Goal: Task Accomplishment & Management: Use online tool/utility

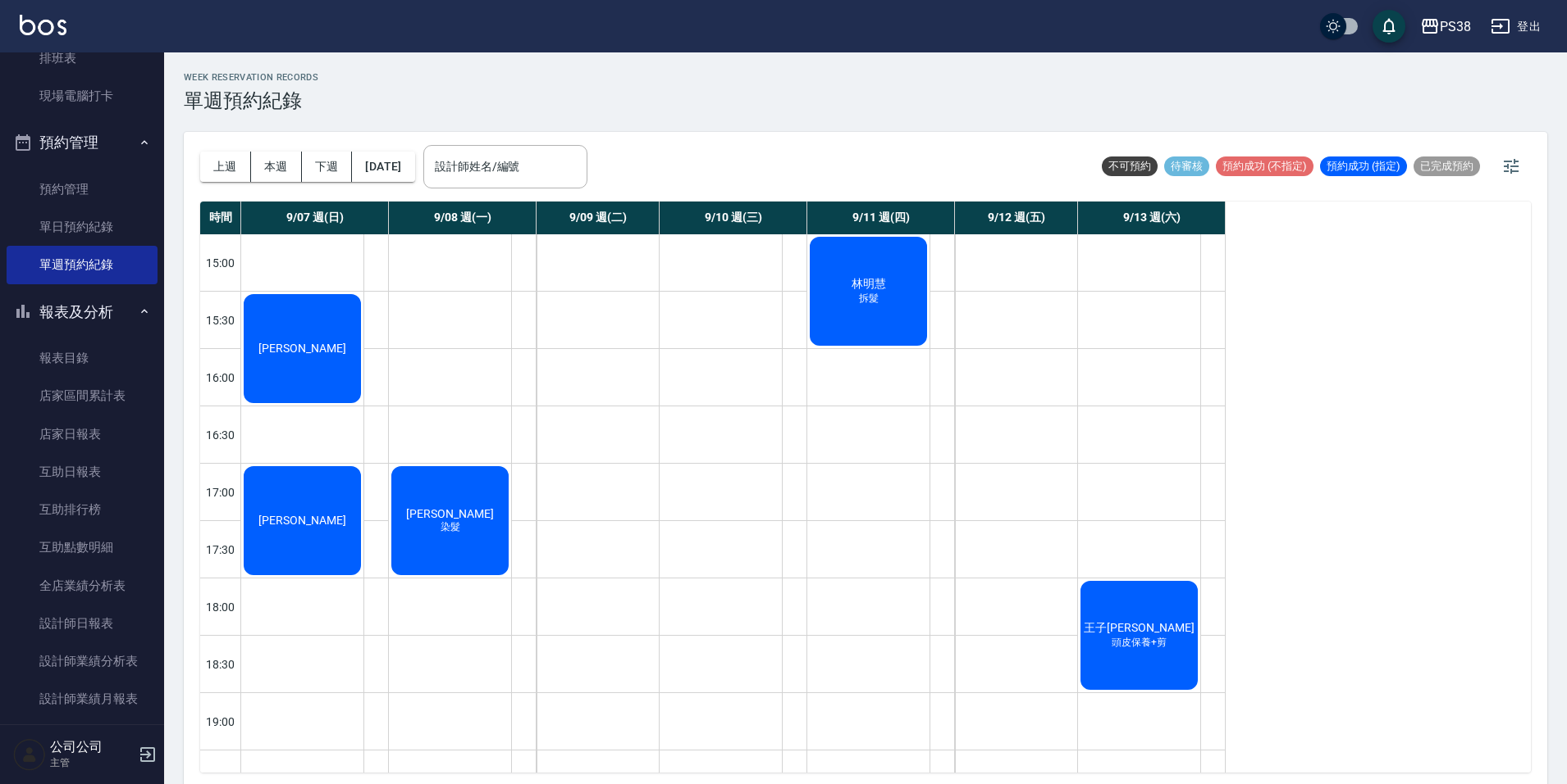
scroll to position [458, 0]
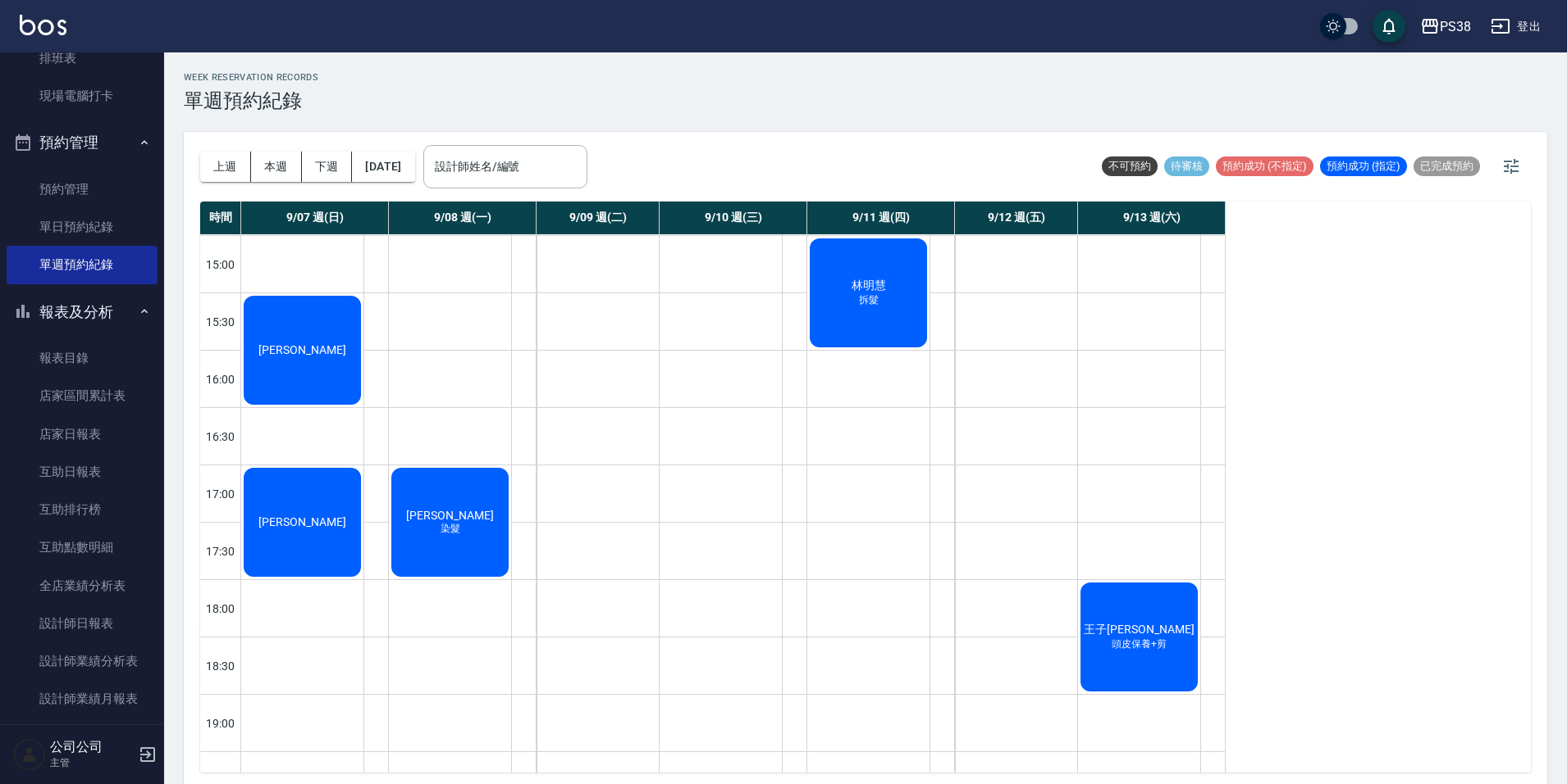
drag, startPoint x: 286, startPoint y: 152, endPoint x: 305, endPoint y: 150, distance: 19.1
click at [286, 152] on button "本週" at bounding box center [276, 167] width 51 height 30
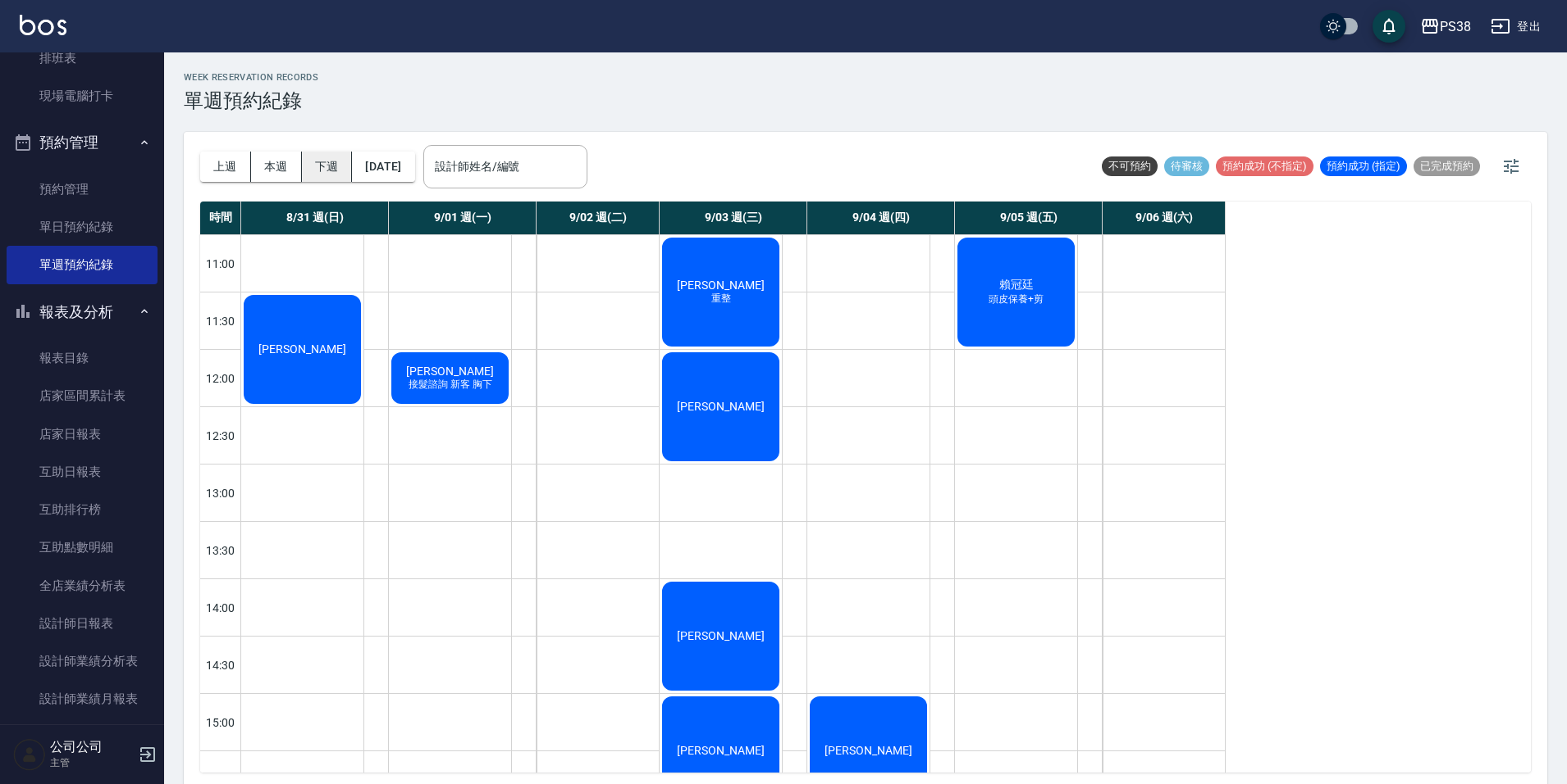
click at [308, 162] on button "下週" at bounding box center [327, 167] width 51 height 30
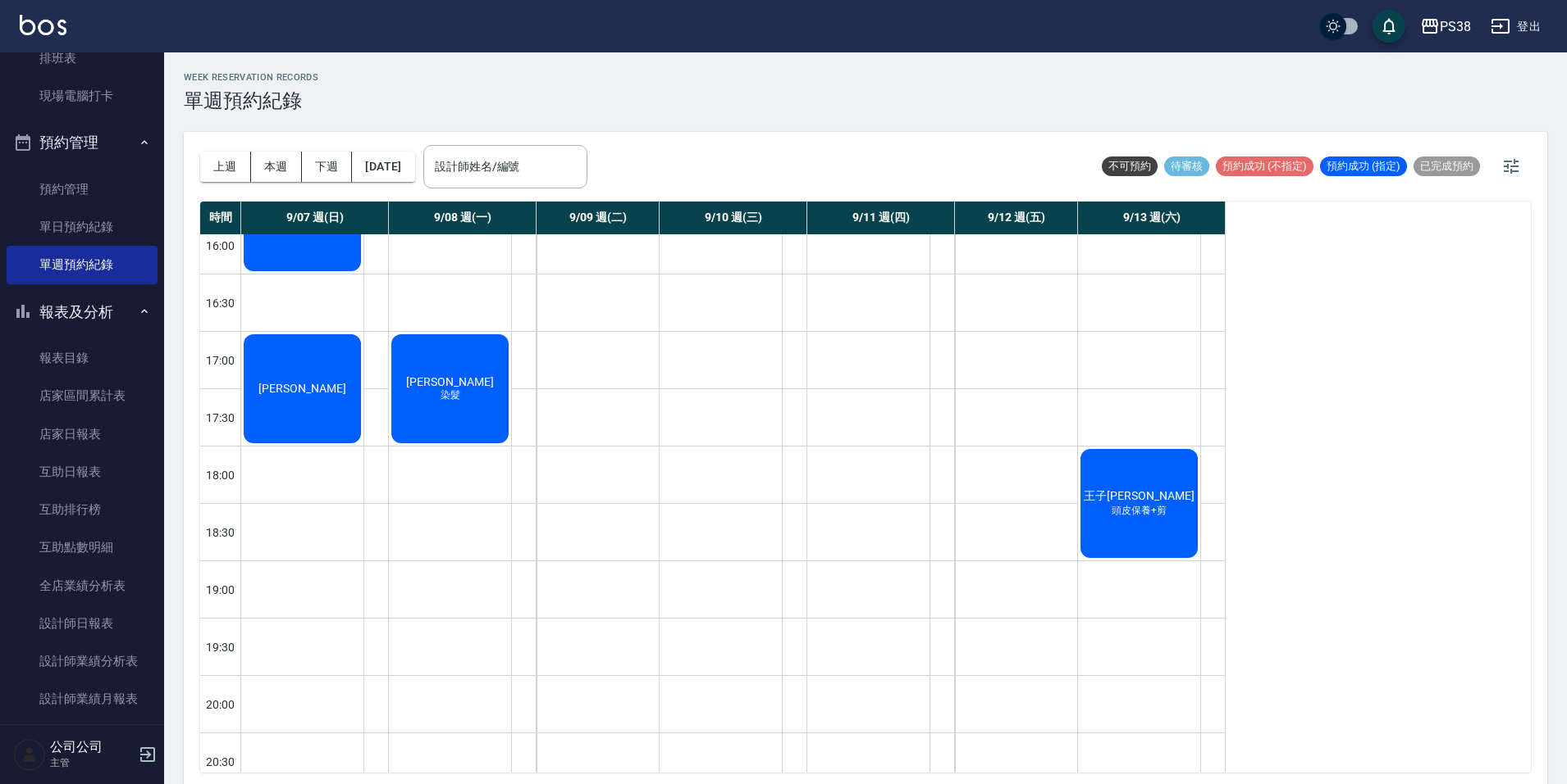
scroll to position [622, 0]
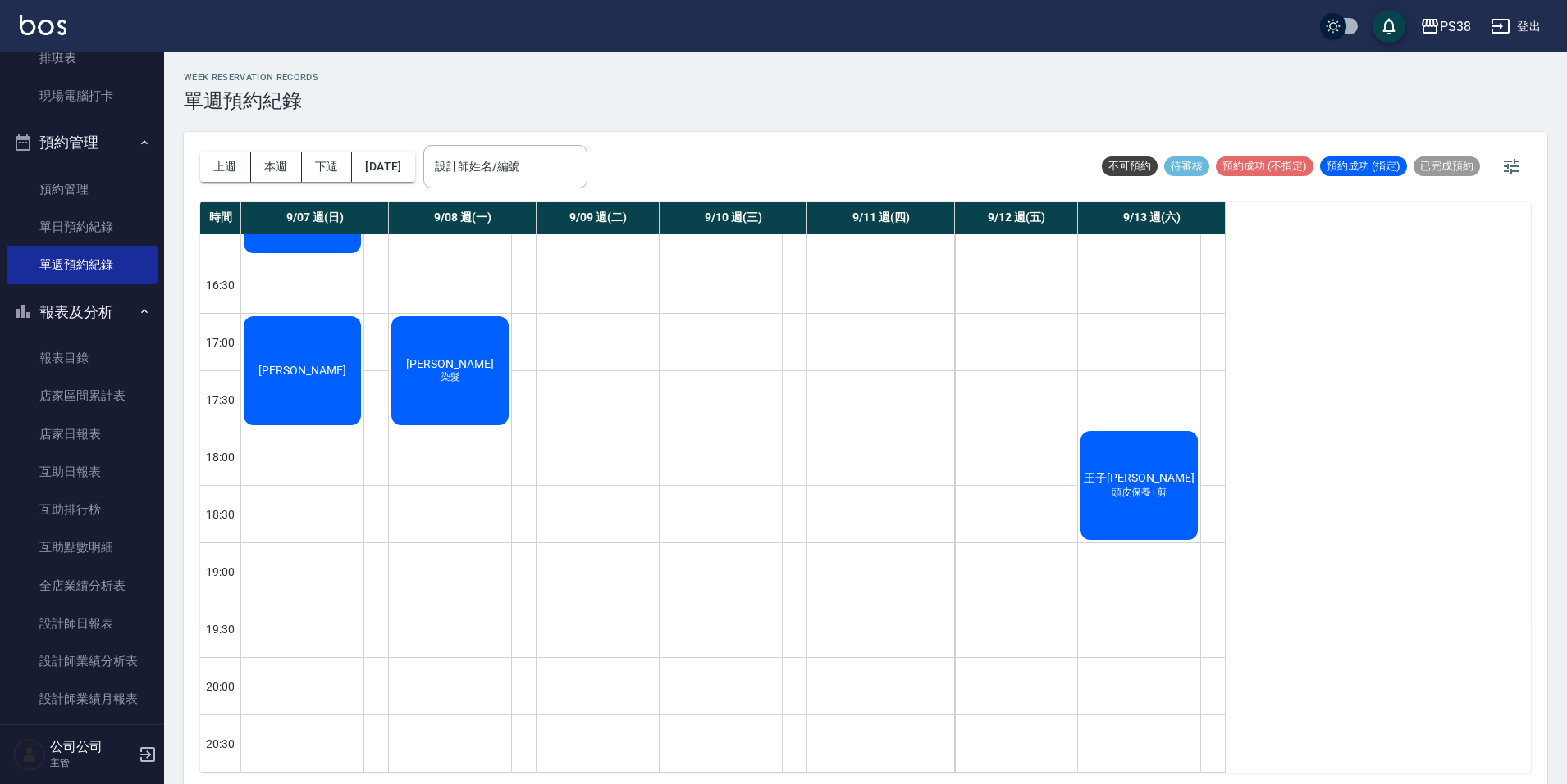
click at [390, 399] on div "[PERSON_NAME] 染髮" at bounding box center [449, 371] width 122 height 114
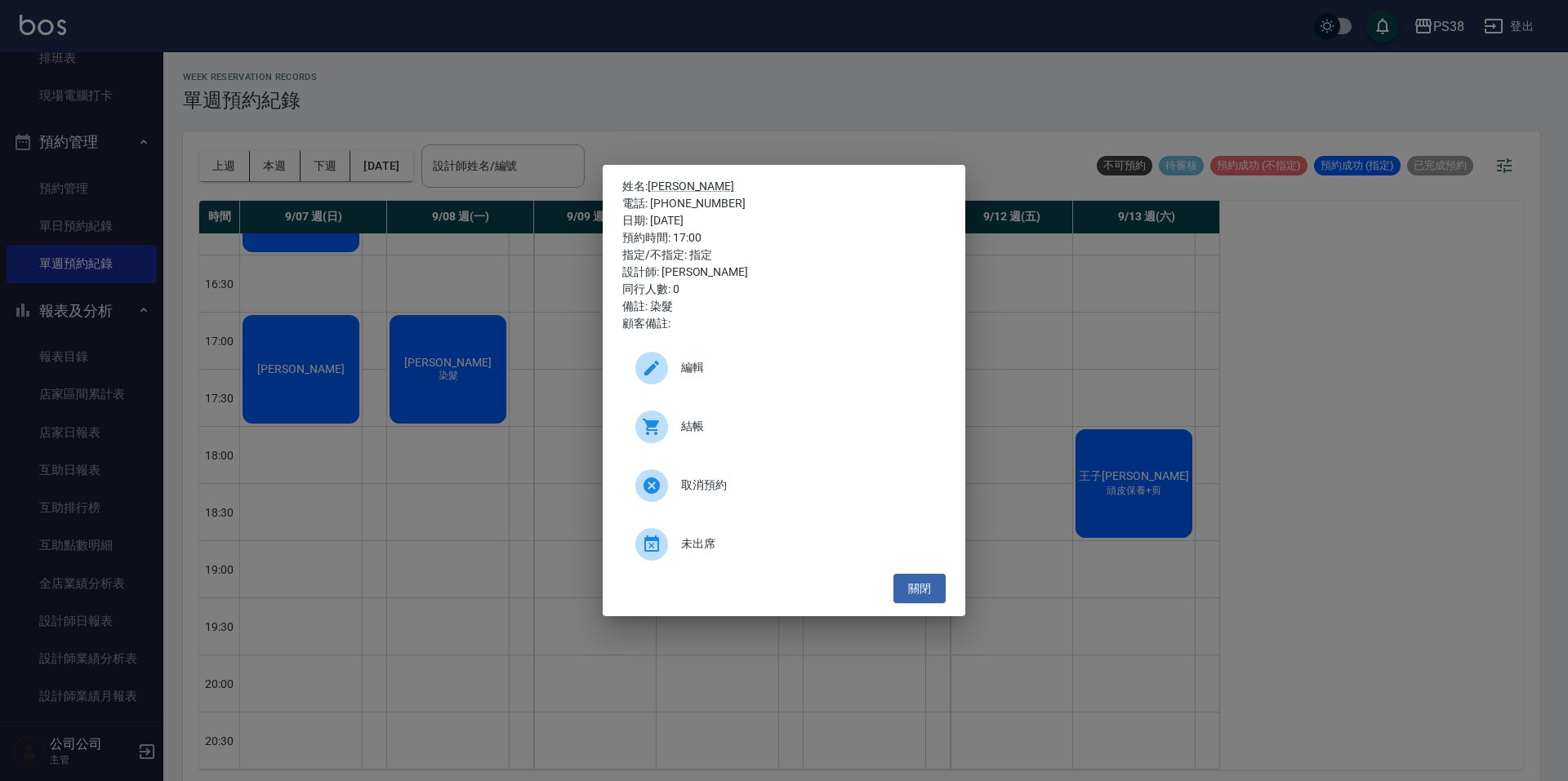
click at [336, 386] on div "姓名: [PERSON_NAME] 電話: [PHONE_NUMBER] 日期: [DATE] 預約時間: 17:00 指定/不指定: 指定 設計師: [PE…" at bounding box center [784, 390] width 1568 height 781
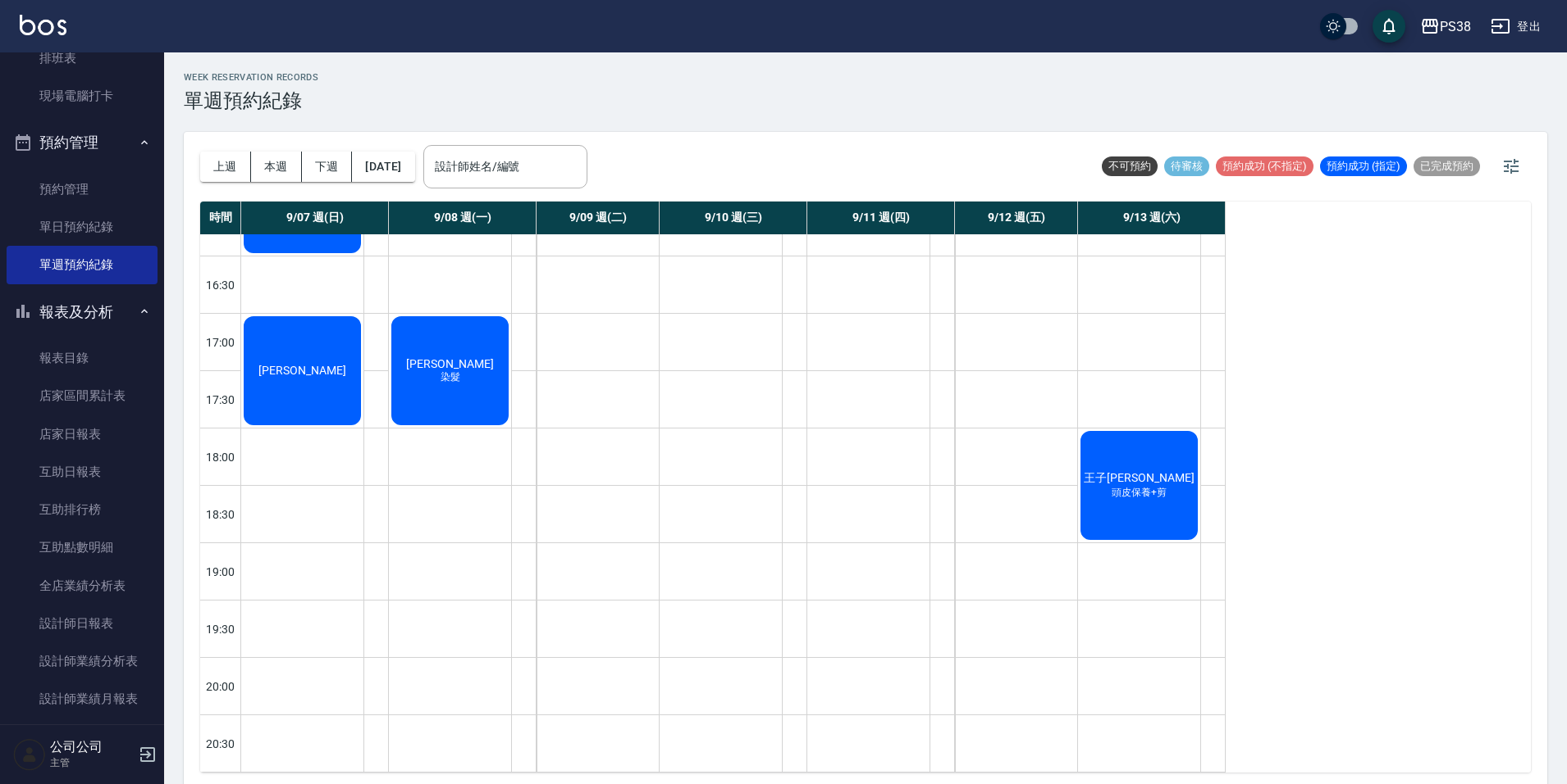
click at [337, 360] on div "[PERSON_NAME]" at bounding box center [301, 371] width 122 height 114
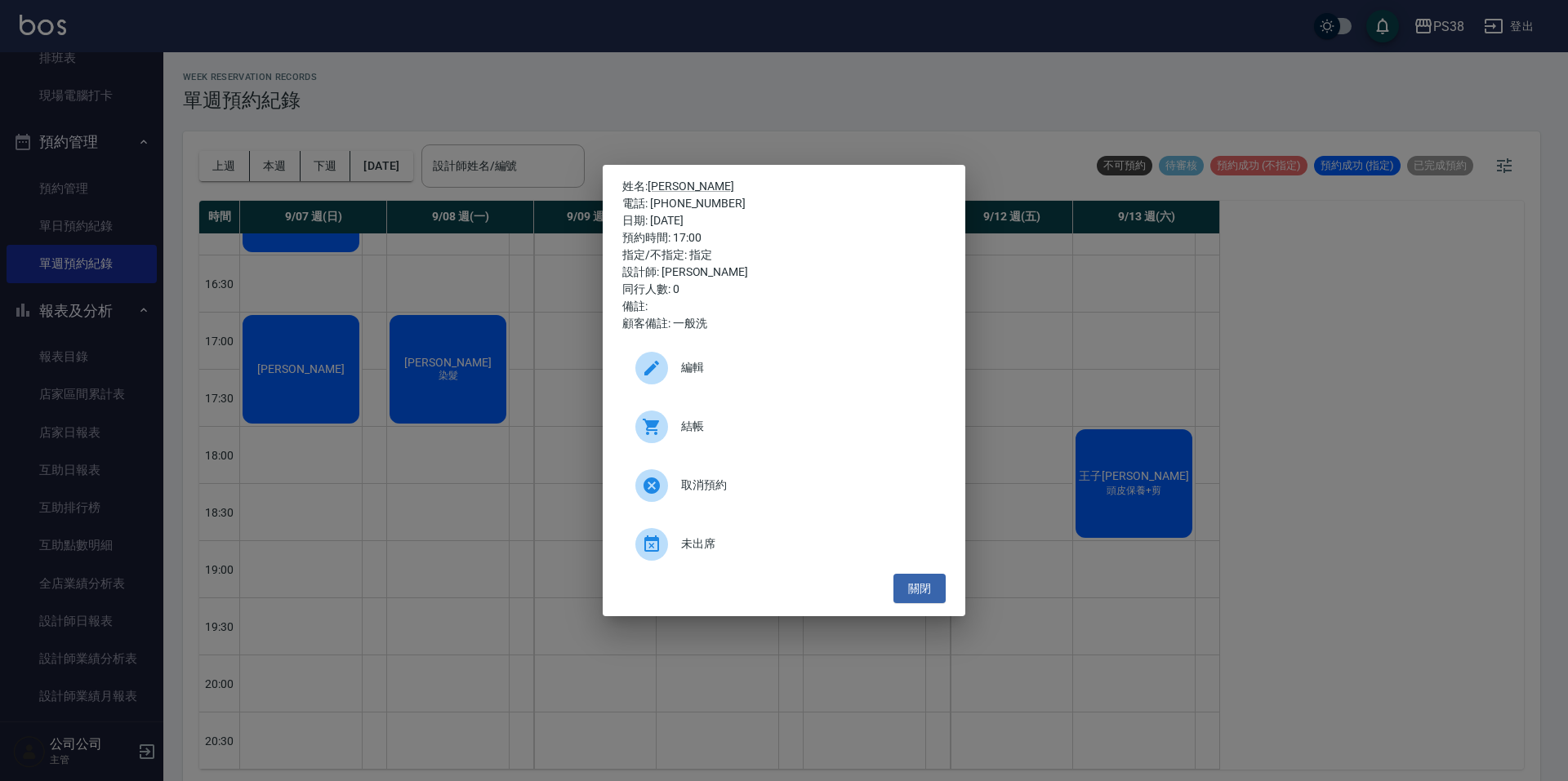
drag, startPoint x: 1045, startPoint y: 375, endPoint x: 1037, endPoint y: 361, distance: 16.1
click at [1045, 372] on div "姓名: [PERSON_NAME]: [PHONE_NUMBER] 日期: [DATE] 預約時間: 17:00 指定/不指定: 指定 設計師: [PERSO…" at bounding box center [784, 390] width 1568 height 781
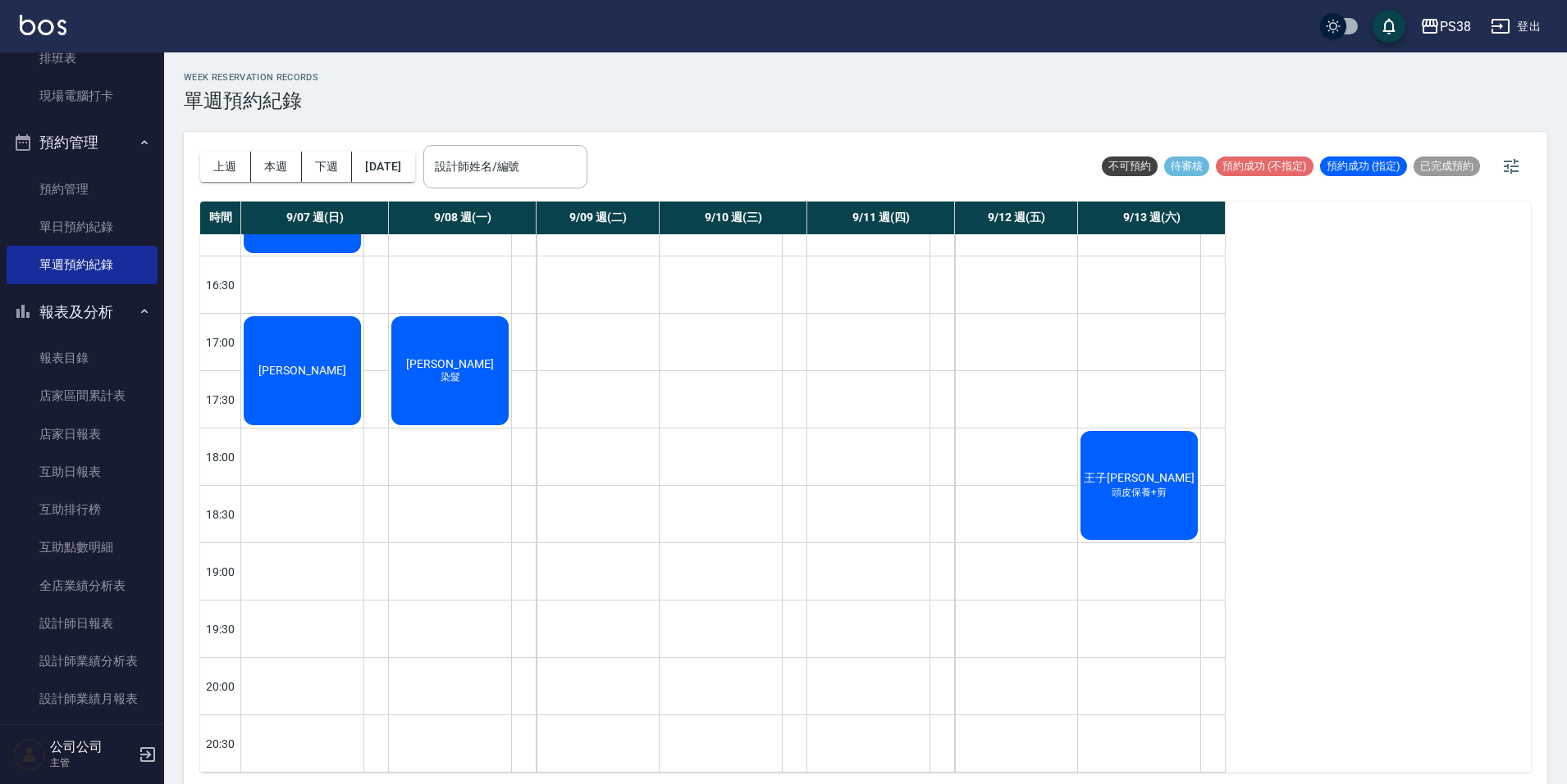
scroll to position [0, 0]
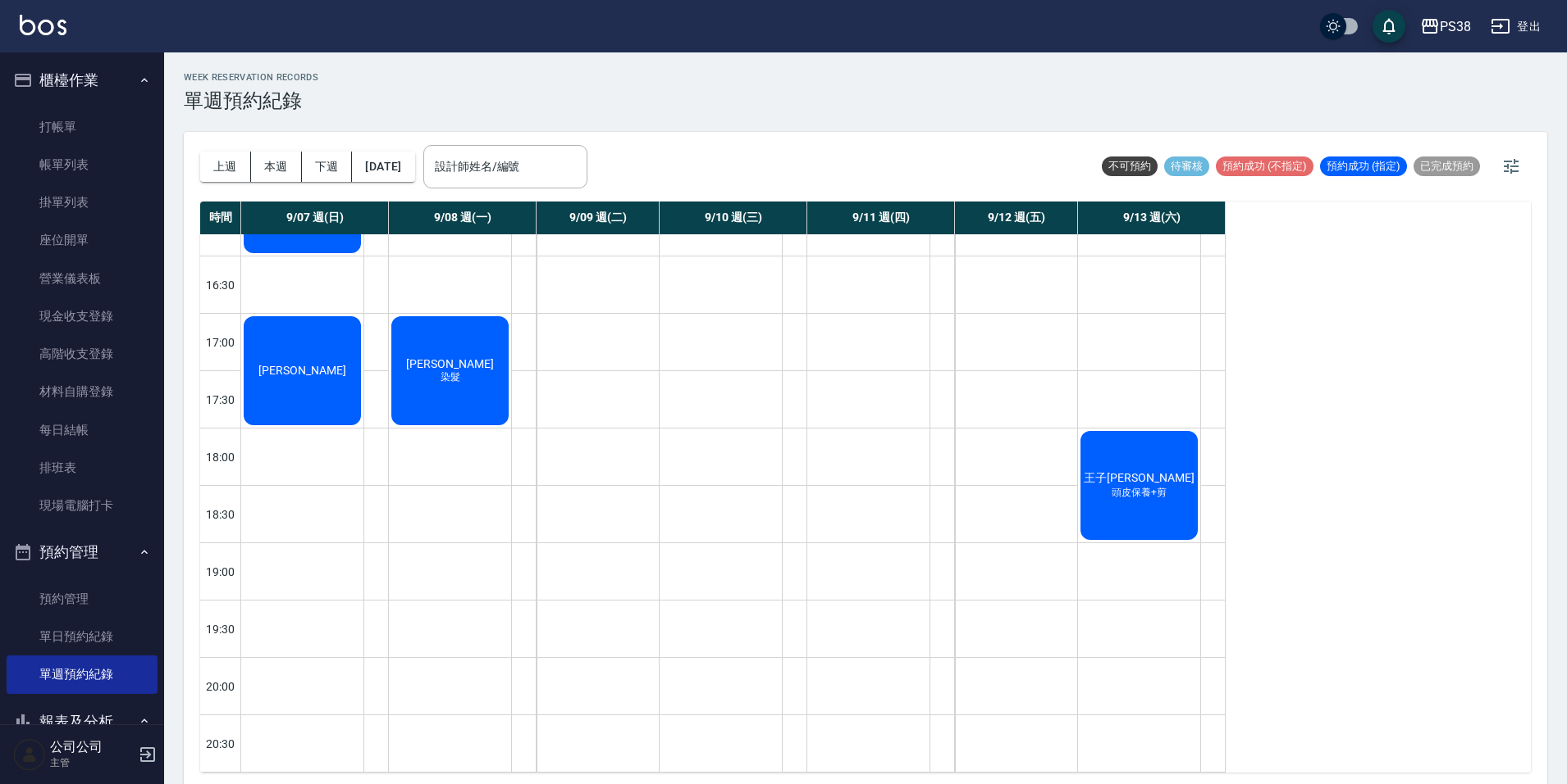
click at [85, 108] on link "打帳單" at bounding box center [82, 127] width 151 height 38
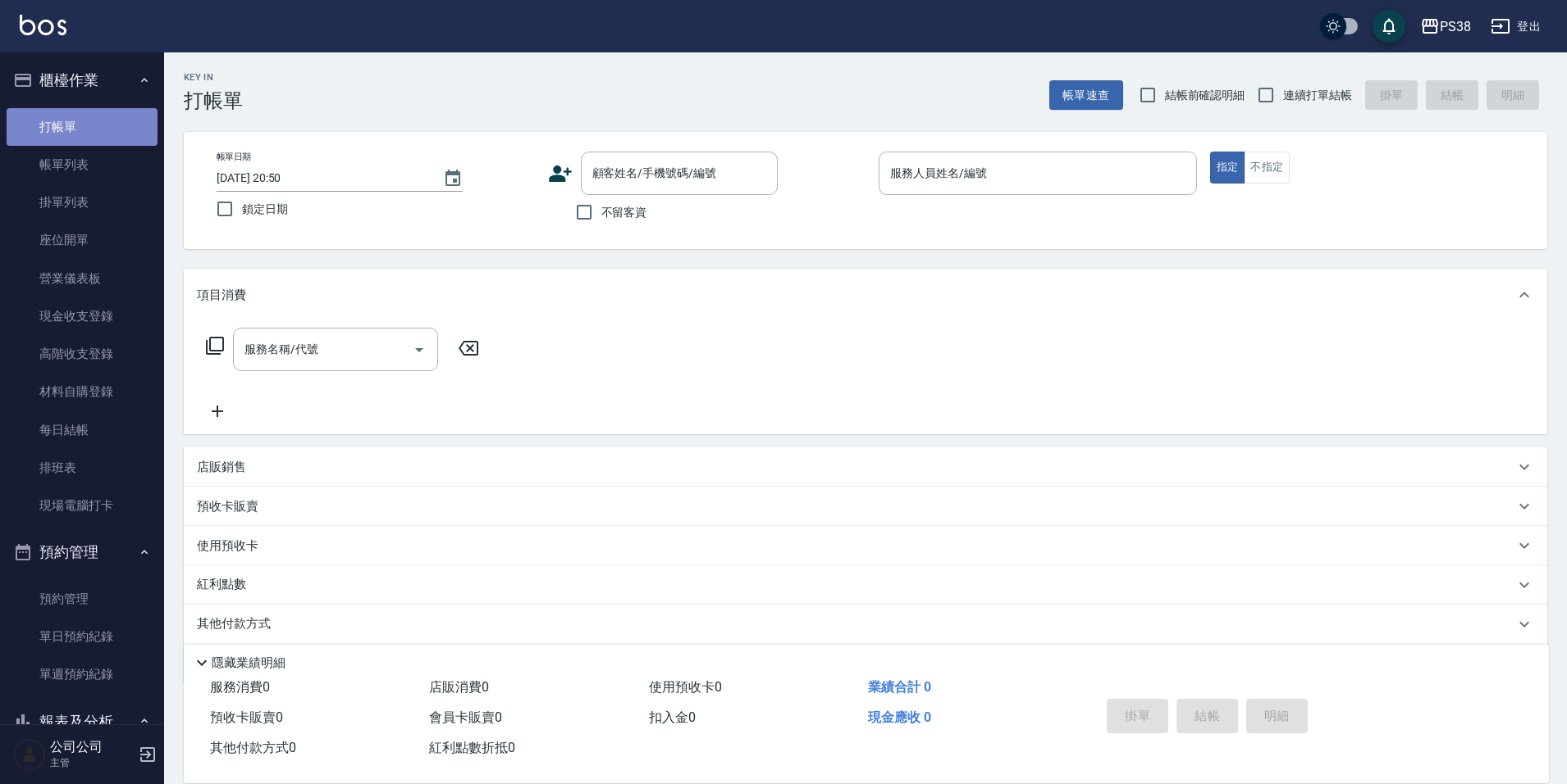
click at [120, 118] on link "打帳單" at bounding box center [82, 127] width 151 height 38
click at [121, 164] on link "帳單列表" at bounding box center [82, 165] width 151 height 38
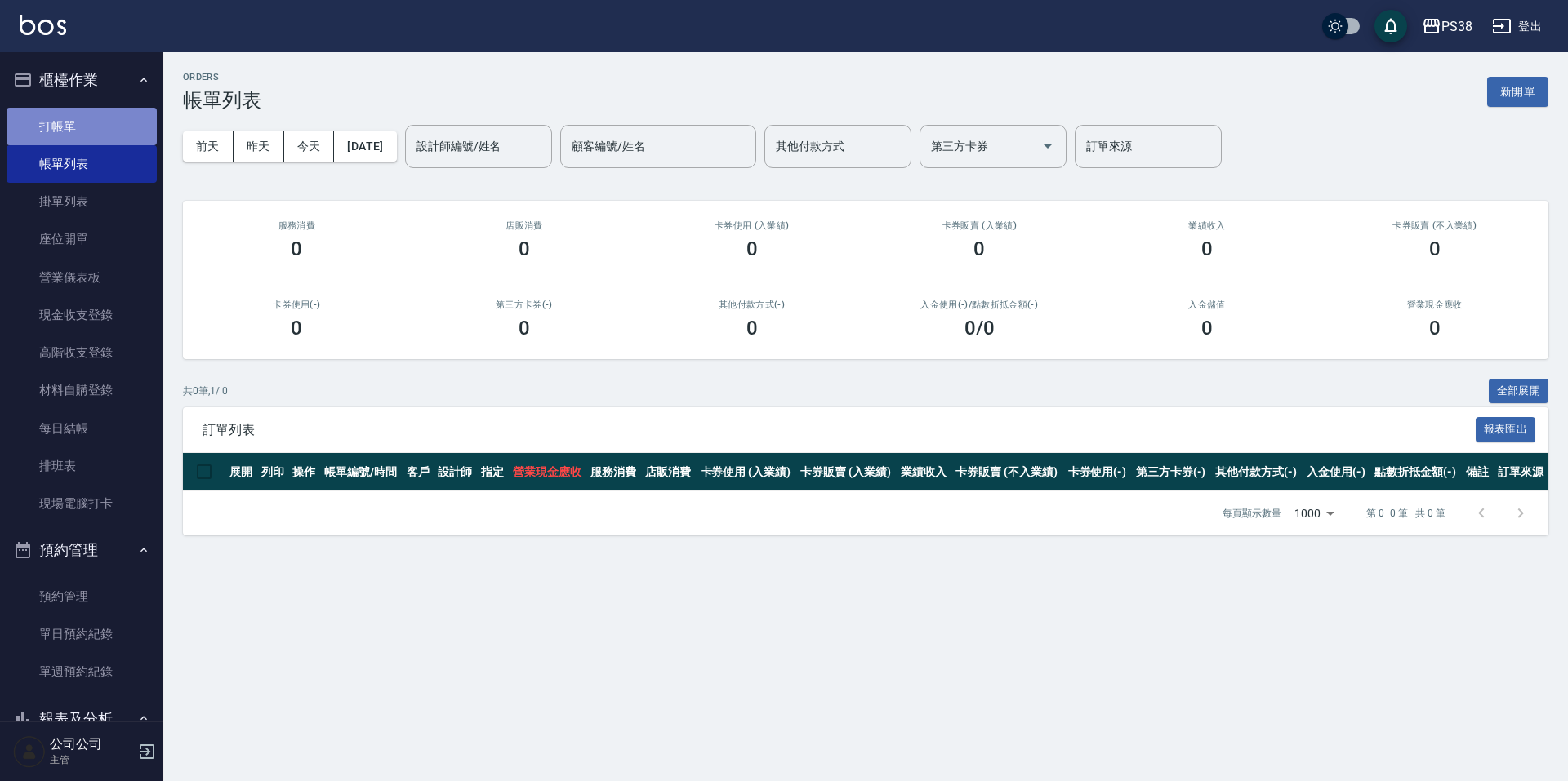
click at [115, 133] on link "打帳單" at bounding box center [82, 126] width 151 height 38
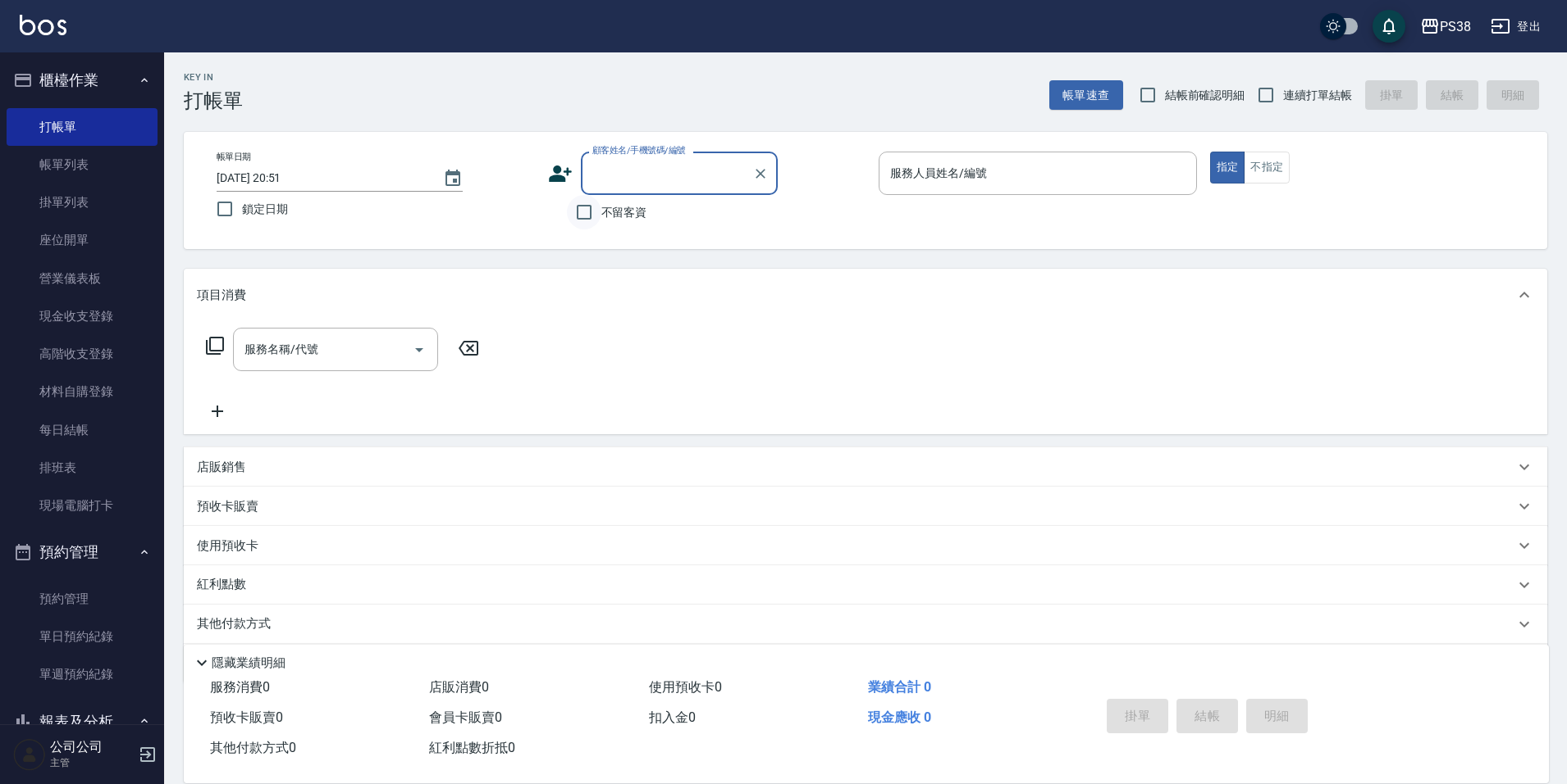
click at [577, 208] on input "不留客資" at bounding box center [583, 212] width 34 height 34
checkbox input "true"
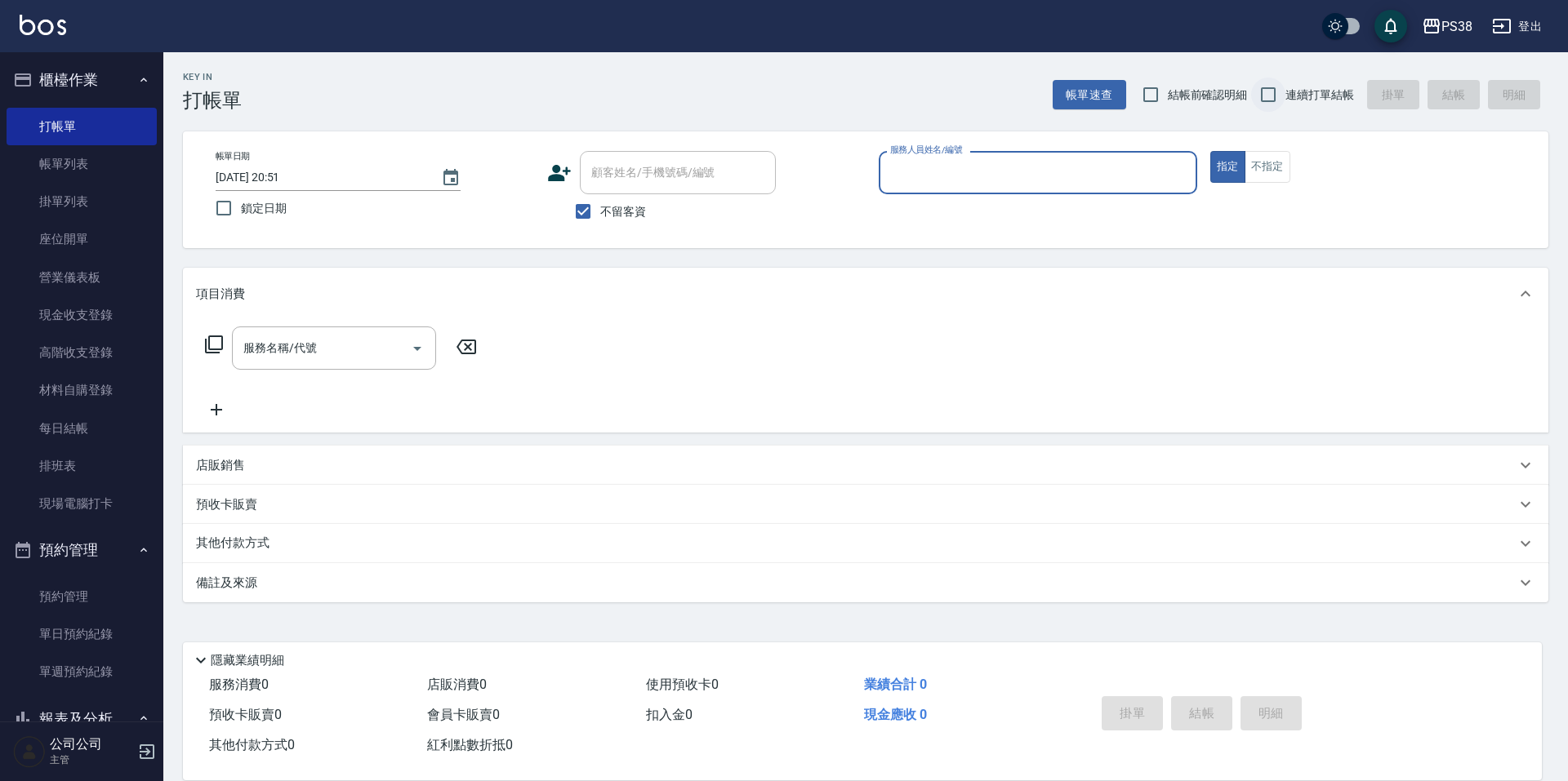
click at [1263, 100] on input "連續打單結帳" at bounding box center [1268, 94] width 34 height 34
checkbox input "true"
click at [1085, 176] on input "服務人員姓名/編號" at bounding box center [1038, 172] width 304 height 28
type input "mika-8"
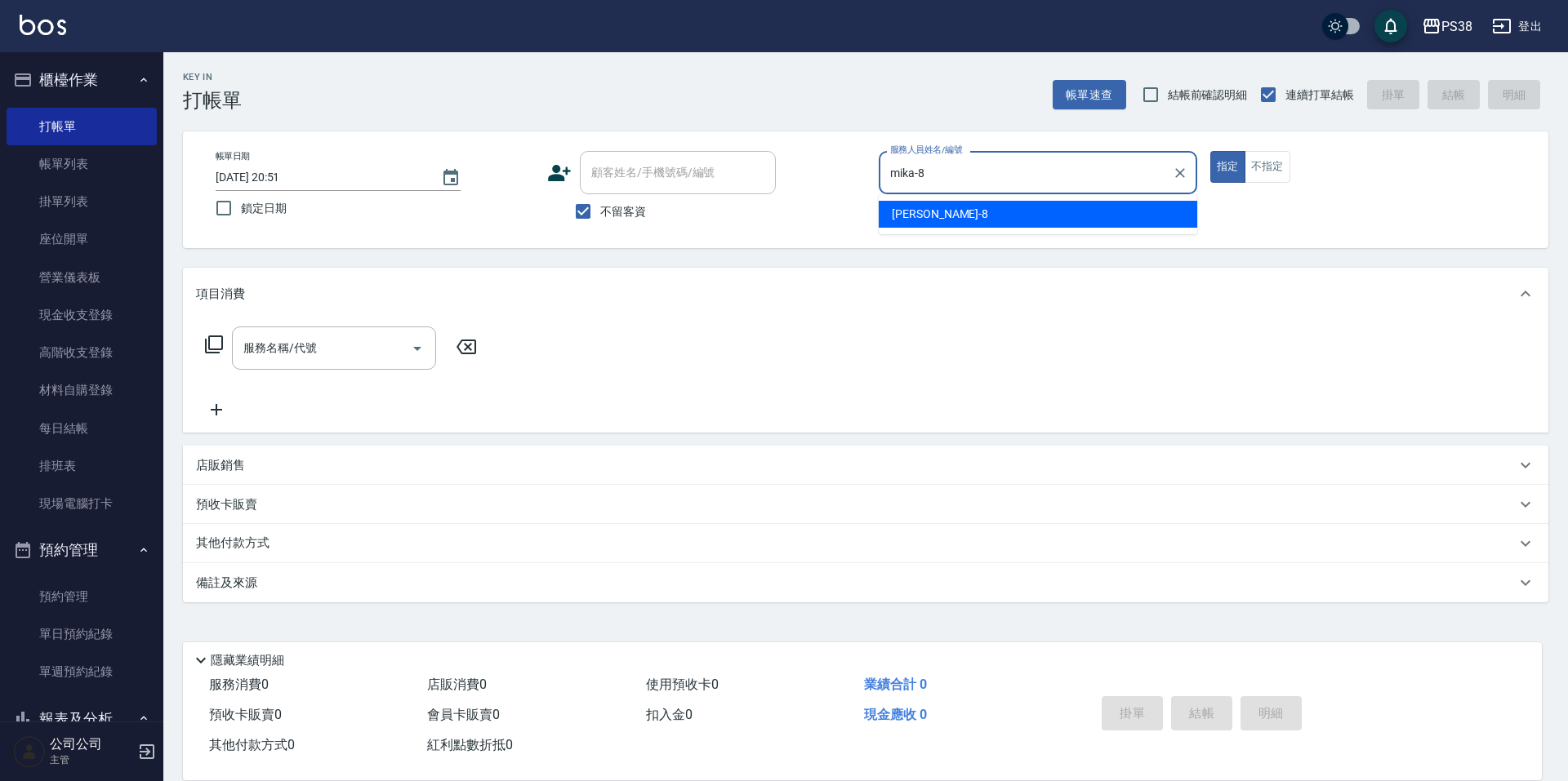
type button "true"
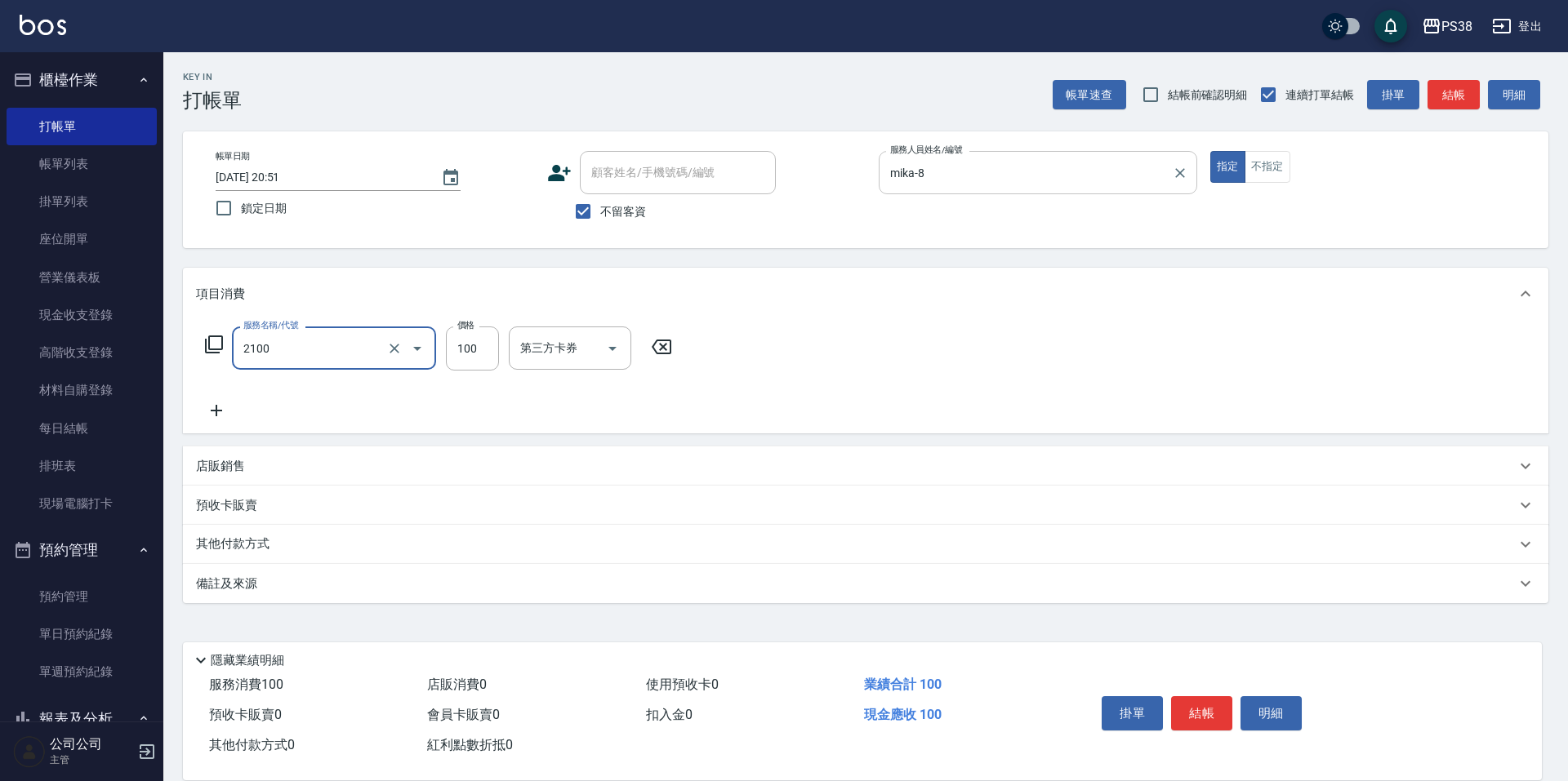
type input "剪髮與造型(任意金額)(2100)"
type input "300"
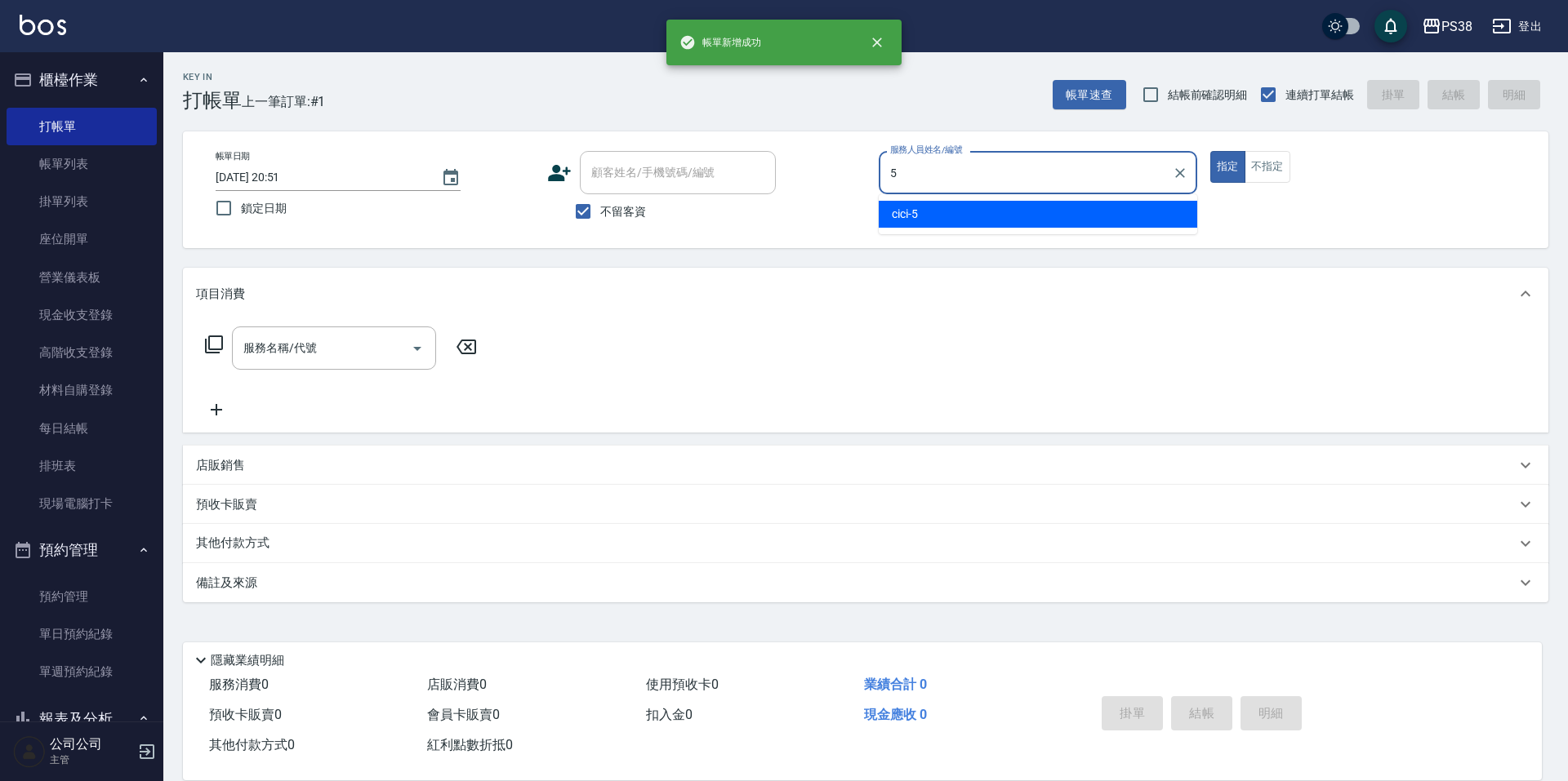
type input "cici-5"
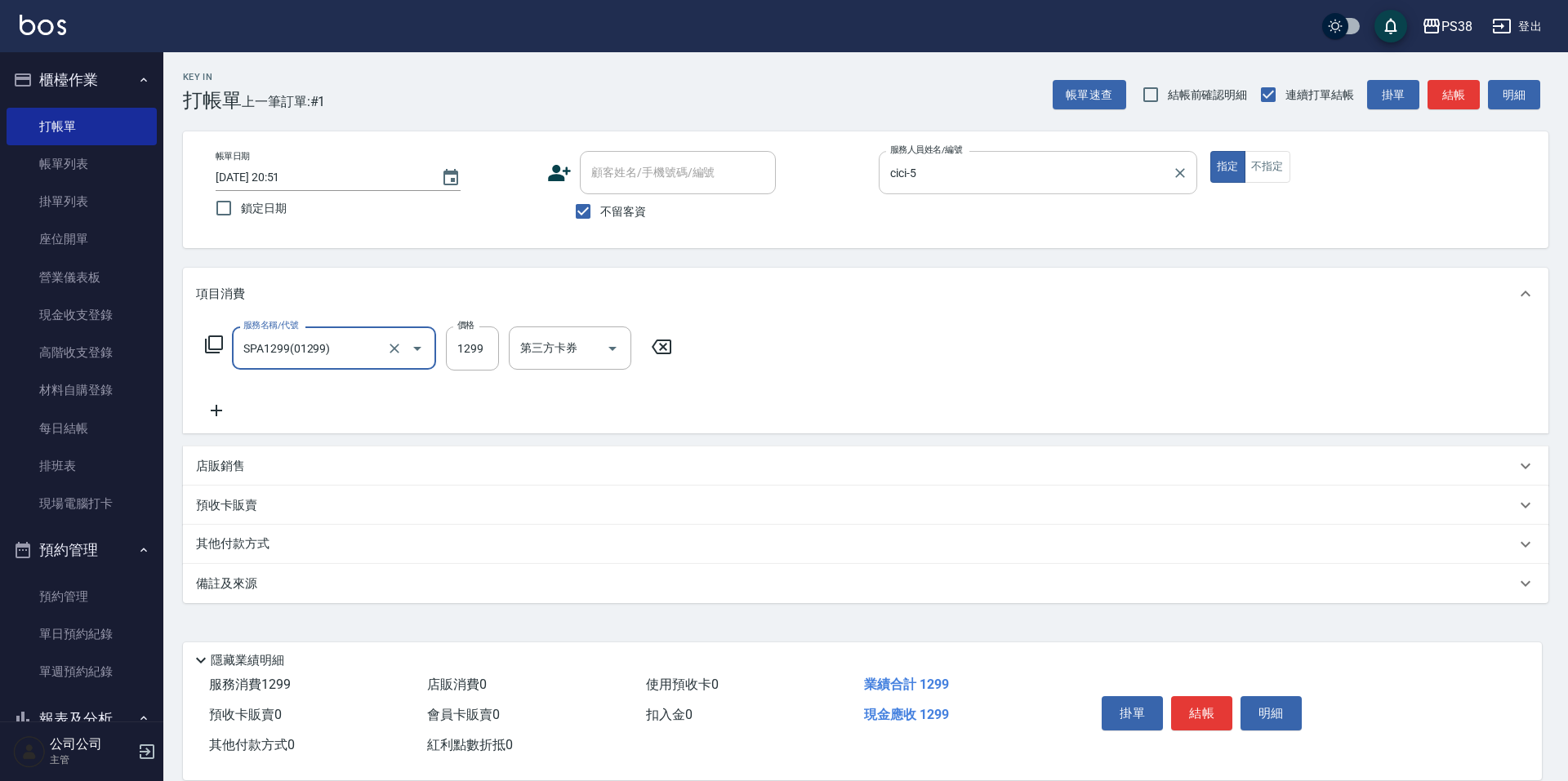
type input "SPA1299(01299)"
type input "1499"
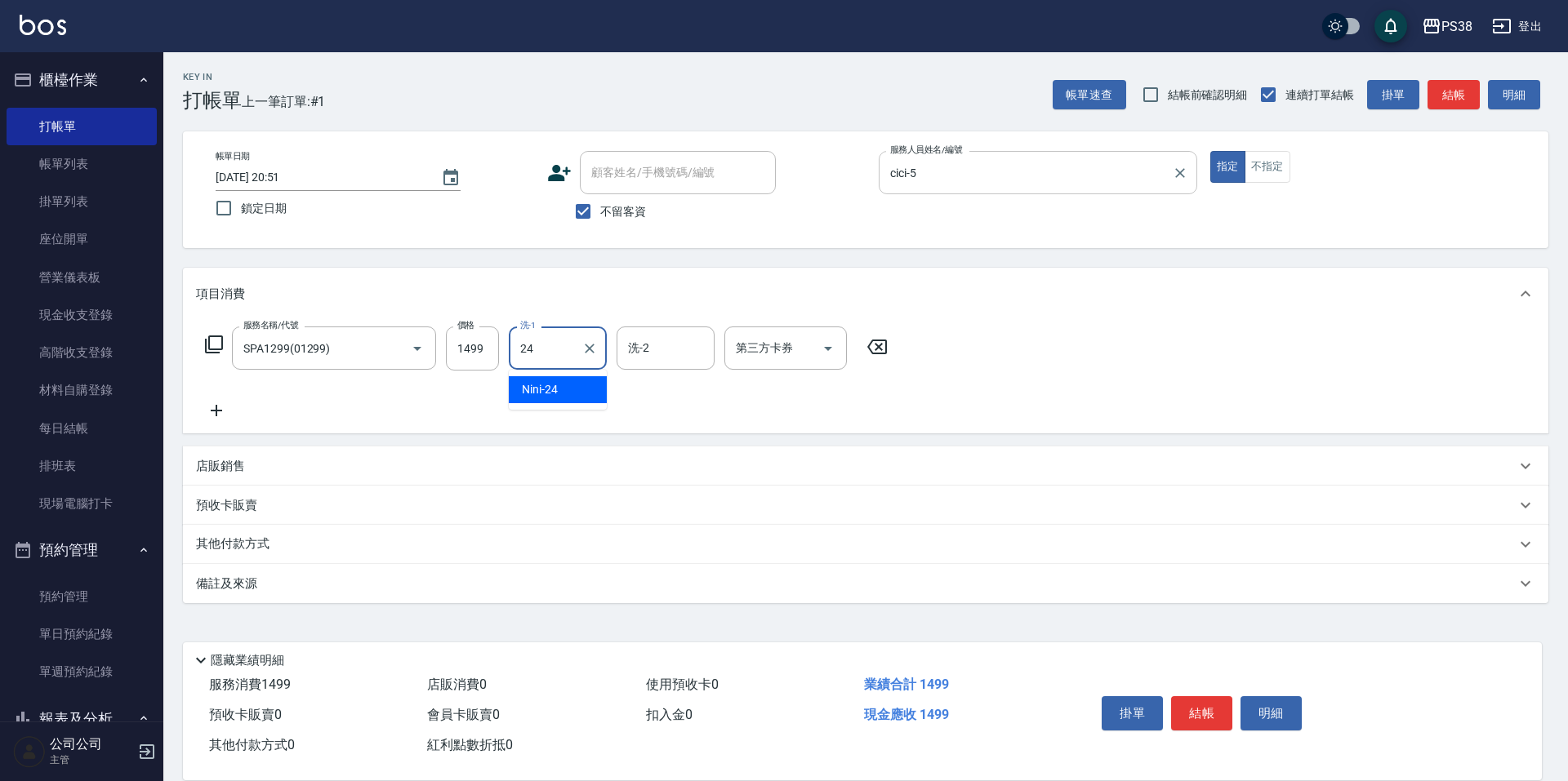
type input "Nini-24"
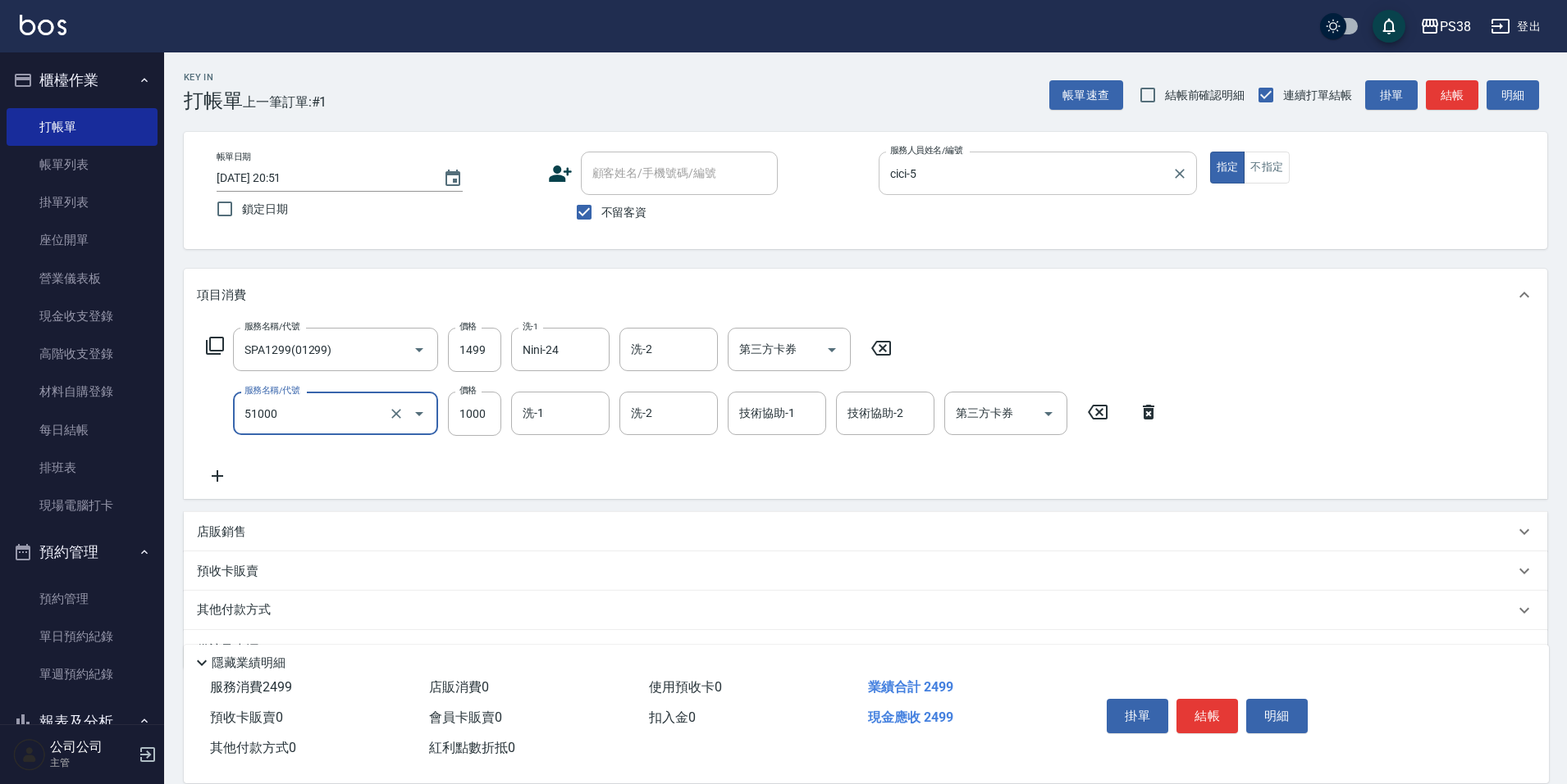
type input "染髮600以上(任意金額)(51000)"
type input "999"
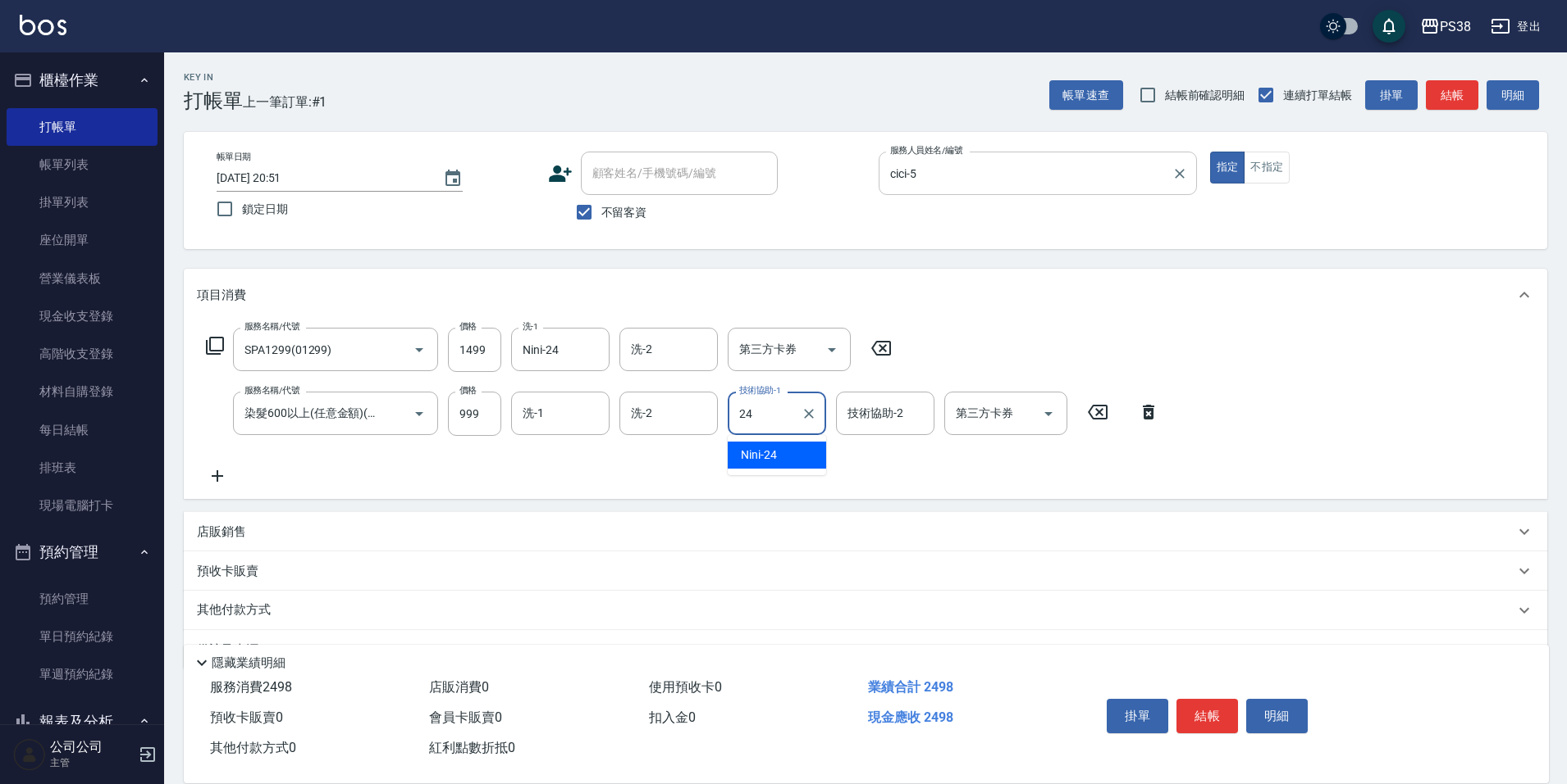
type input "Nini-24"
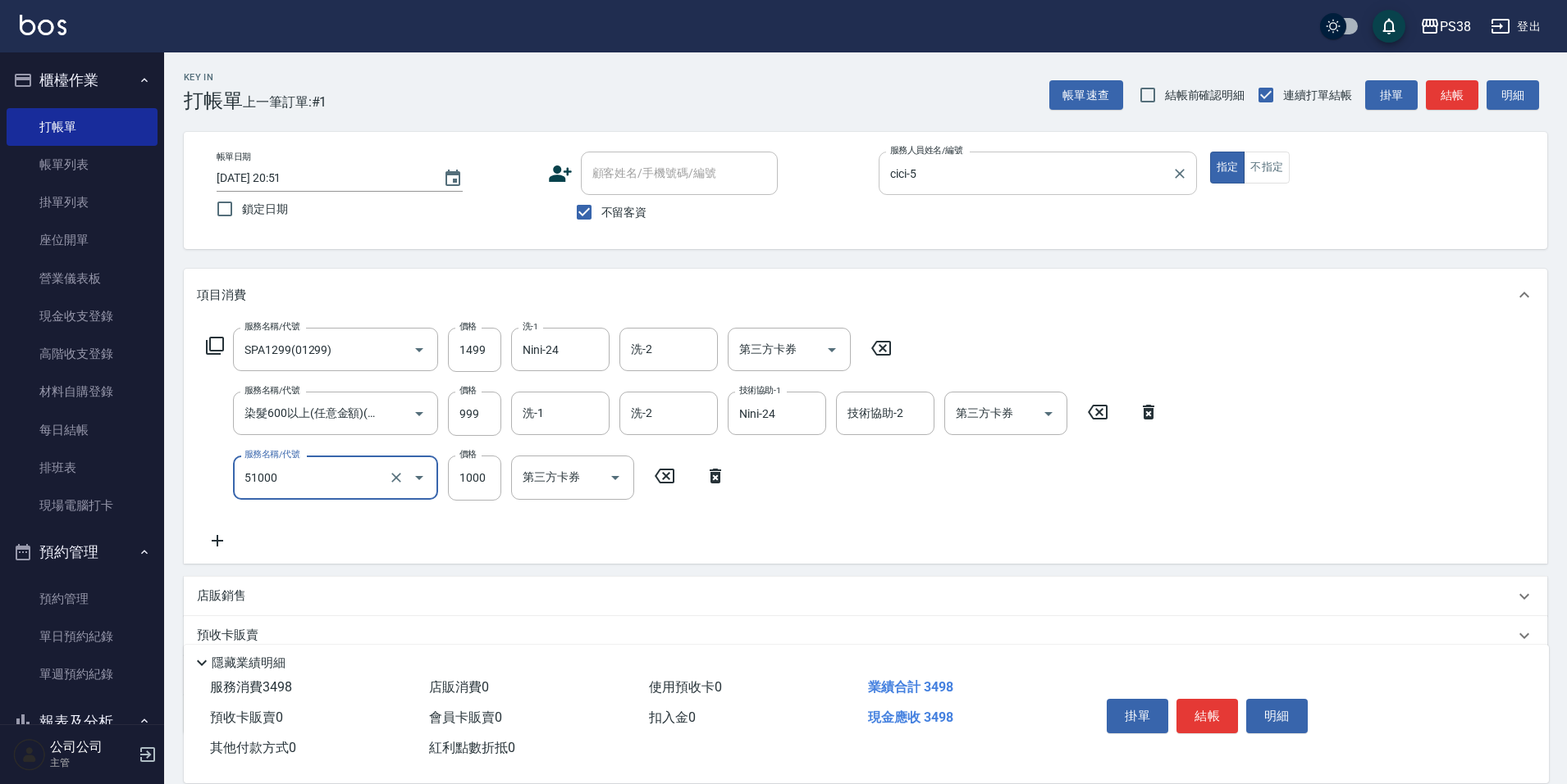
type input "染髮600以上(任意金額)(51000)"
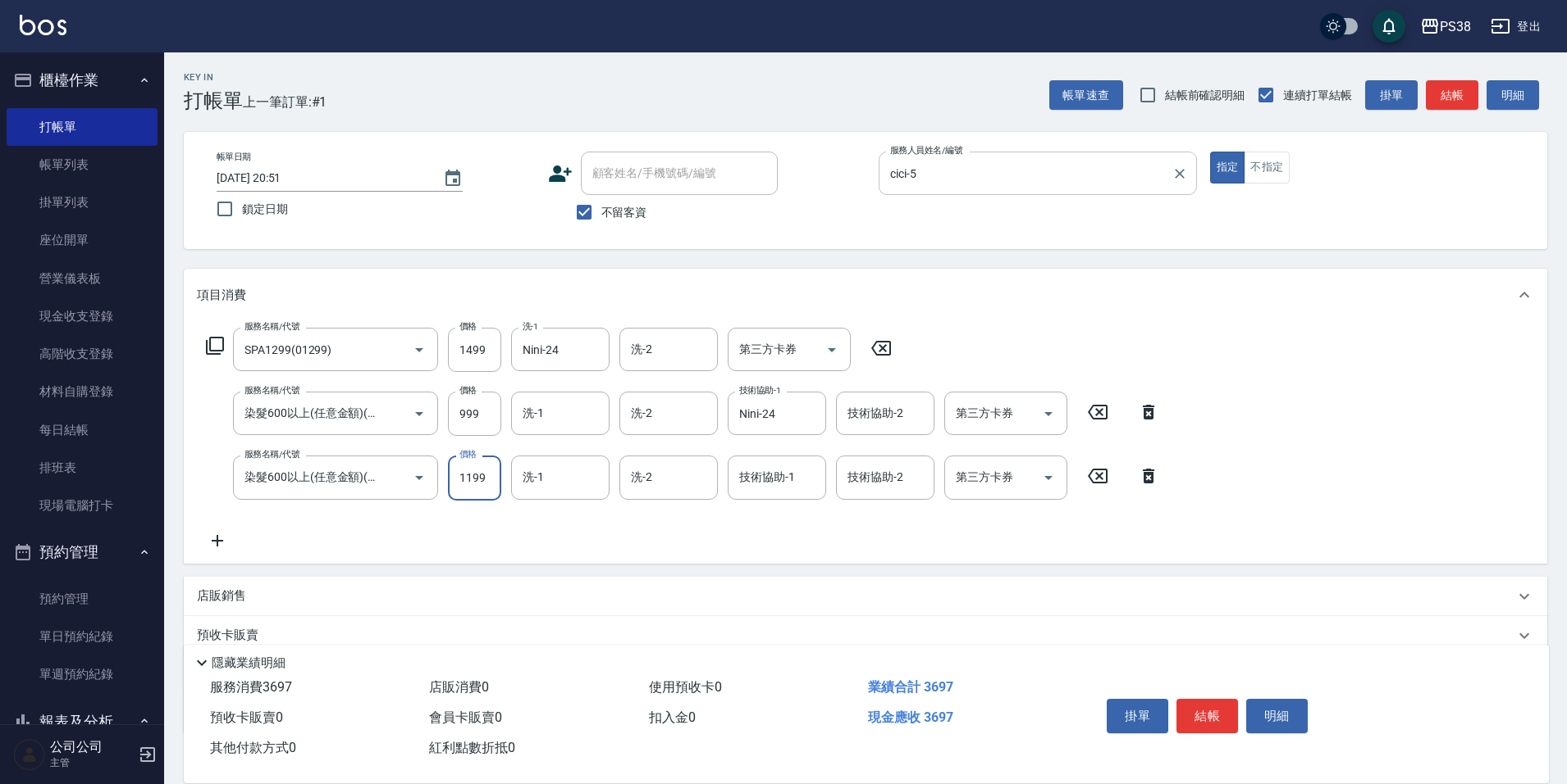
type input "1199"
type input "Nini-24"
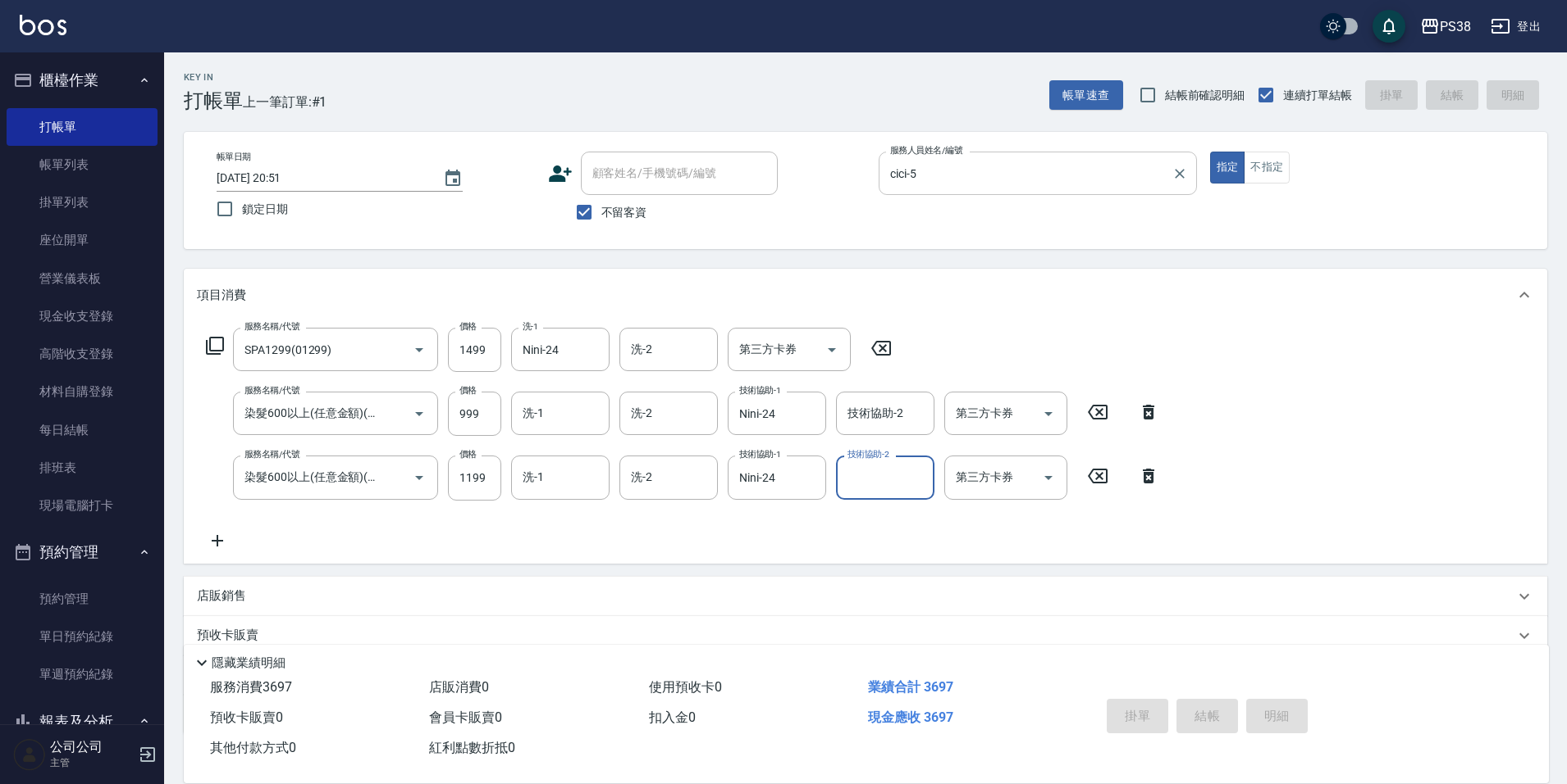
type input "[DATE] 20:52"
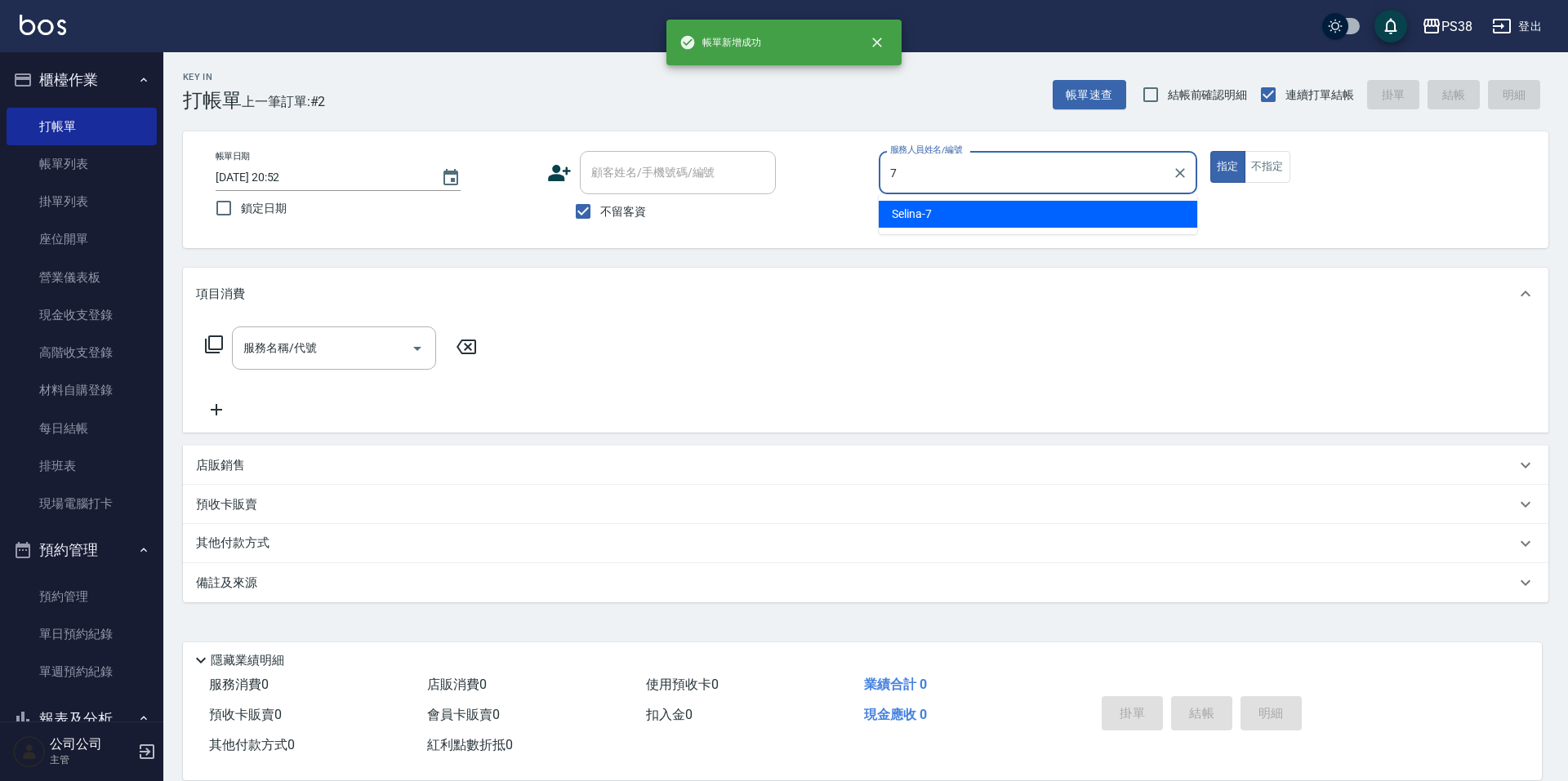
type input "Selina-7"
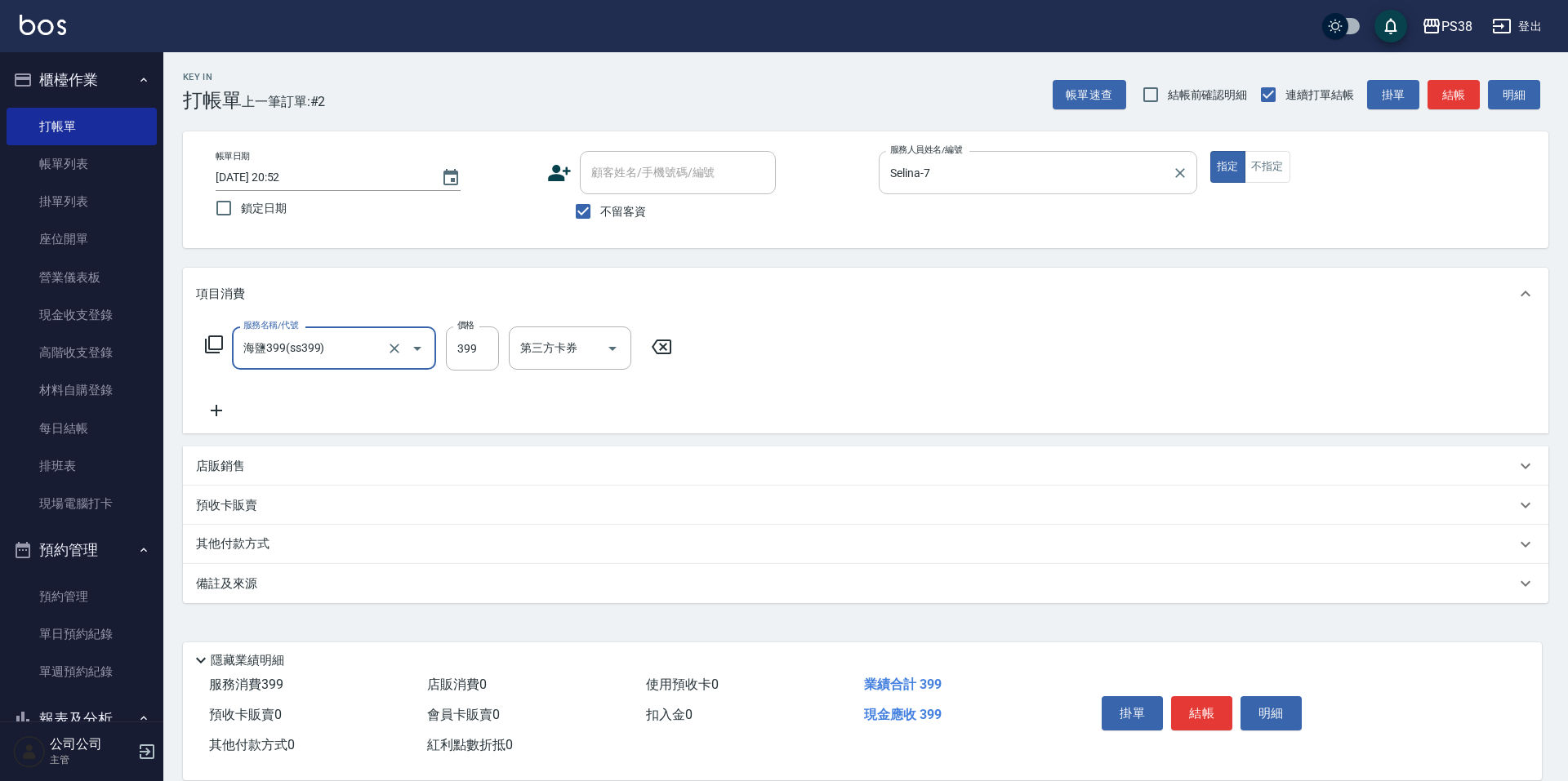
type input "海鹽399(ss399)"
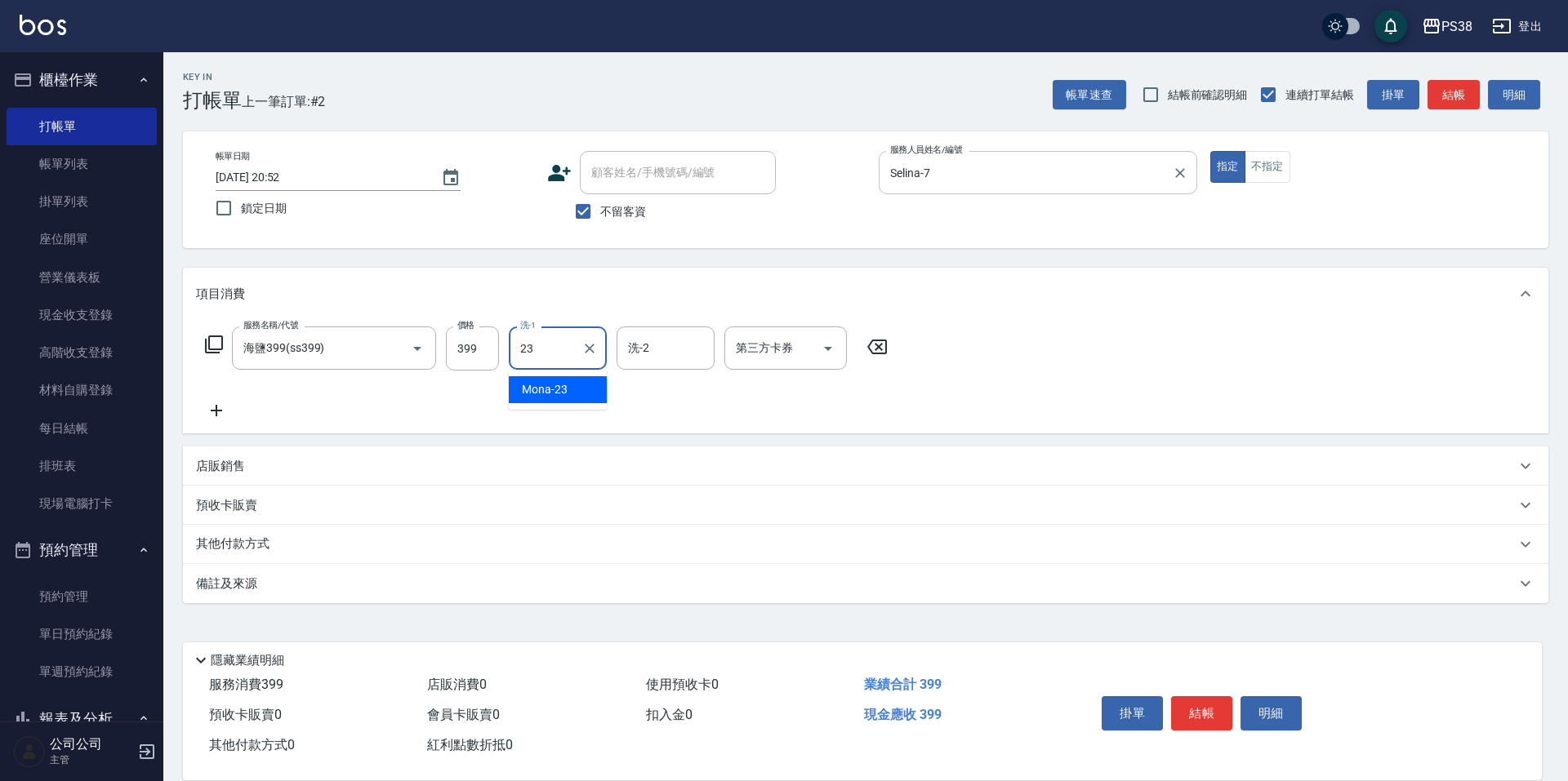
type input "Mona-23"
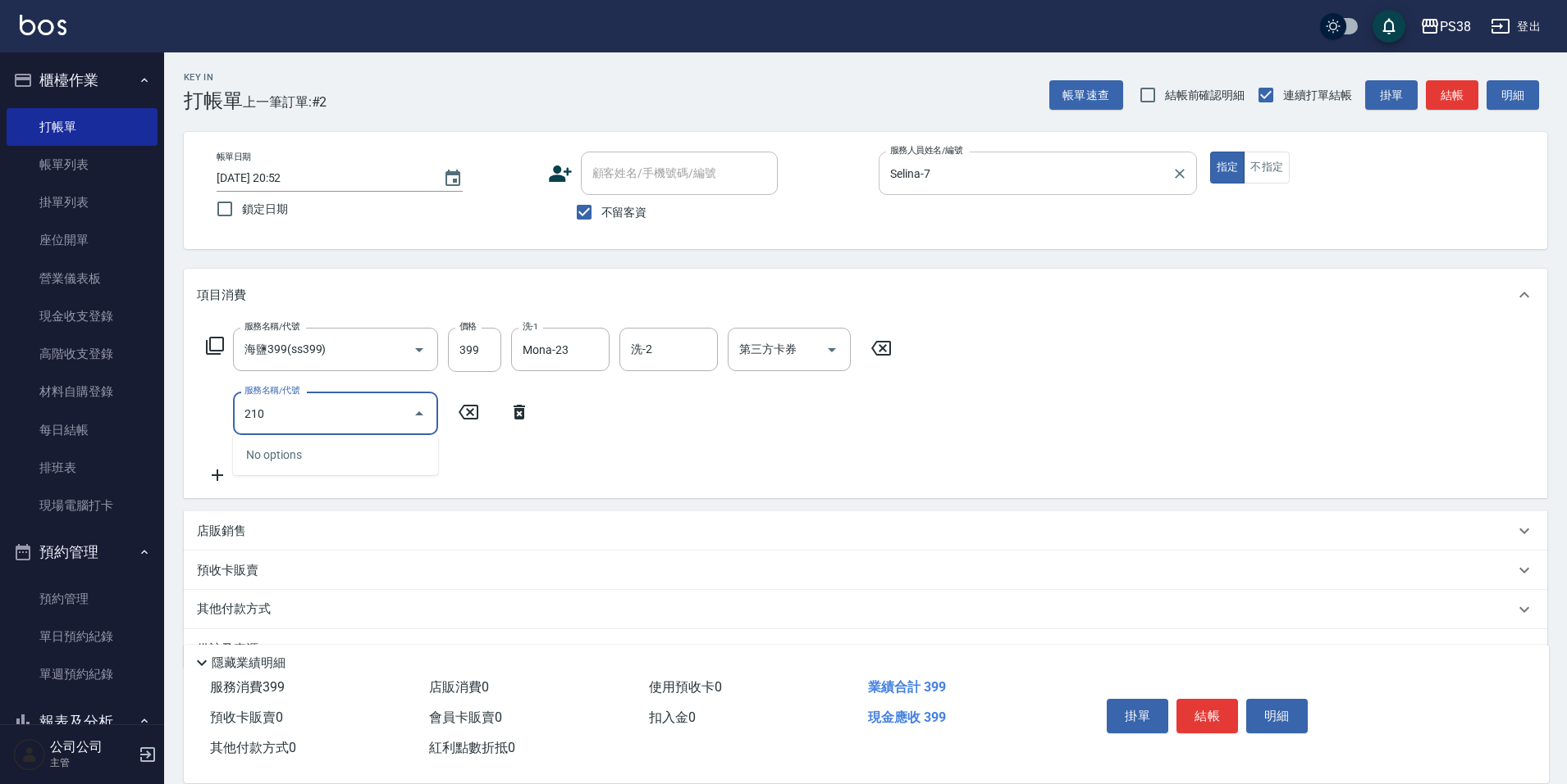
type input "2100"
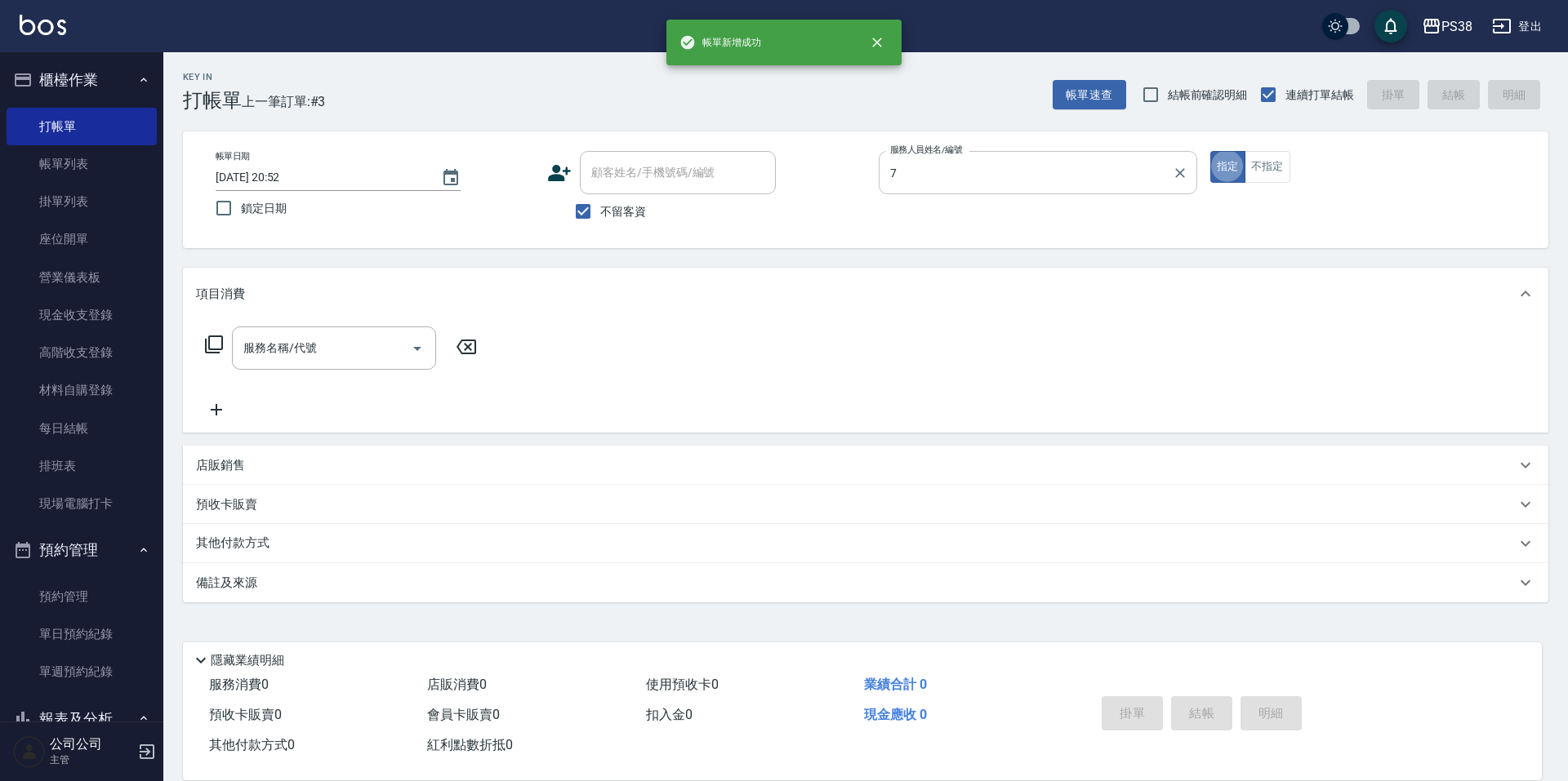
type input "Selina-7"
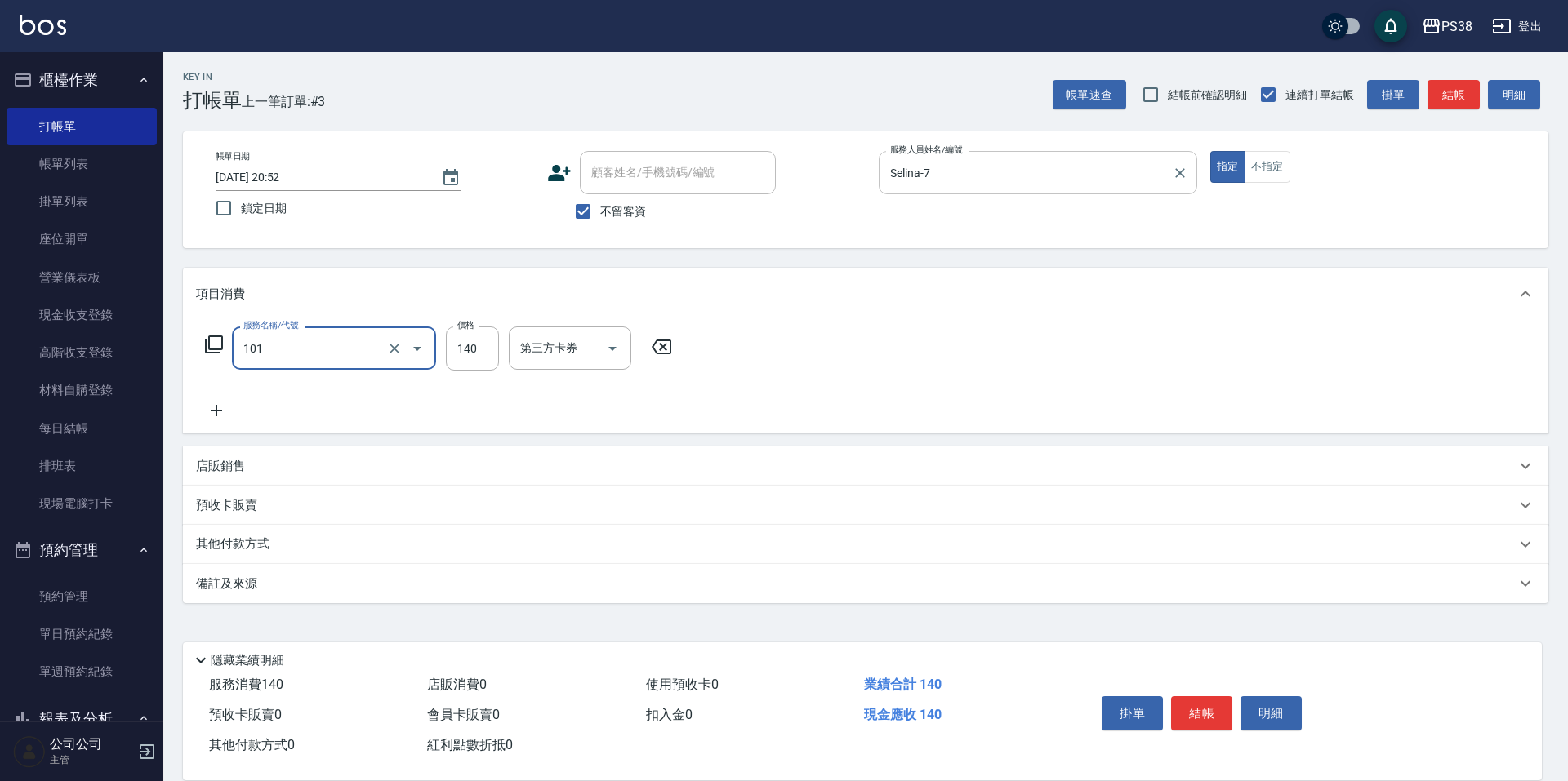
type input "洗髮(101)"
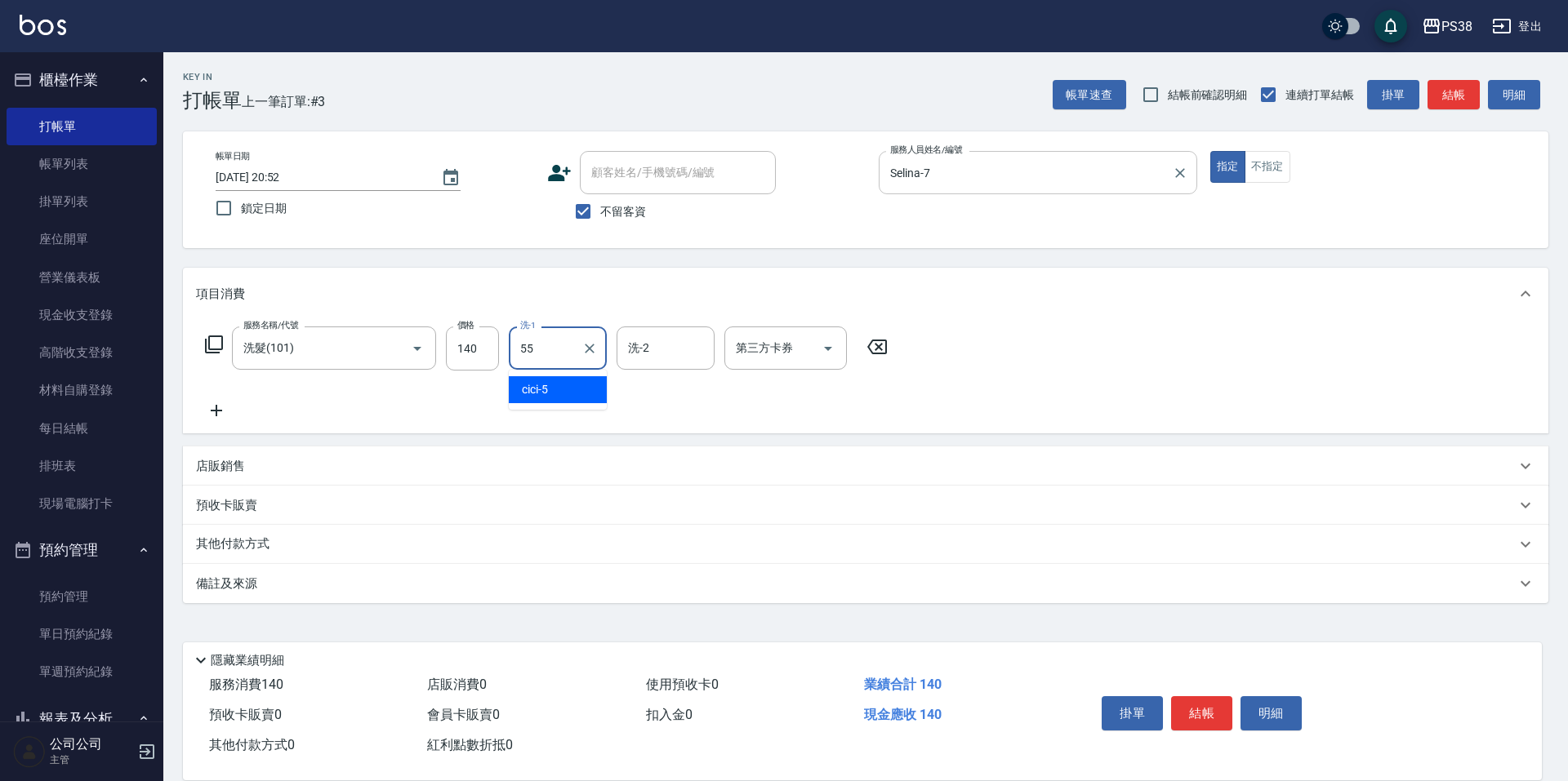
type input "[PERSON_NAME]-55"
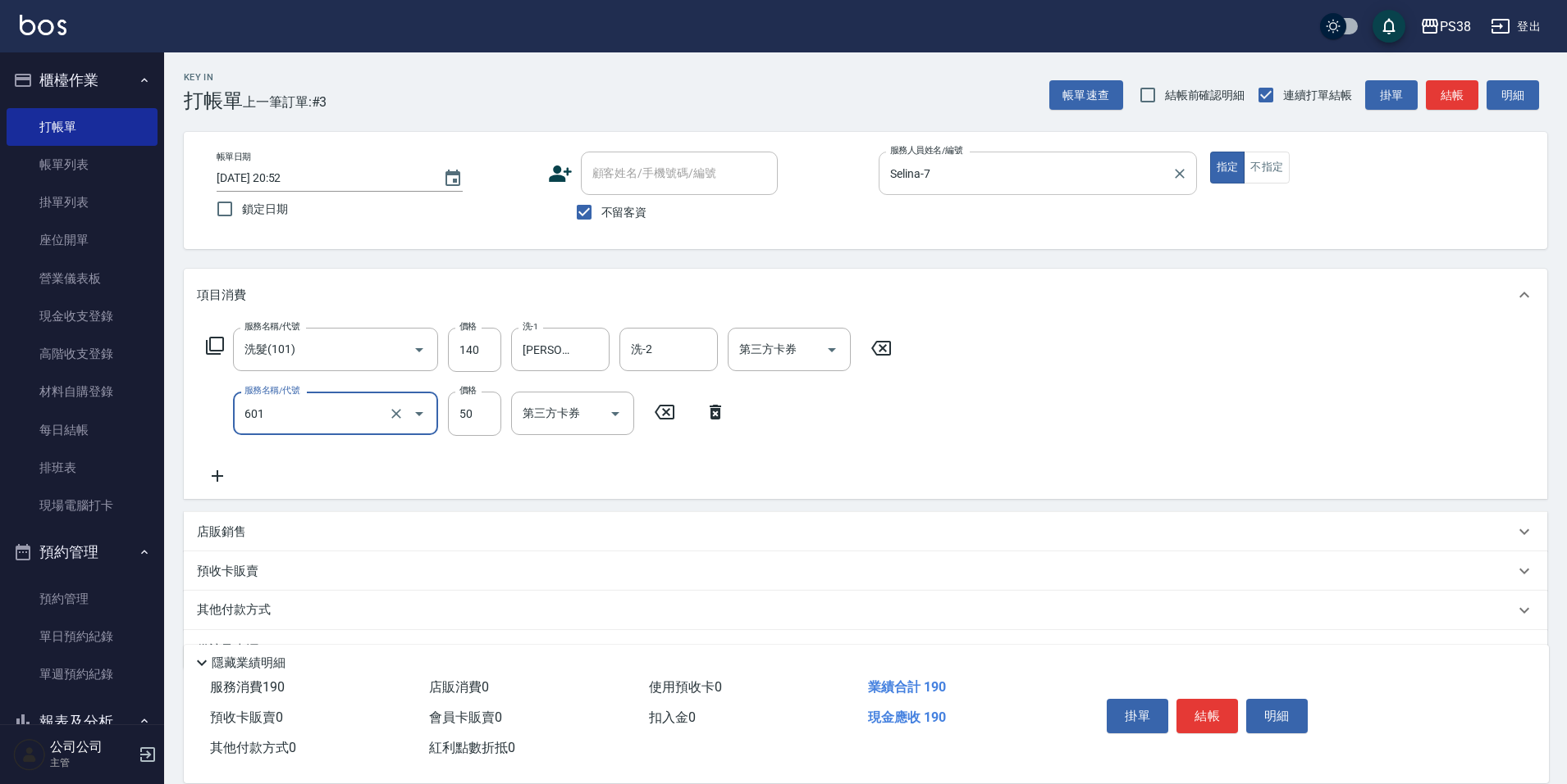
type input "精油50(601)"
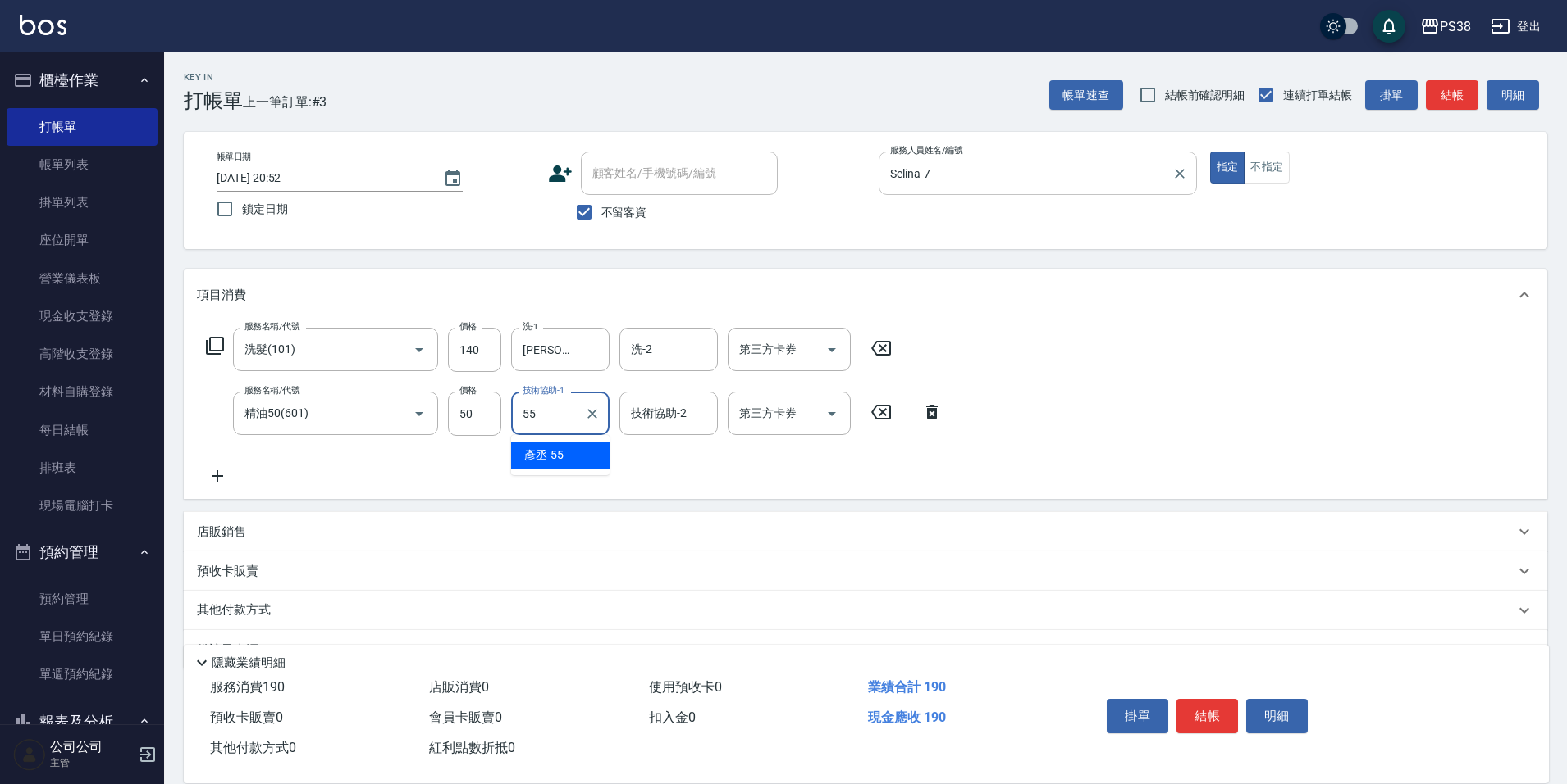
type input "[PERSON_NAME]-55"
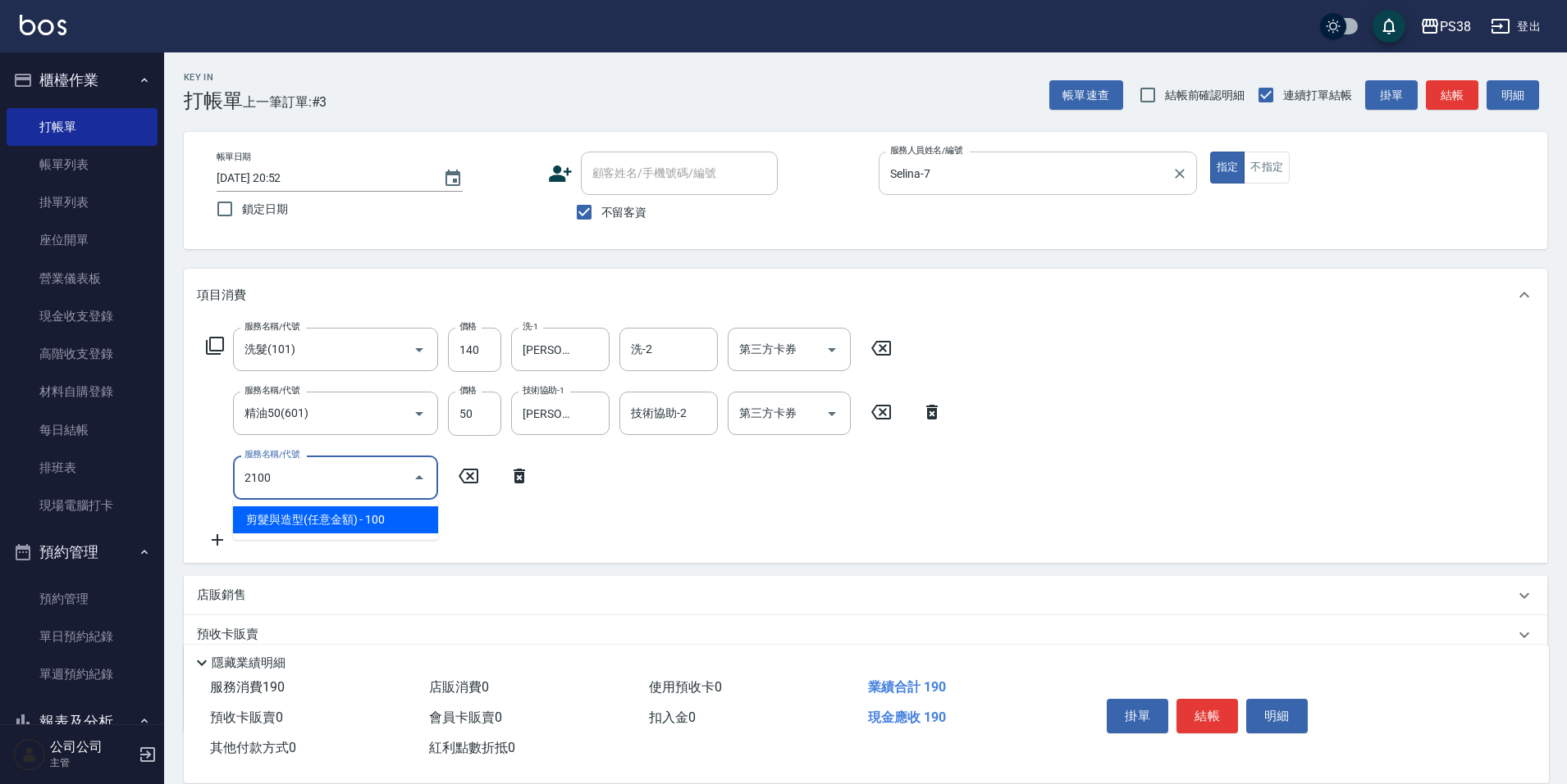
type input "剪髮與造型(任意金額)(2100)"
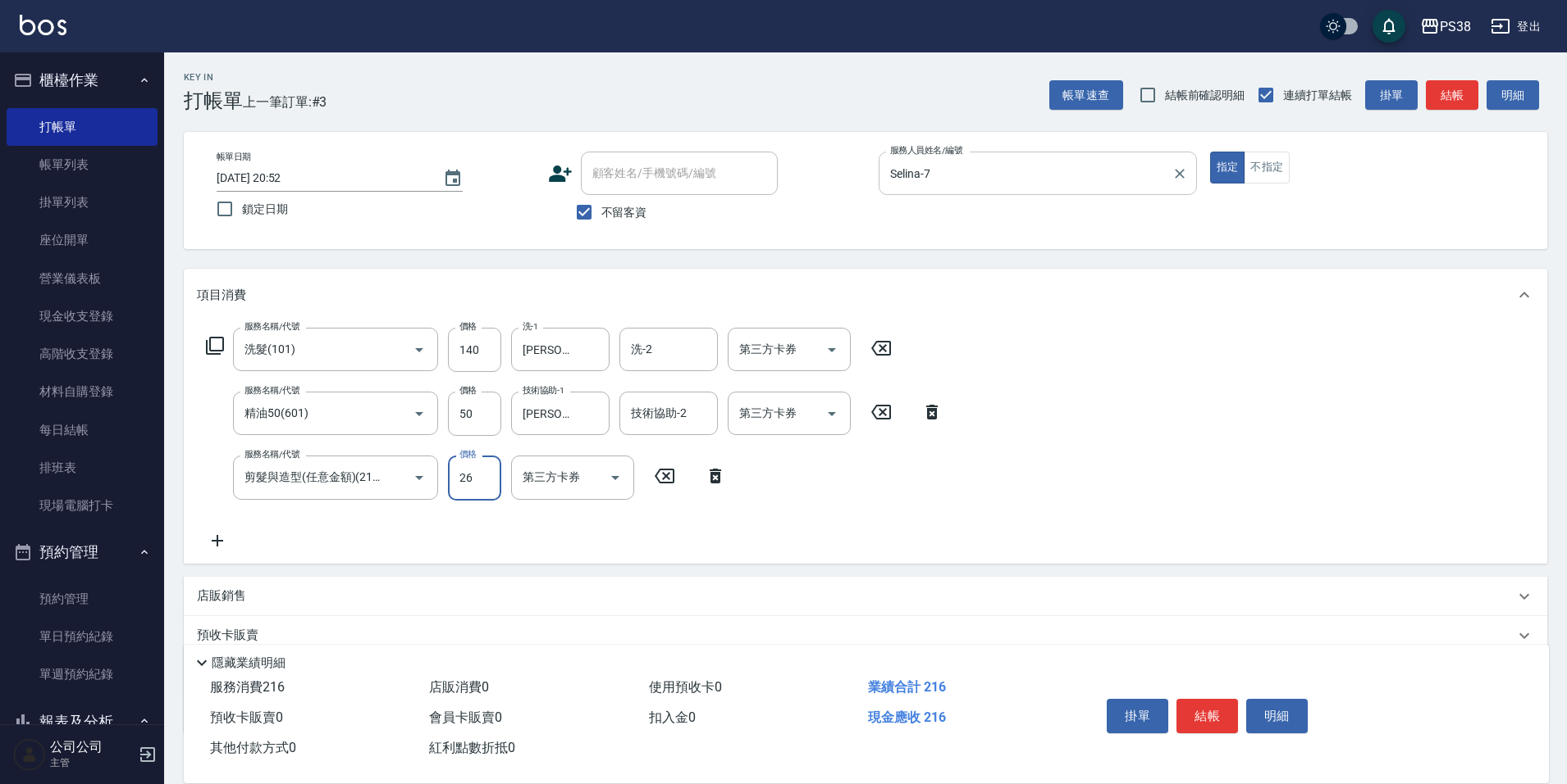
type input "260"
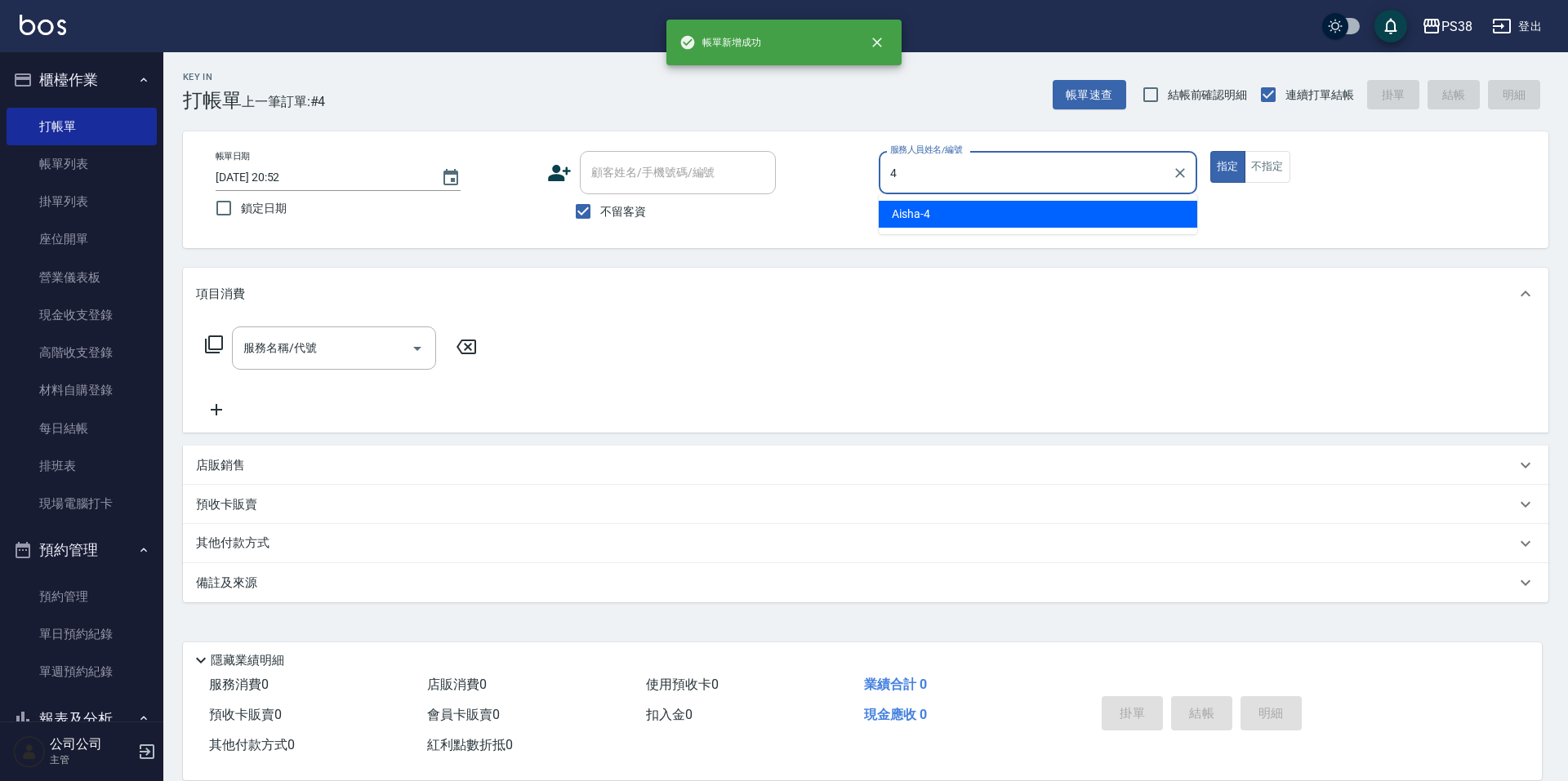
type input "Aisha-4"
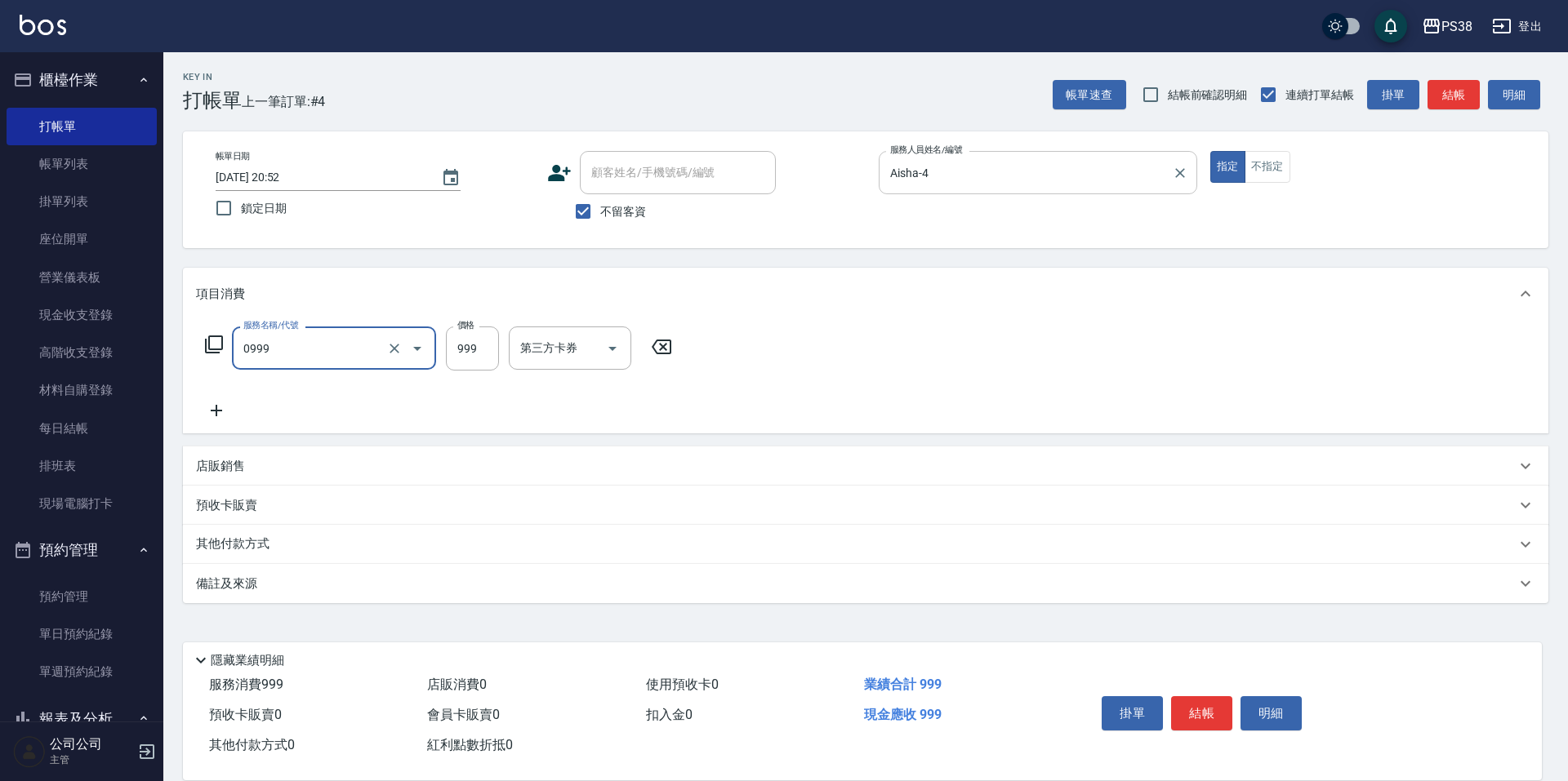
type input "spa999(0999)"
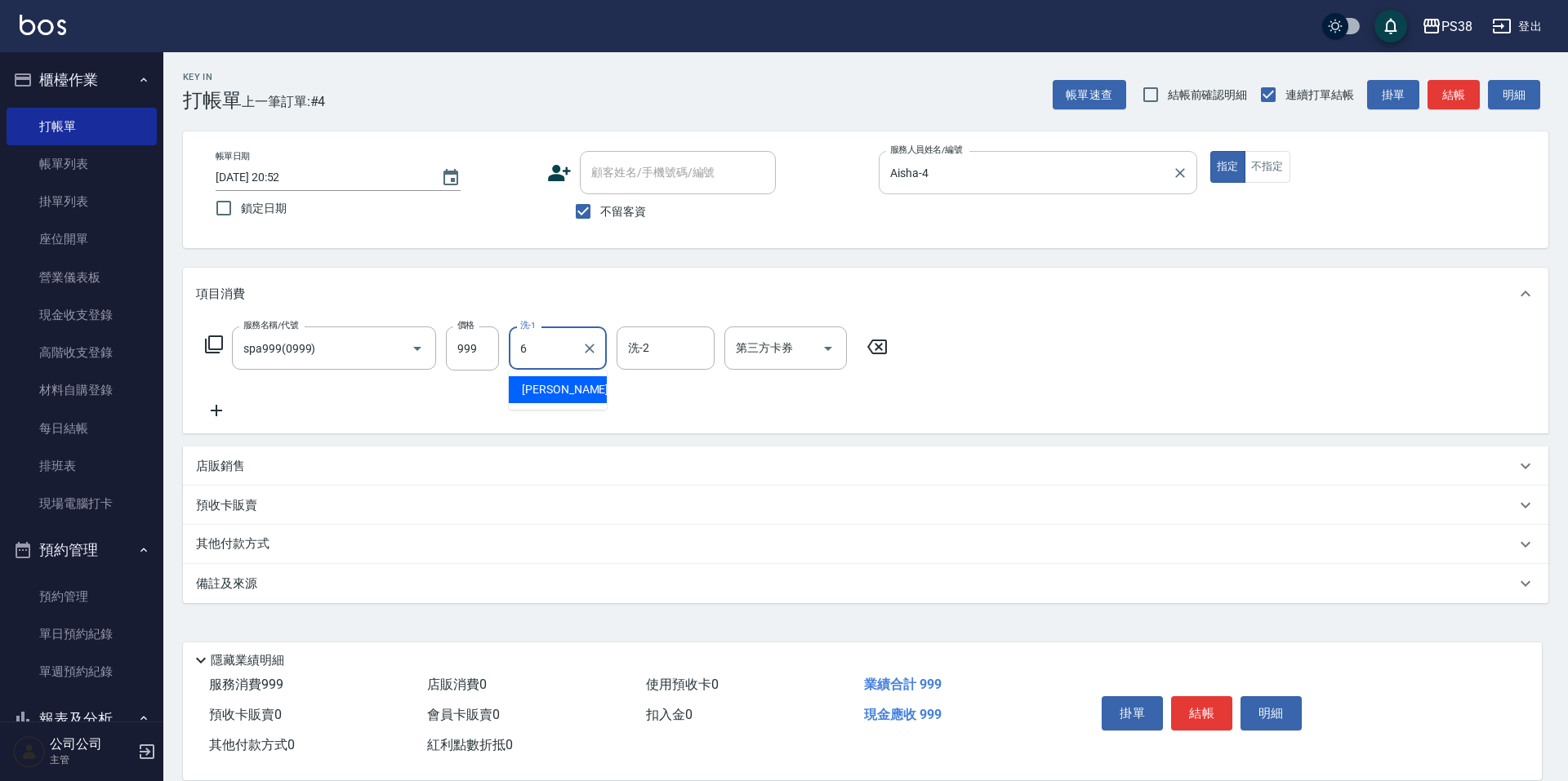
type input "[PERSON_NAME]-6"
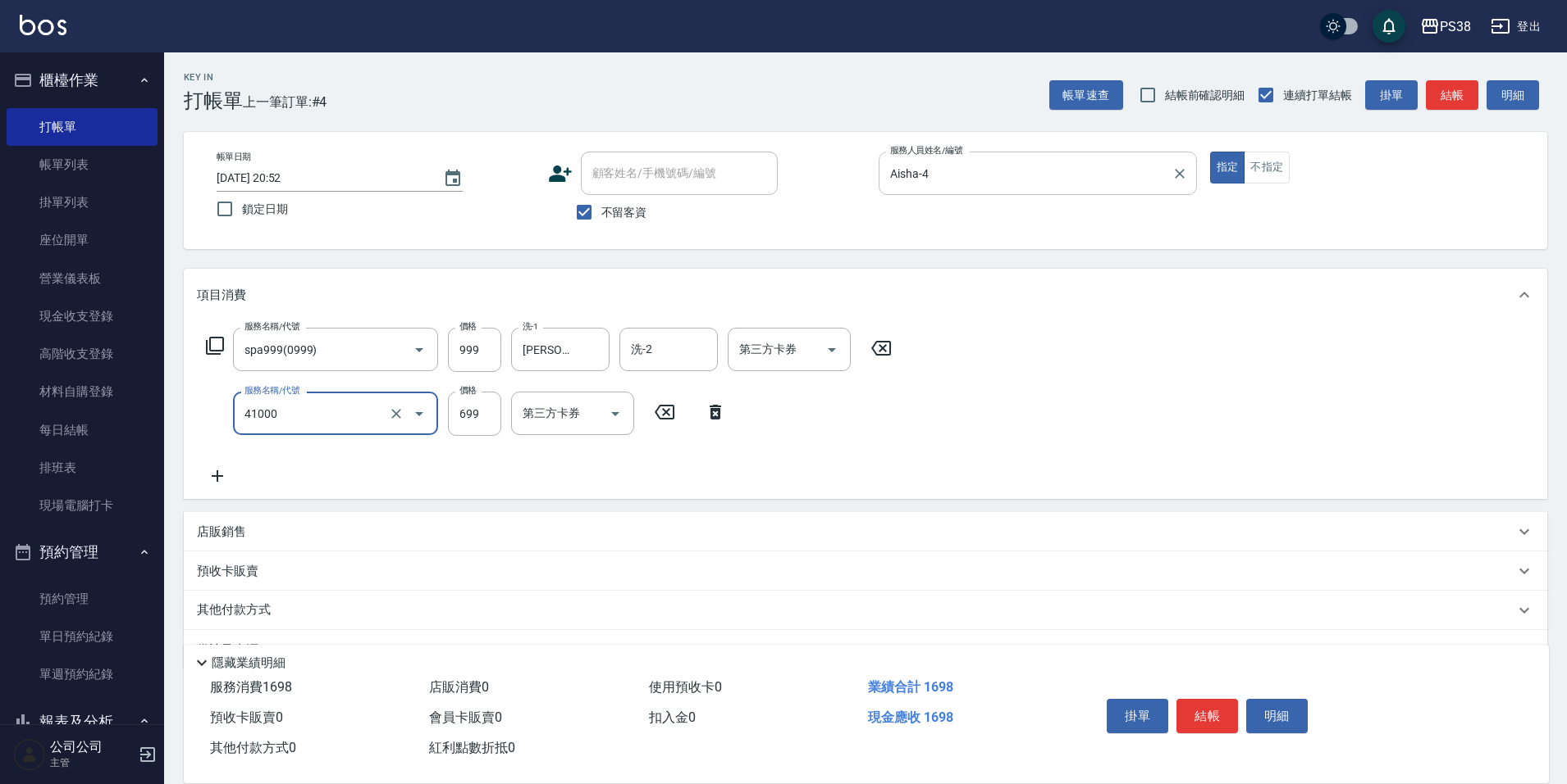
type input "燙髮699-2500(任意金額)(41000)"
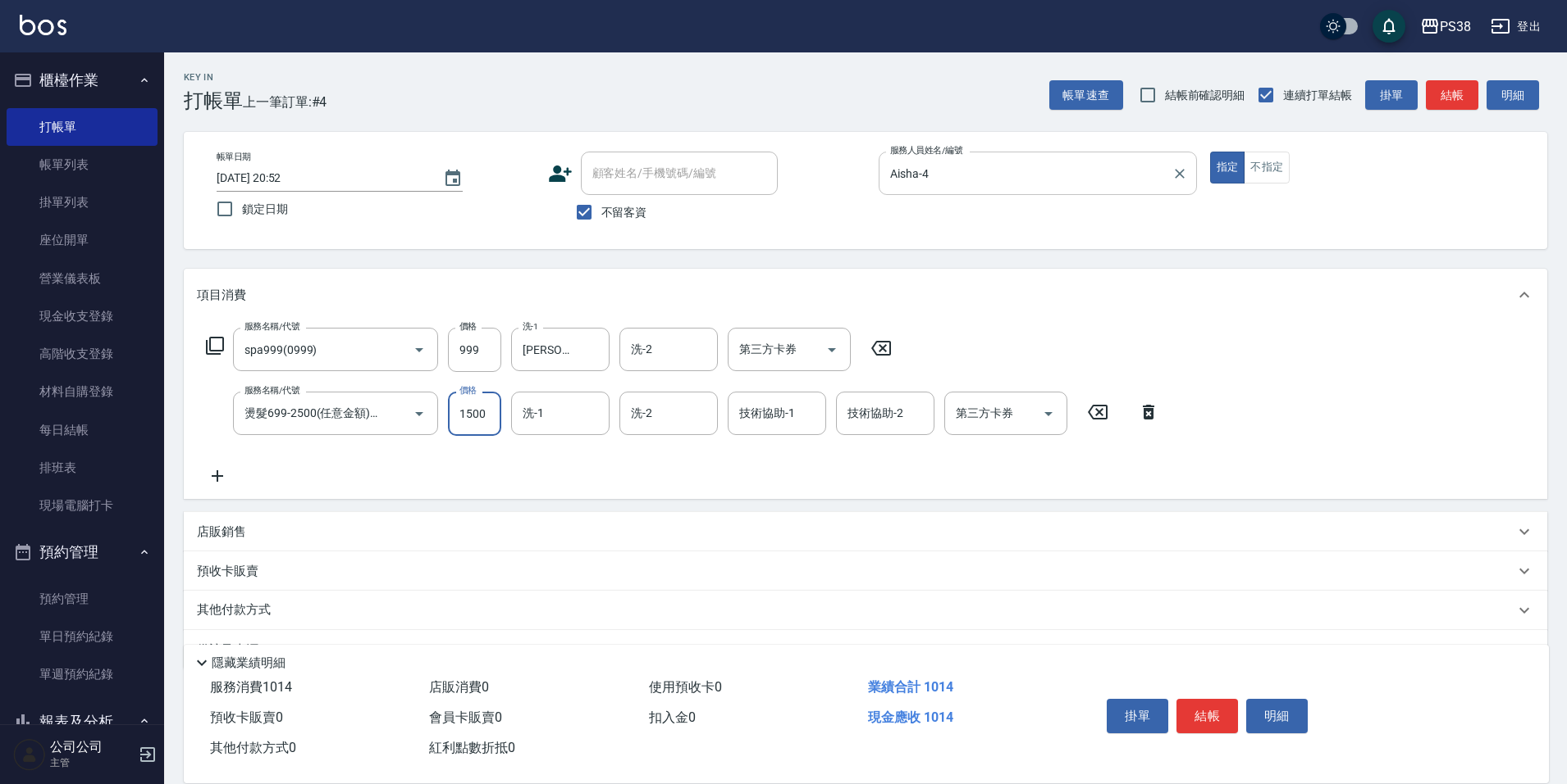
type input "1500"
type input "[PERSON_NAME]-6"
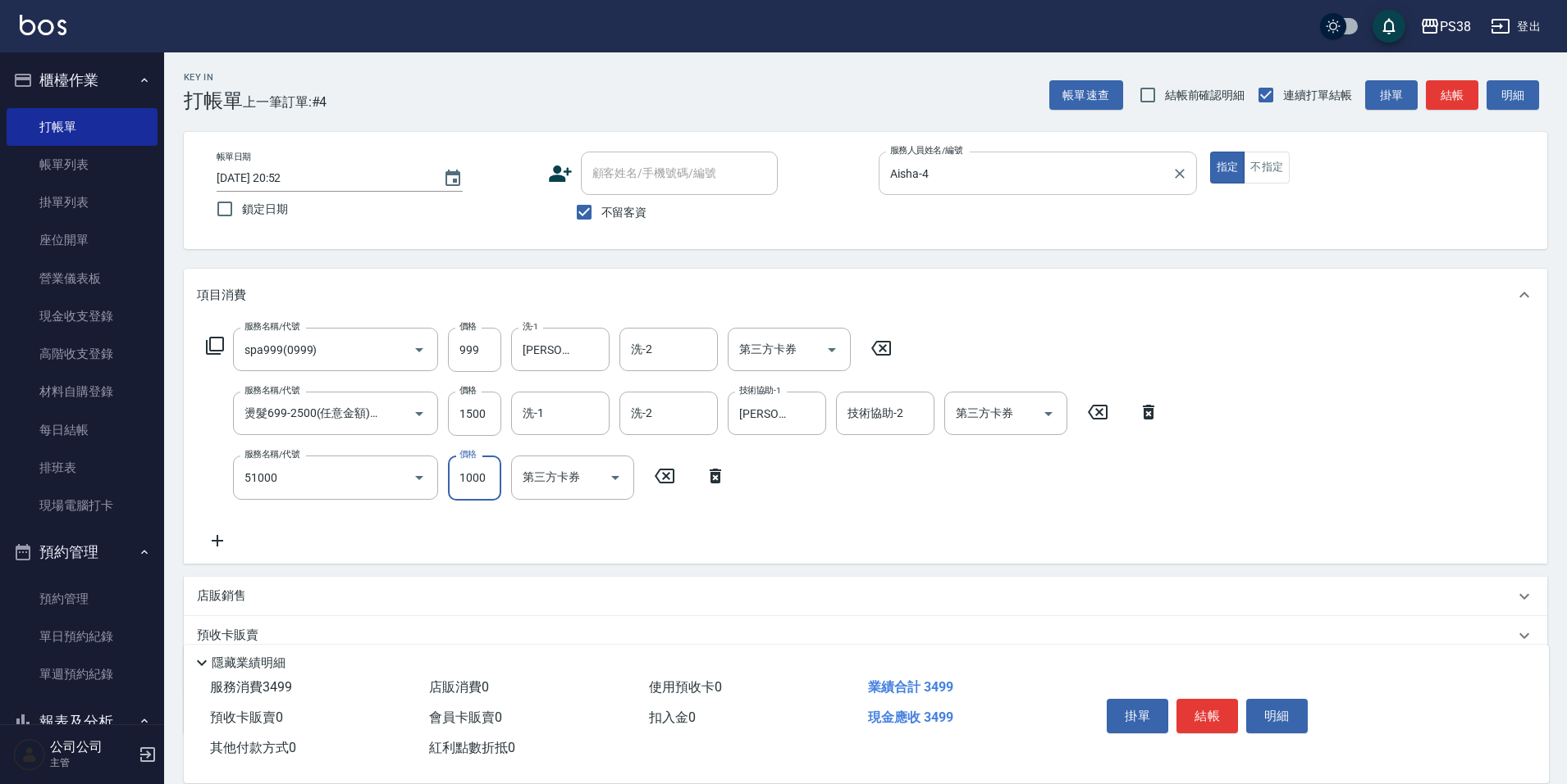
type input "染髮600以上(任意金額)(51000)"
type input "1099"
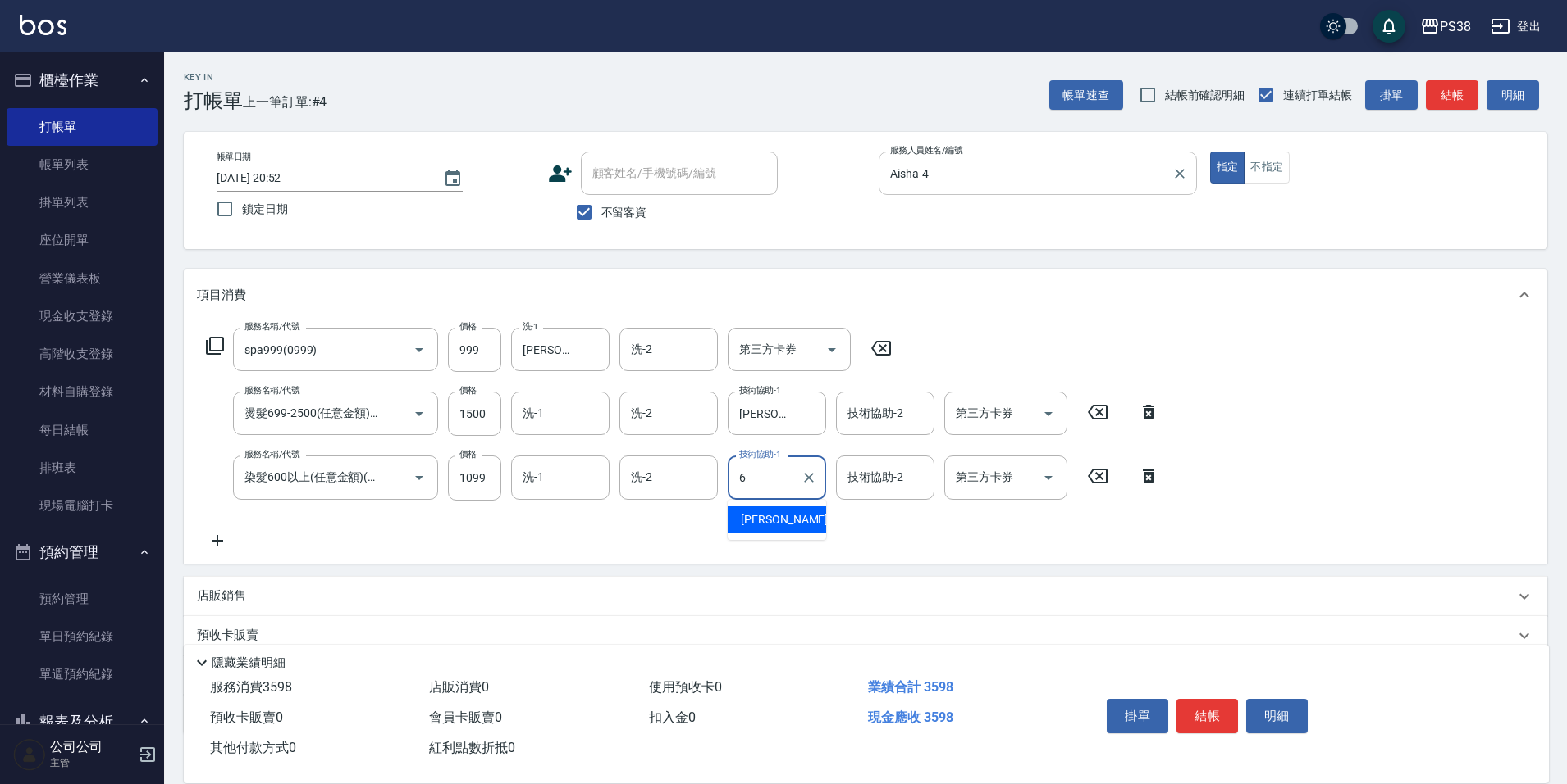
type input "[PERSON_NAME]-6"
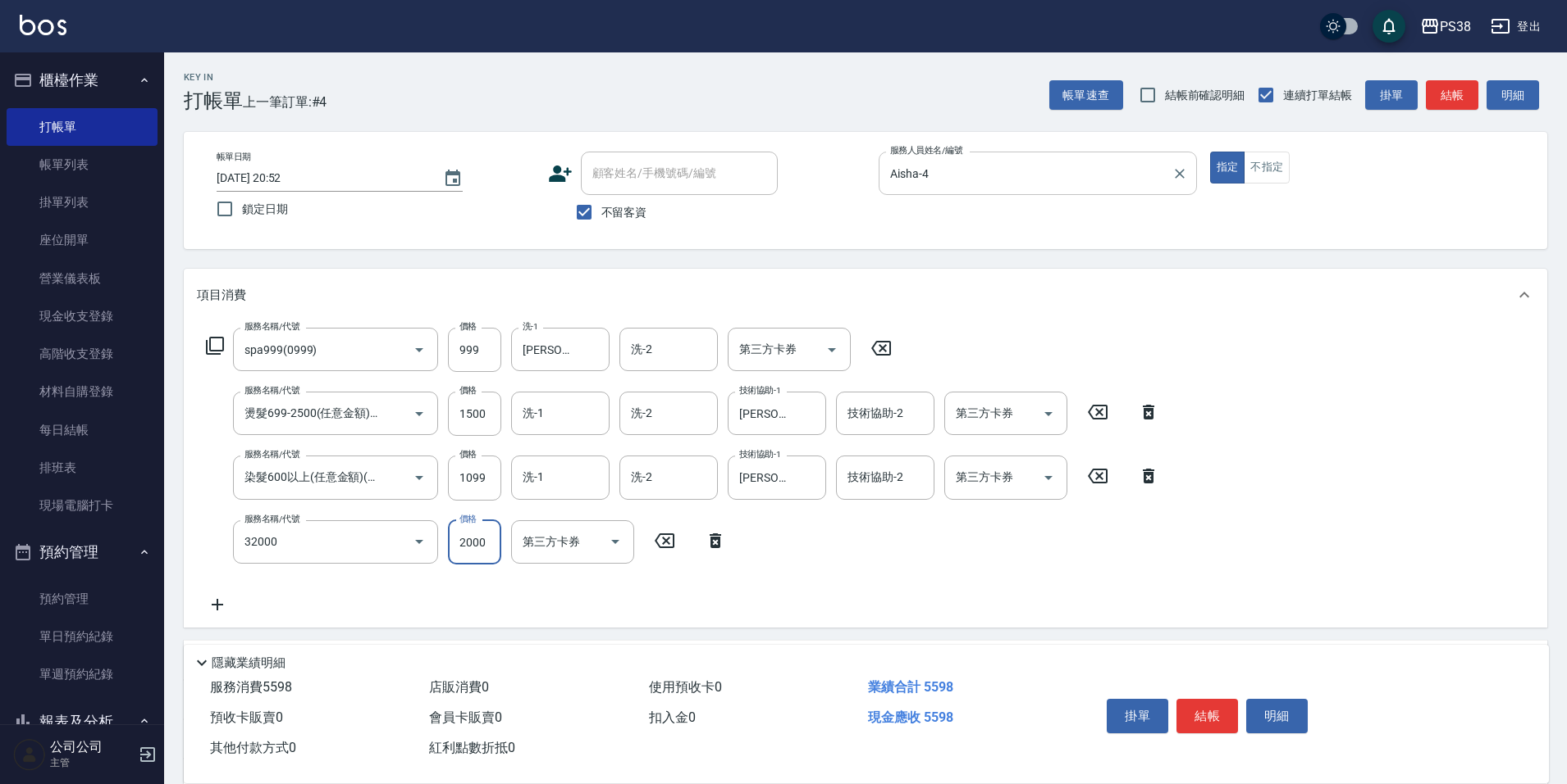
type input "極光([PERSON_NAME])護髮(32000)"
type input "1800"
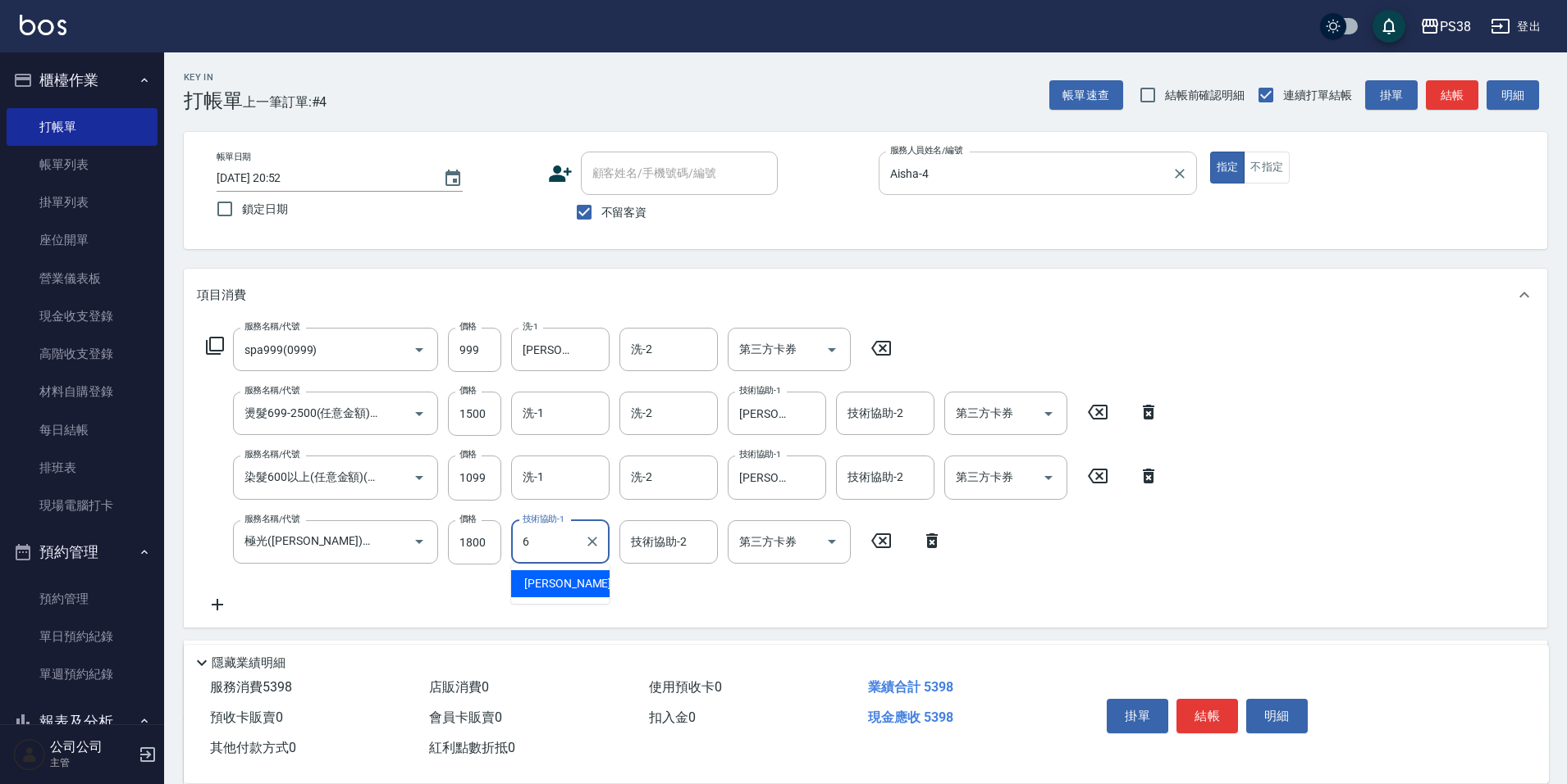
type input "[PERSON_NAME]-6"
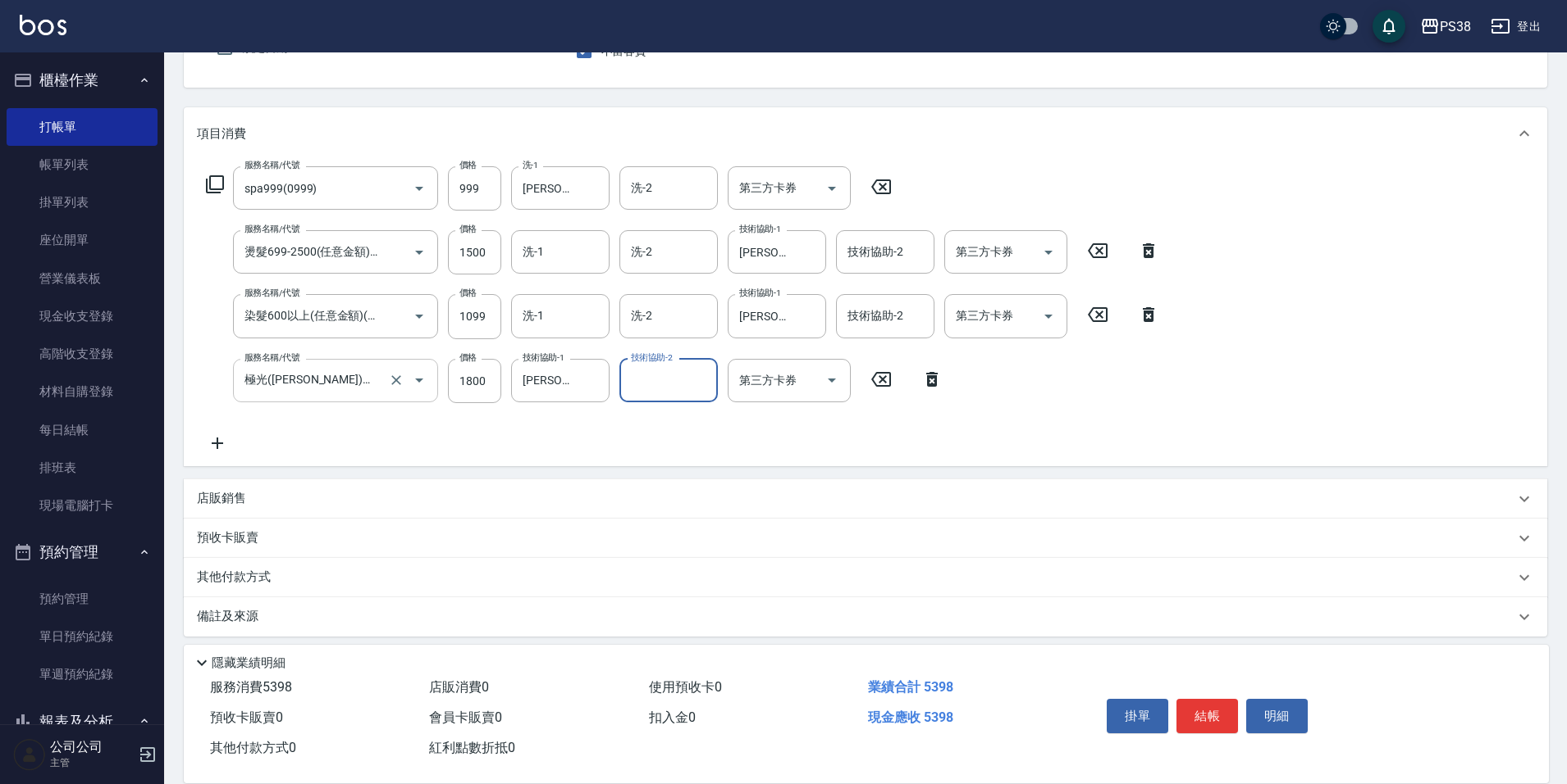
scroll to position [172, 0]
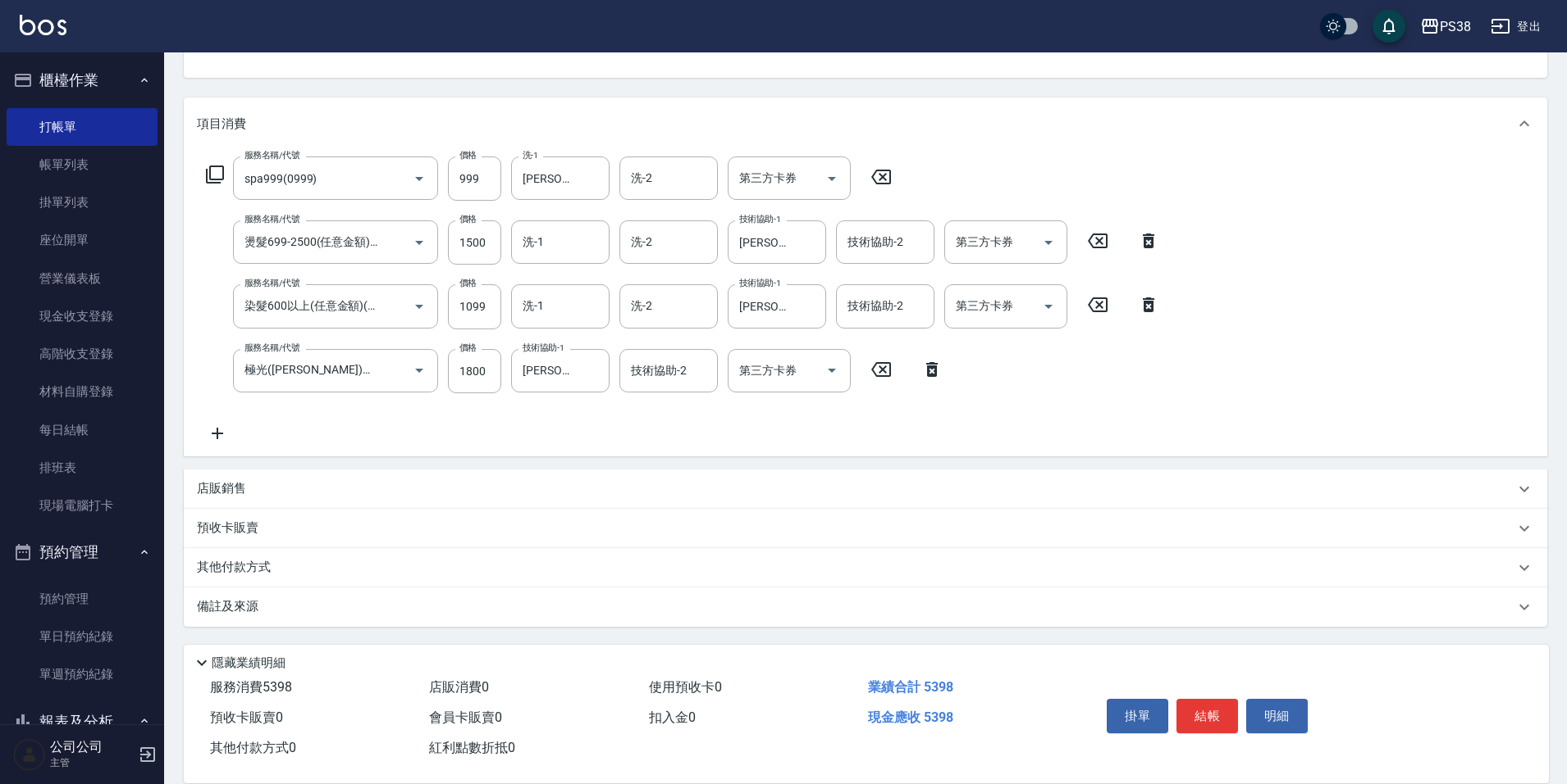
click at [209, 438] on icon at bounding box center [218, 434] width 41 height 20
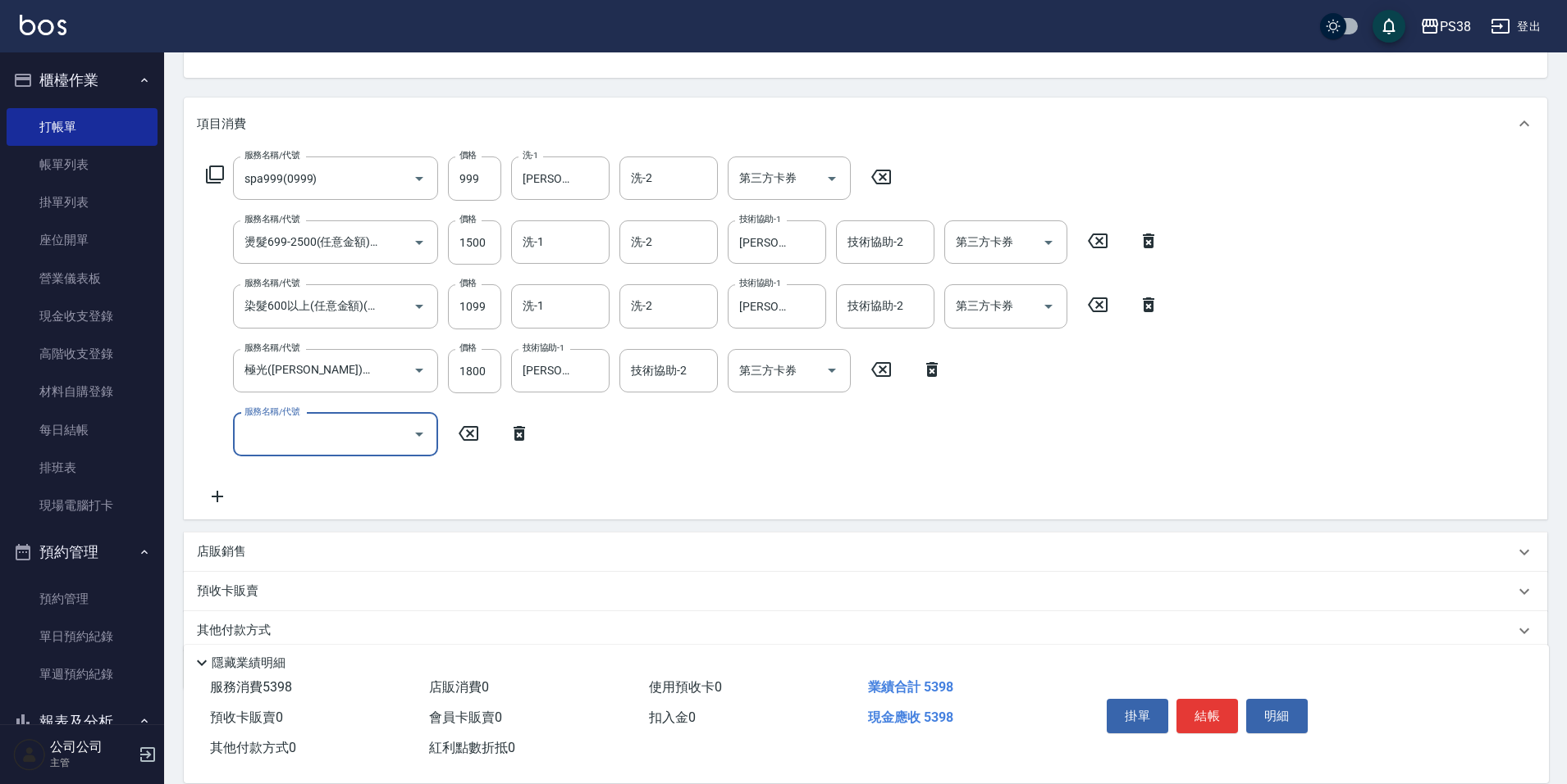
scroll to position [0, 0]
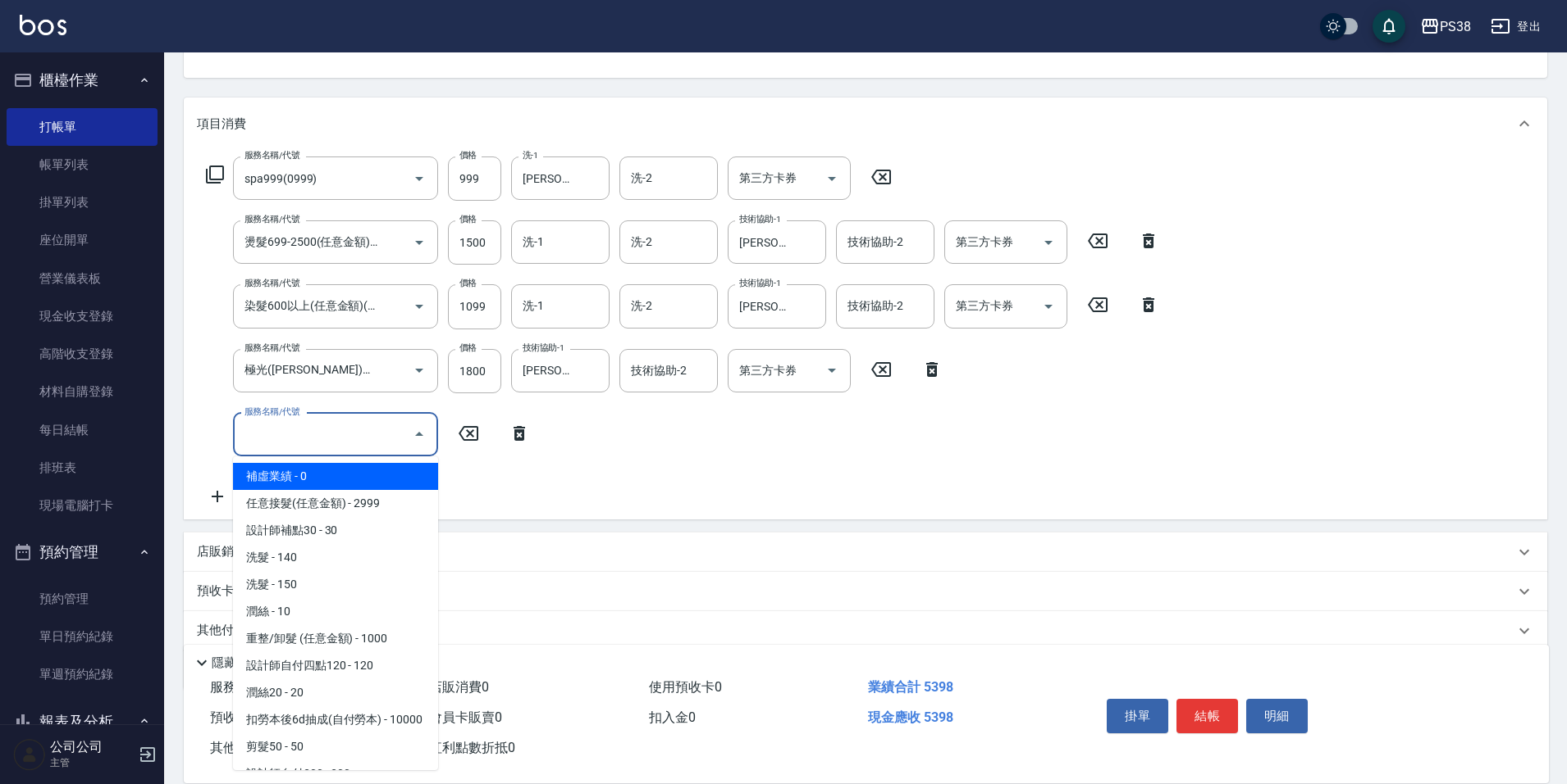
click at [294, 438] on input "服務名稱/代號" at bounding box center [323, 434] width 166 height 28
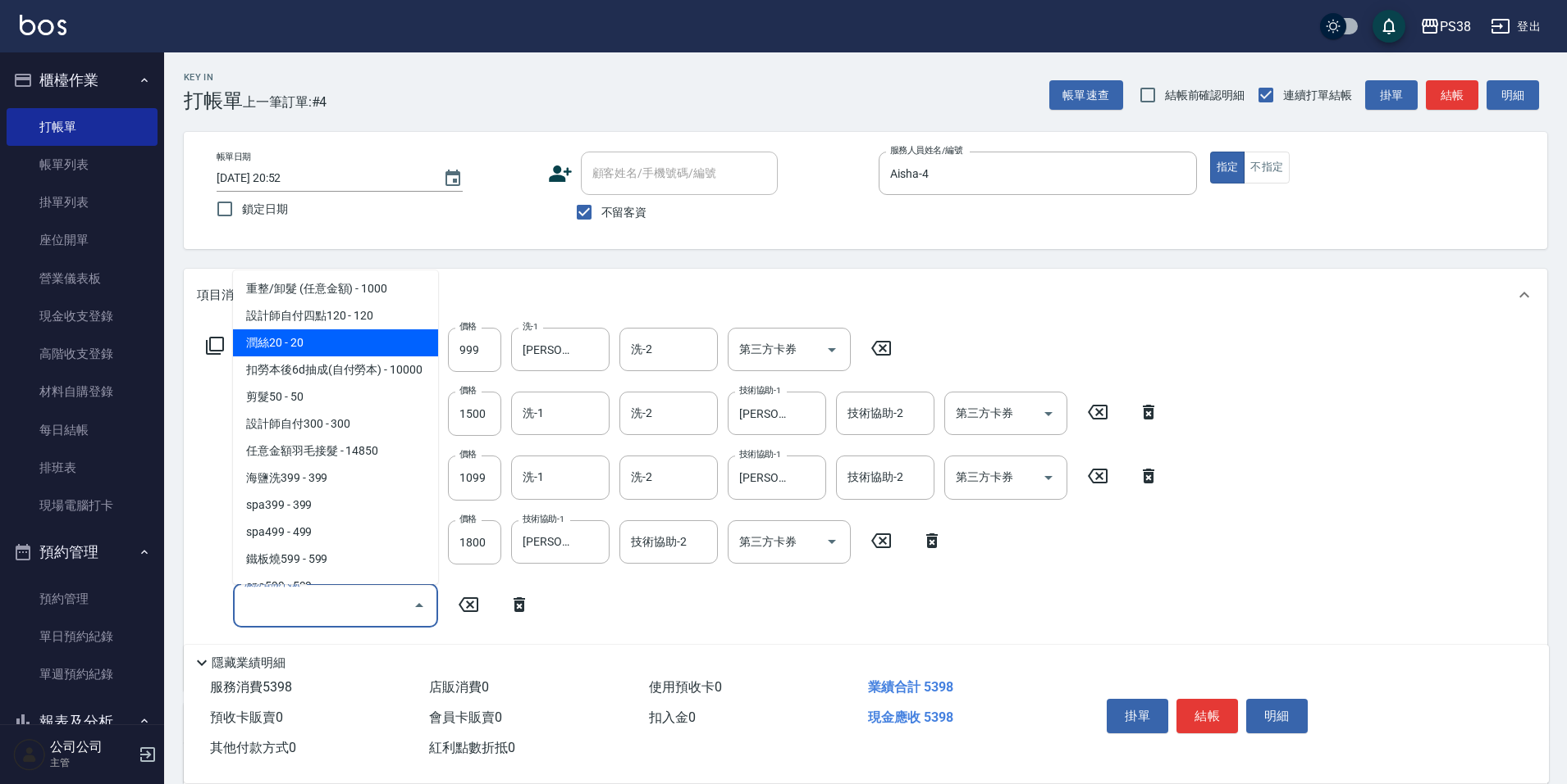
scroll to position [246, 0]
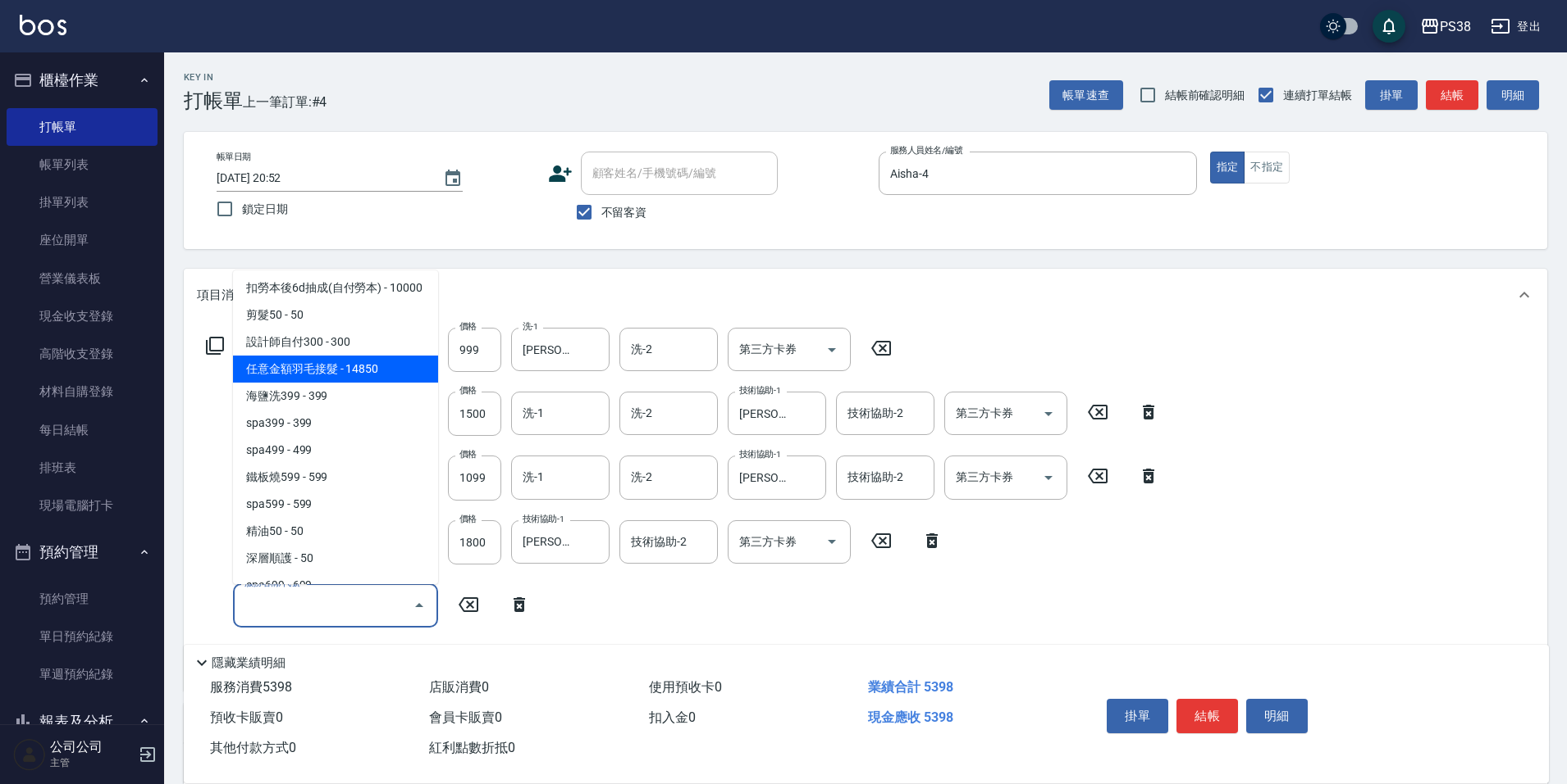
click at [377, 383] on span "任意金額羽毛接髮 - 14850" at bounding box center [336, 370] width 205 height 27
type input "任意金額羽毛接髮(333)"
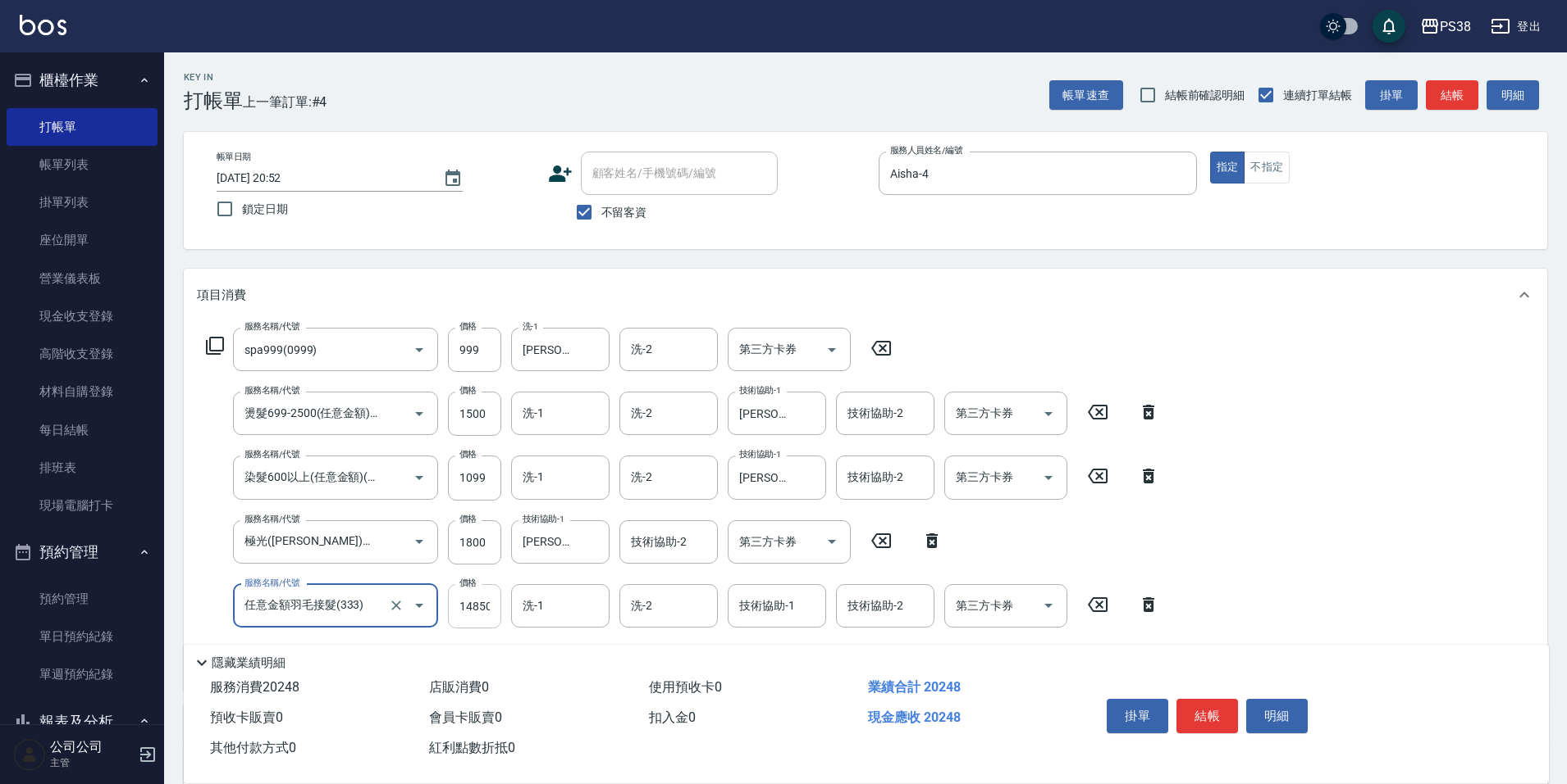
click at [488, 609] on input "14850" at bounding box center [474, 606] width 54 height 44
type input "19499"
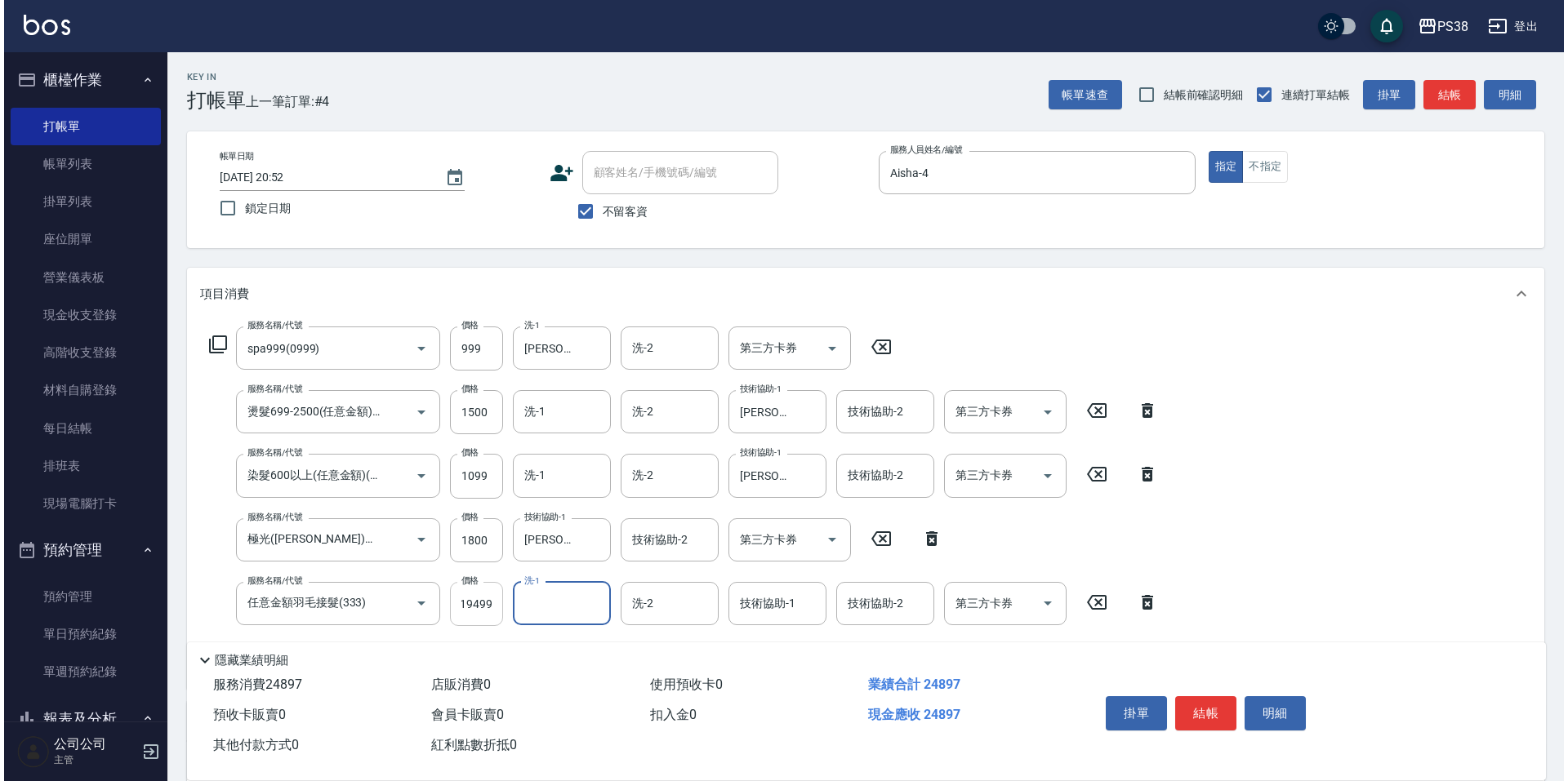
scroll to position [0, 0]
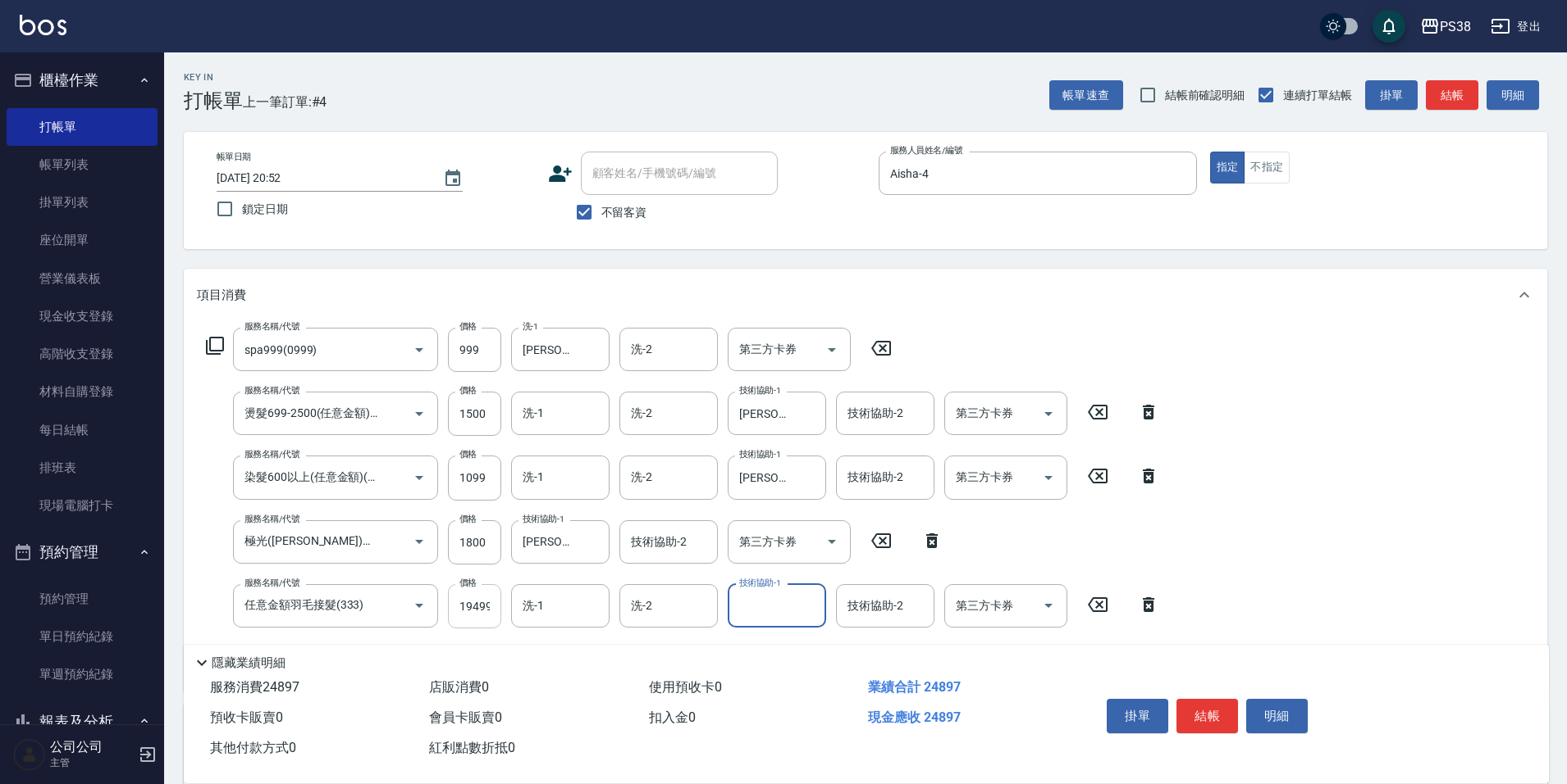
type input "+"
type input "[PERSON_NAME]-6"
click at [550, 409] on input "洗-1" at bounding box center [560, 412] width 84 height 28
type input "[PERSON_NAME]-6"
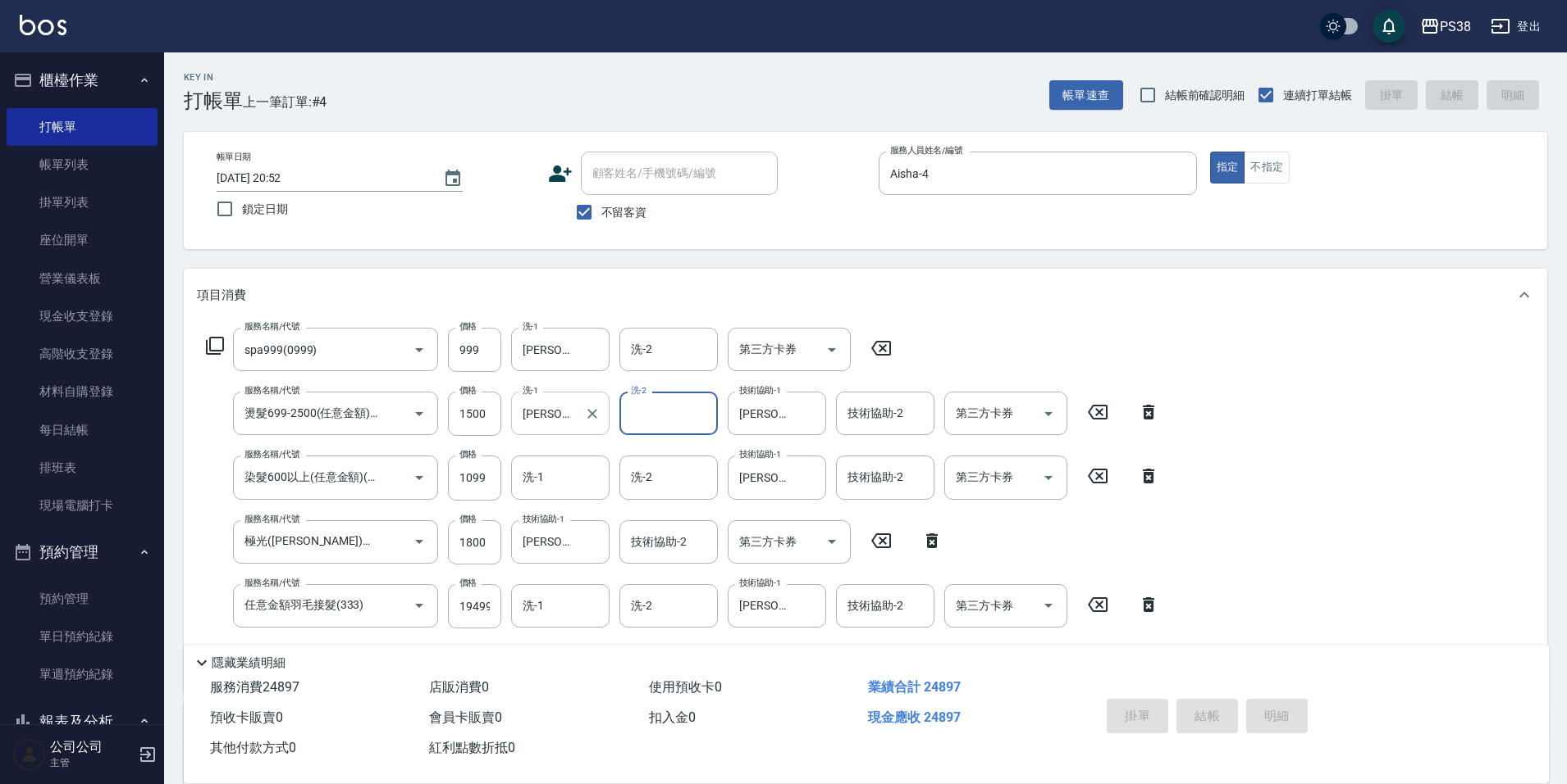
type input "[DATE] 20:53"
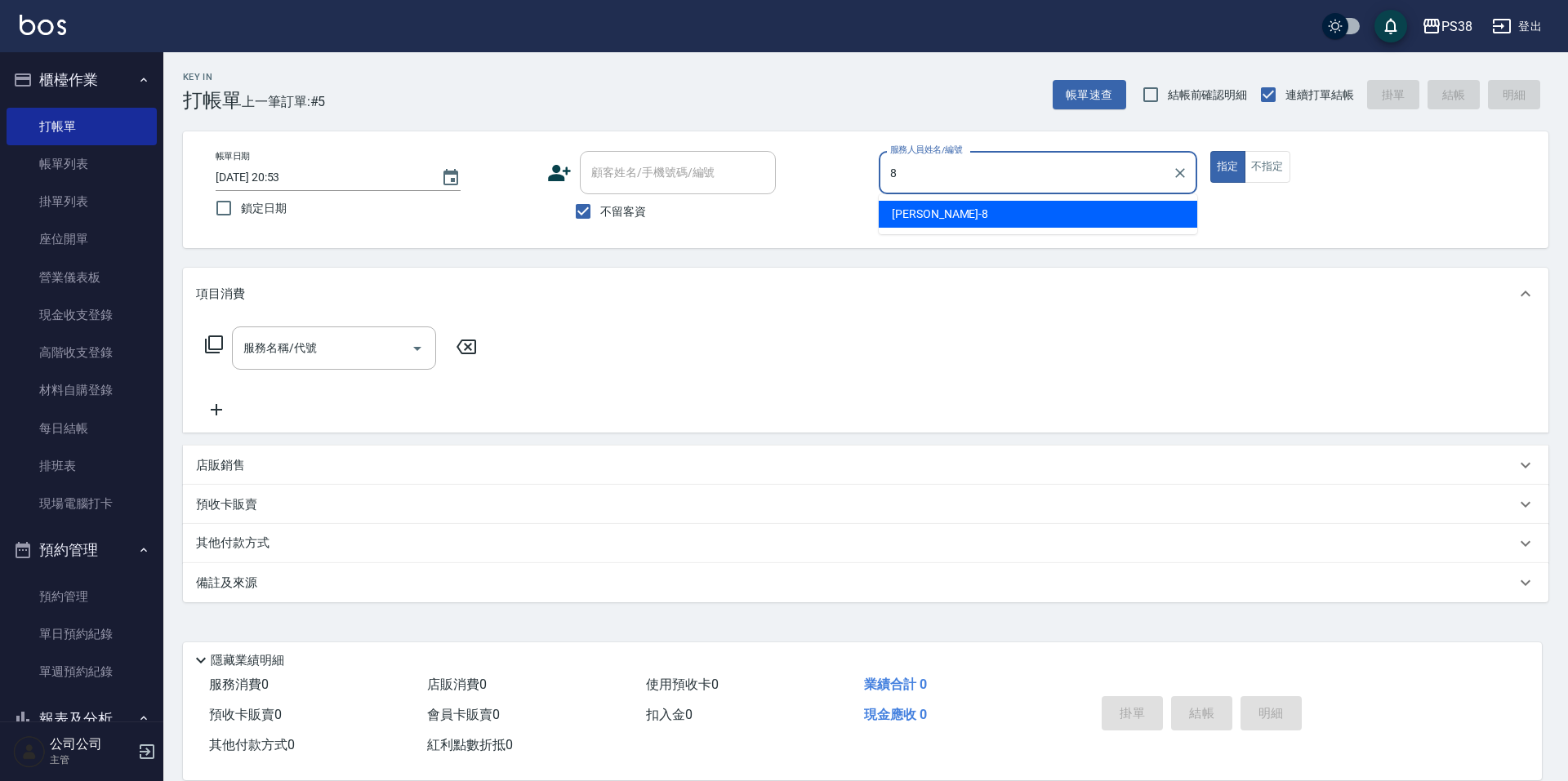
type input "mika-8"
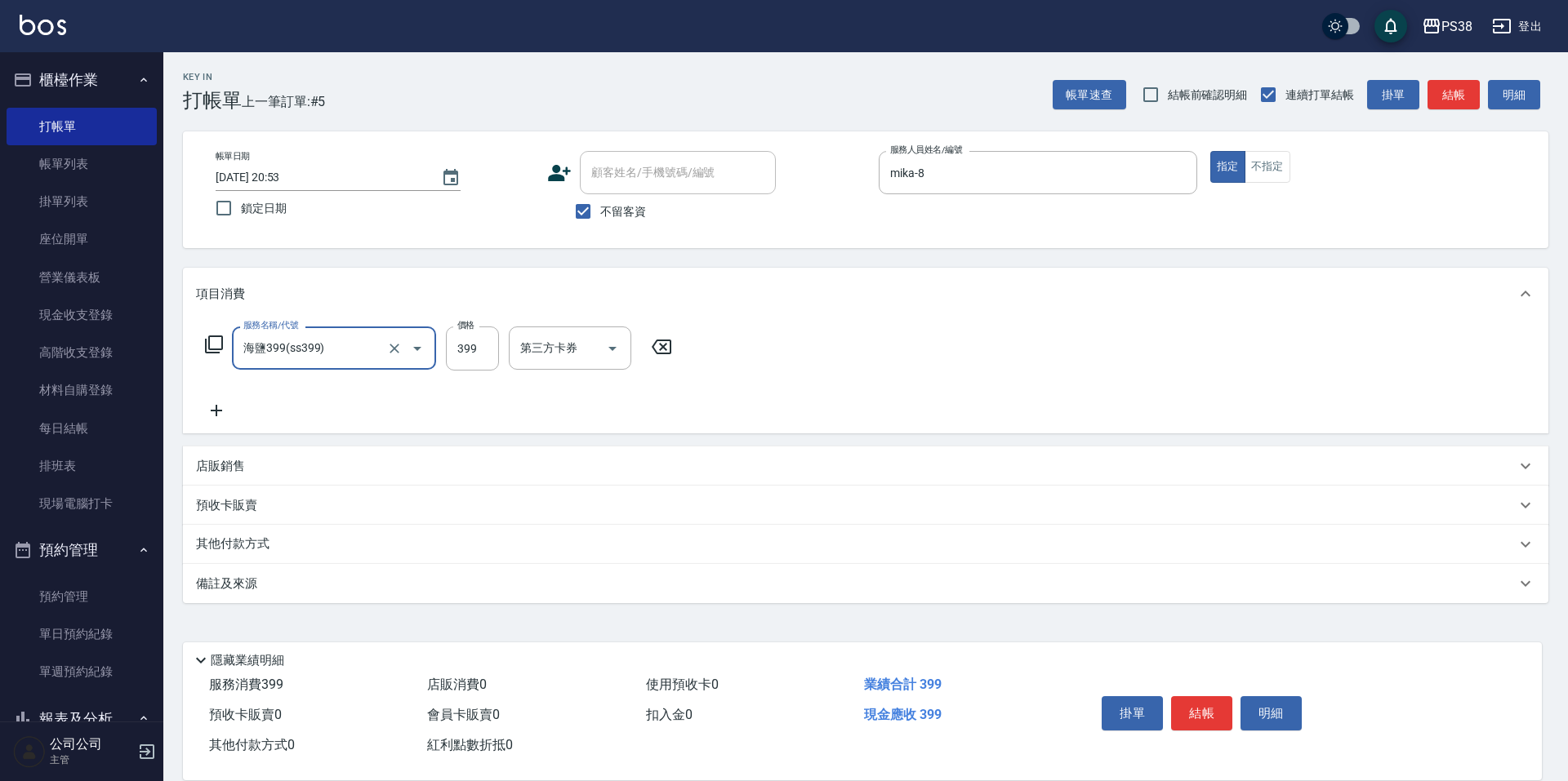
type input "海鹽399(ss399)"
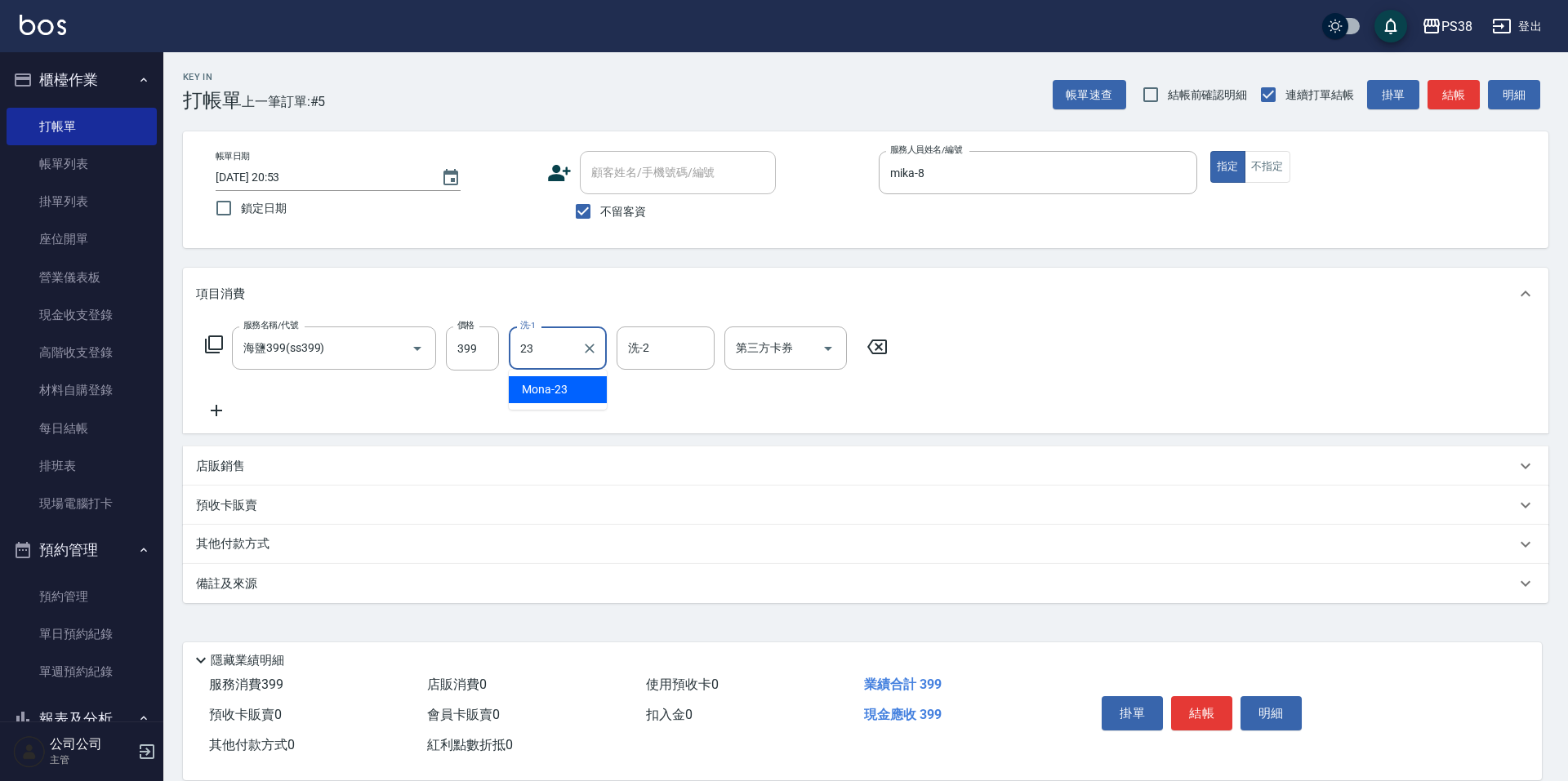
type input "Mona-23"
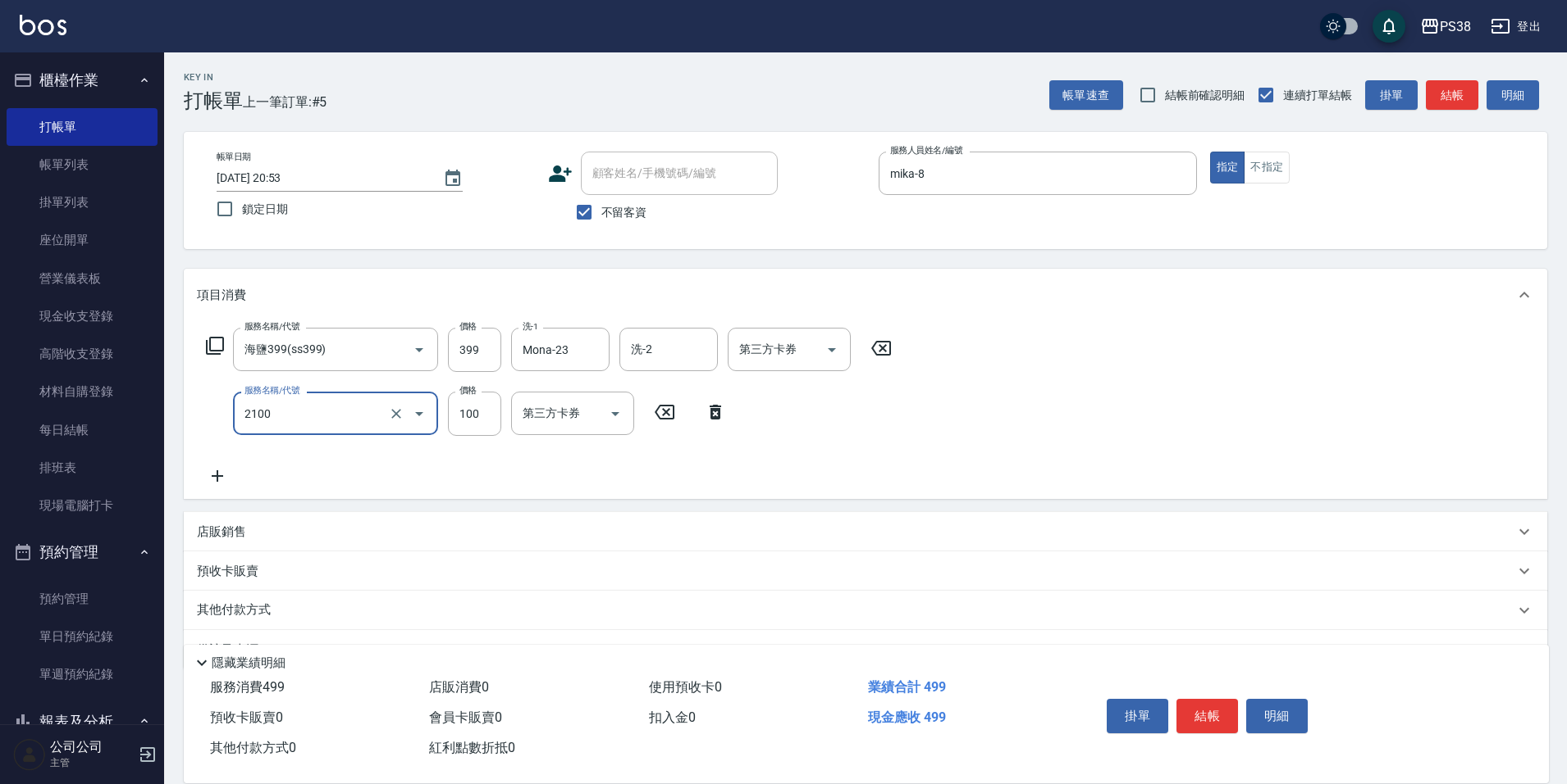
type input "剪髮與造型(任意金額)(2100)"
type input "200"
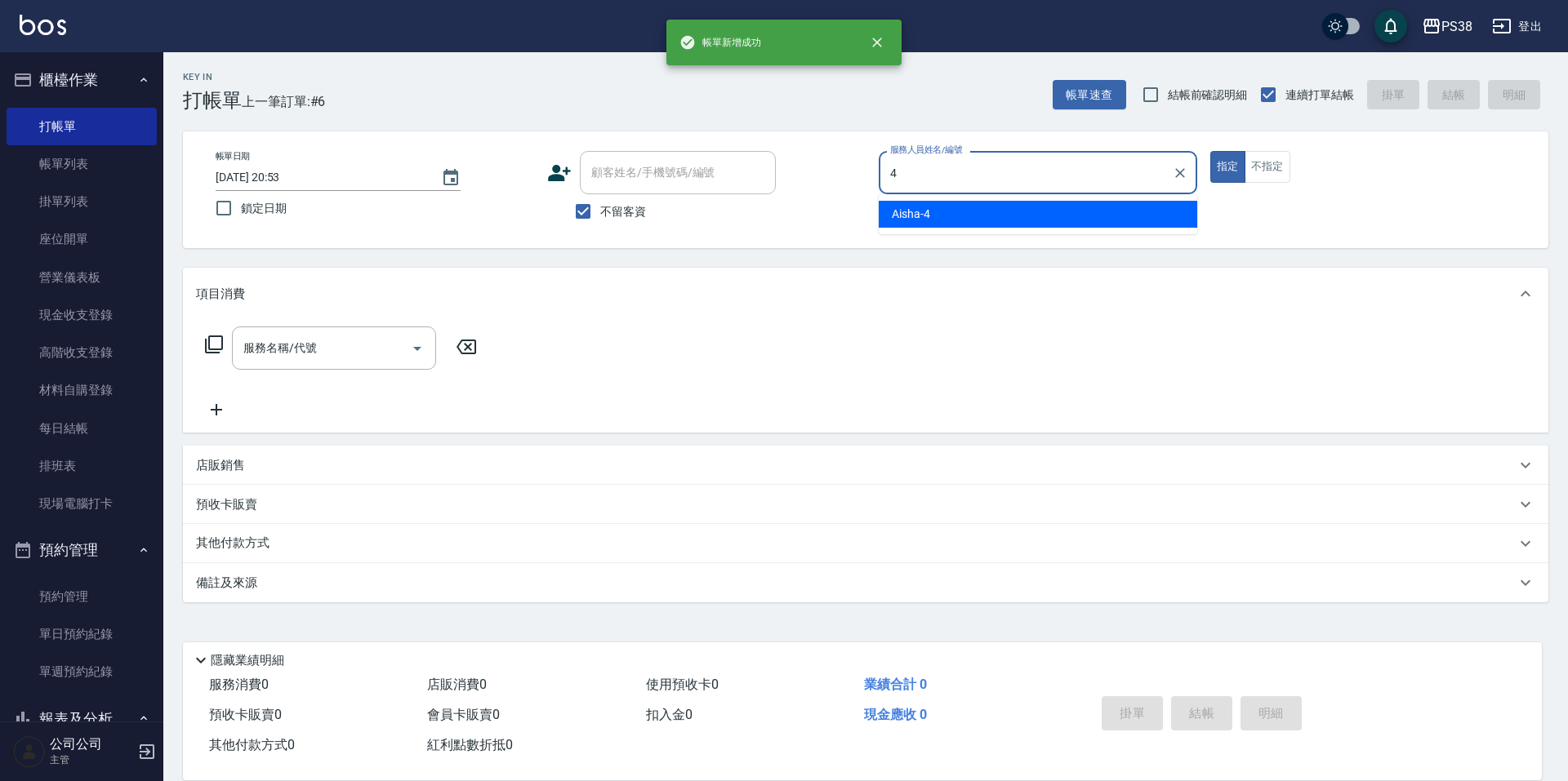
type input "Aisha-4"
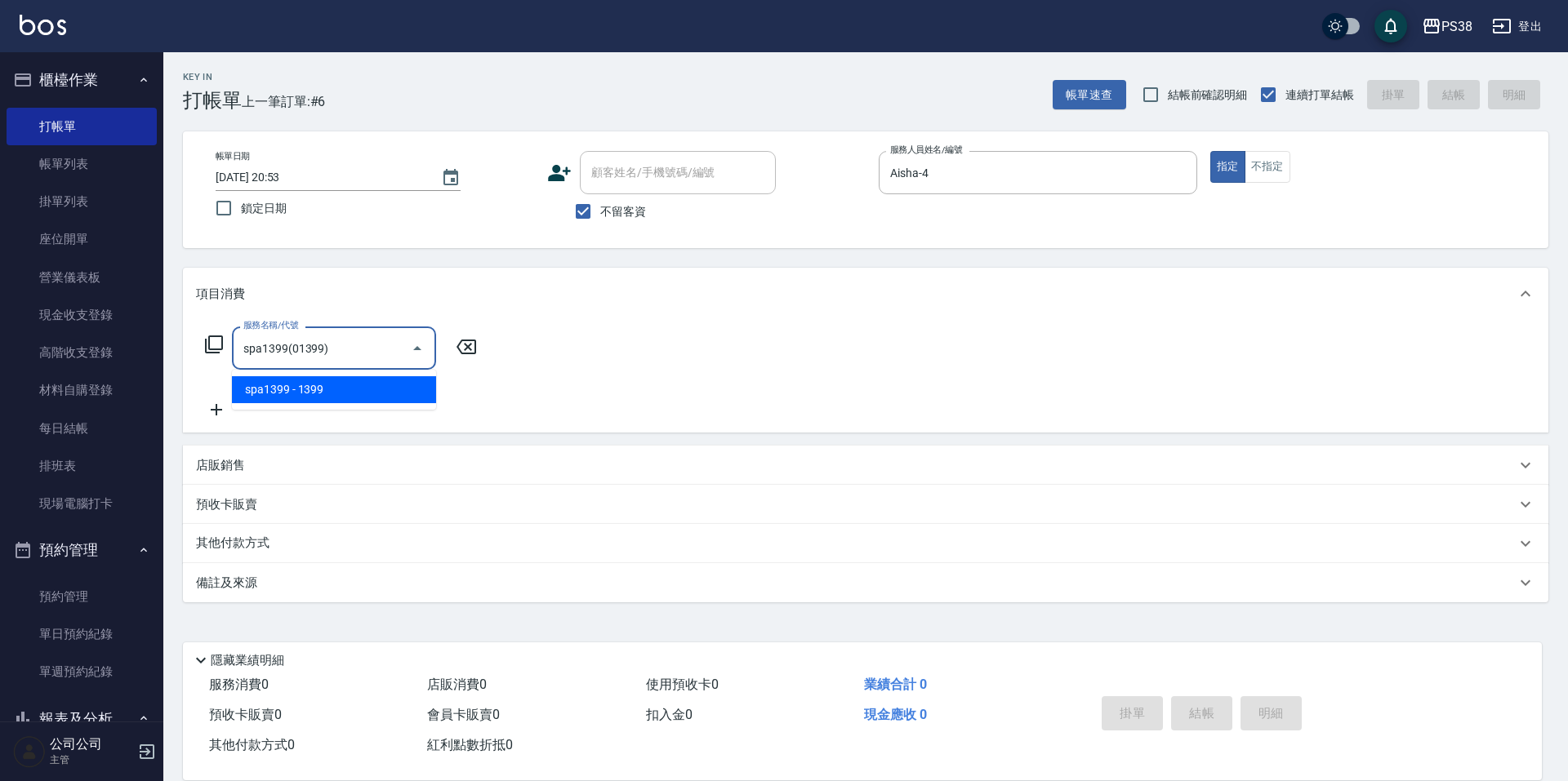
type input "spa1399(01399)"
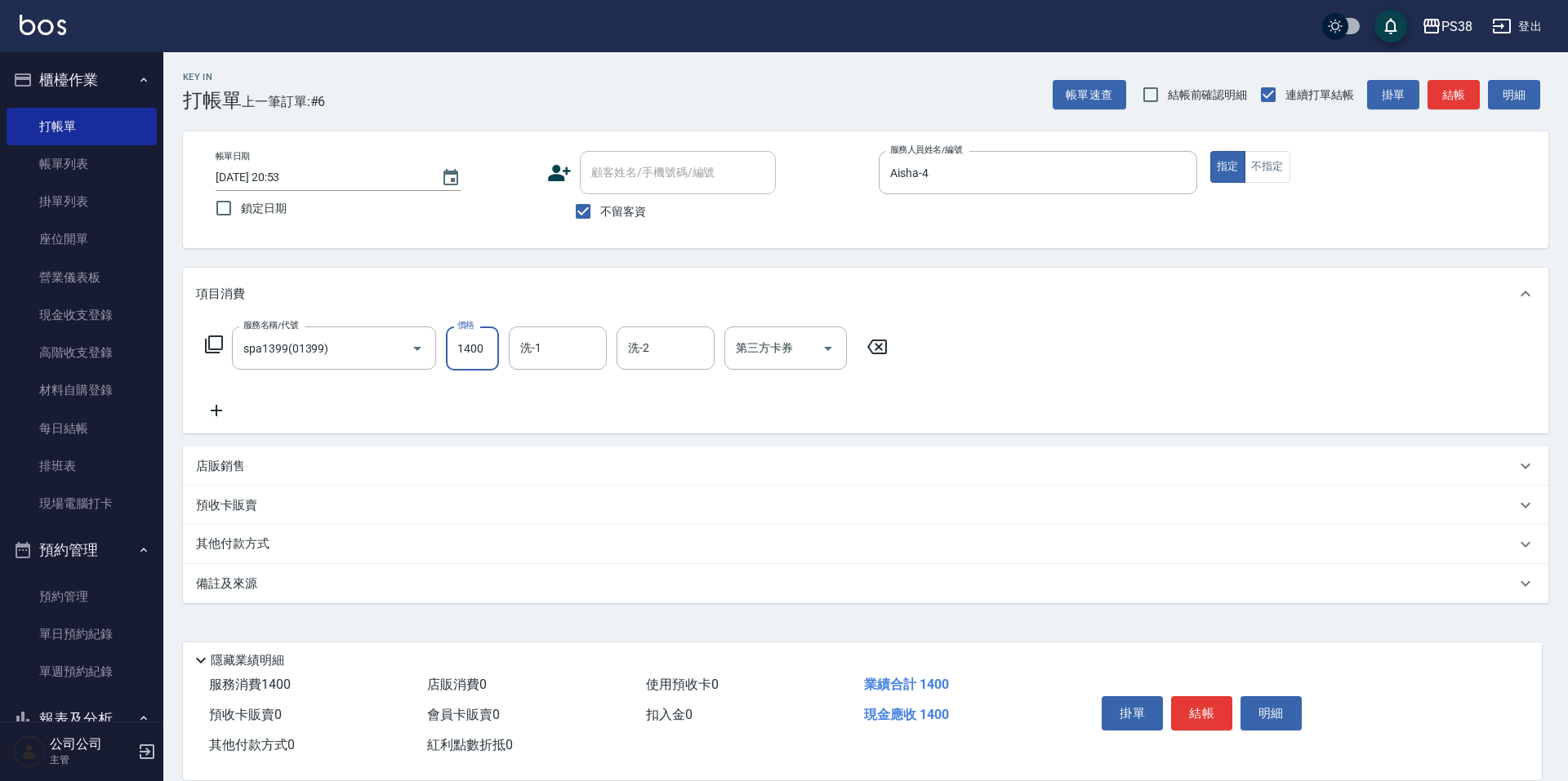
type input "1400"
type input "Aisha-4"
type input "[PERSON_NAME]-6"
click at [267, 544] on p "其他付款方式" at bounding box center [237, 544] width 82 height 17
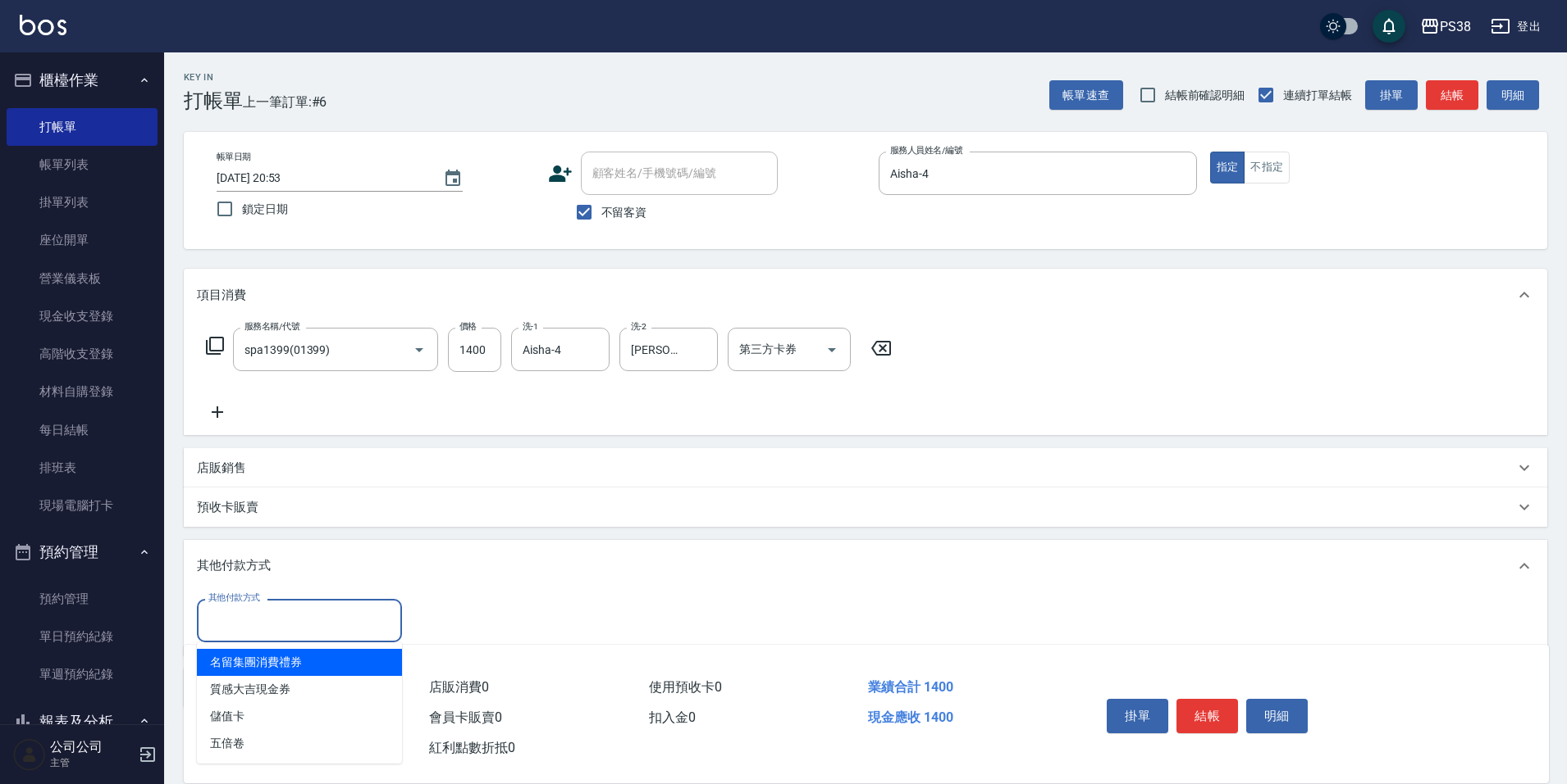
click at [274, 620] on input "其他付款方式" at bounding box center [299, 620] width 190 height 28
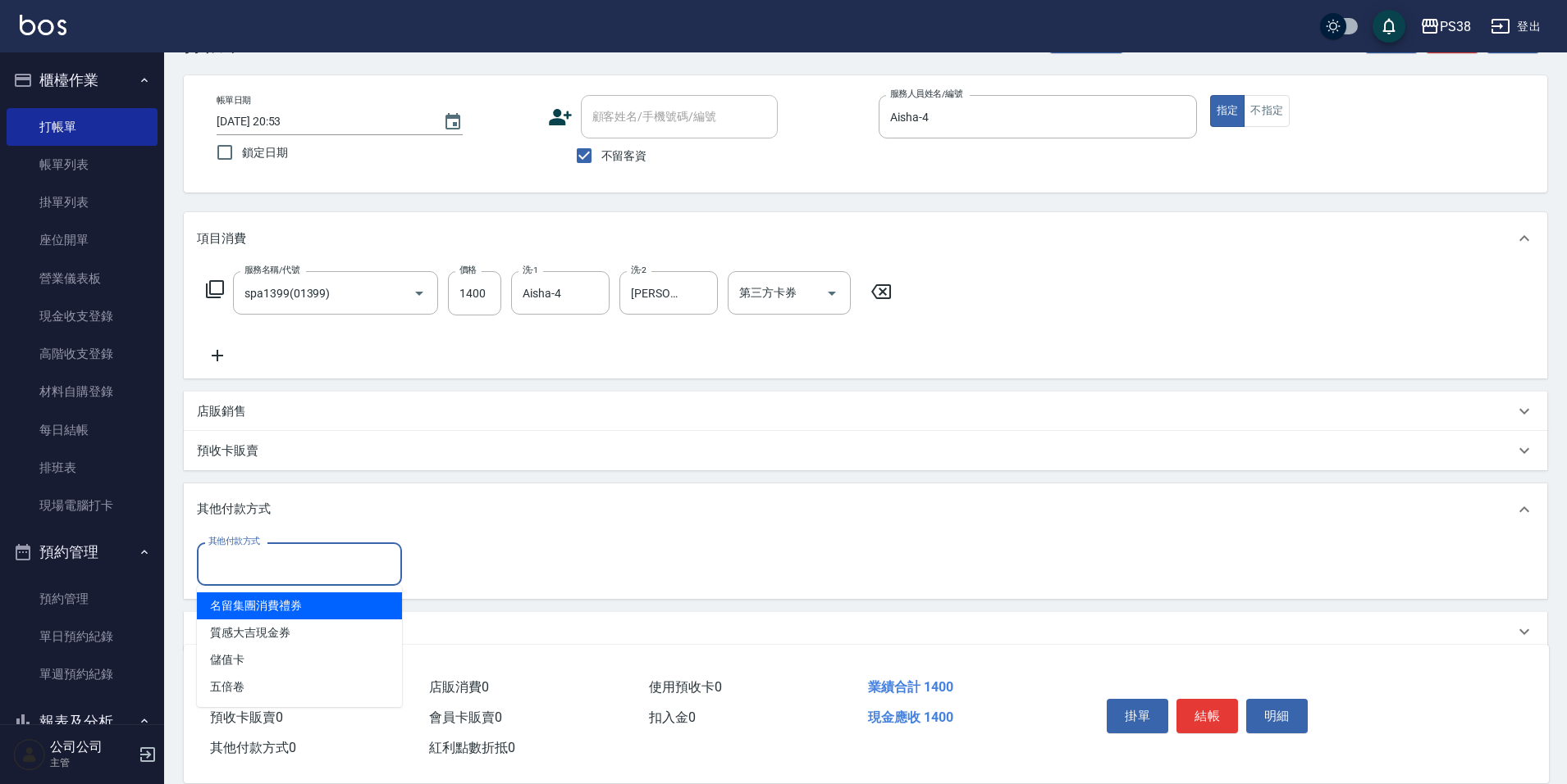
scroll to position [81, 0]
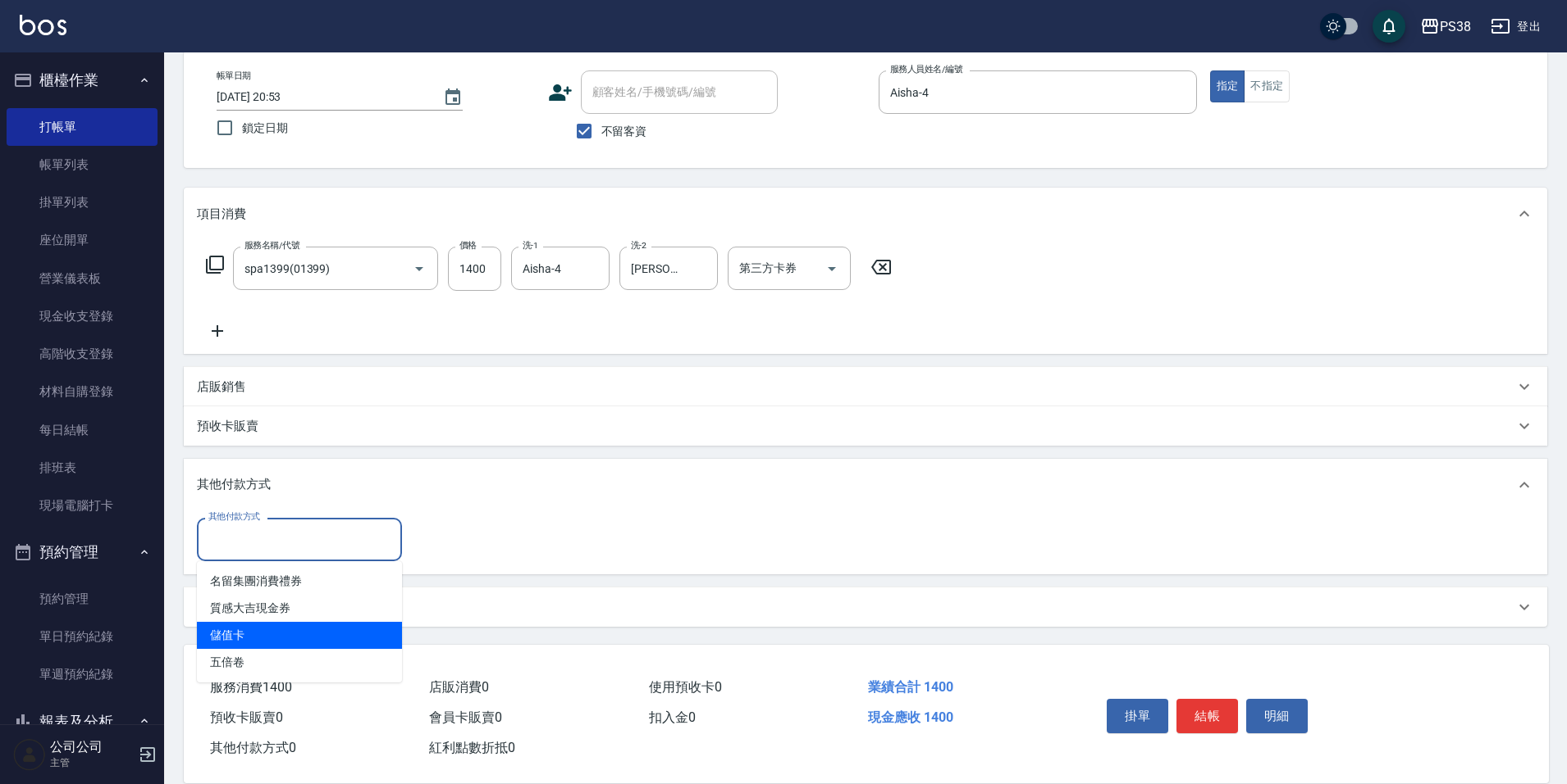
click at [285, 629] on span "儲值卡" at bounding box center [300, 636] width 205 height 27
type input "儲值卡"
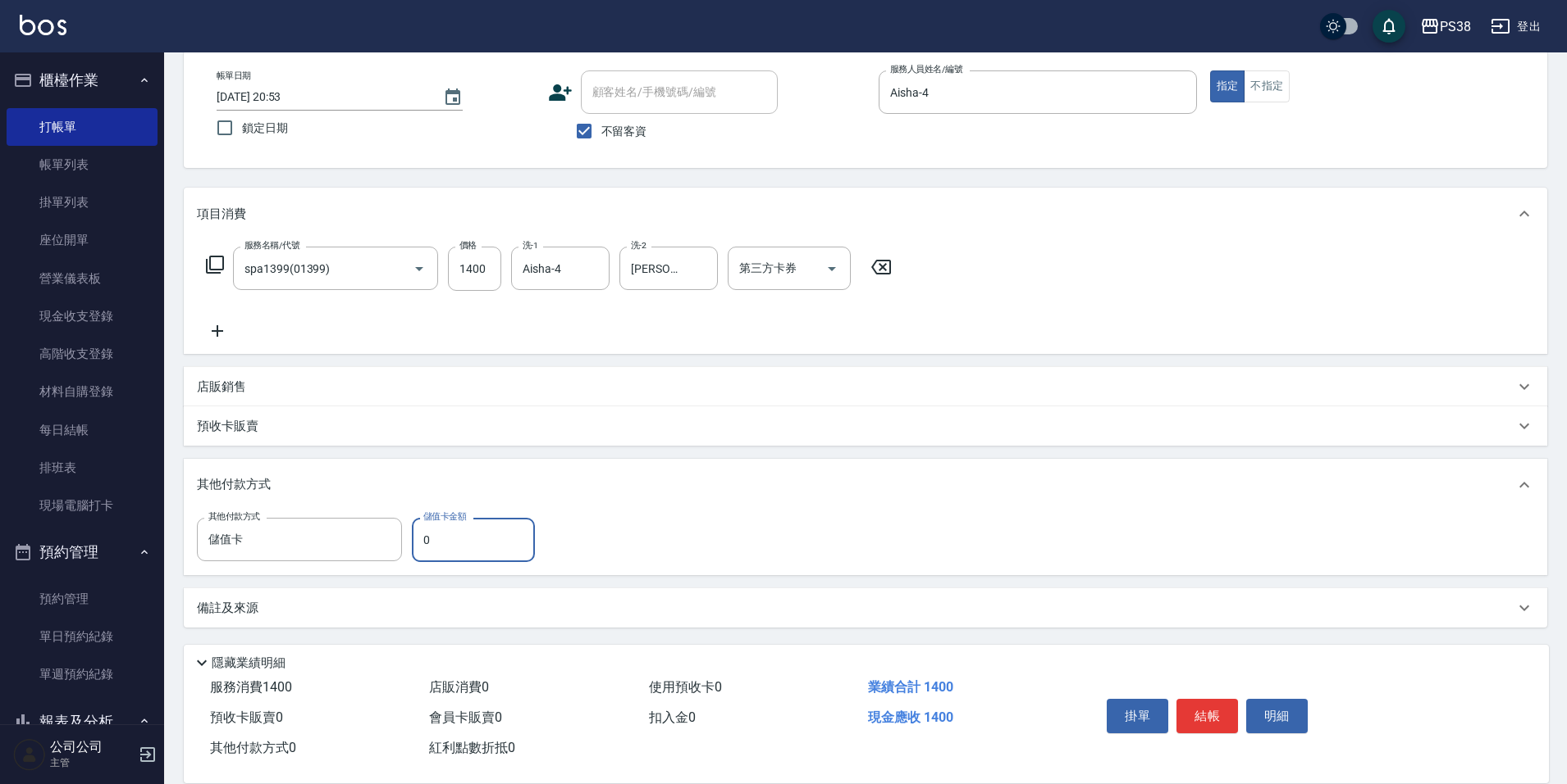
drag, startPoint x: 435, startPoint y: 548, endPoint x: 421, endPoint y: 550, distance: 14.1
click at [421, 550] on input "0" at bounding box center [473, 539] width 123 height 44
type input "5"
type input "[DATE] 20:54"
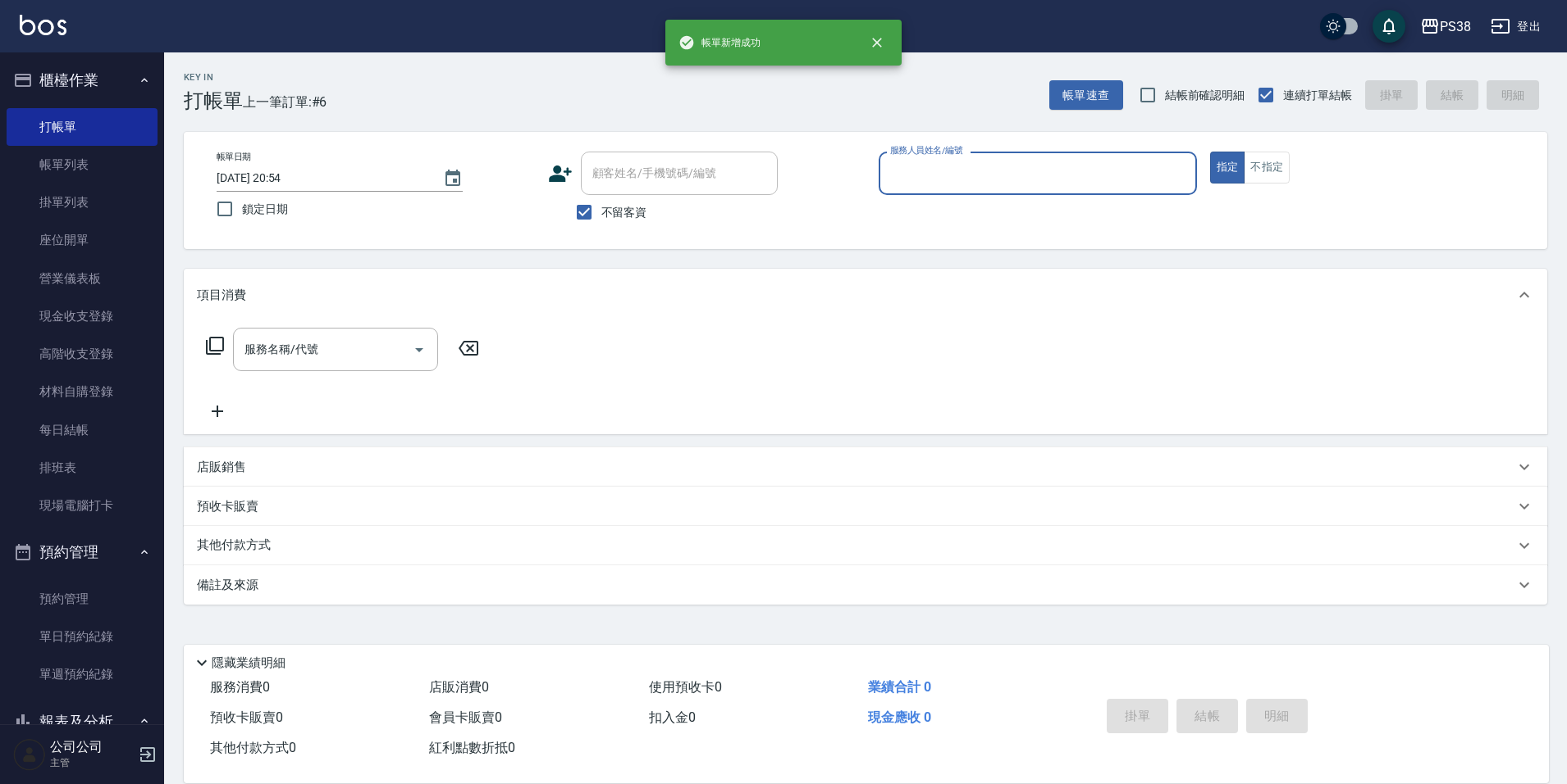
scroll to position [0, 0]
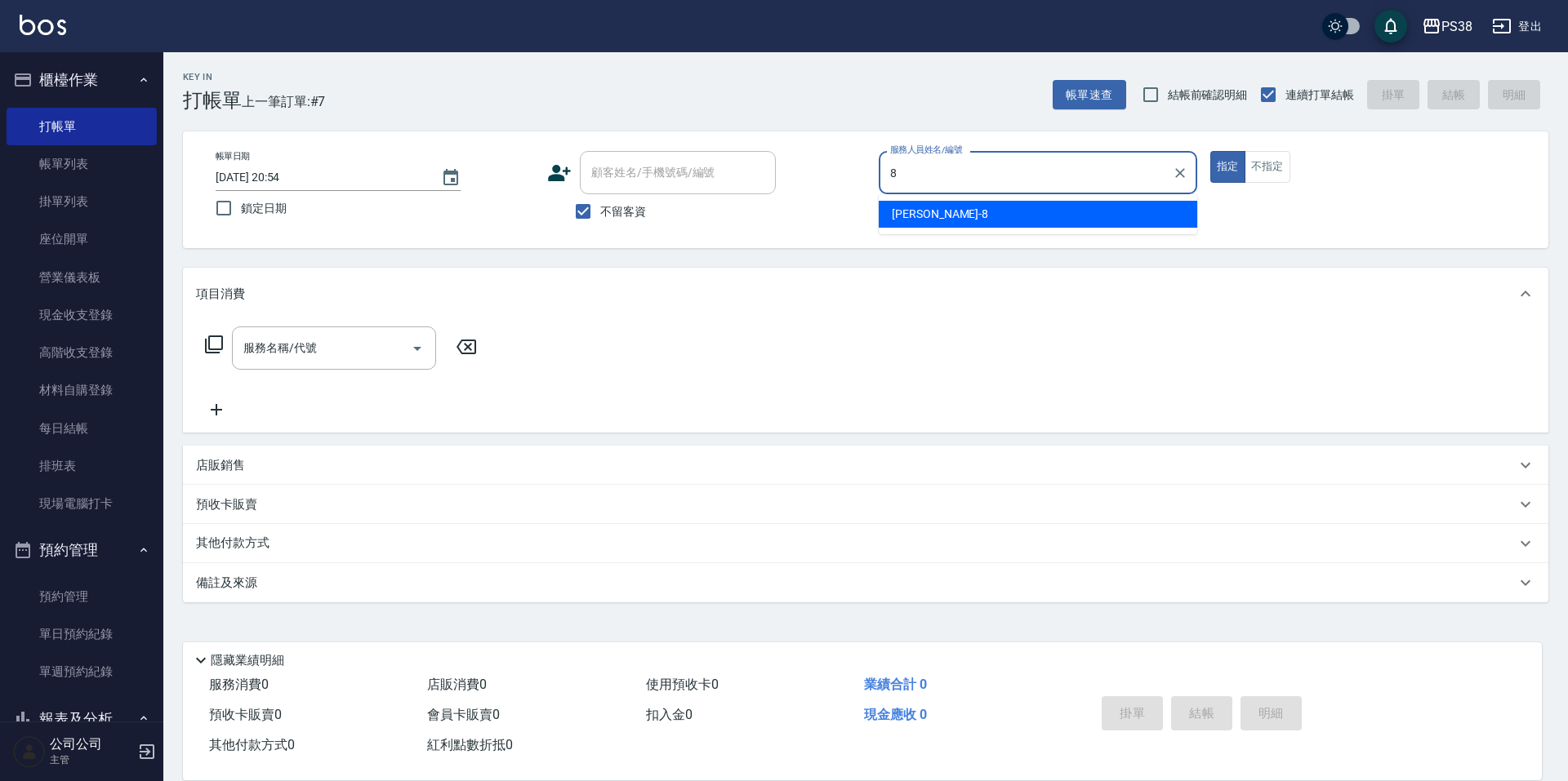
type input "mika-8"
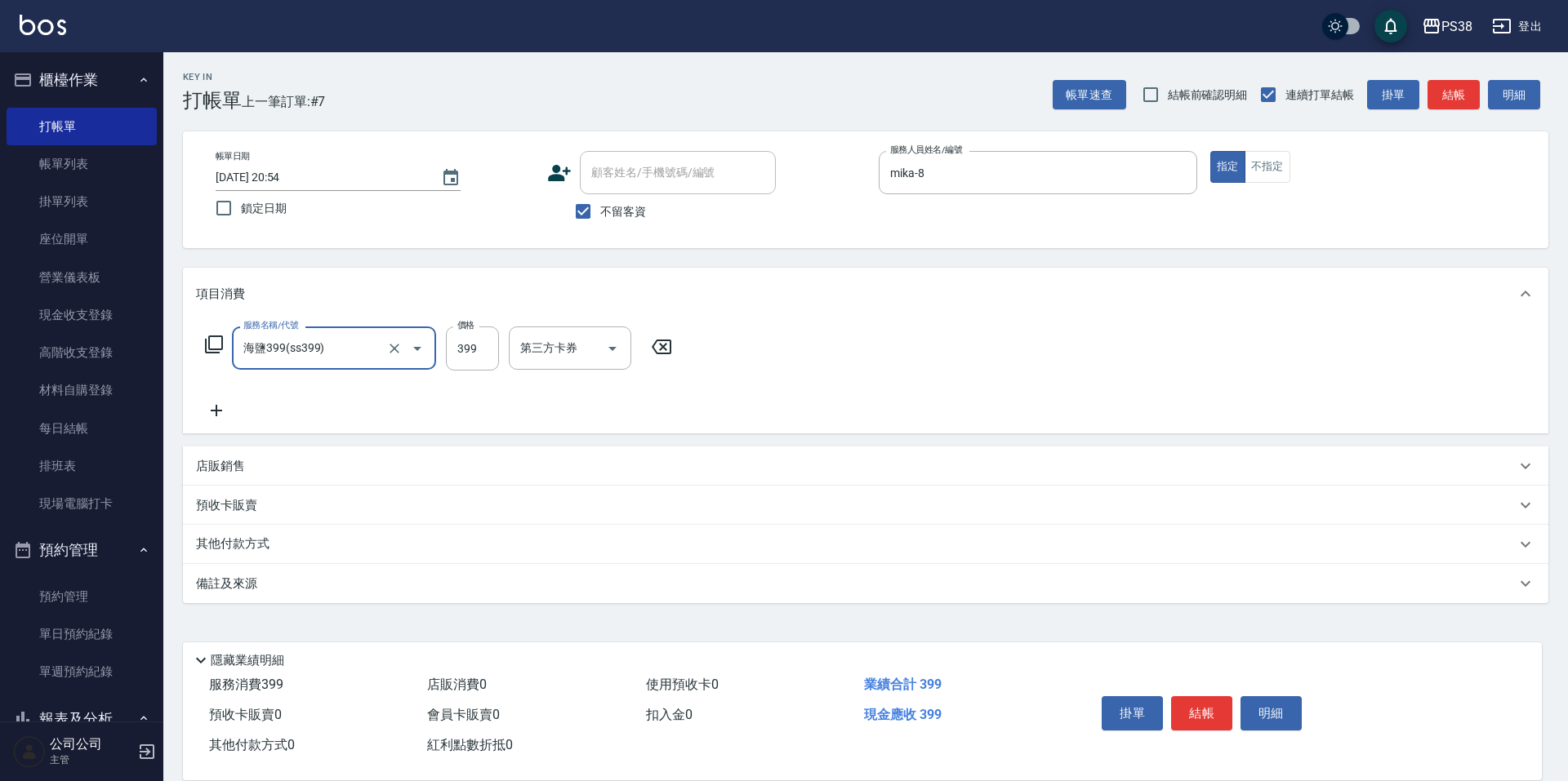
type input "海鹽399(ss399)"
type input "mika-8"
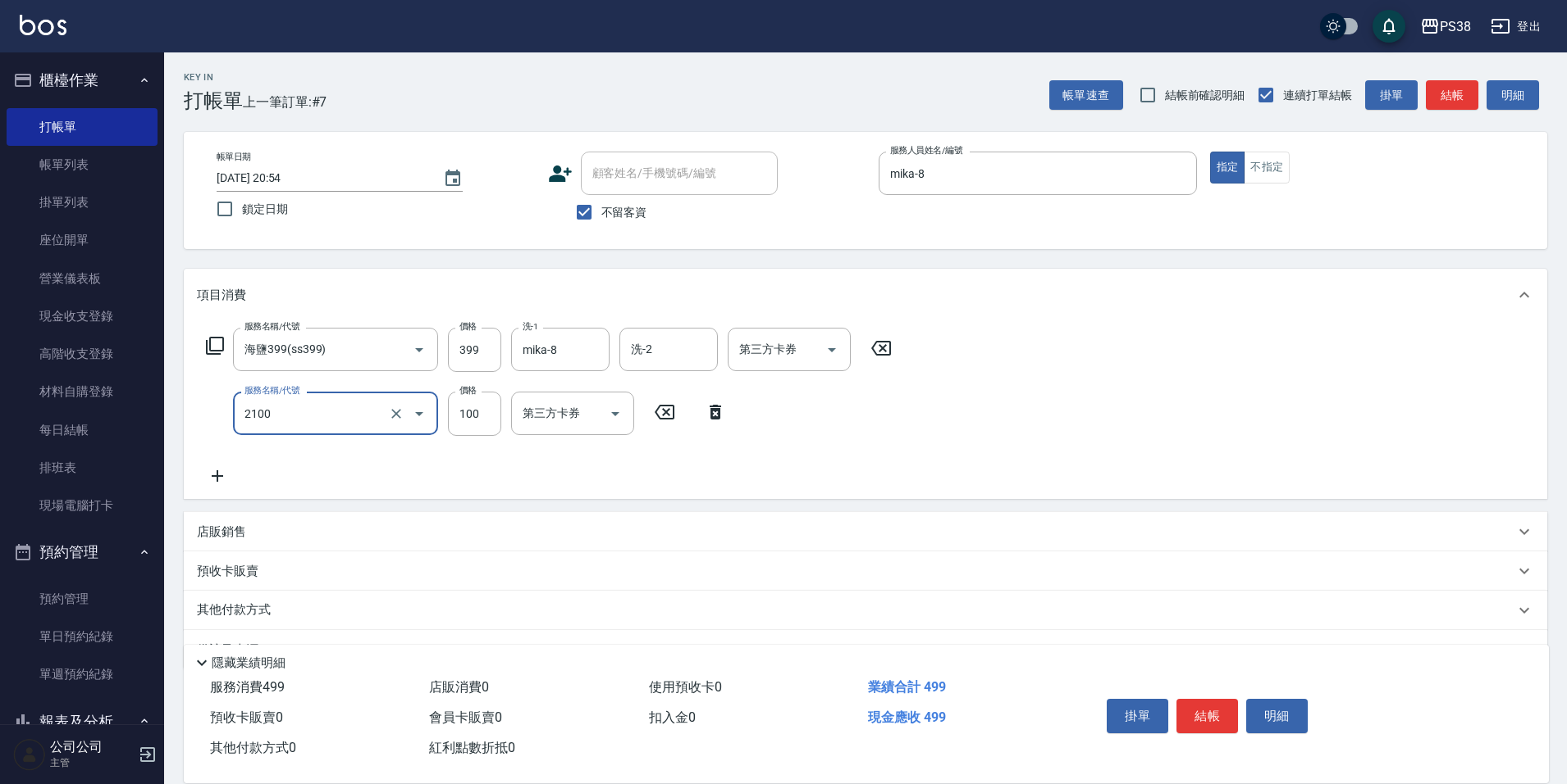
type input "剪髮與造型(任意金額)(2100)"
type input "200"
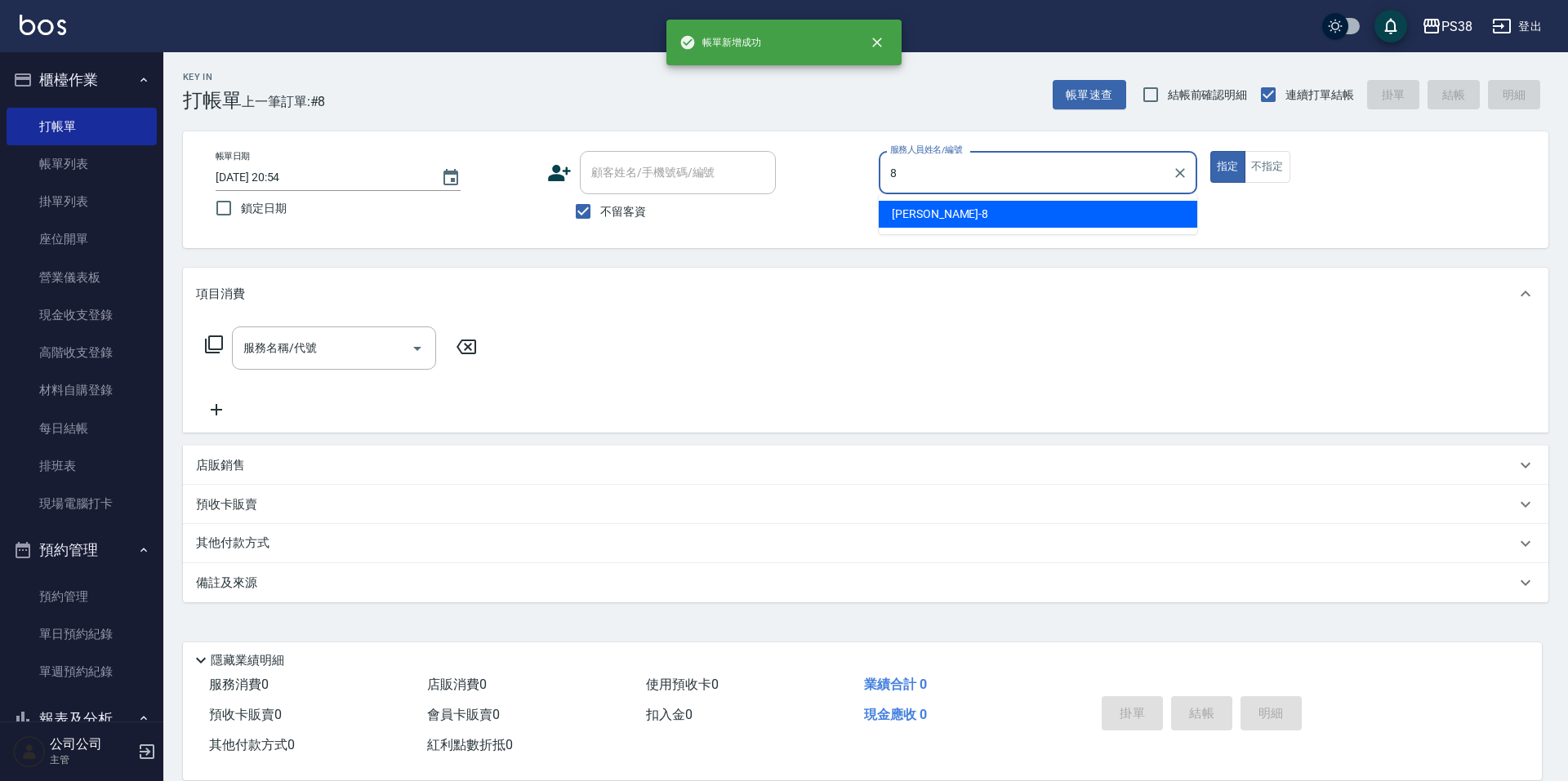
type input "mika-8"
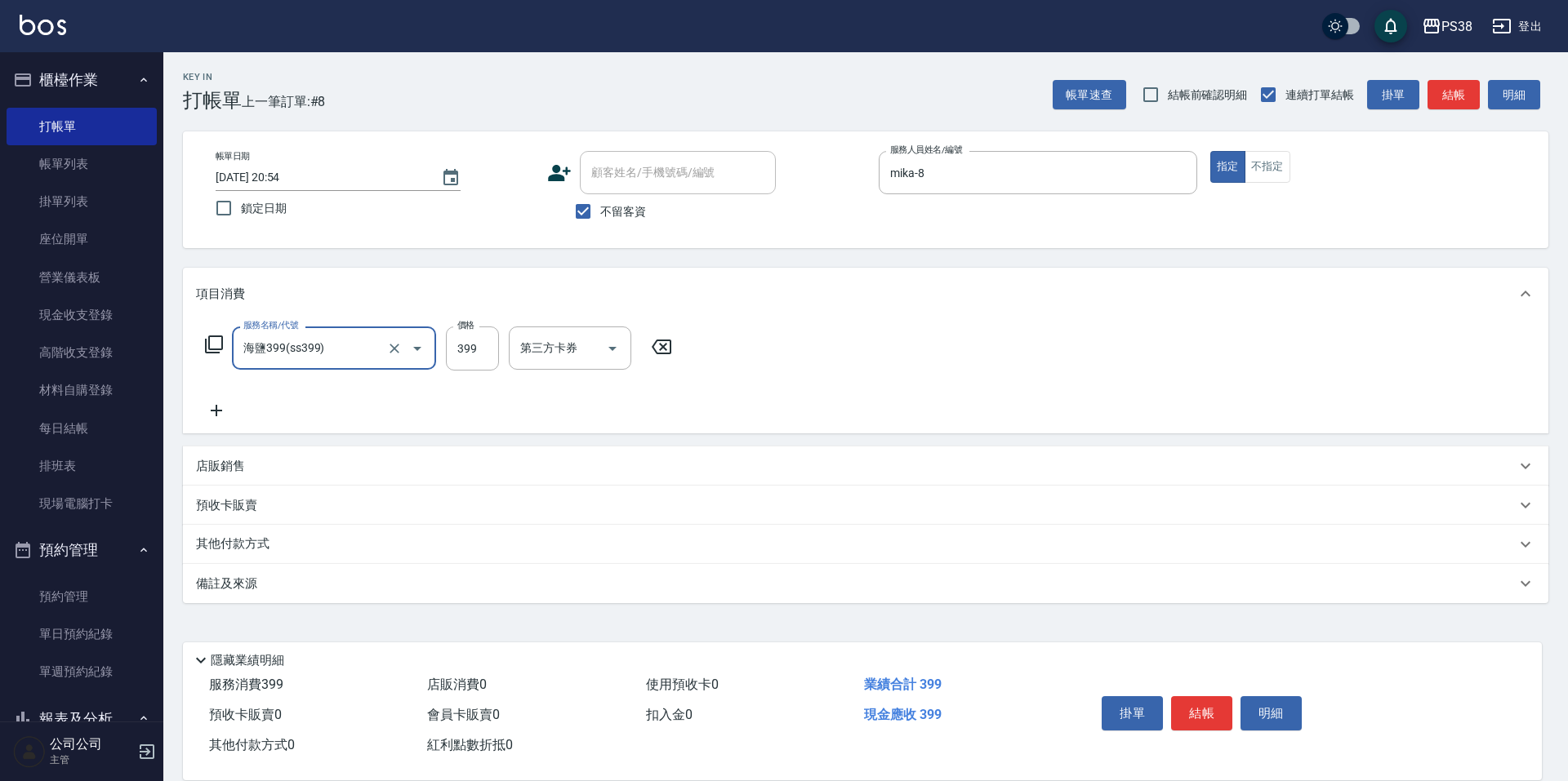
type input "海鹽399(ss399)"
type input "Mona-23"
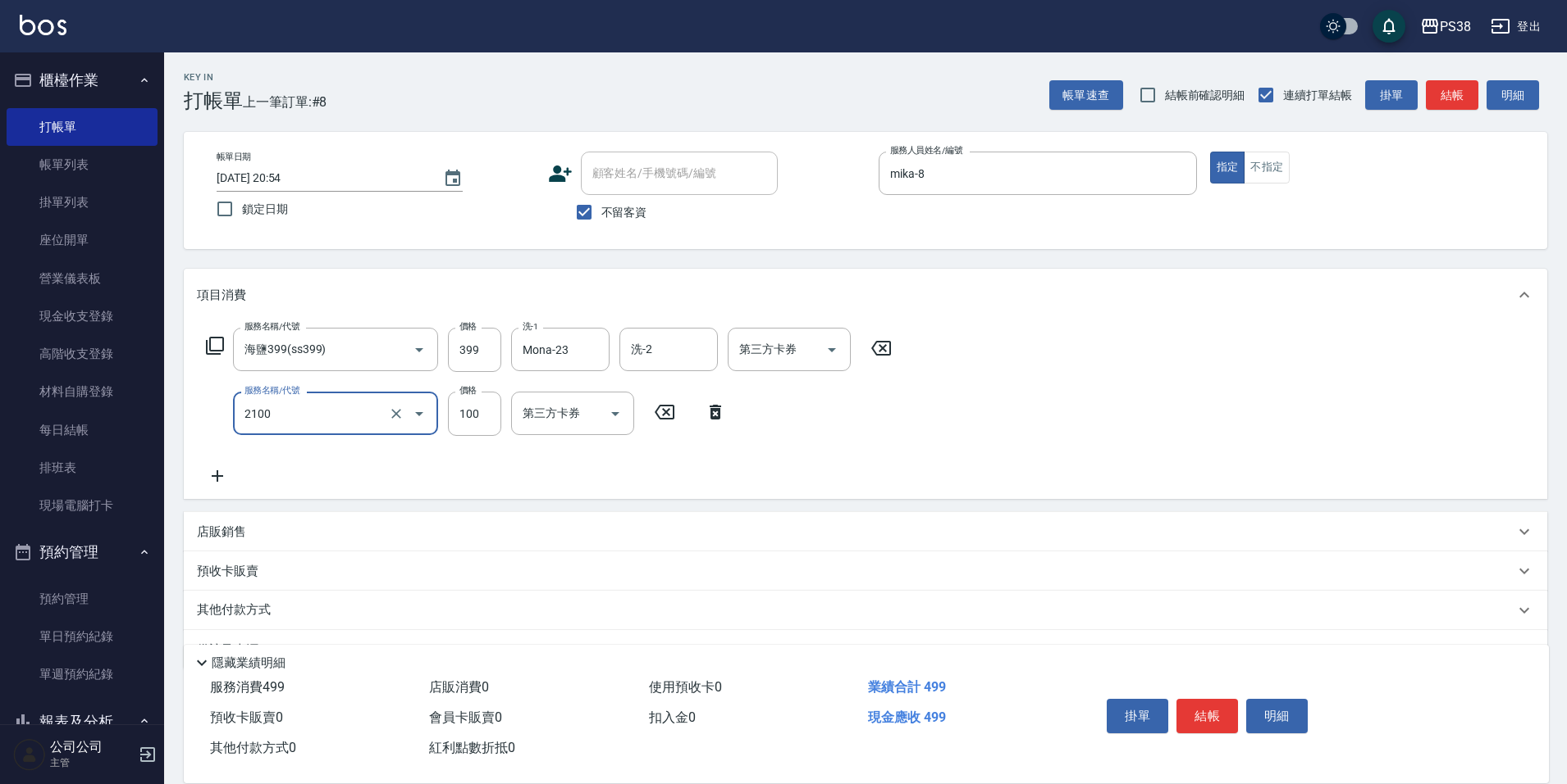
type input "剪髮與造型(任意金額)(2100)"
type input "200"
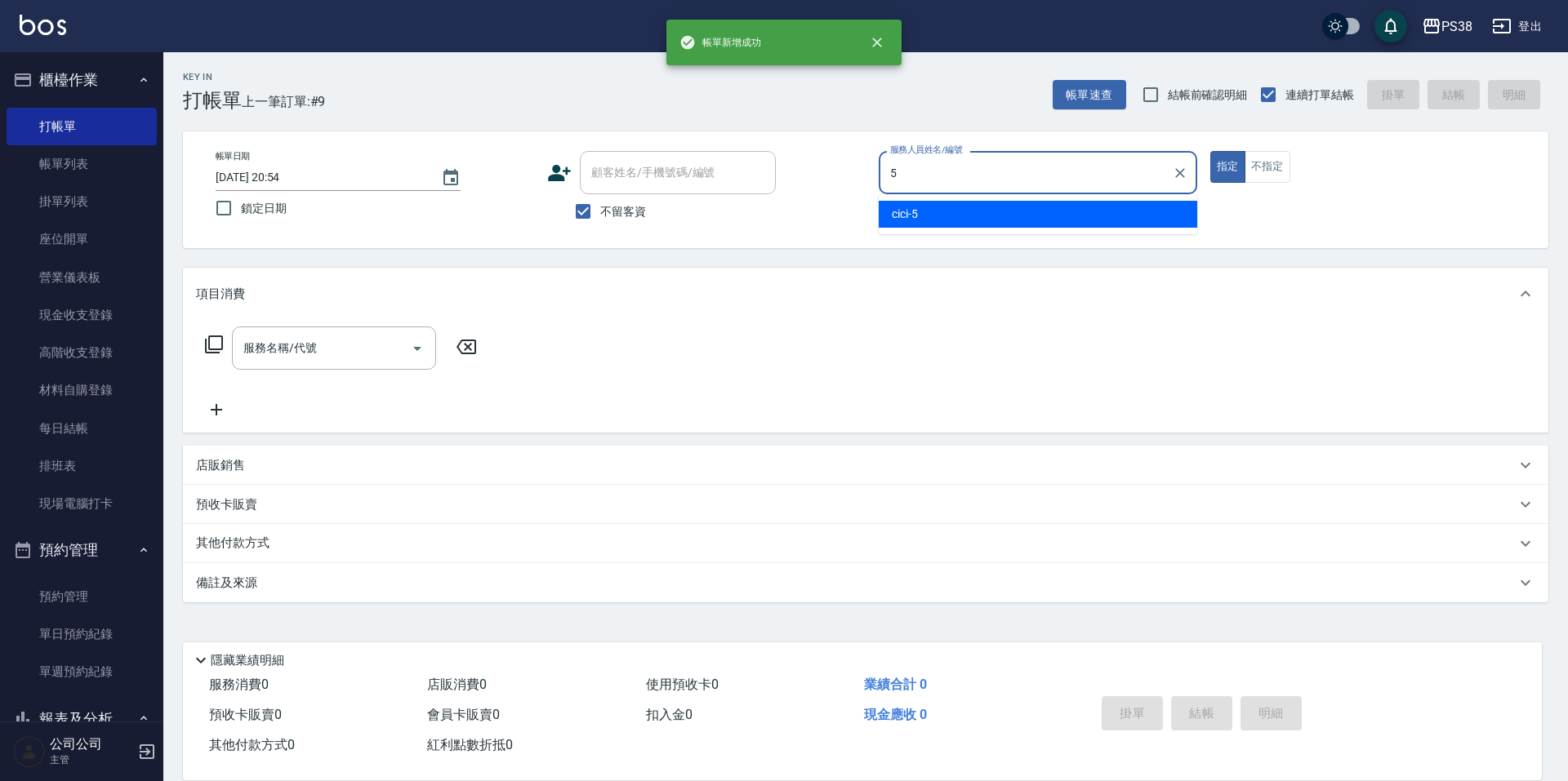
type input "cici-5"
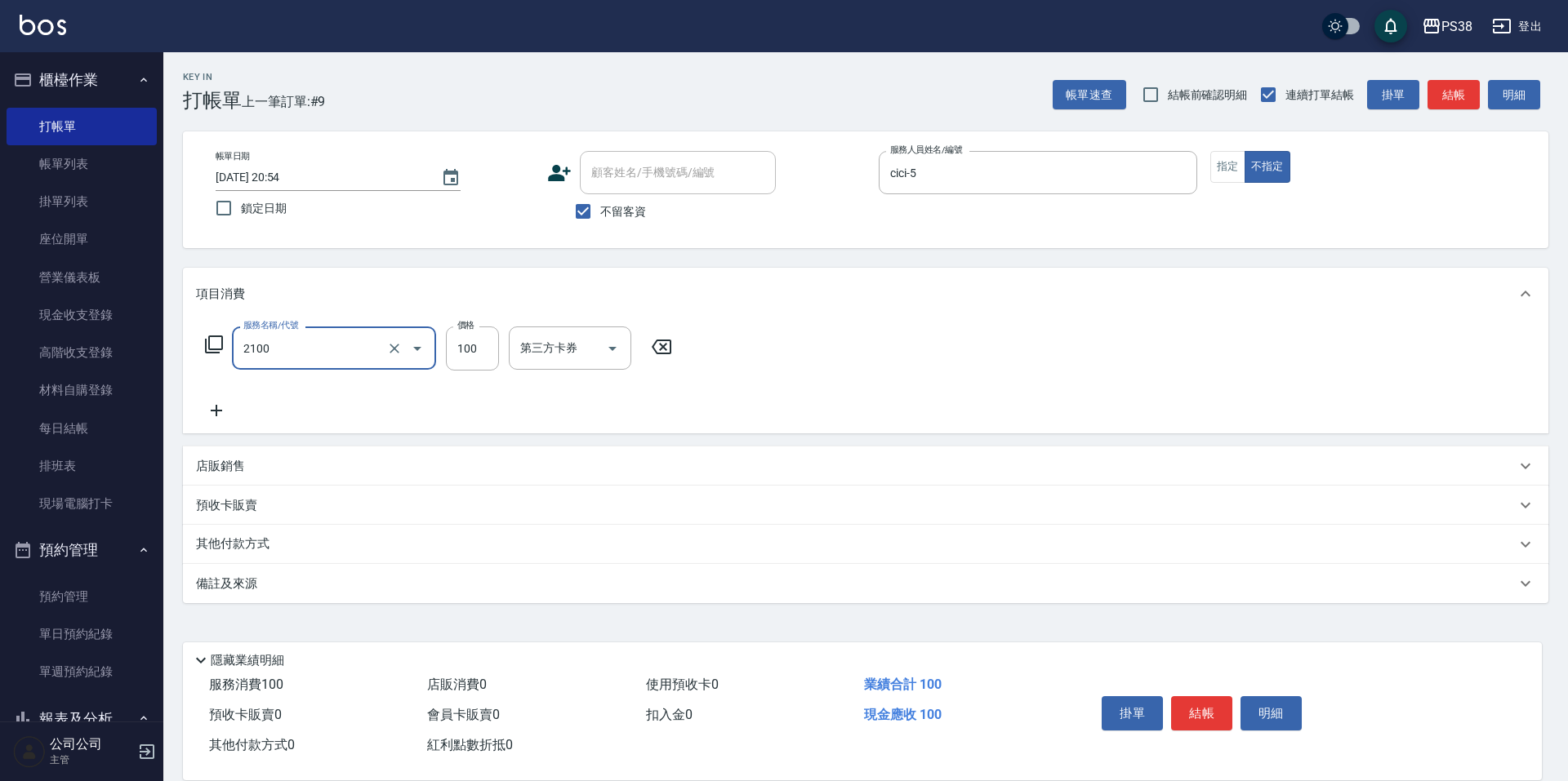
type input "剪髮與造型(任意金額)(2100)"
type input "250"
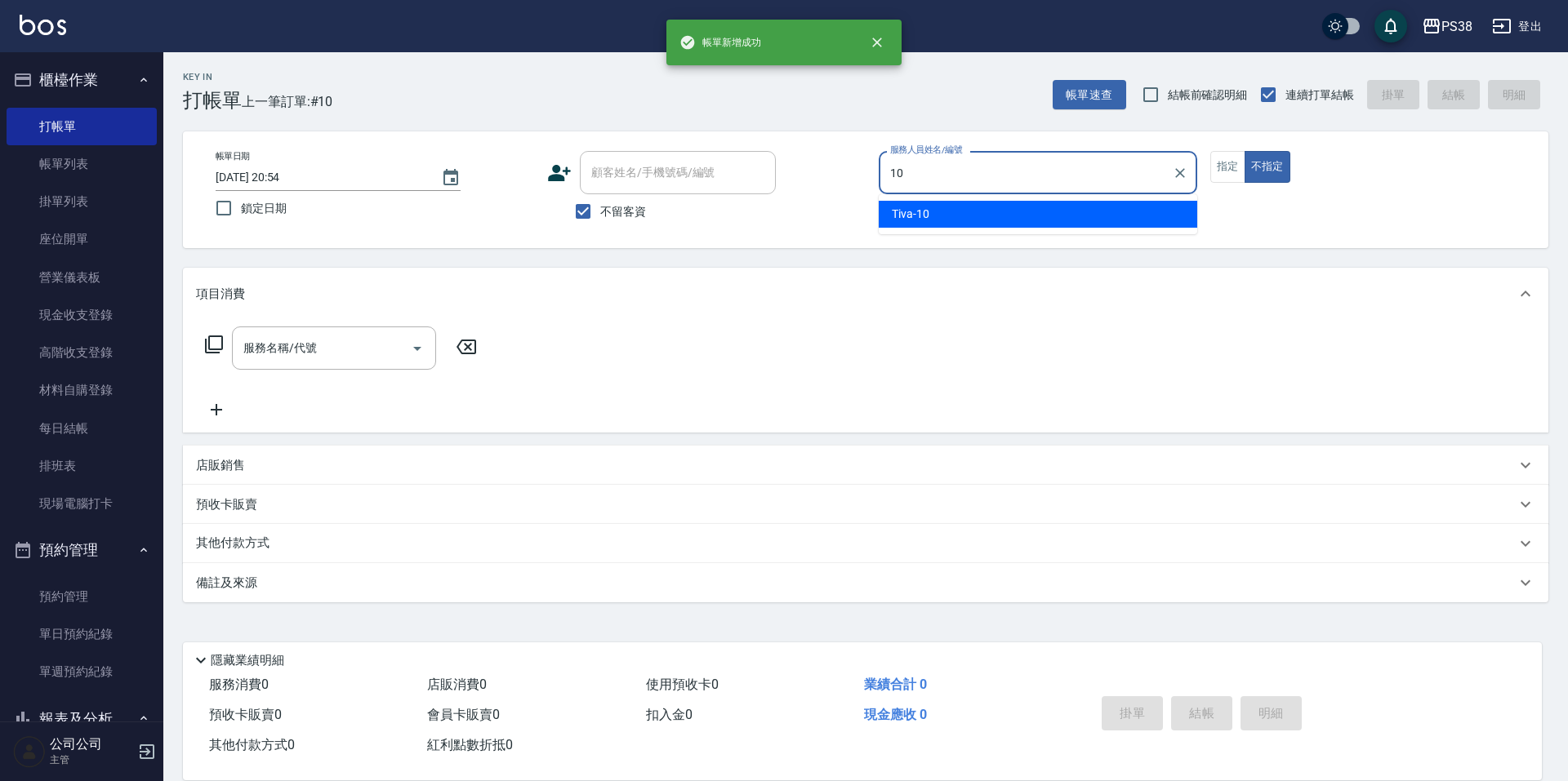
type input "Tiva-10"
type button "false"
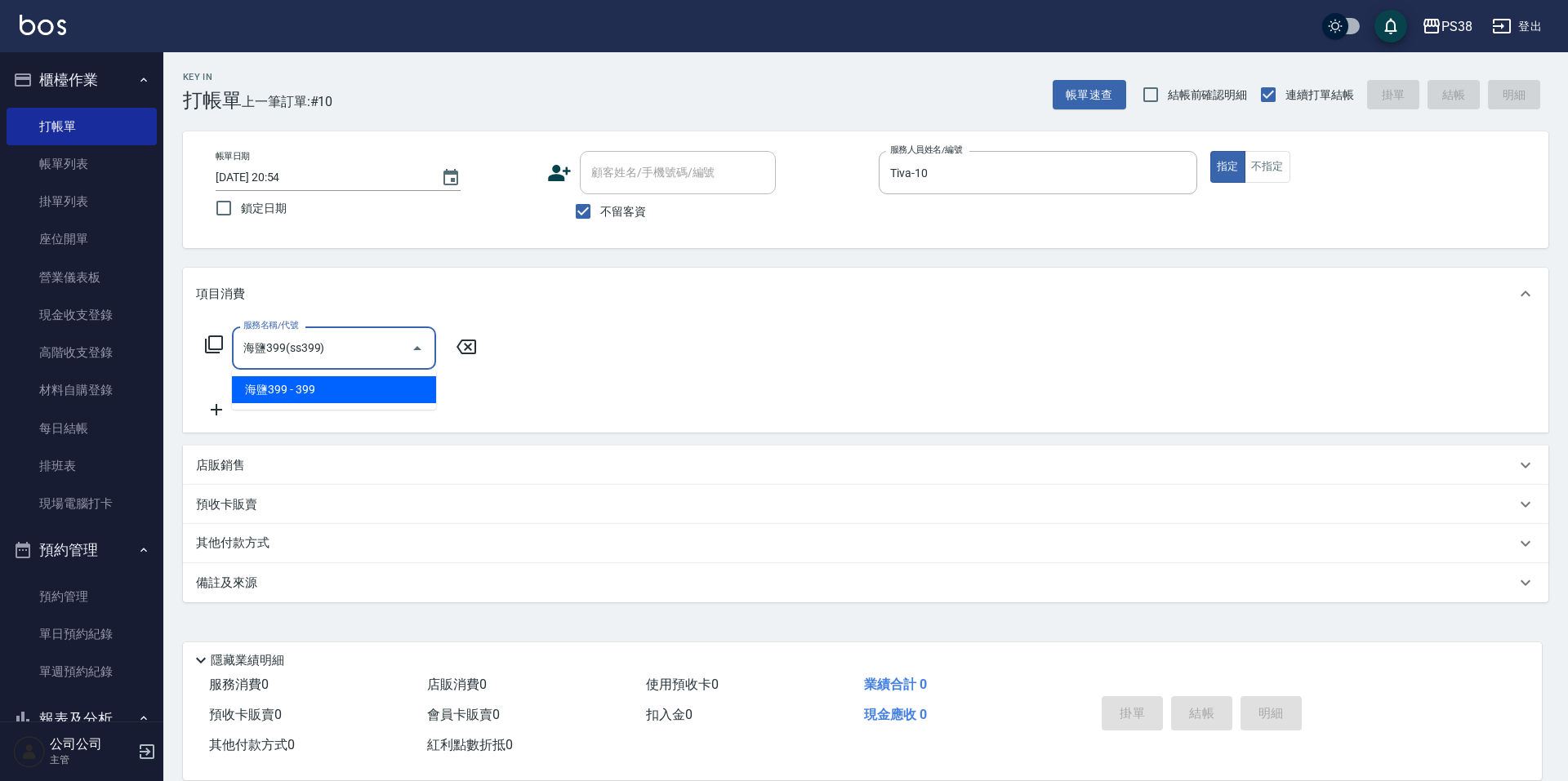
type input "海鹽399(ss399)"
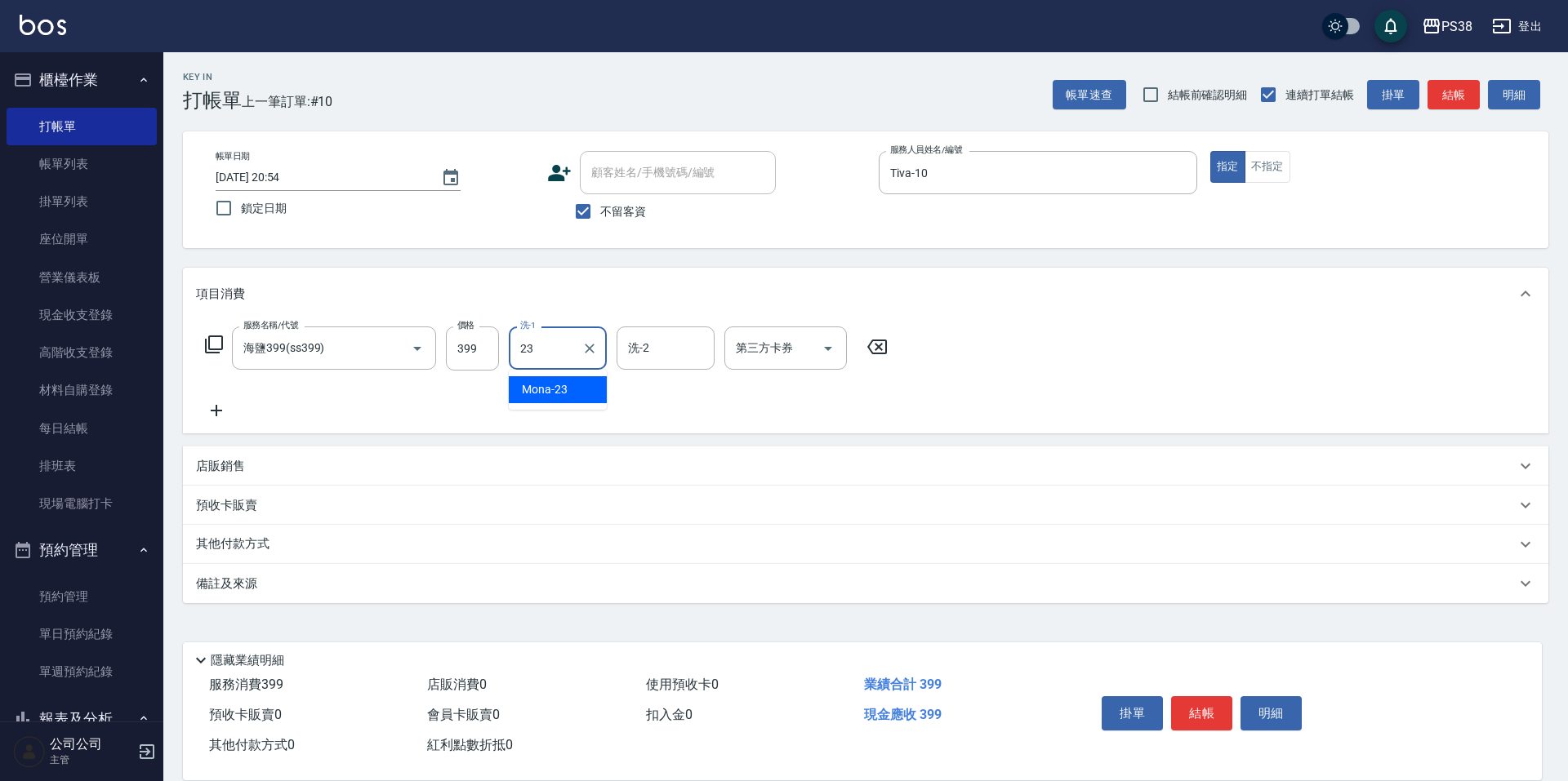
type input "Mona-23"
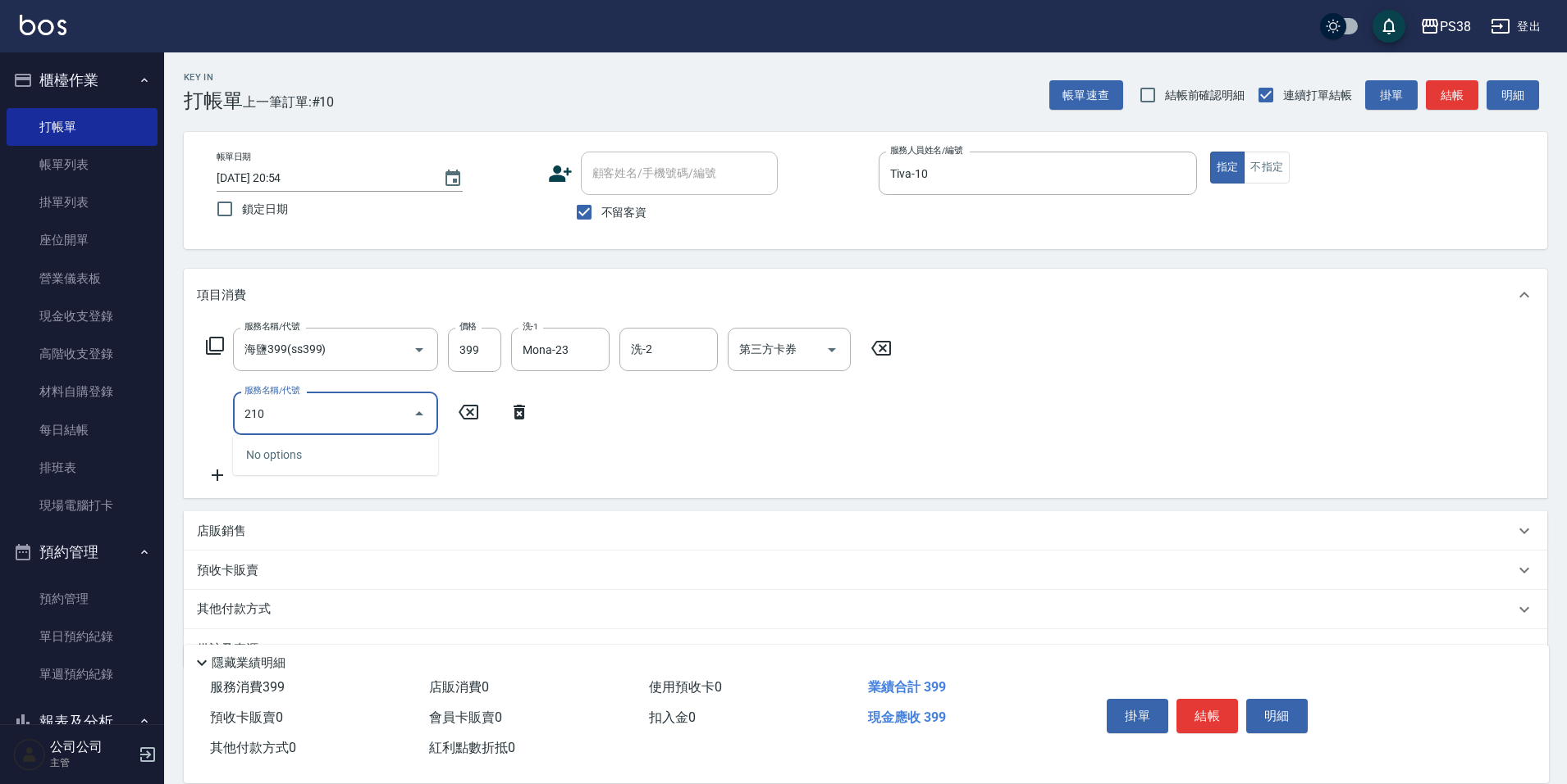
type input "2100"
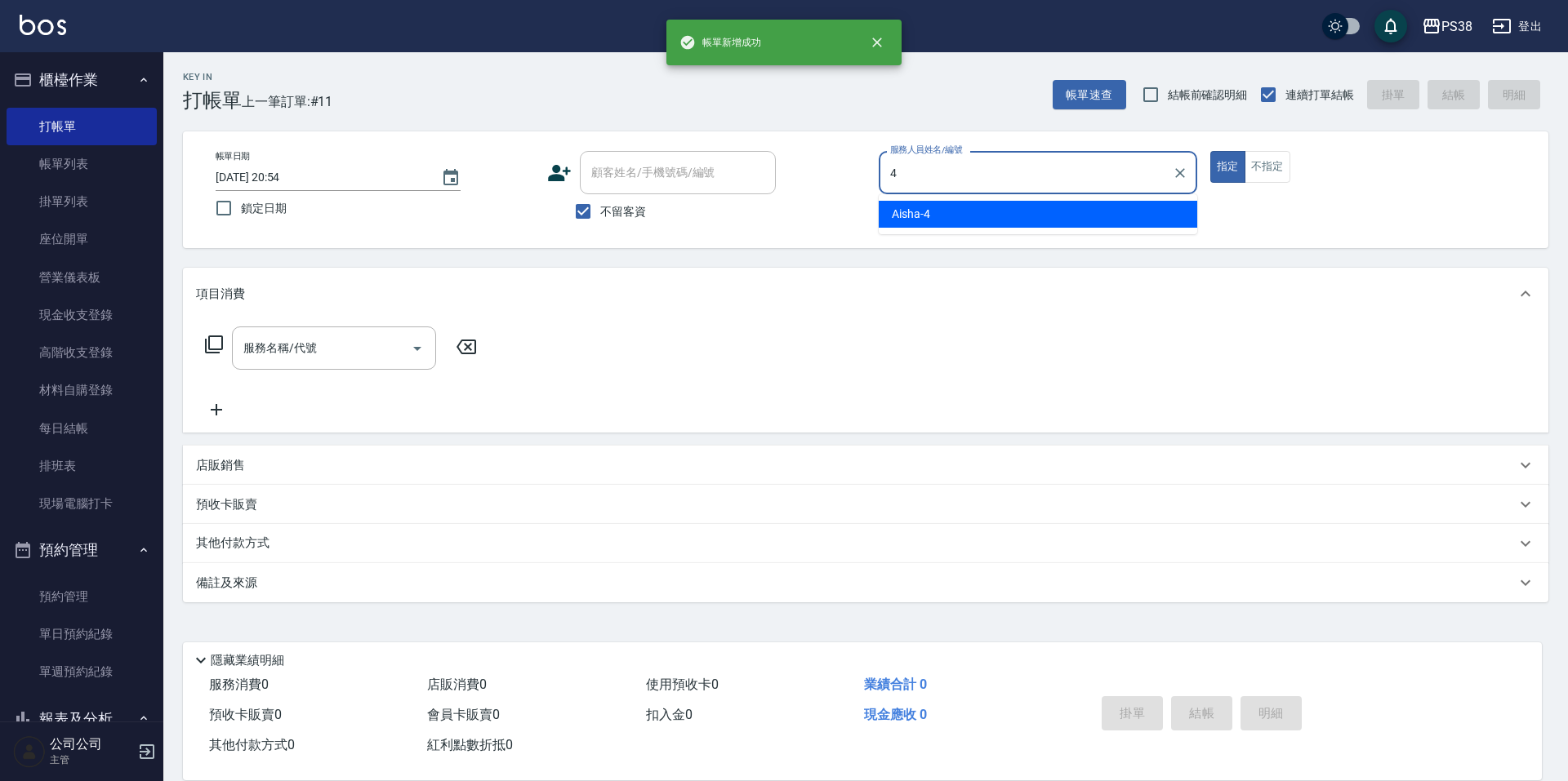
type input "Aisha-4"
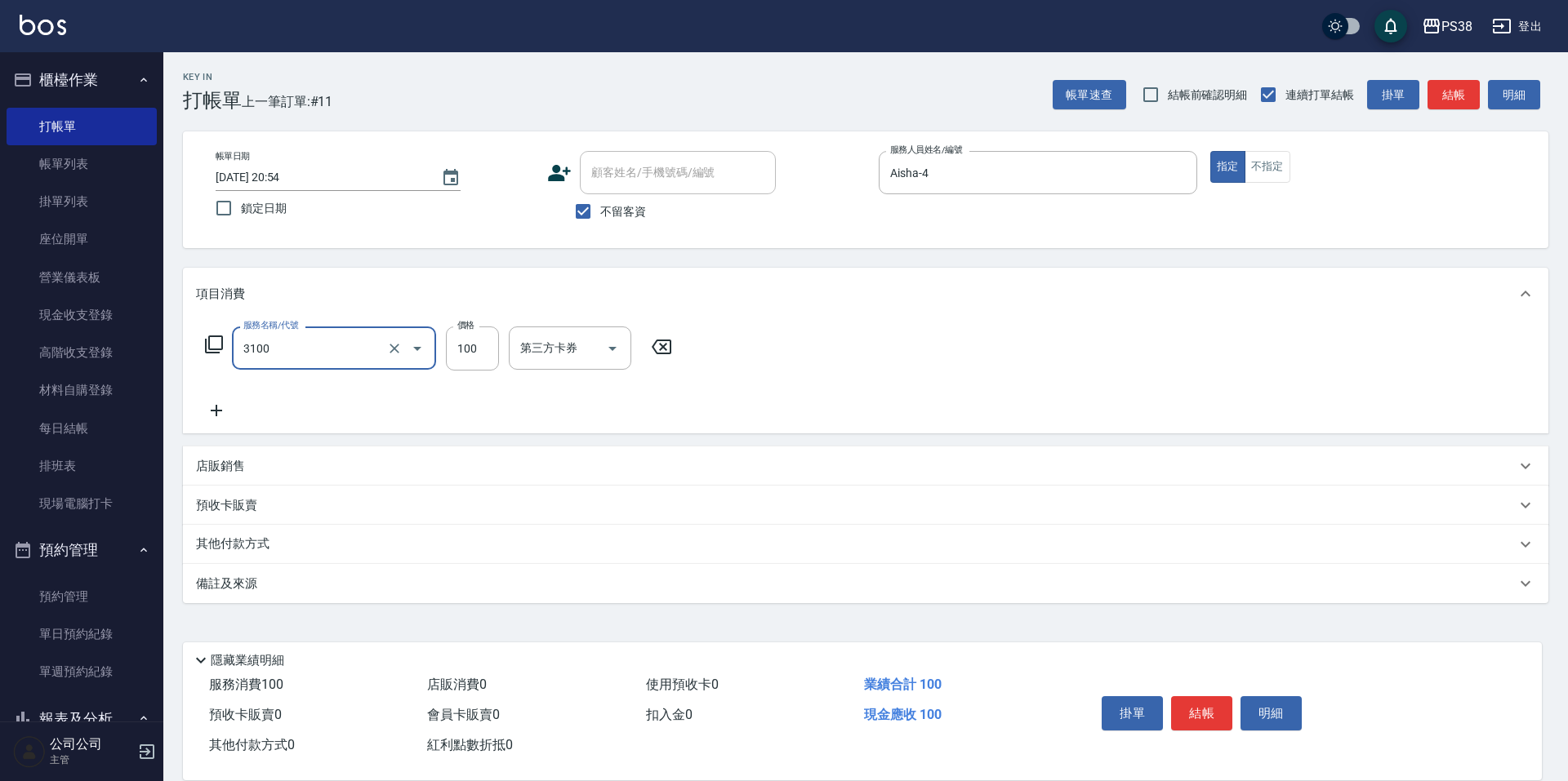
type input "頭皮水.順護(3100)"
type input "[PERSON_NAME]-6"
click at [839, 353] on button "Open" at bounding box center [828, 348] width 26 height 26
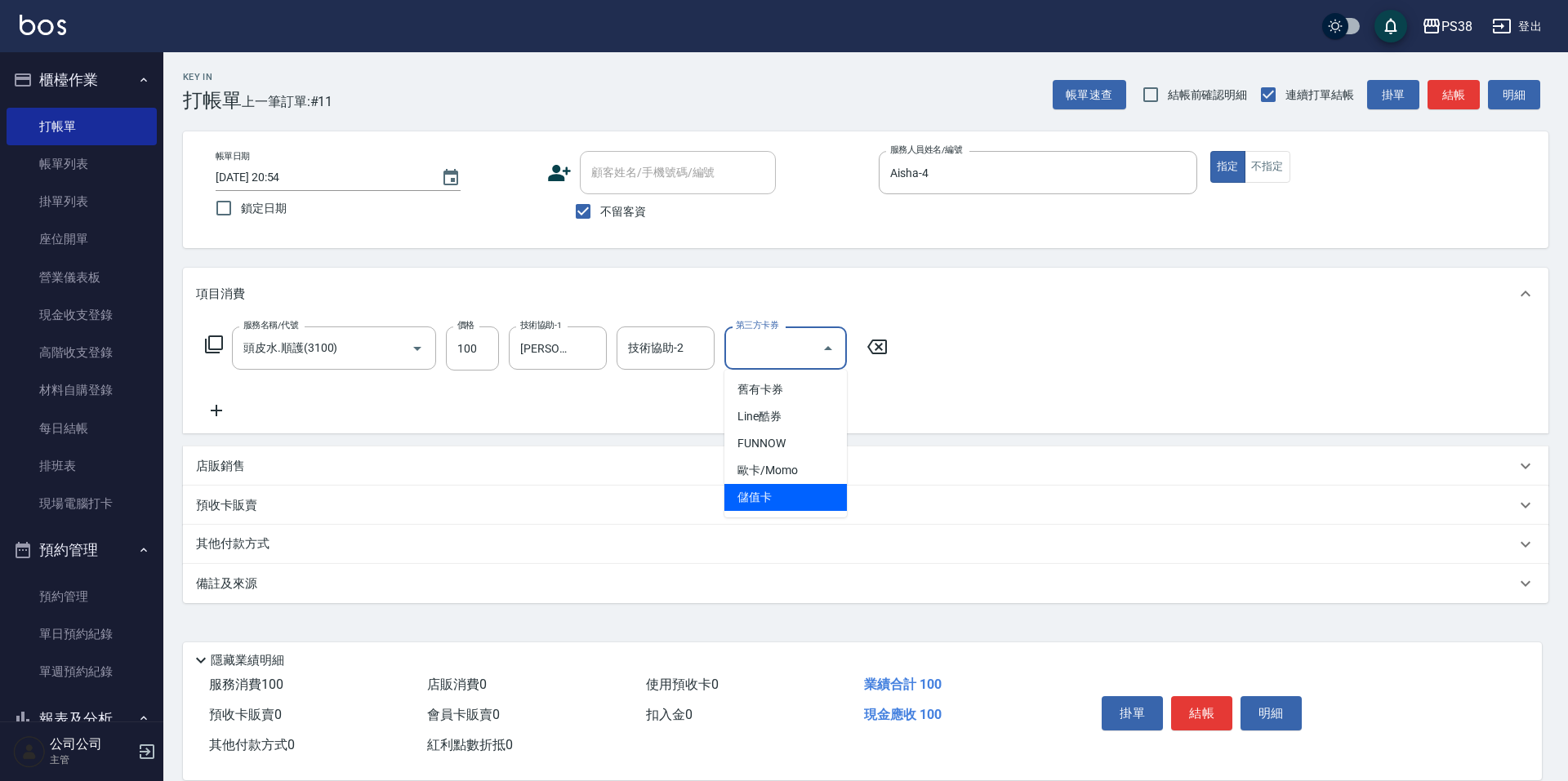
click at [790, 499] on span "儲值卡" at bounding box center [786, 497] width 122 height 27
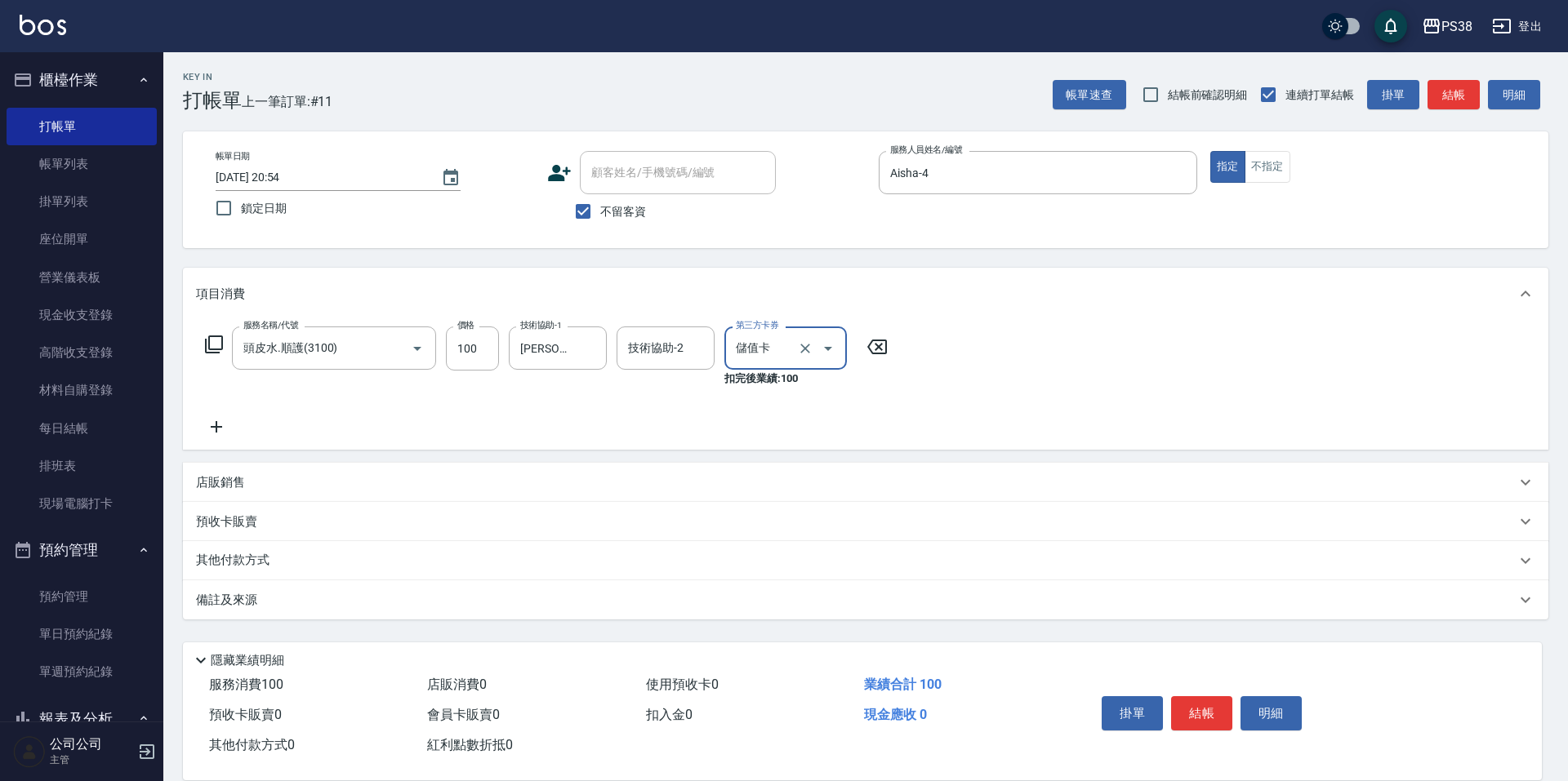
type input "儲值卡"
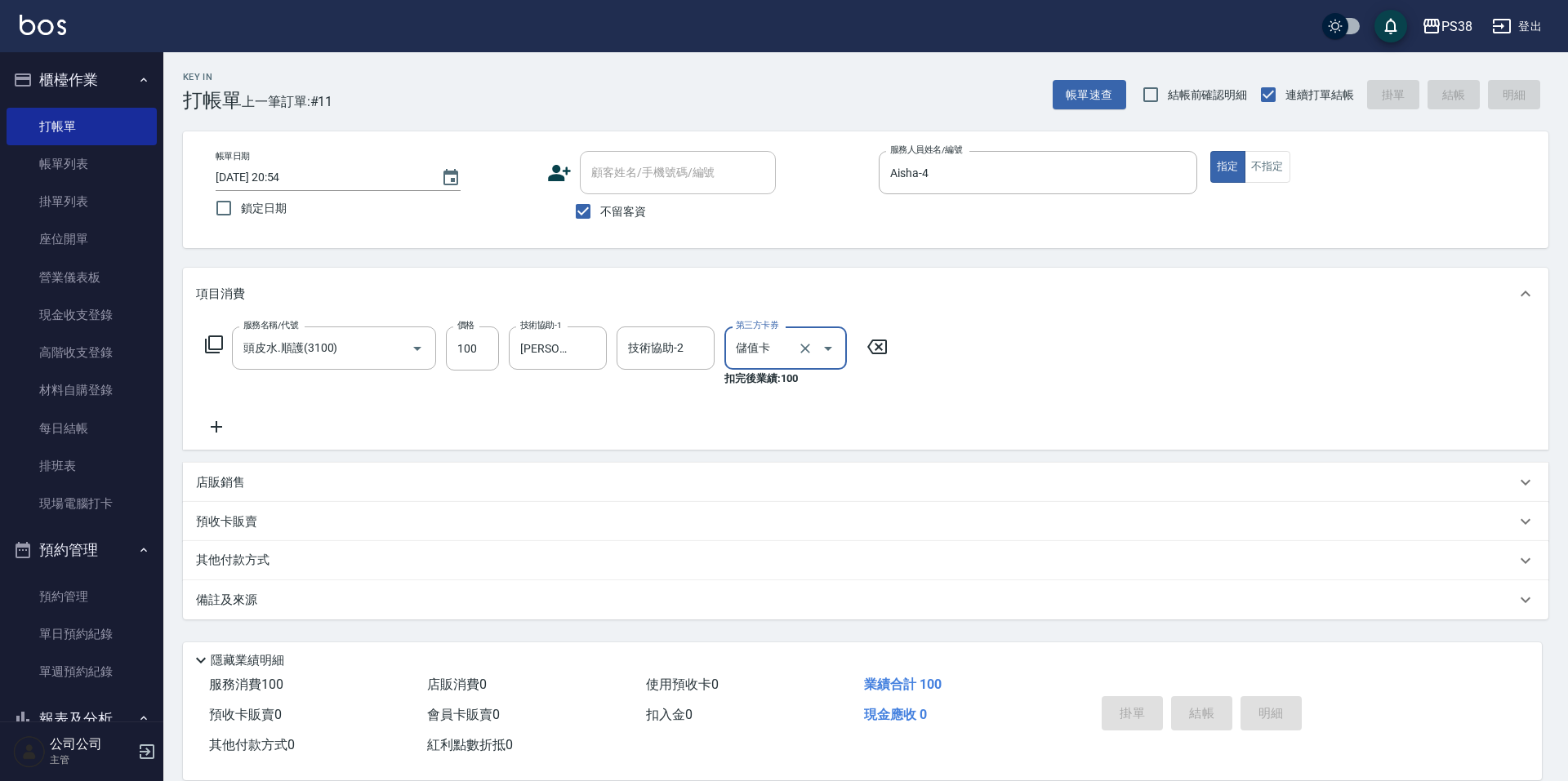
type input "[DATE] 20:55"
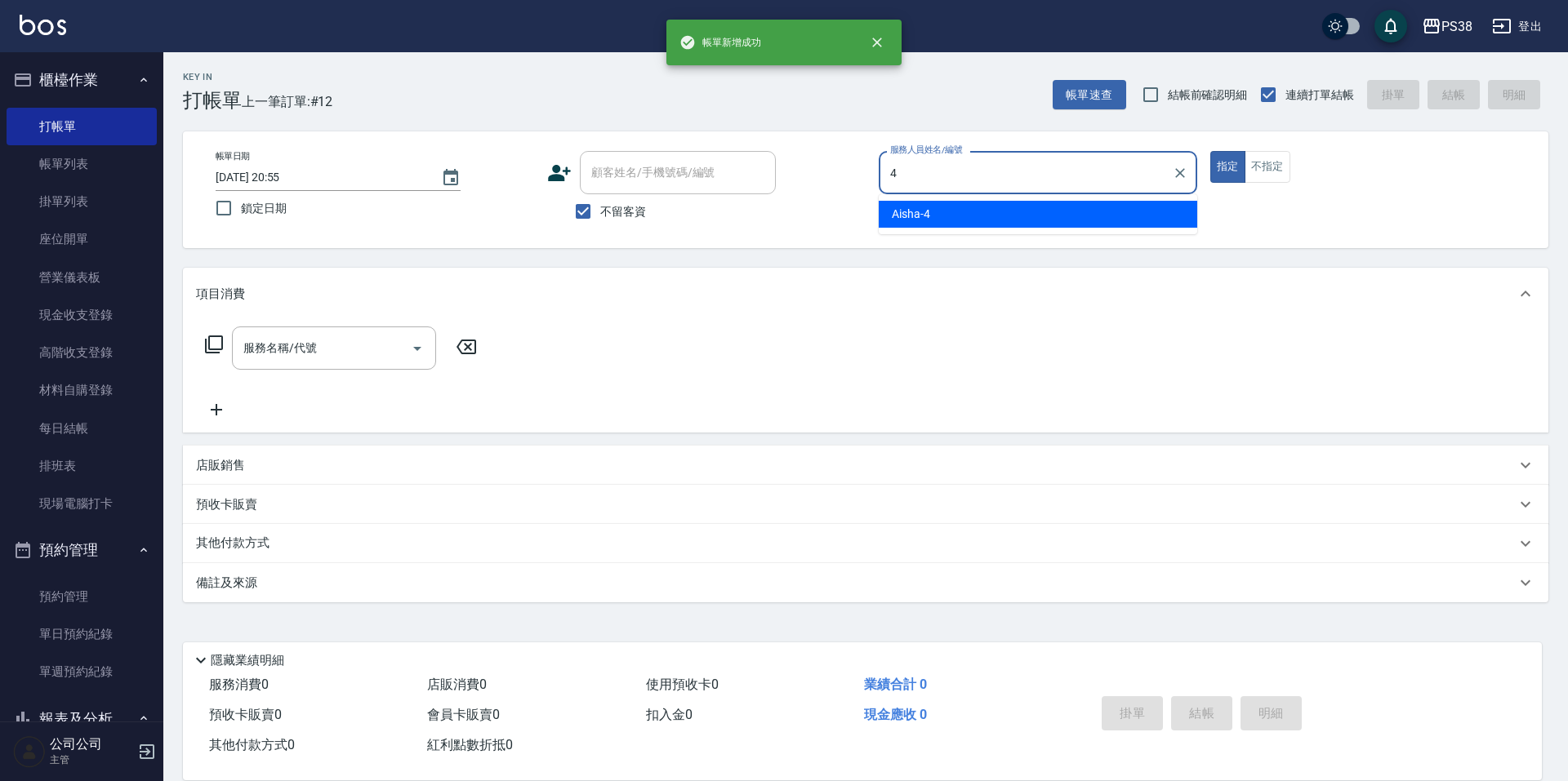
type input "Aisha-4"
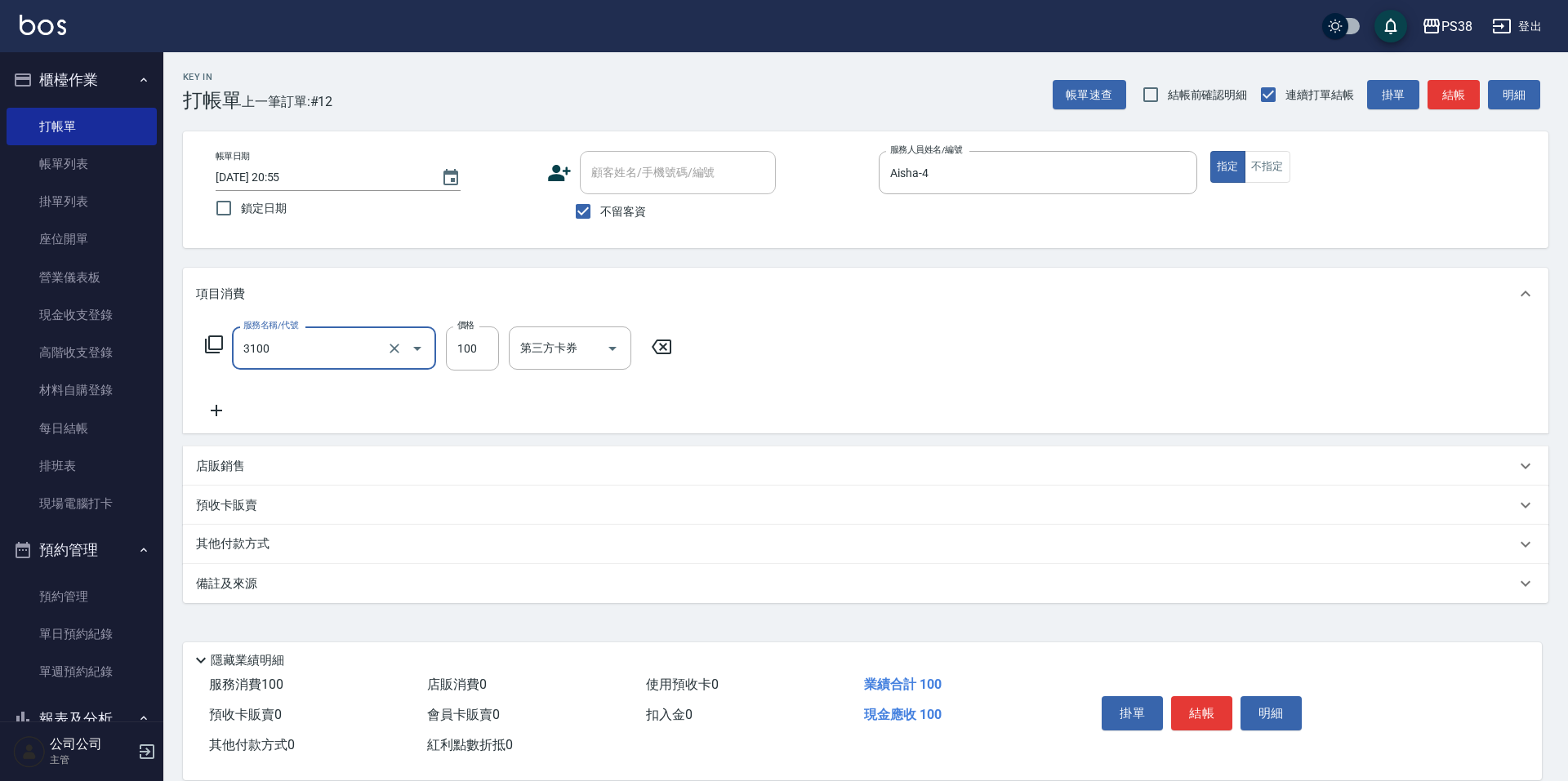
type input "頭皮水.順護(3100)"
type input "[PERSON_NAME]-6"
click at [832, 346] on icon "Open" at bounding box center [828, 349] width 19 height 19
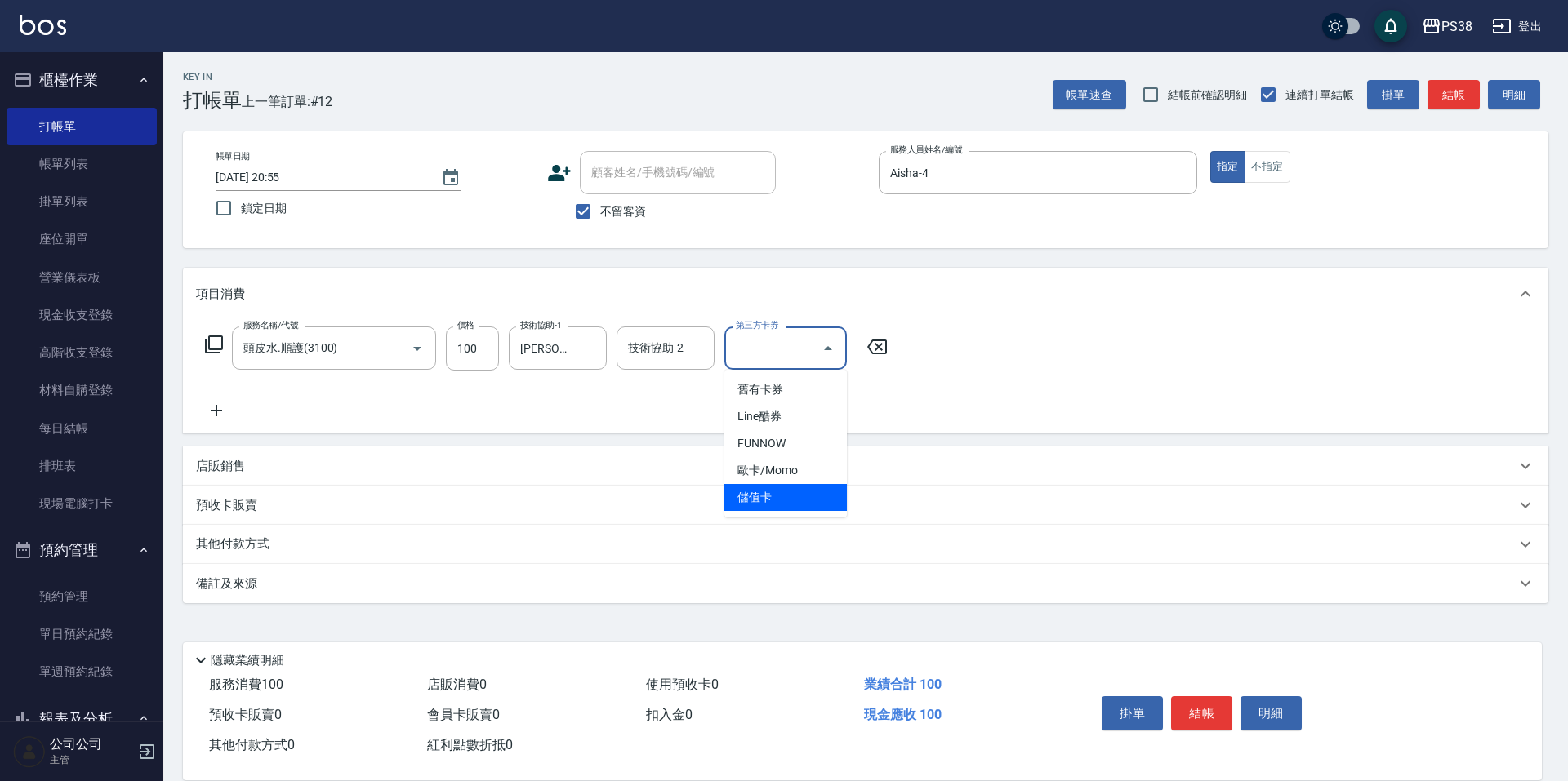
click at [786, 495] on span "儲值卡" at bounding box center [786, 497] width 122 height 27
type input "儲值卡"
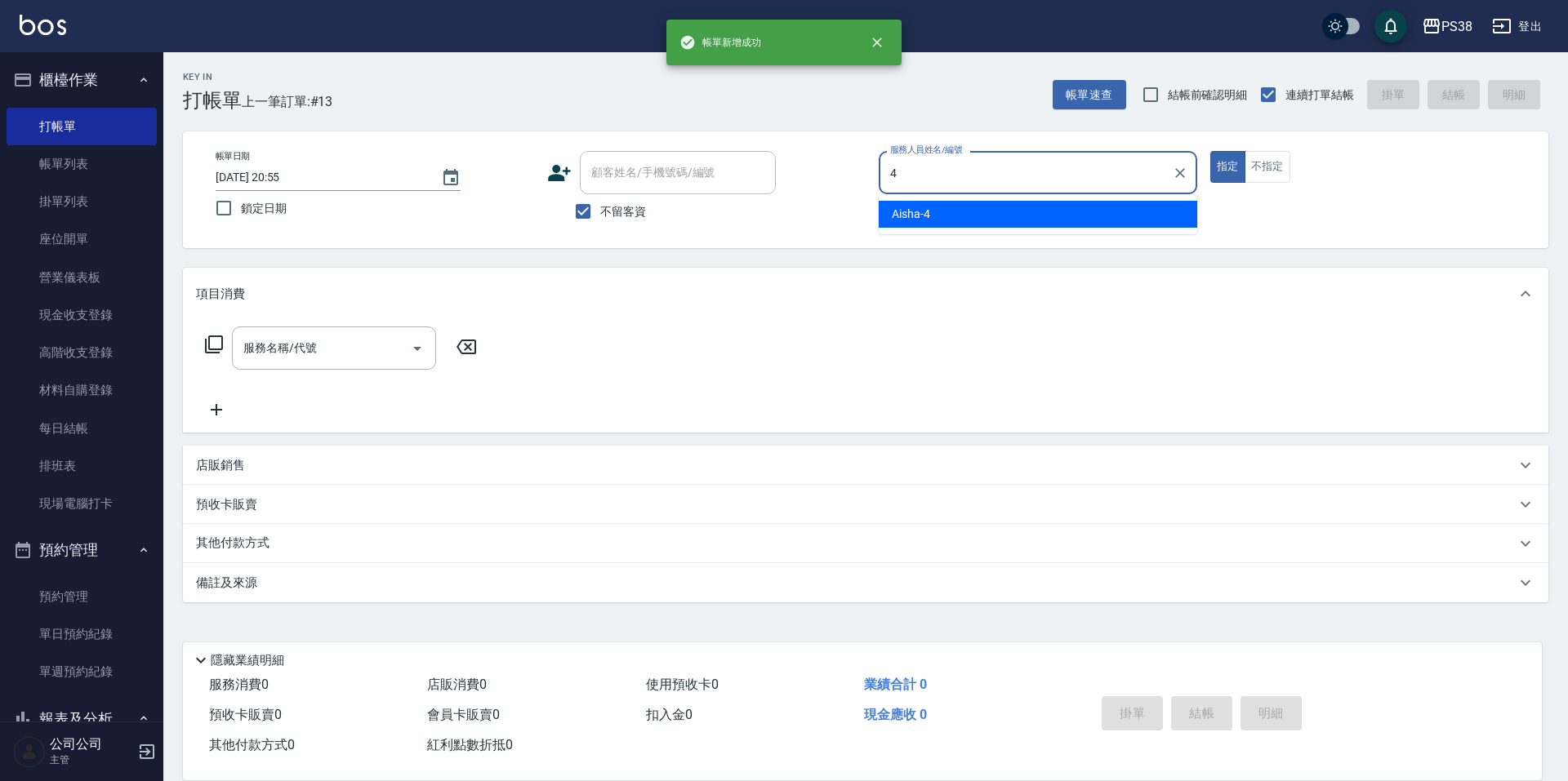
type input "Aisha-4"
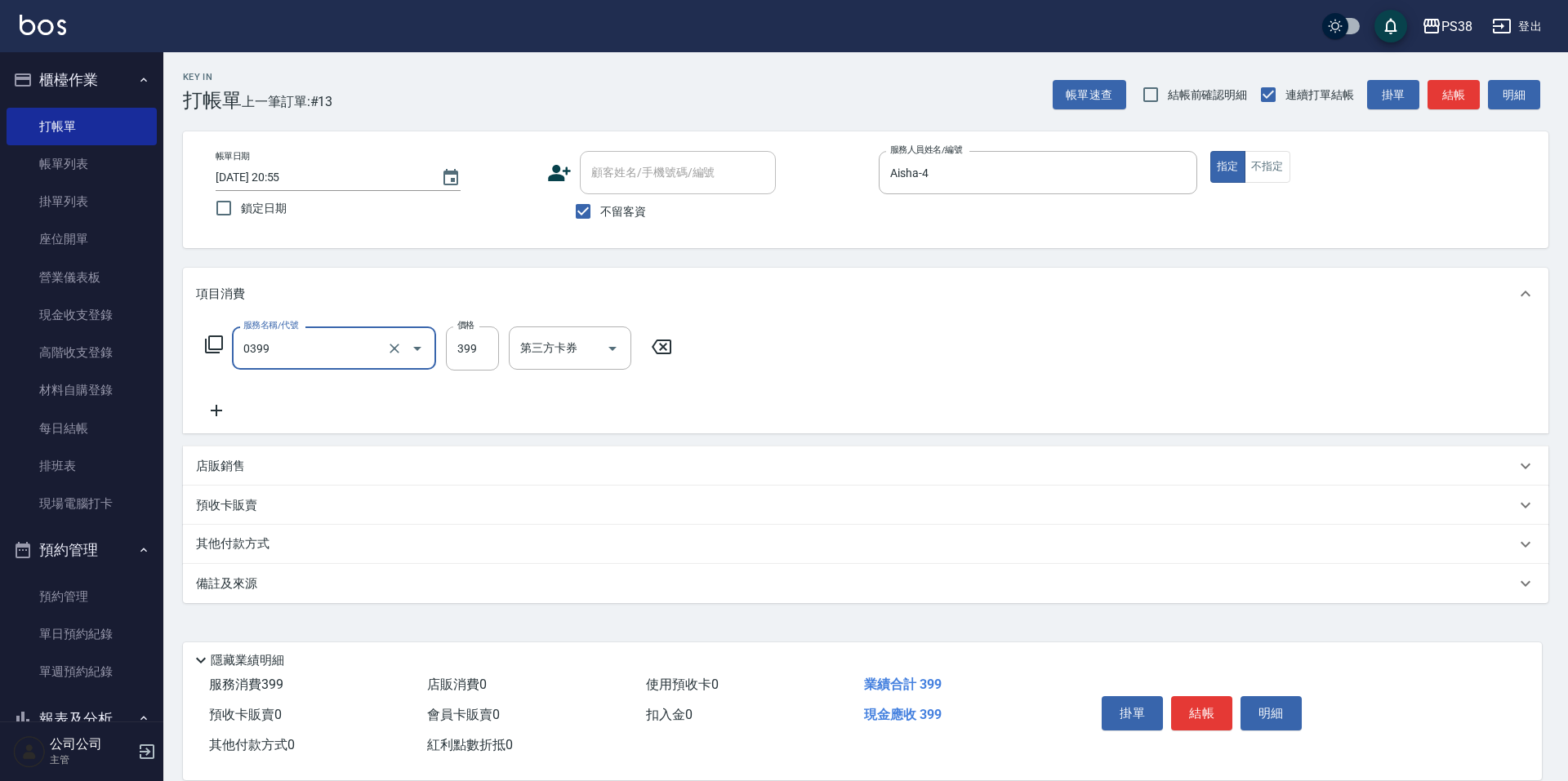
type input "spa399(0399)"
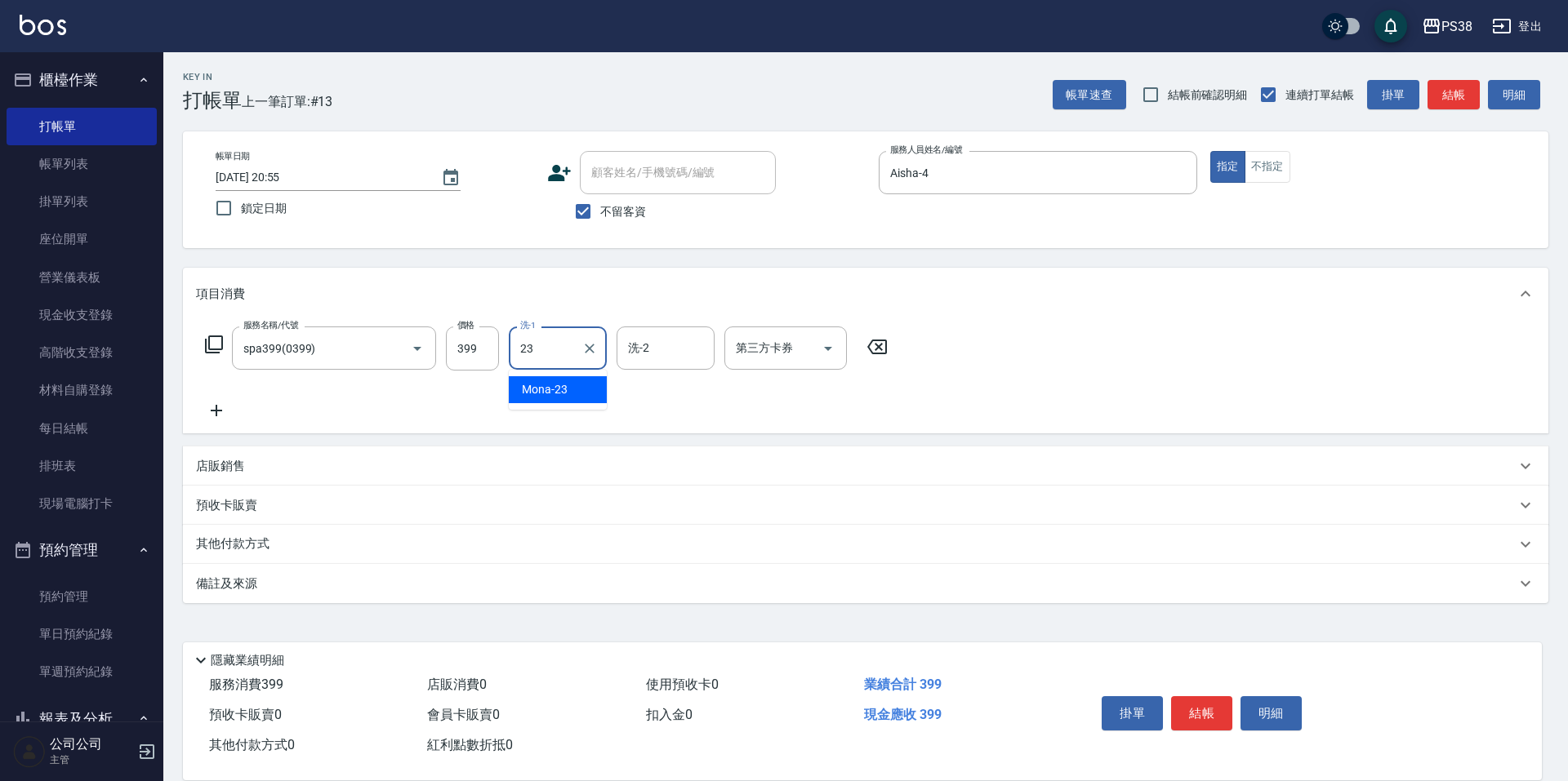
type input "Mona-23"
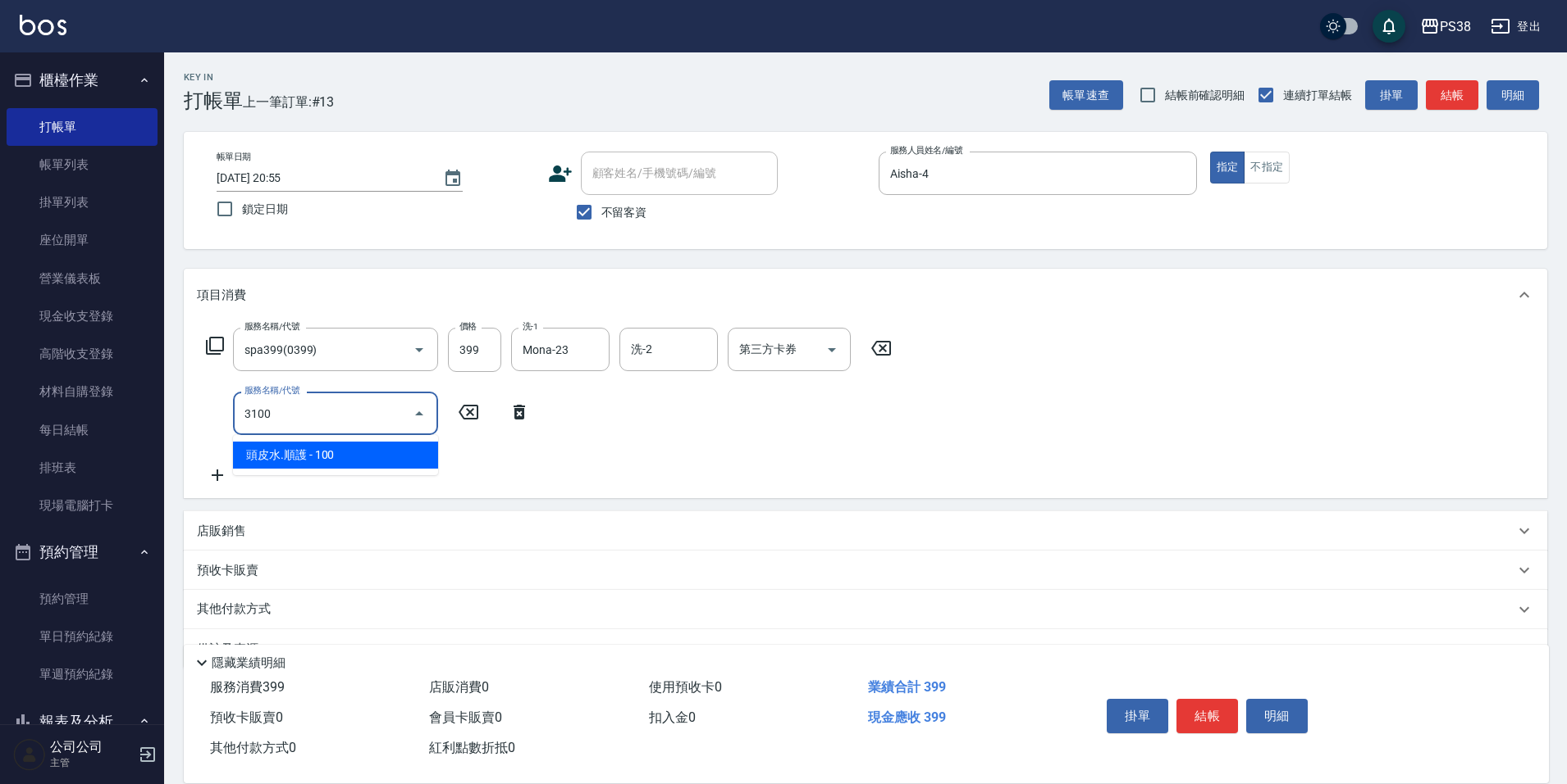
type input "頭皮水.順護(3100)"
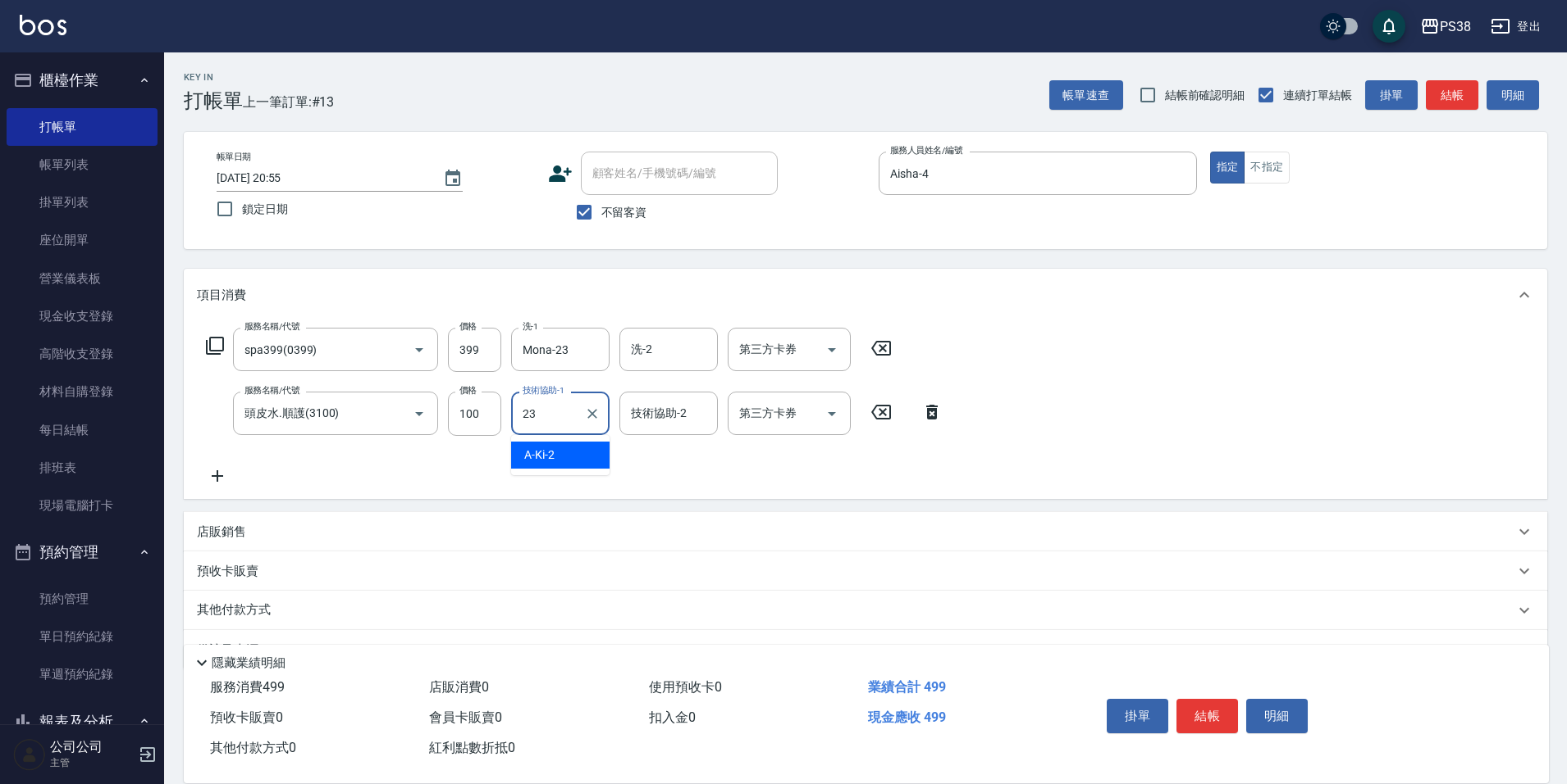
type input "Mona-23"
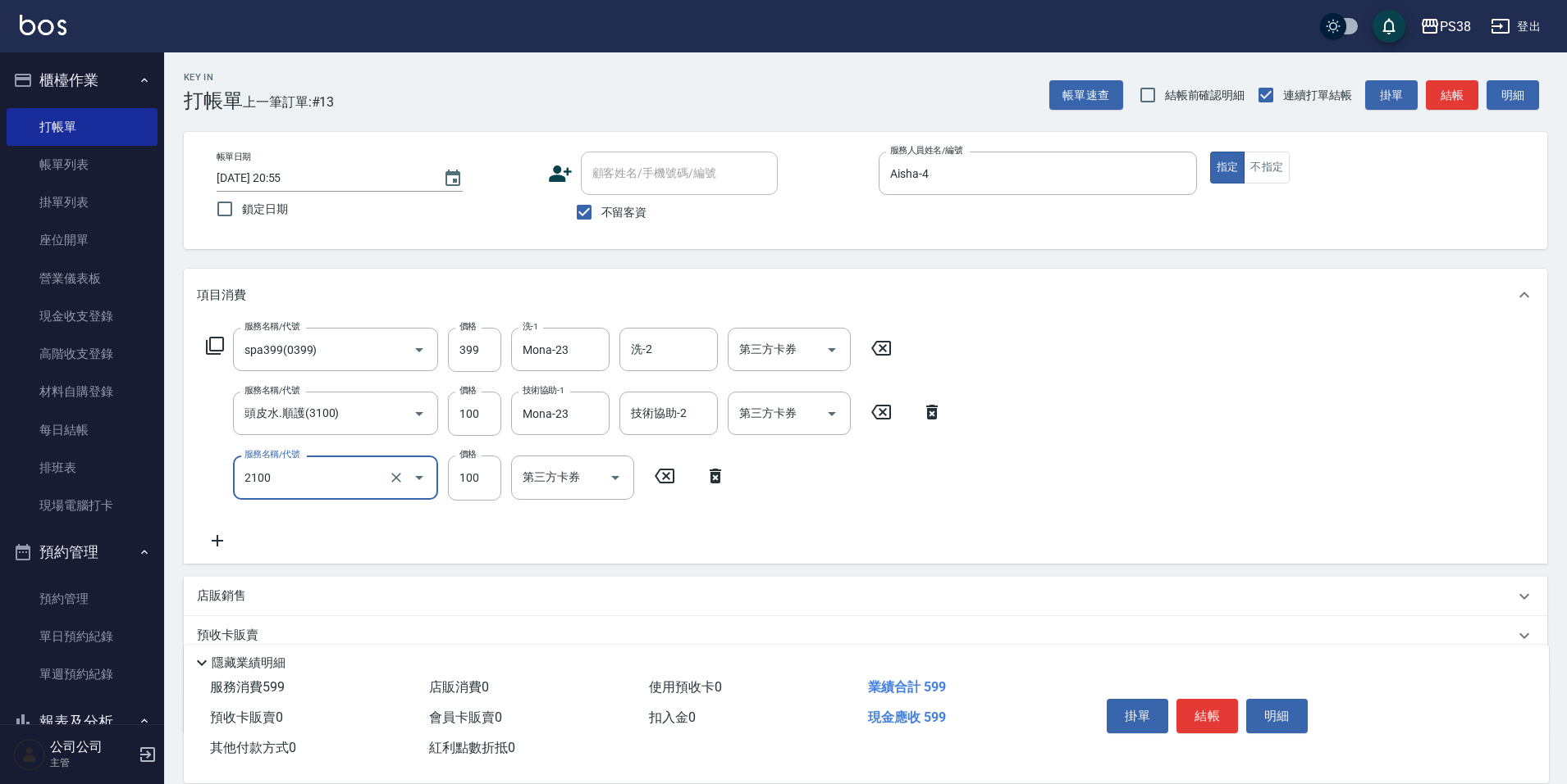
type input "剪髮與造型(任意金額)(2100)"
type input "50"
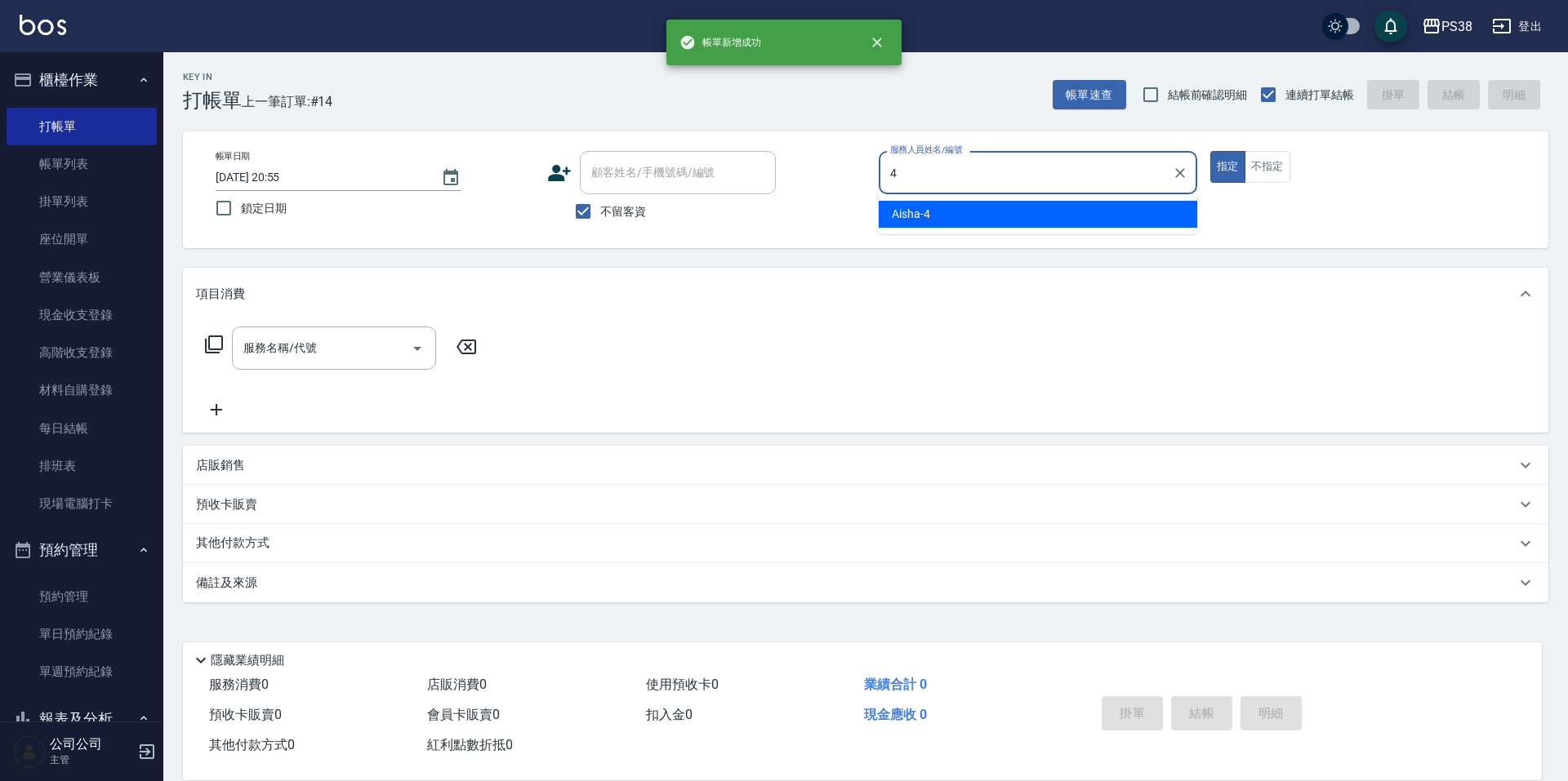
type input "Aisha-4"
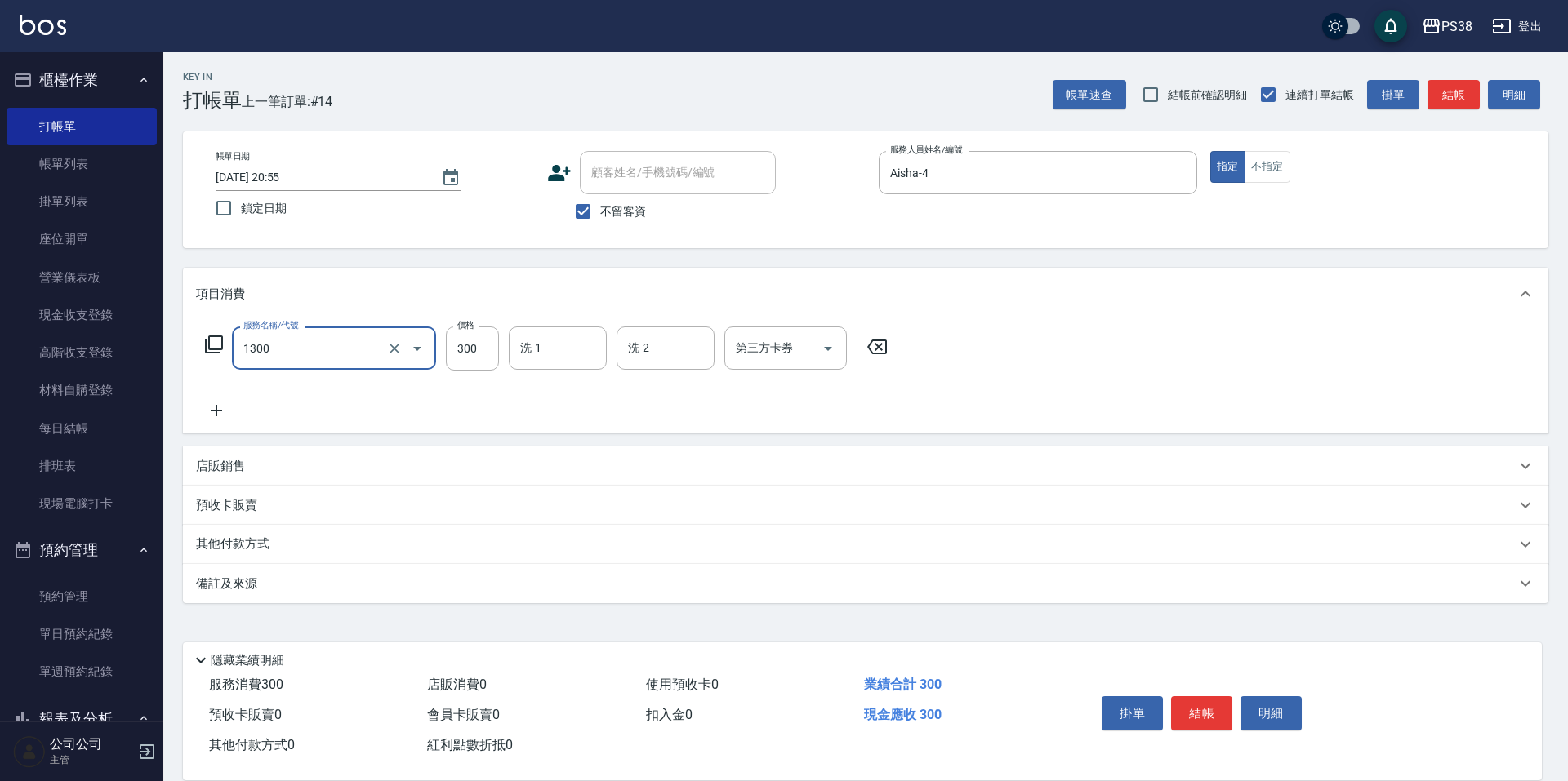
type input "精油洗潤300(1300)"
type input "Aisha-4"
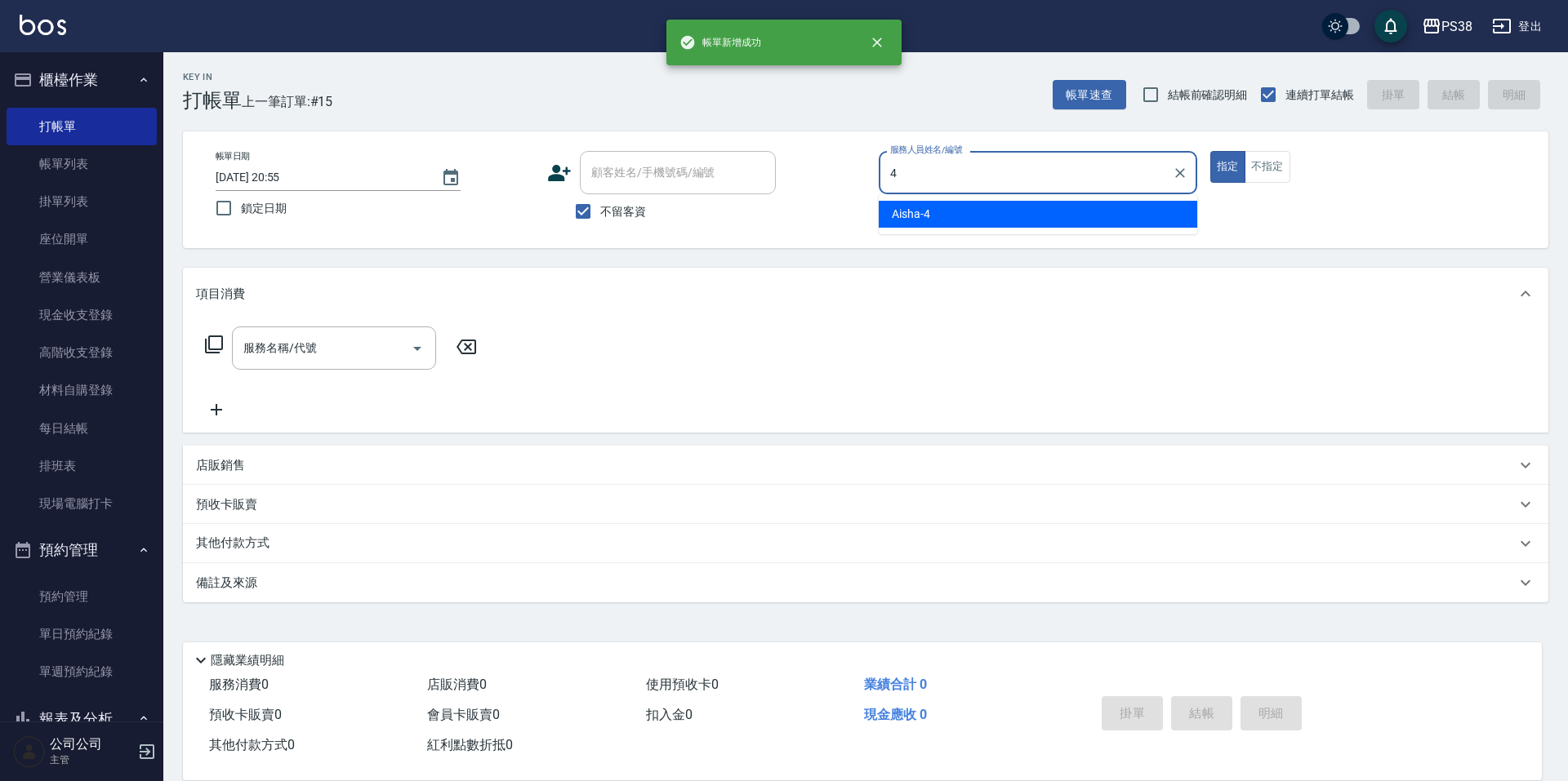
type input "Aisha-4"
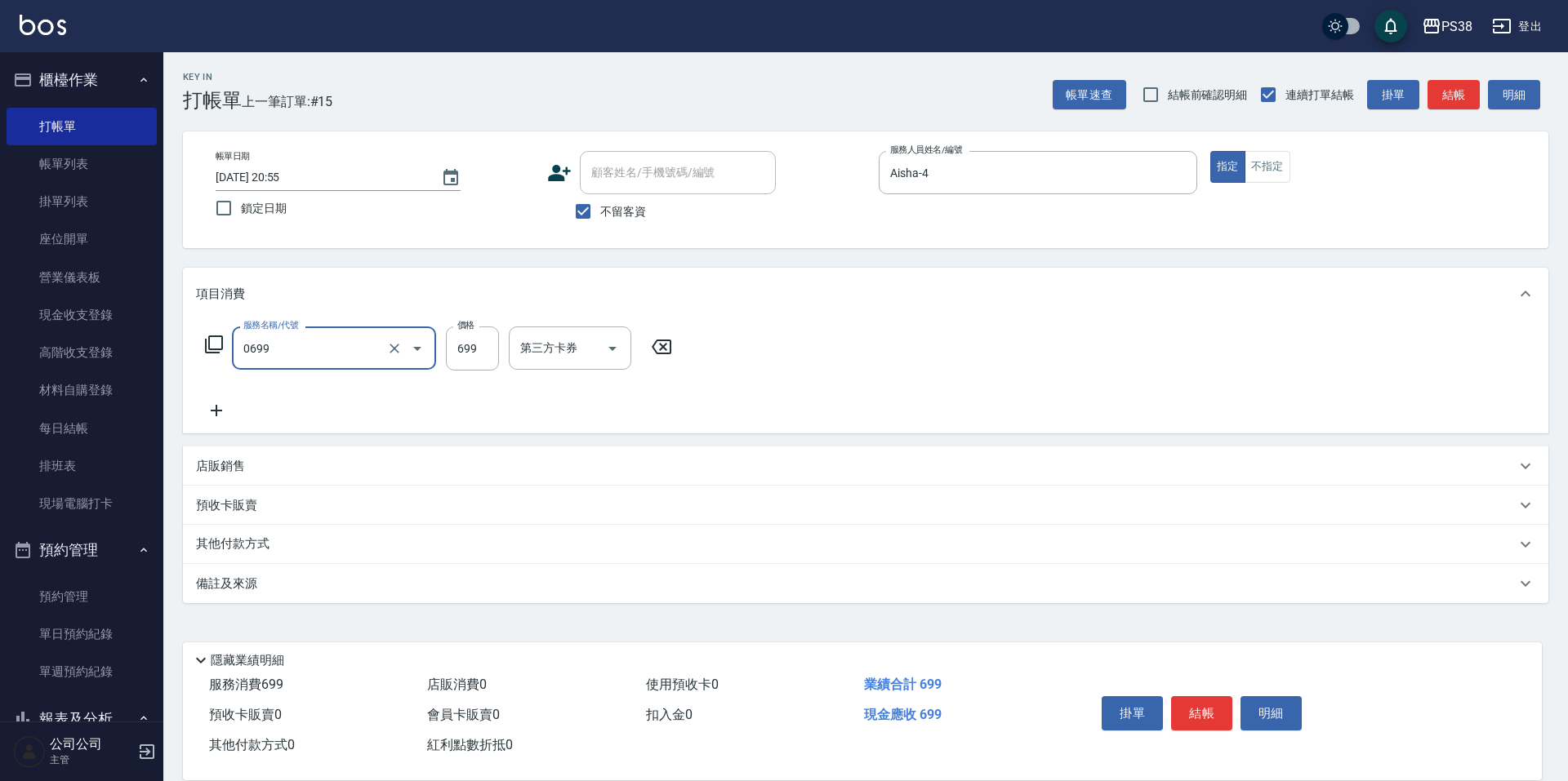
type input "spa699(0699)"
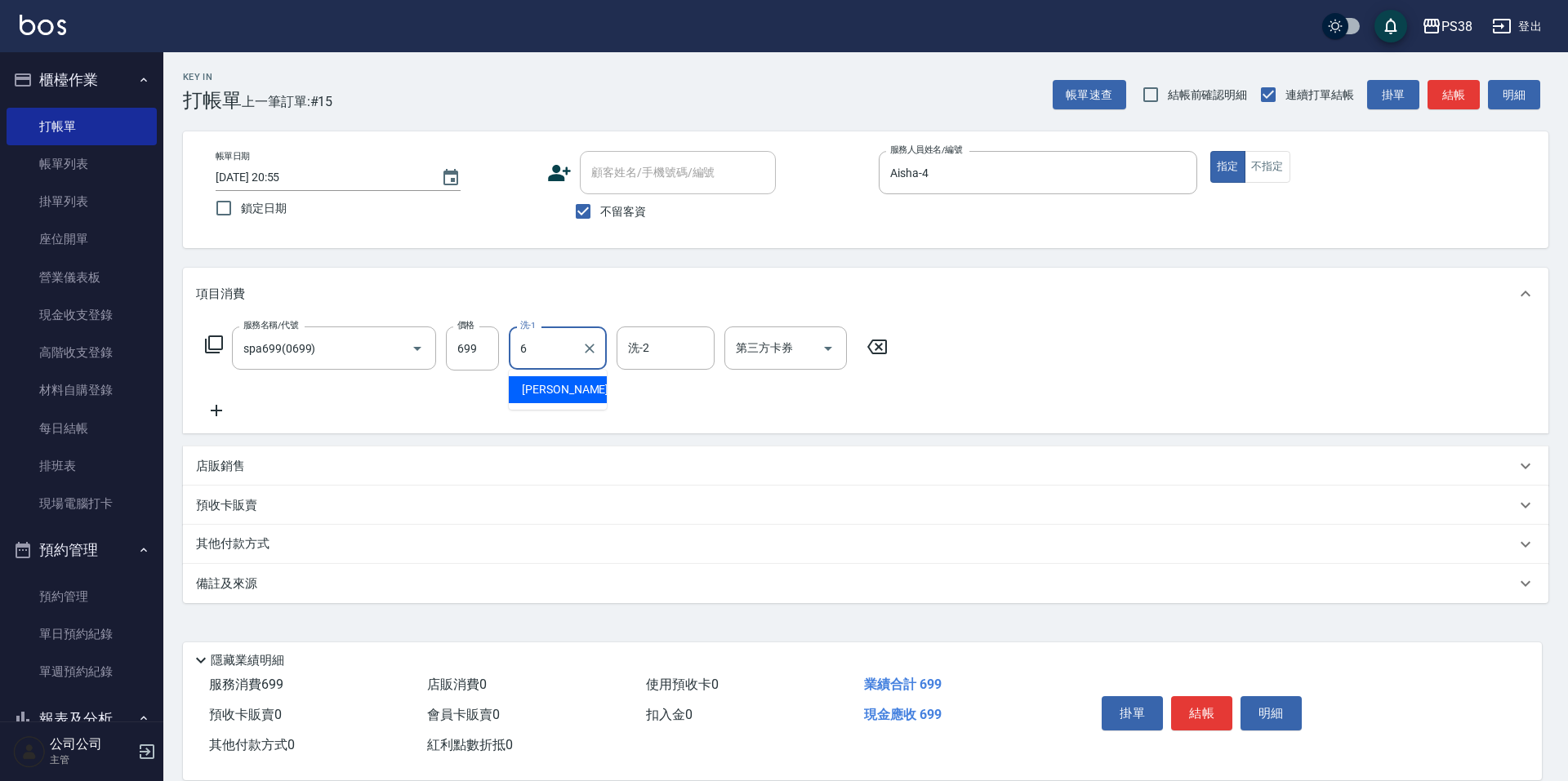
type input "[PERSON_NAME]-6"
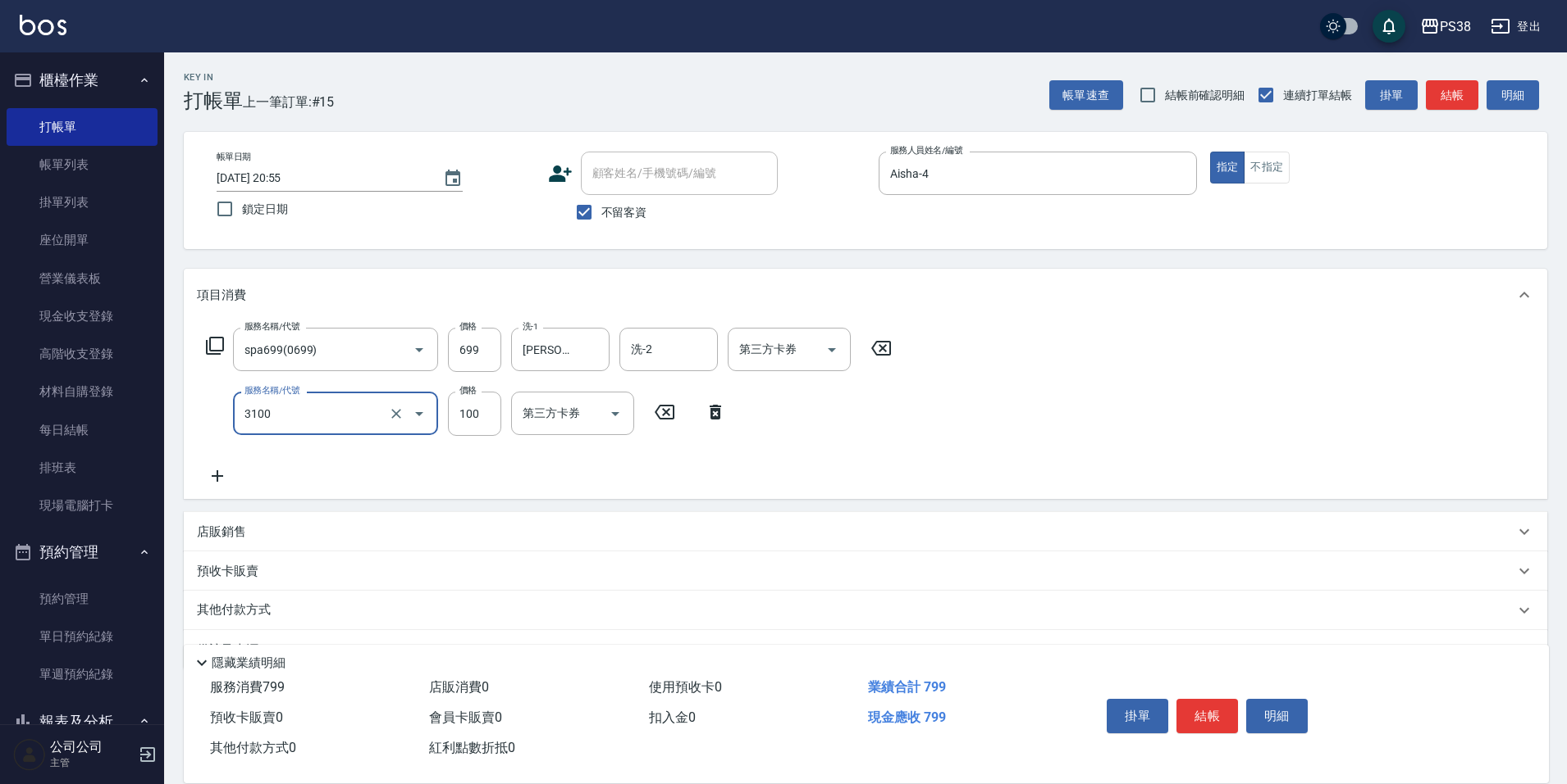
type input "頭皮水.順護(3100)"
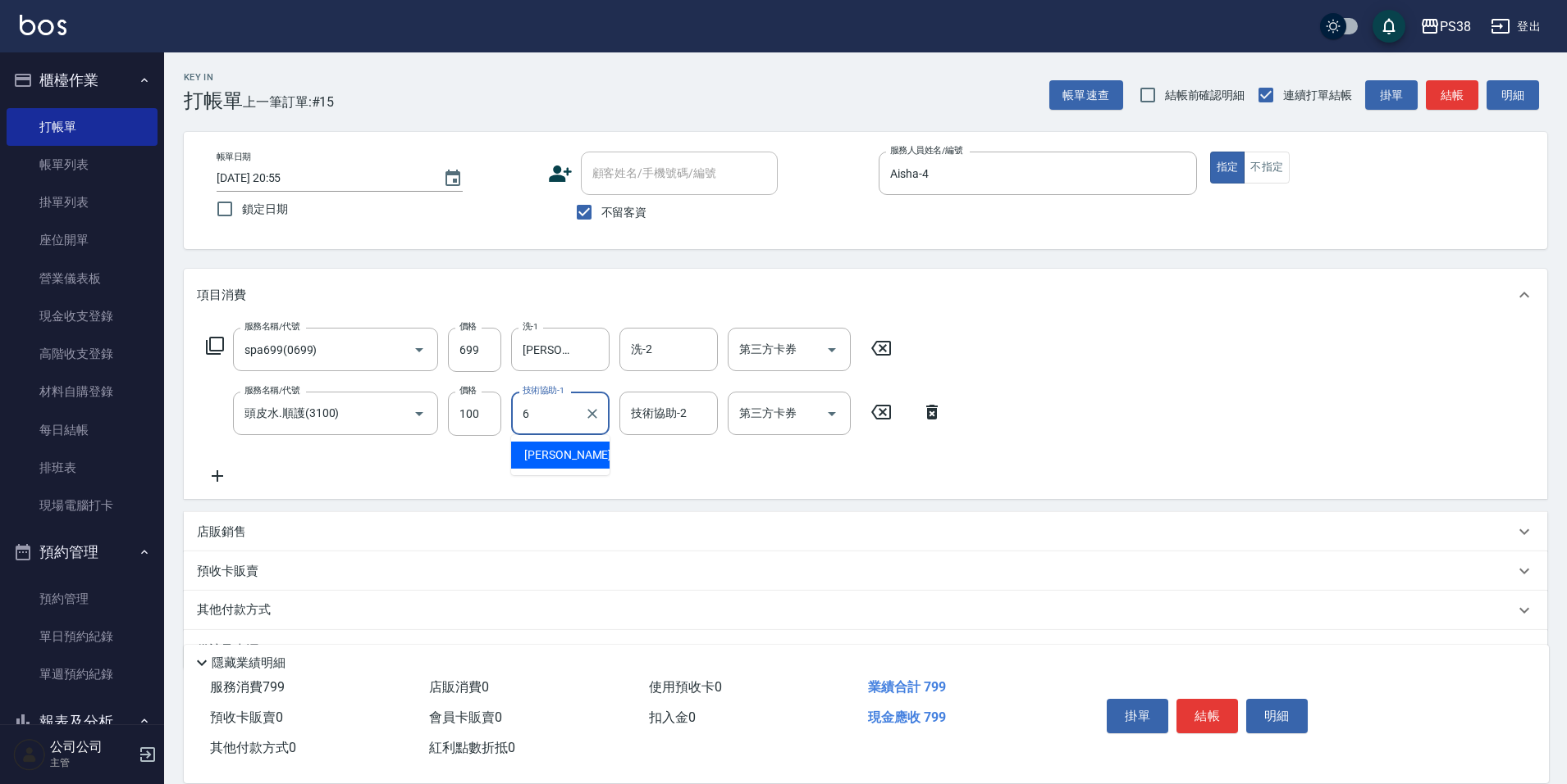
type input "[PERSON_NAME]-6"
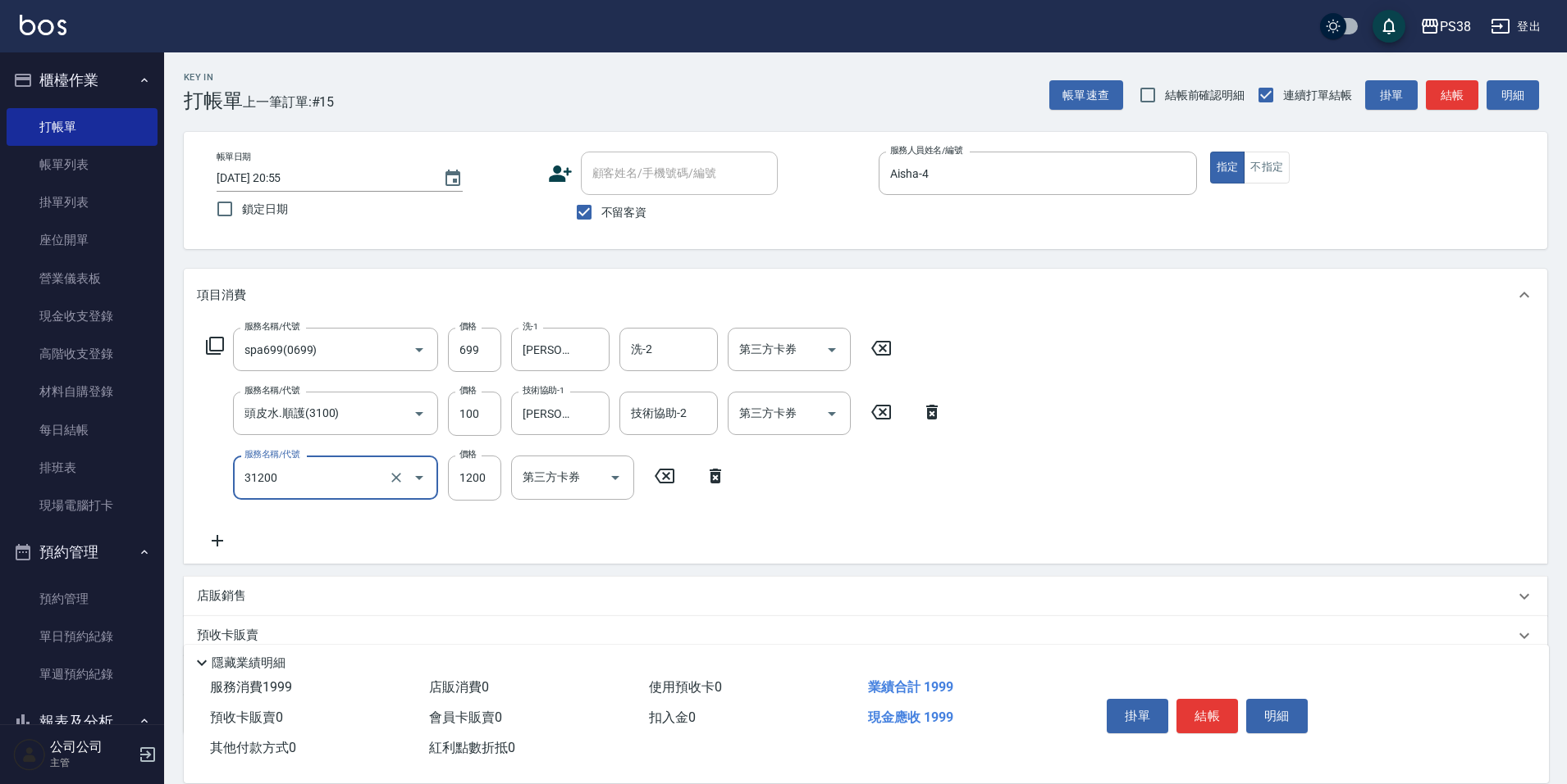
type input "醫護=1200(31200)"
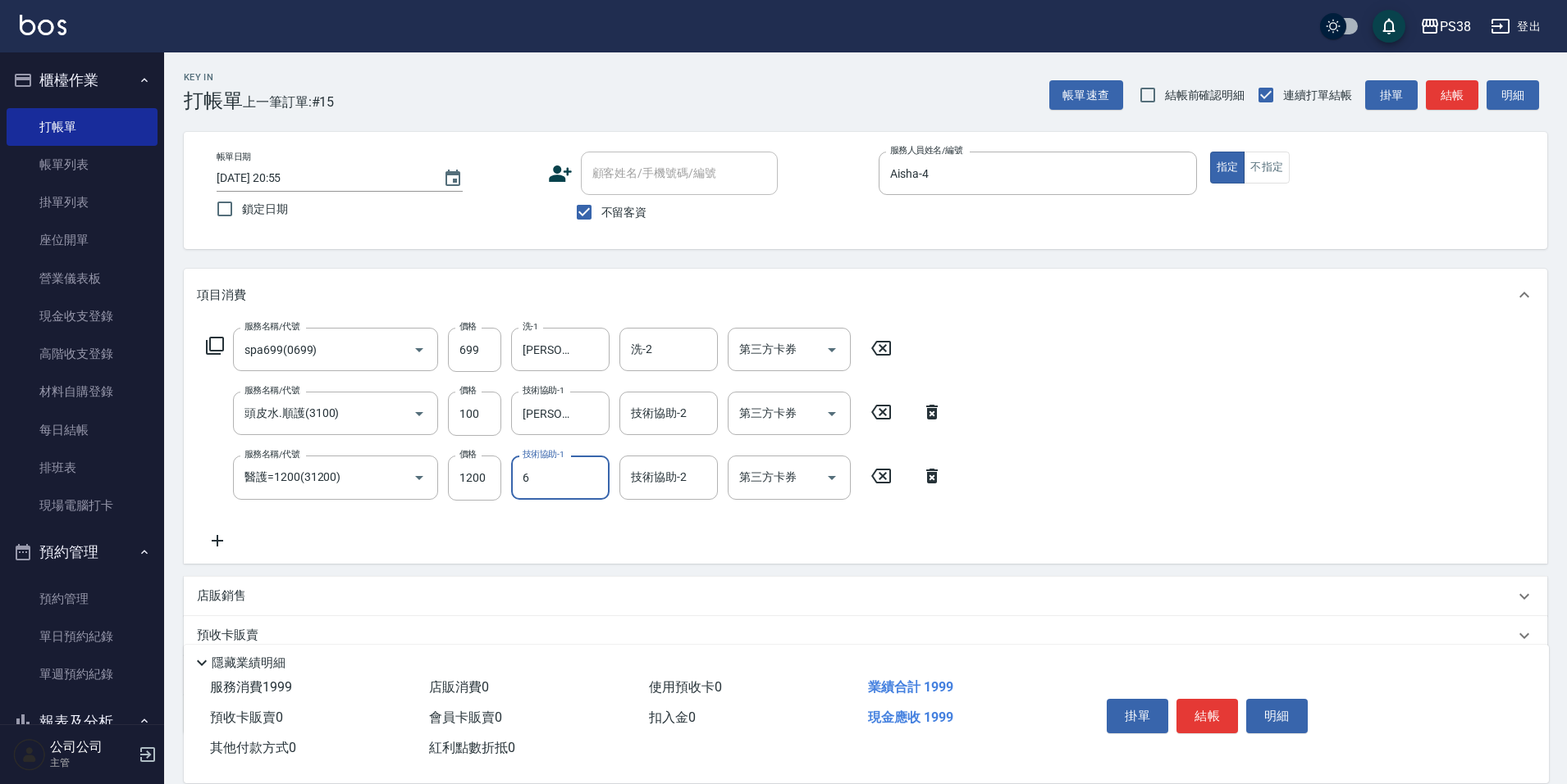
type input "[PERSON_NAME]-6"
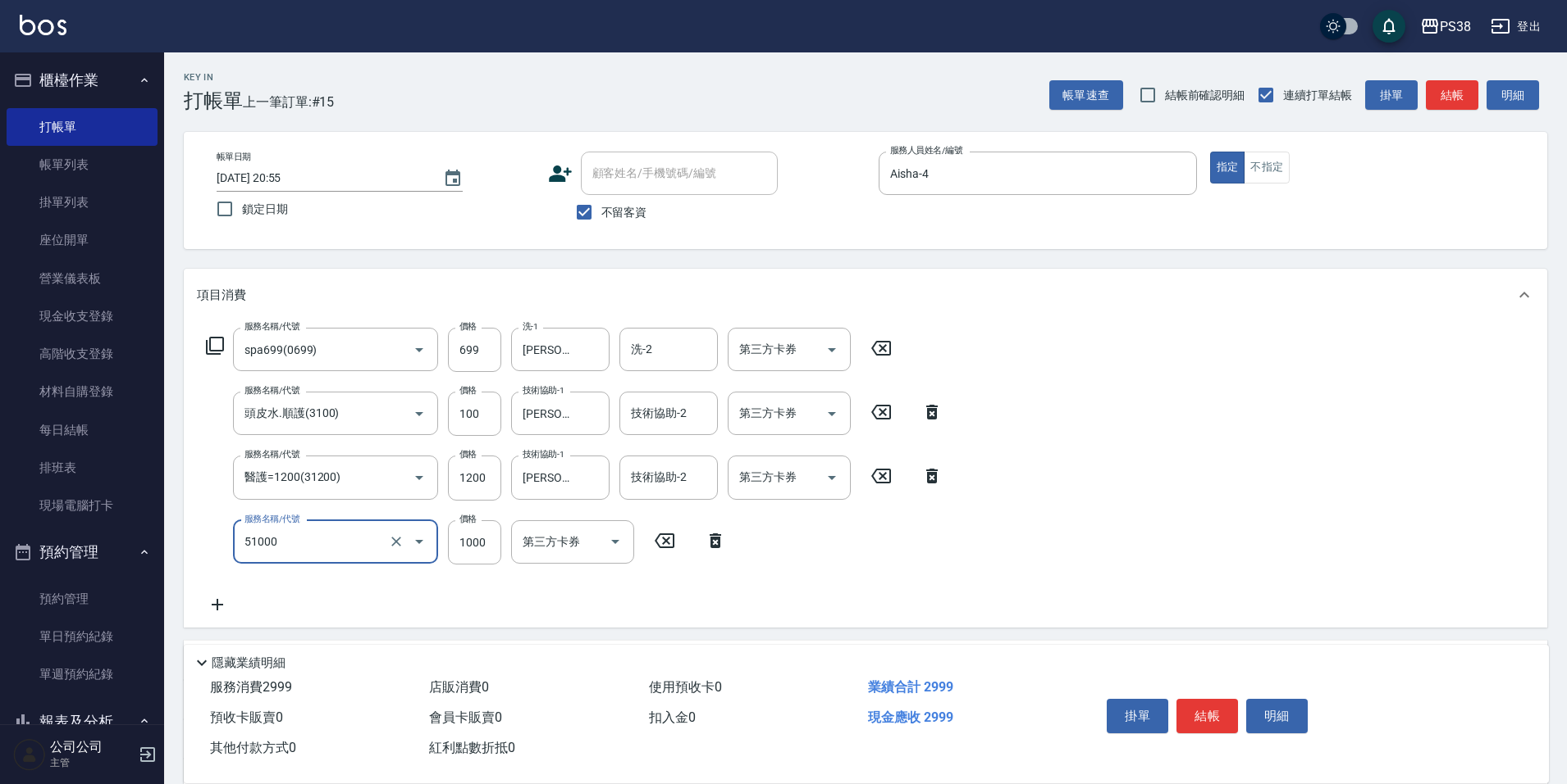
type input "染髮600以上(任意金額)(51000)"
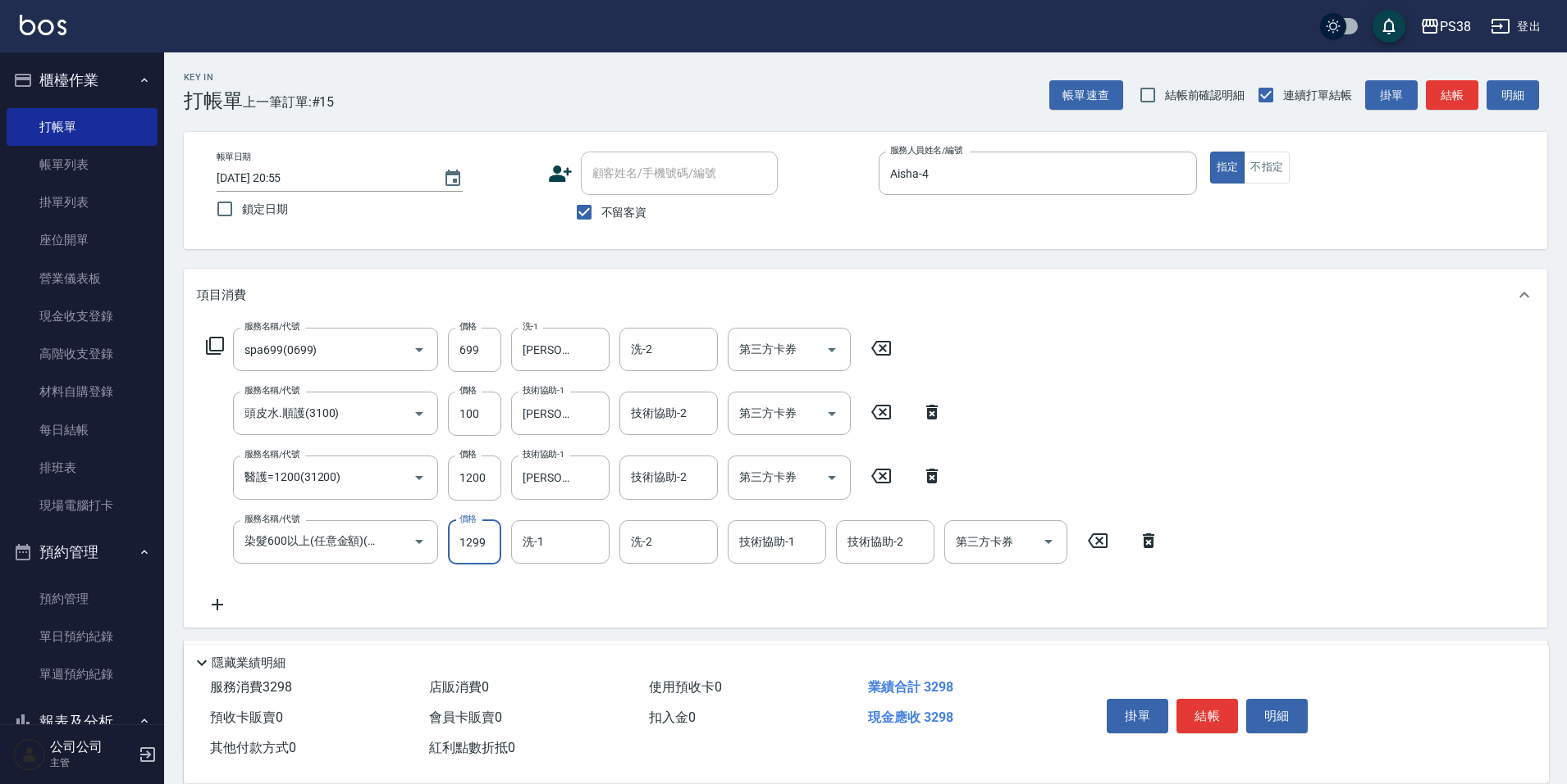
type input "1299"
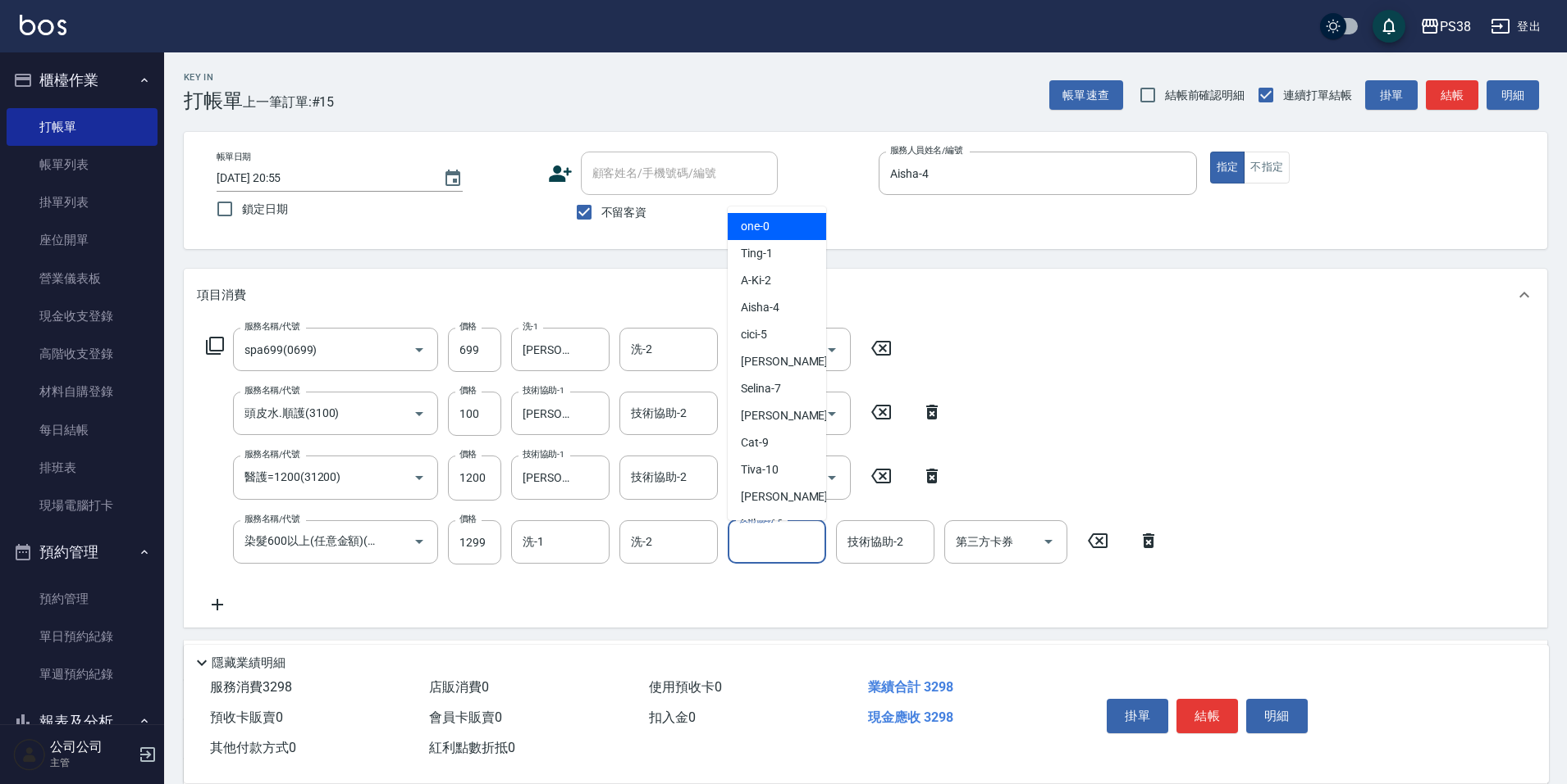
click at [763, 554] on input "技術協助-1" at bounding box center [777, 541] width 84 height 28
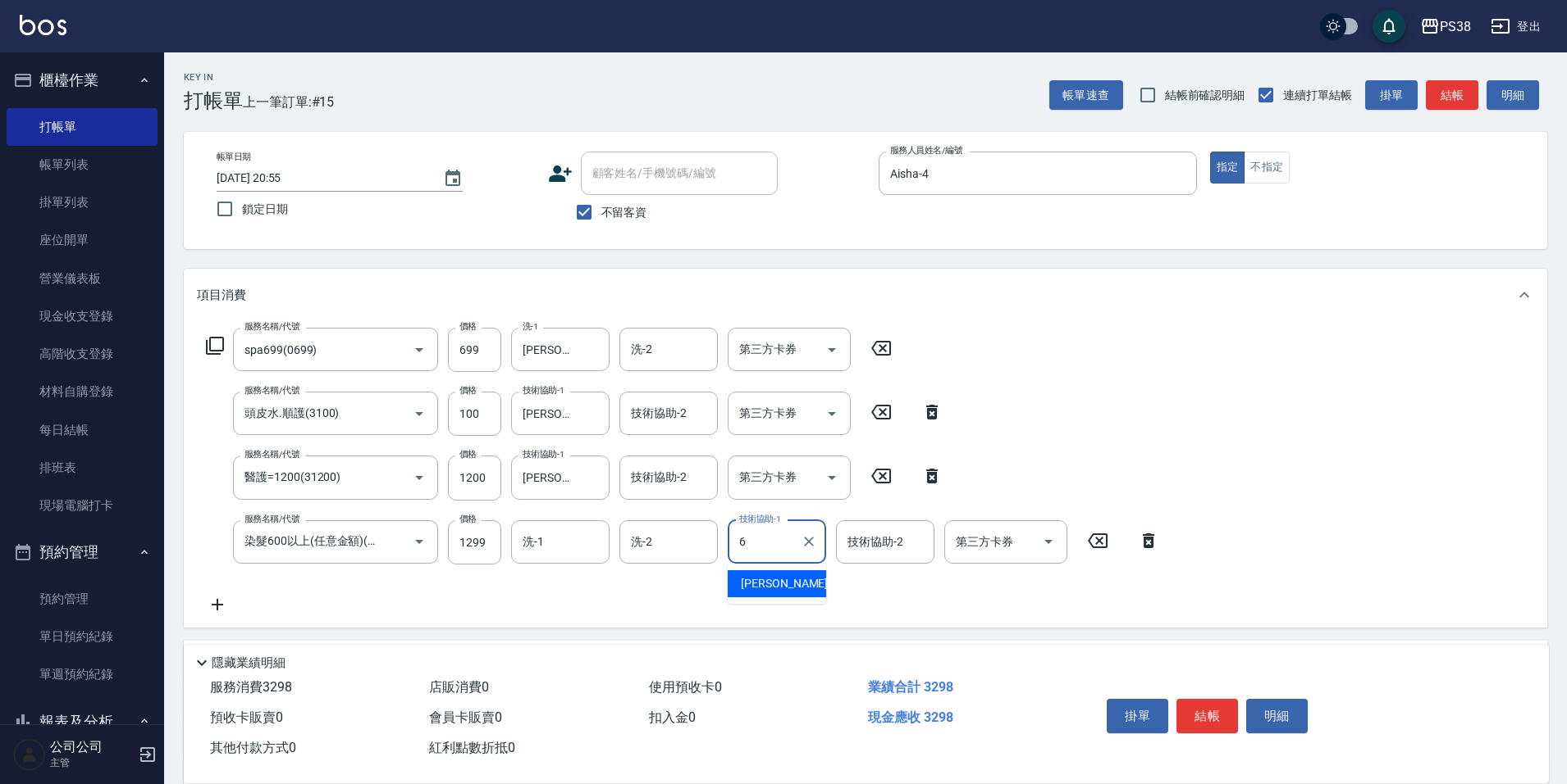
type input "[PERSON_NAME]-6"
click at [214, 605] on icon at bounding box center [218, 605] width 12 height 12
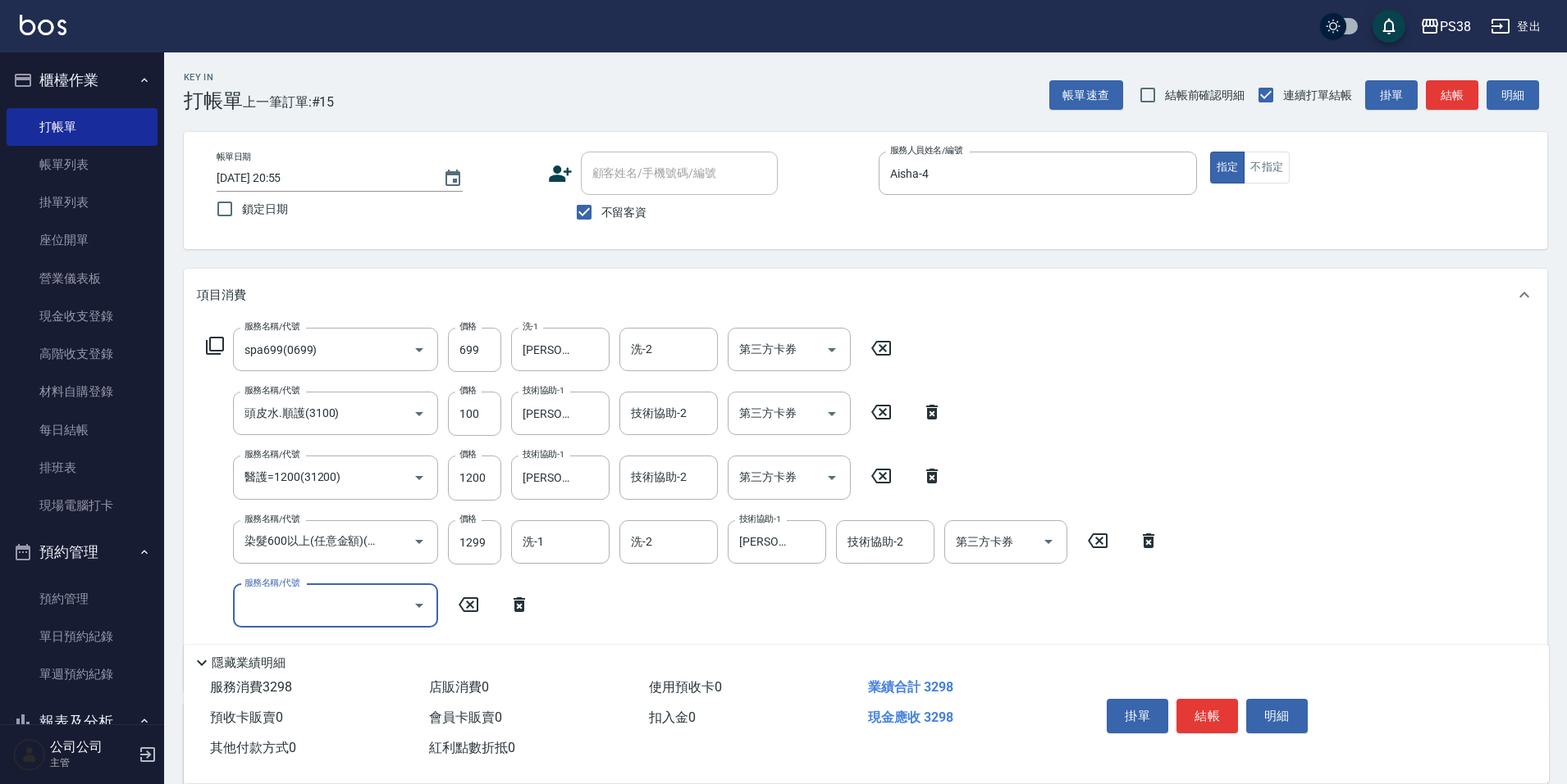
click at [285, 612] on input "服務名稱/代號" at bounding box center [323, 606] width 166 height 28
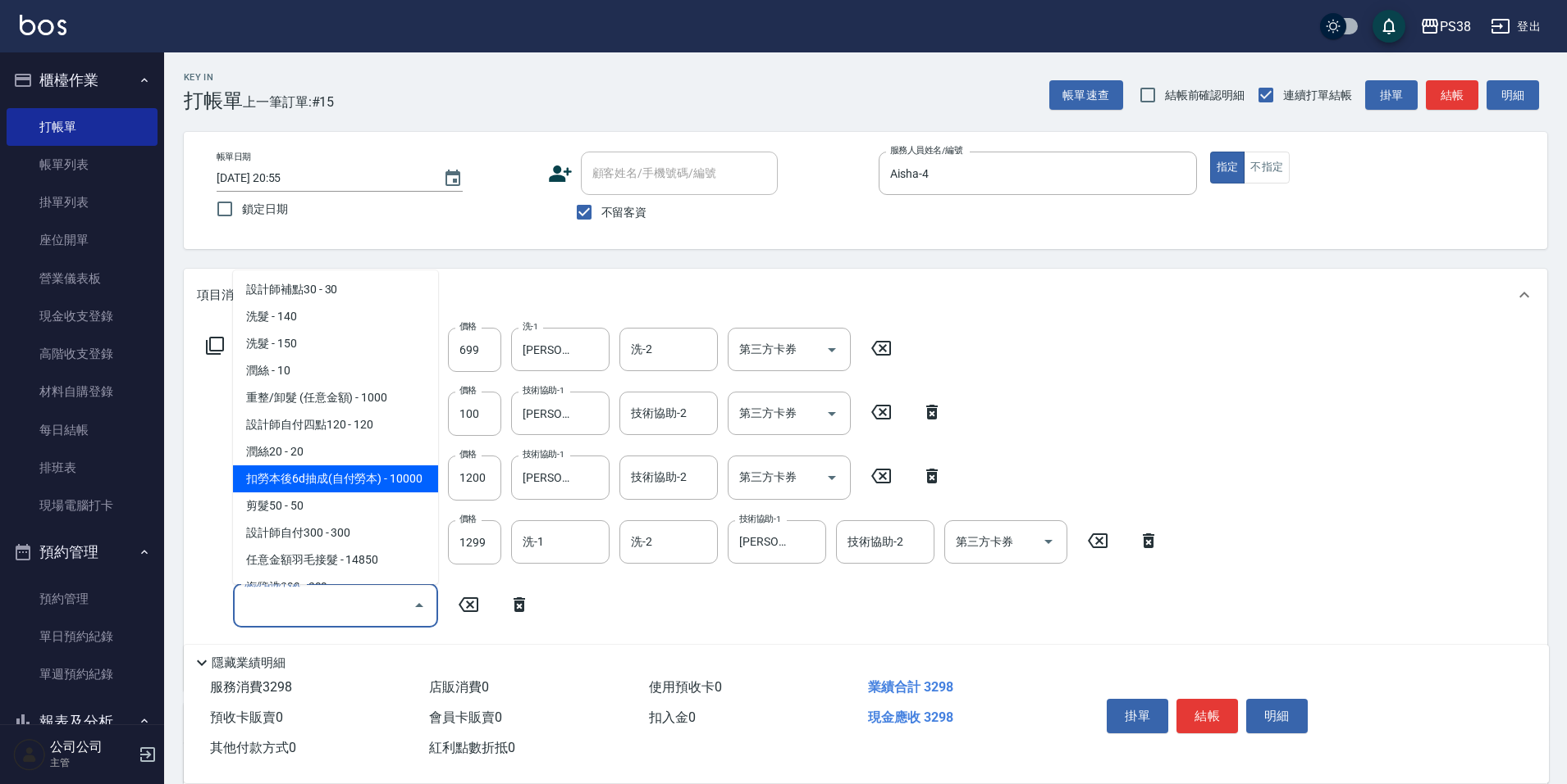
scroll to position [82, 0]
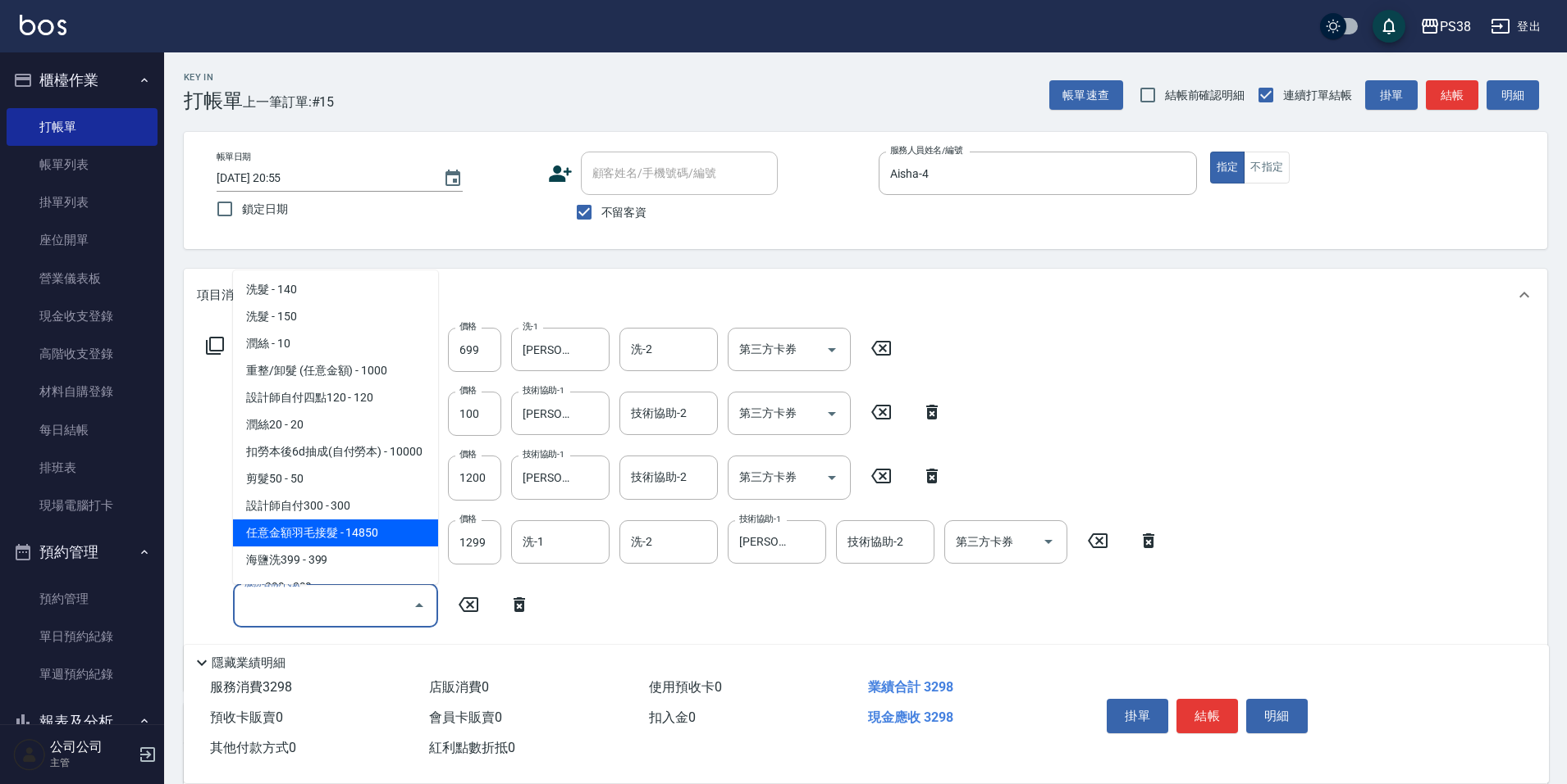
click at [382, 547] on span "任意金額羽毛接髮 - 14850" at bounding box center [336, 533] width 205 height 27
type input "任意金額羽毛接髮(333)"
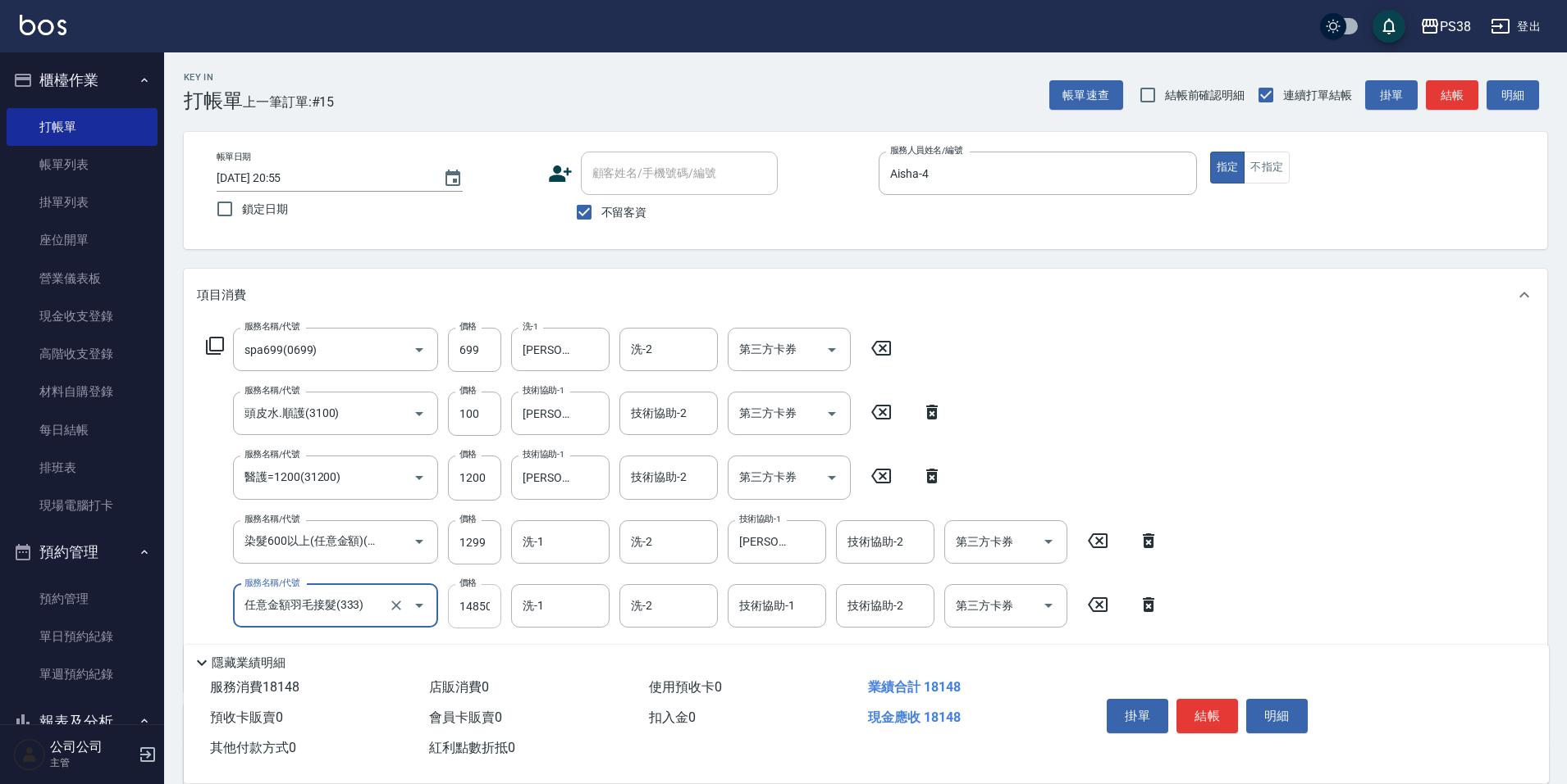
click at [476, 622] on input "14850" at bounding box center [474, 606] width 54 height 44
type input "7999"
type input "[PERSON_NAME]-6"
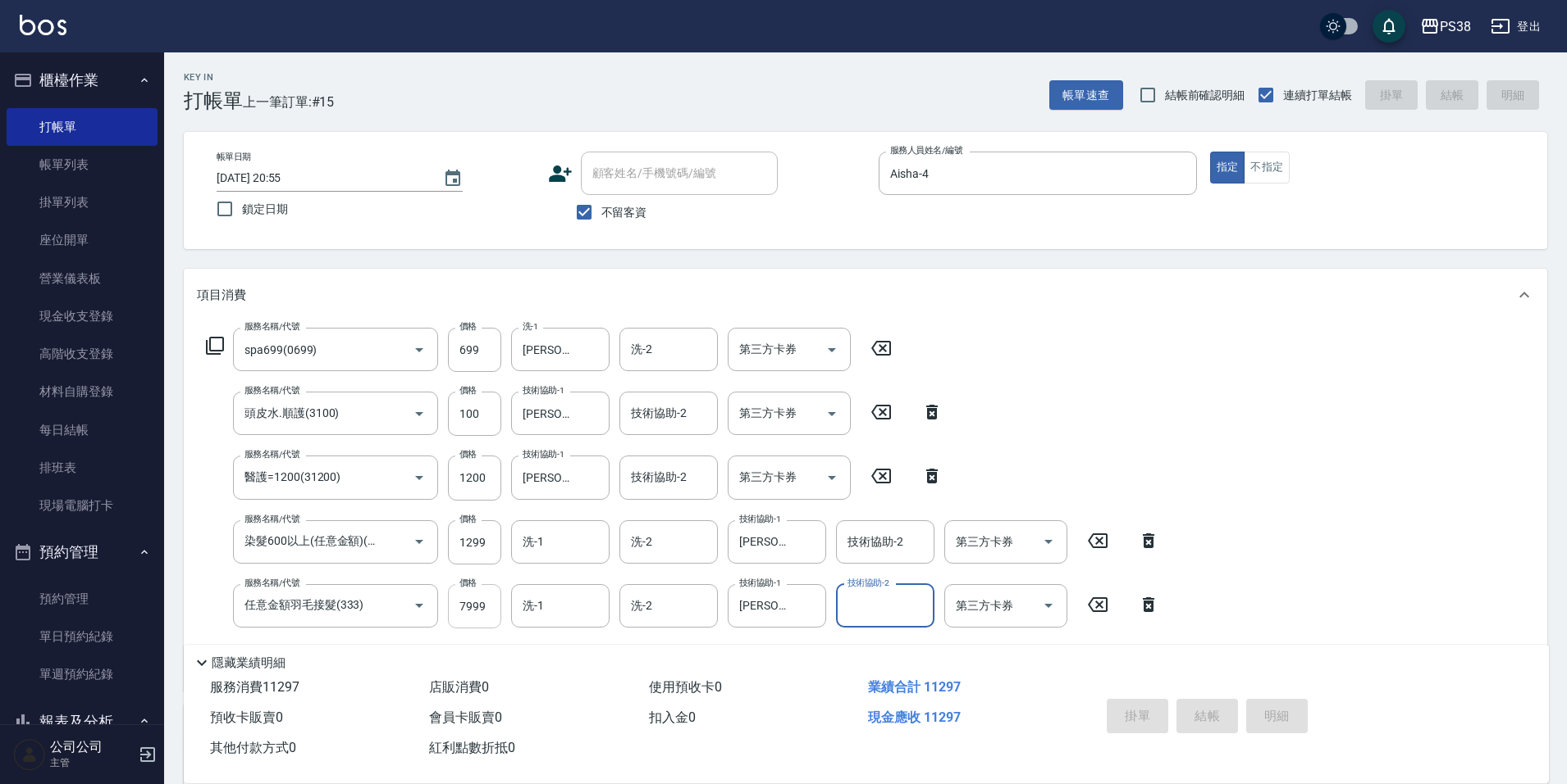
type input "[DATE] 20:56"
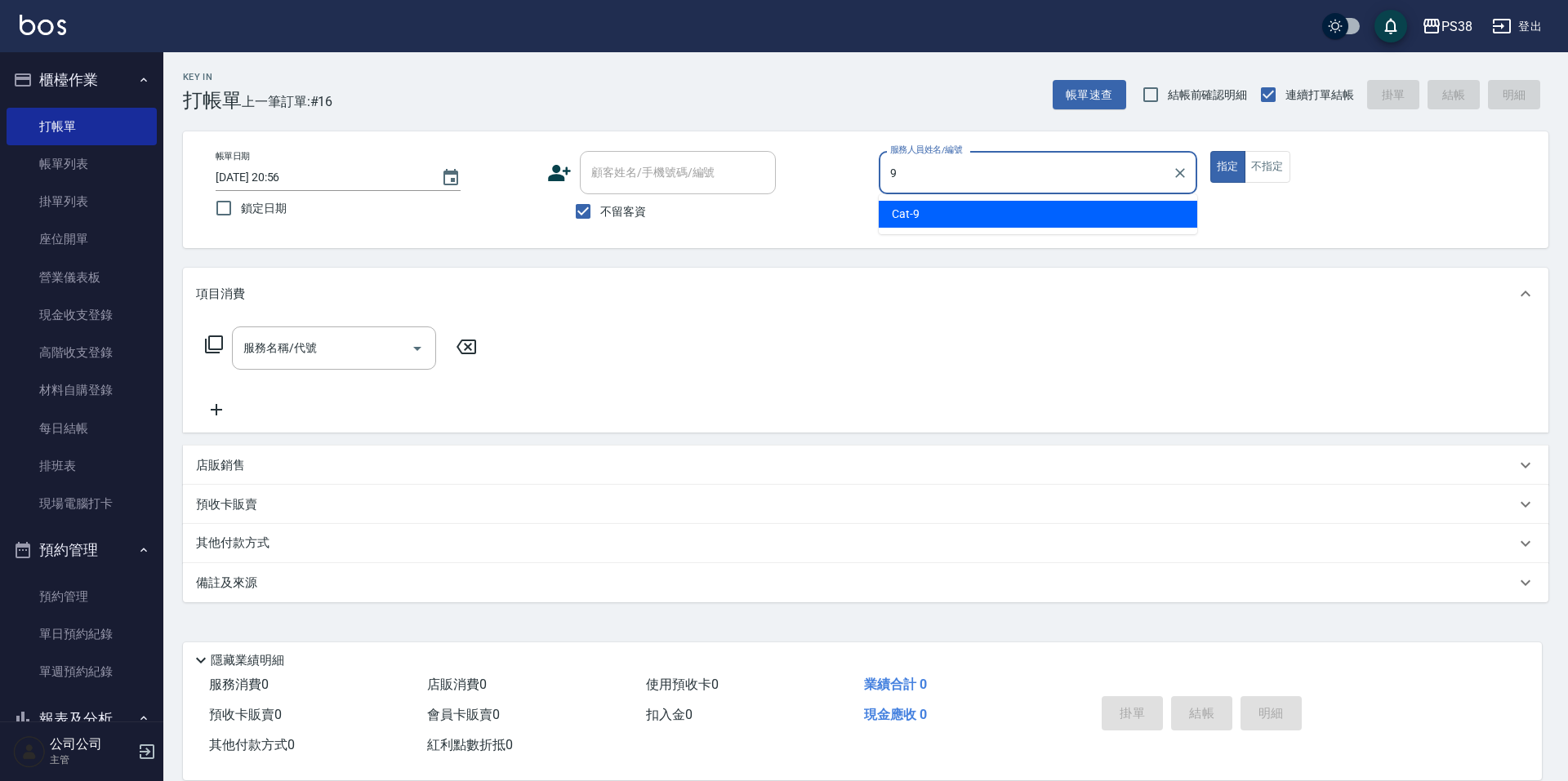
type input "Cat-9"
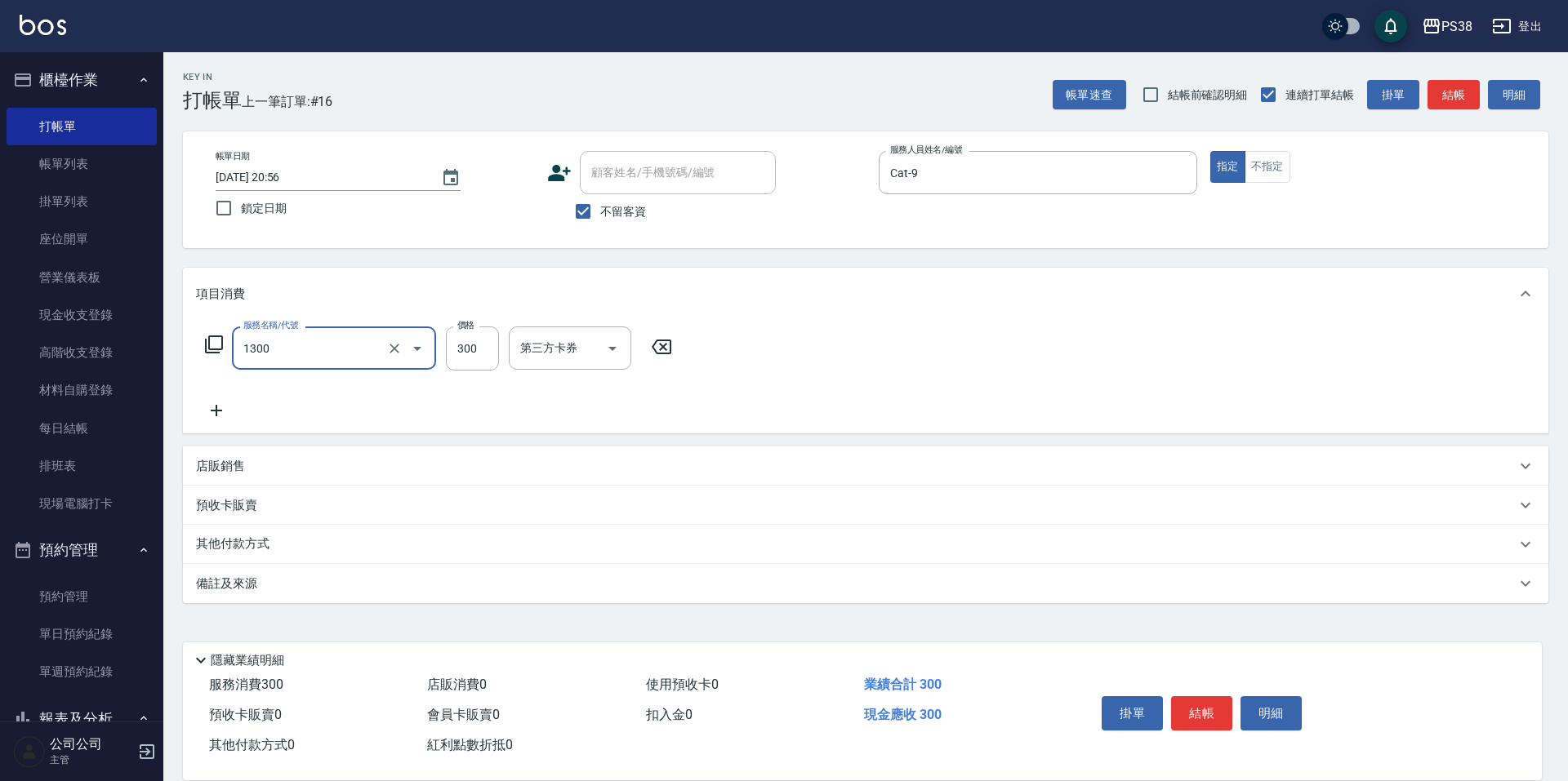
type input "精油洗潤300(1300)"
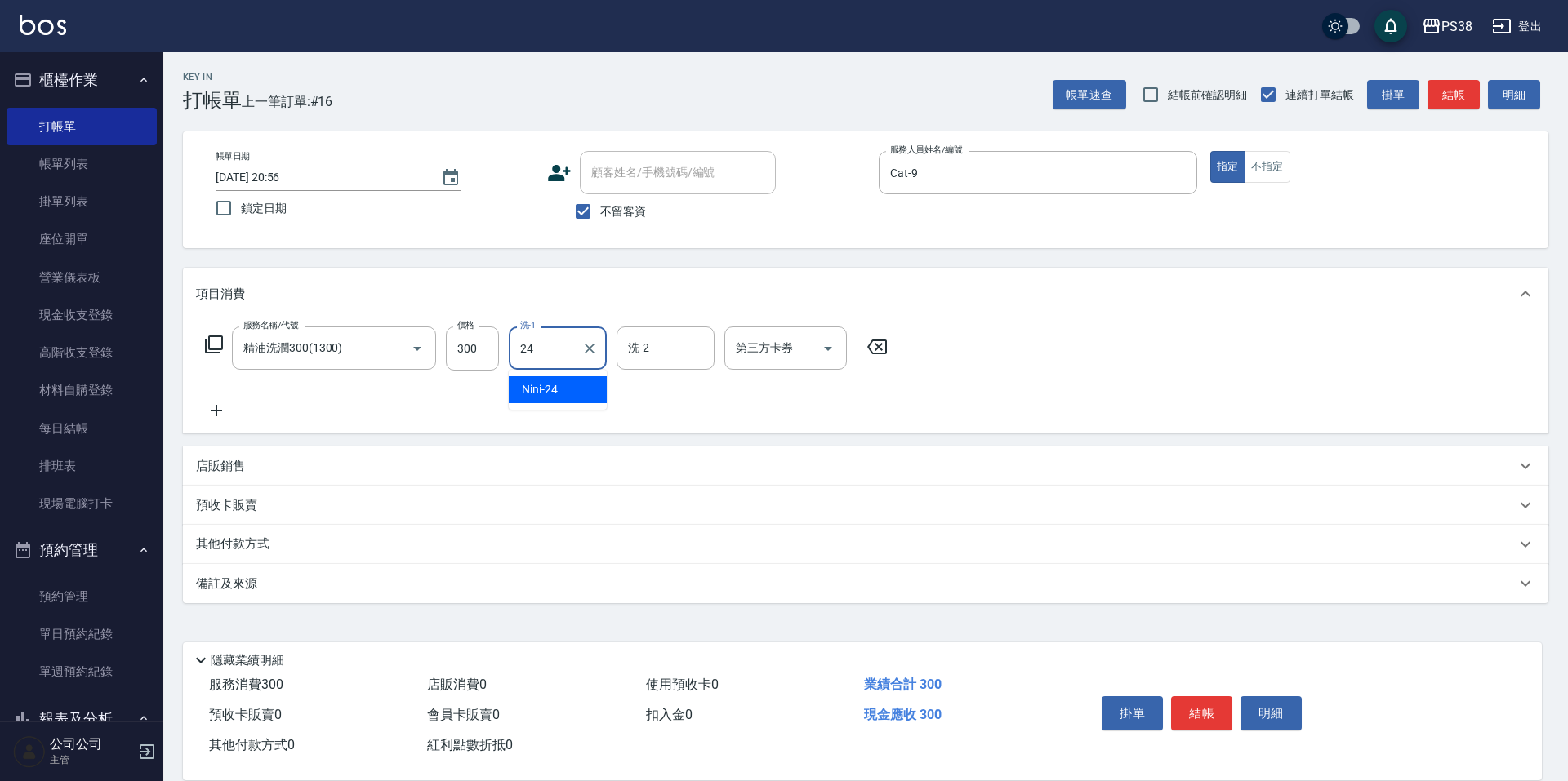
type input "Nini-24"
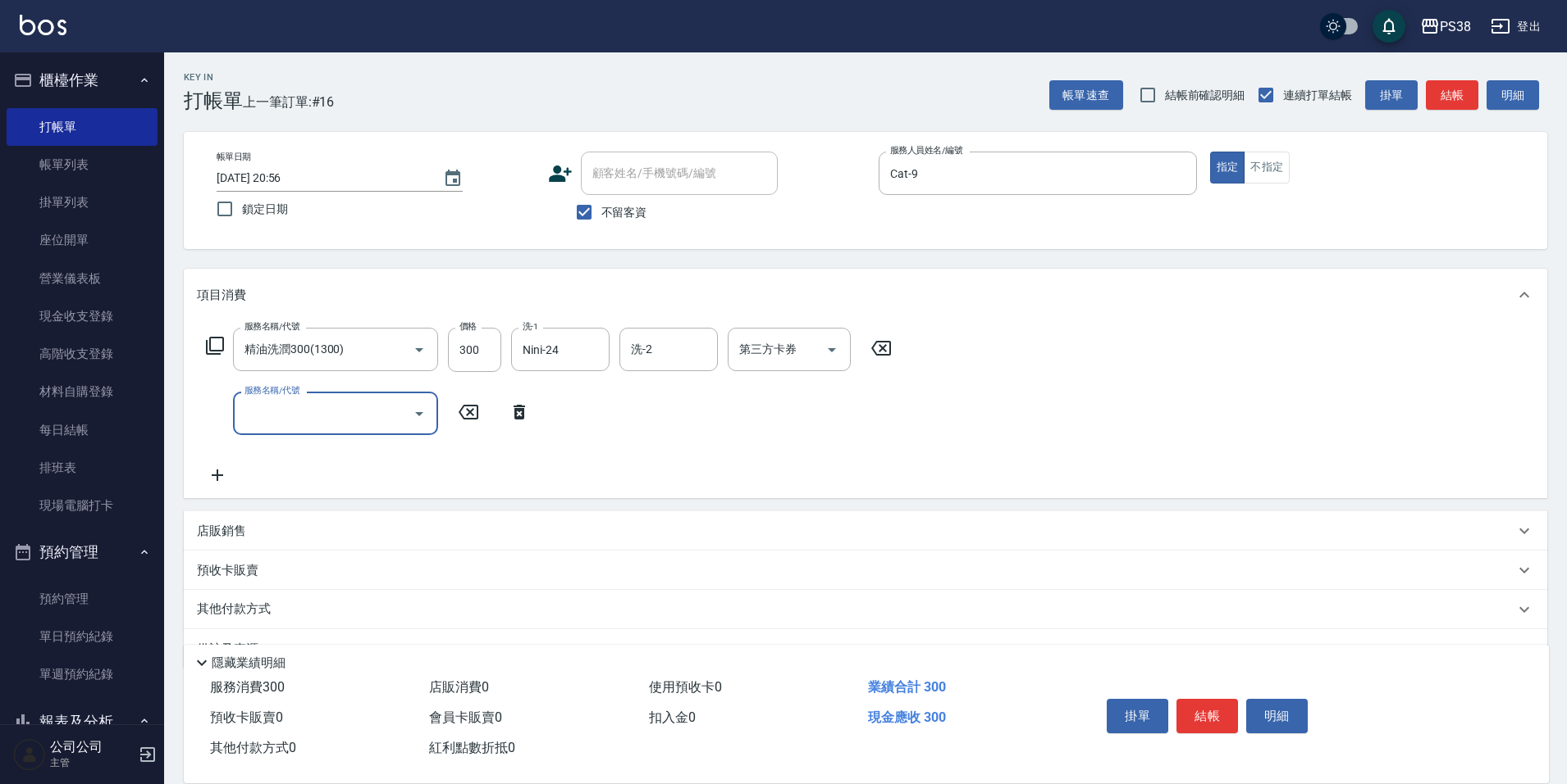
click at [334, 407] on input "服務名稱/代號" at bounding box center [323, 412] width 166 height 28
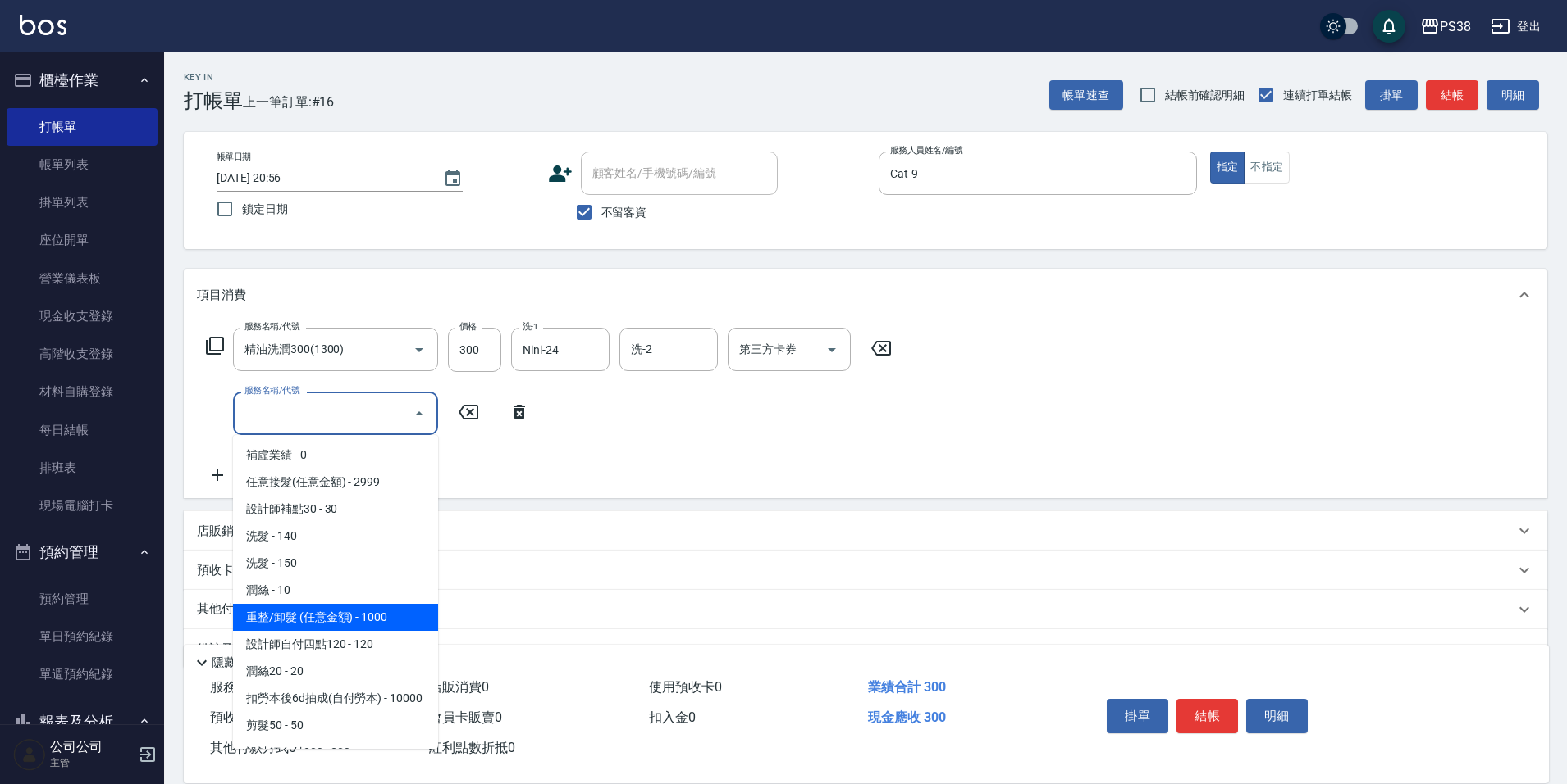
click at [324, 624] on span "重整/卸髮 (任意金額) - 1000" at bounding box center [336, 618] width 205 height 27
type input "重整/卸髮 (任意金額)(111)"
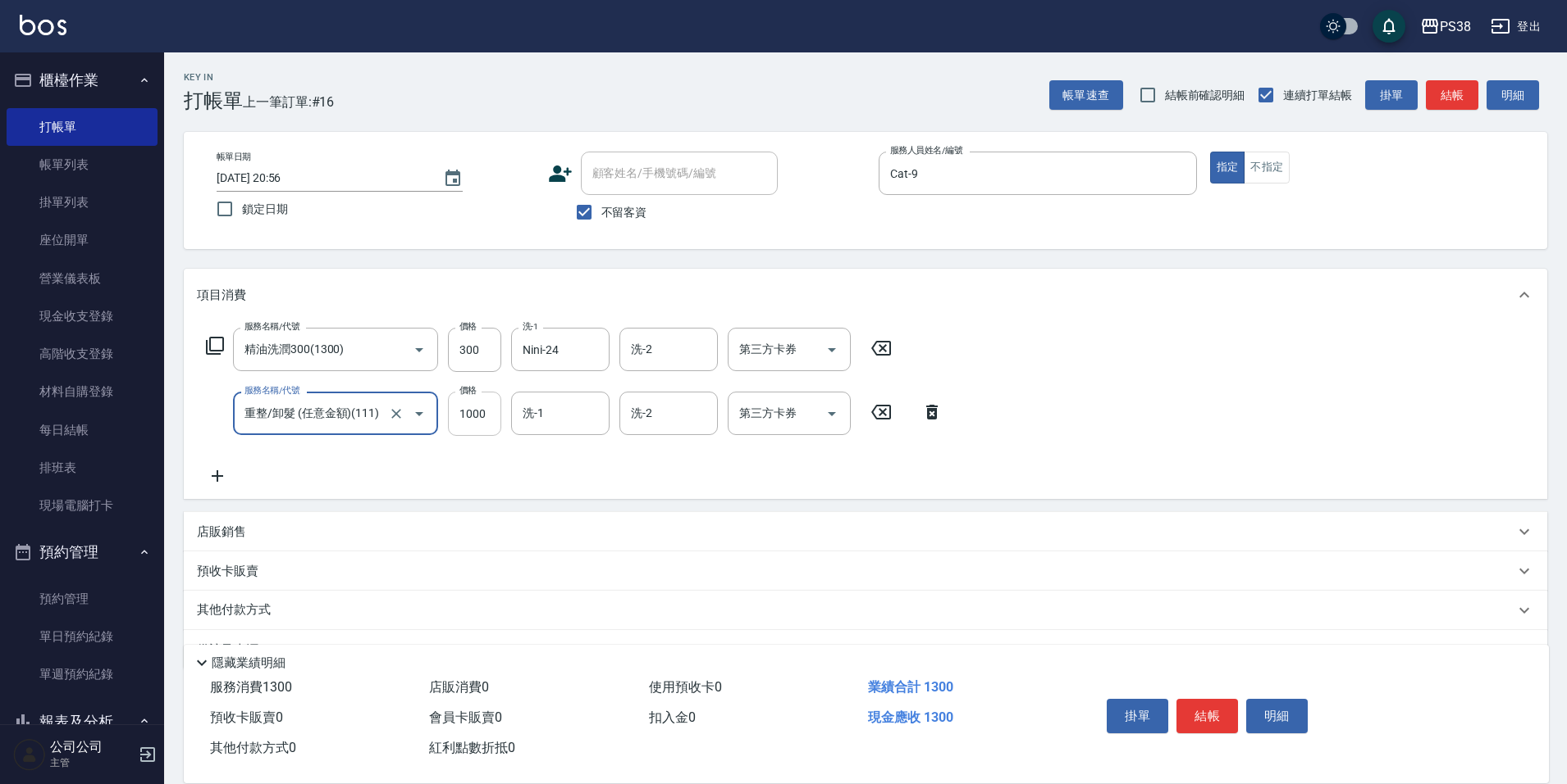
click at [495, 419] on input "1000" at bounding box center [474, 413] width 54 height 44
type input "3500"
type input "Nini-24"
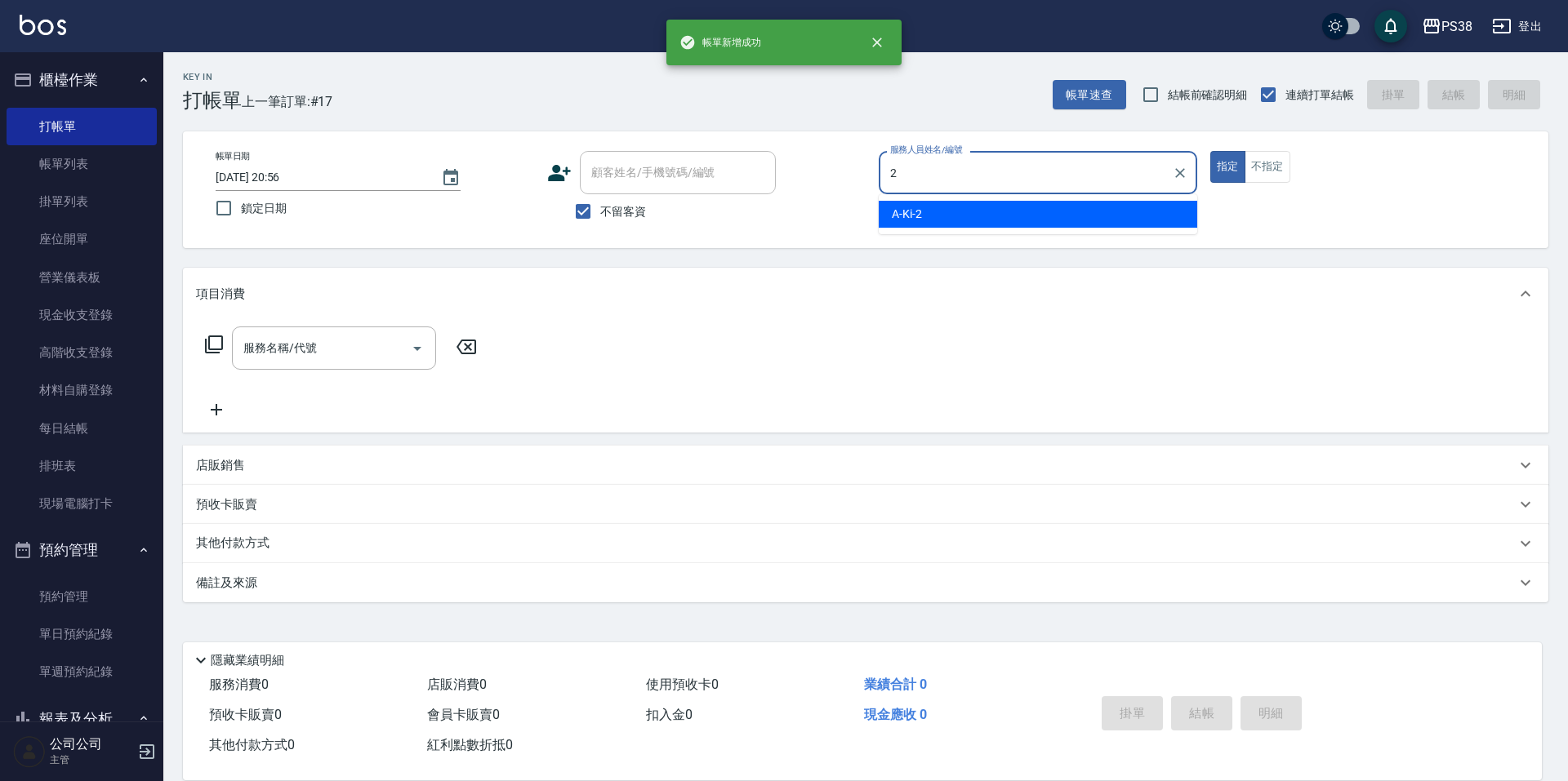
type input "A-Ki-2"
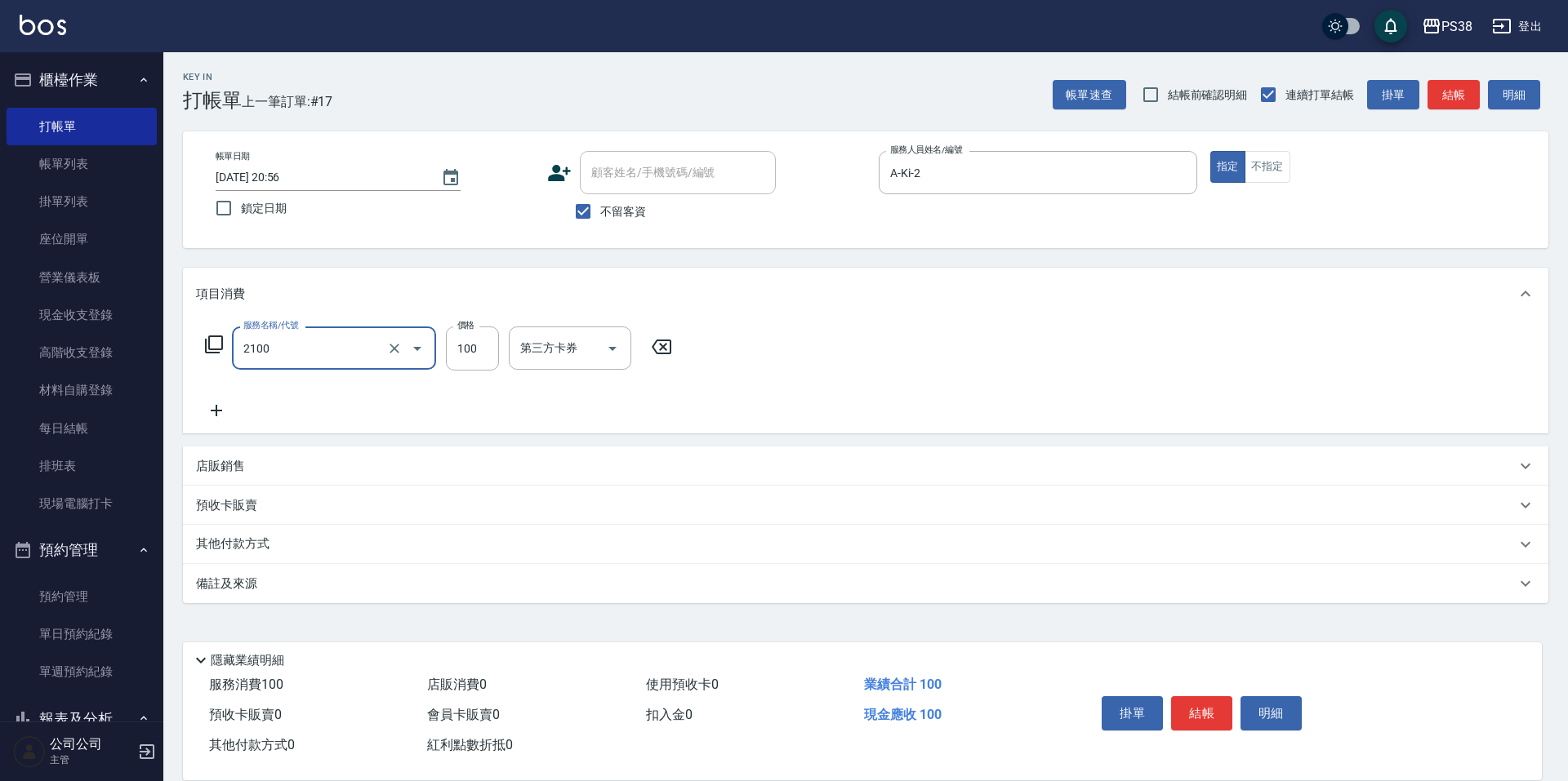
type input "剪髮與造型(任意金額)(2100)"
type input "300"
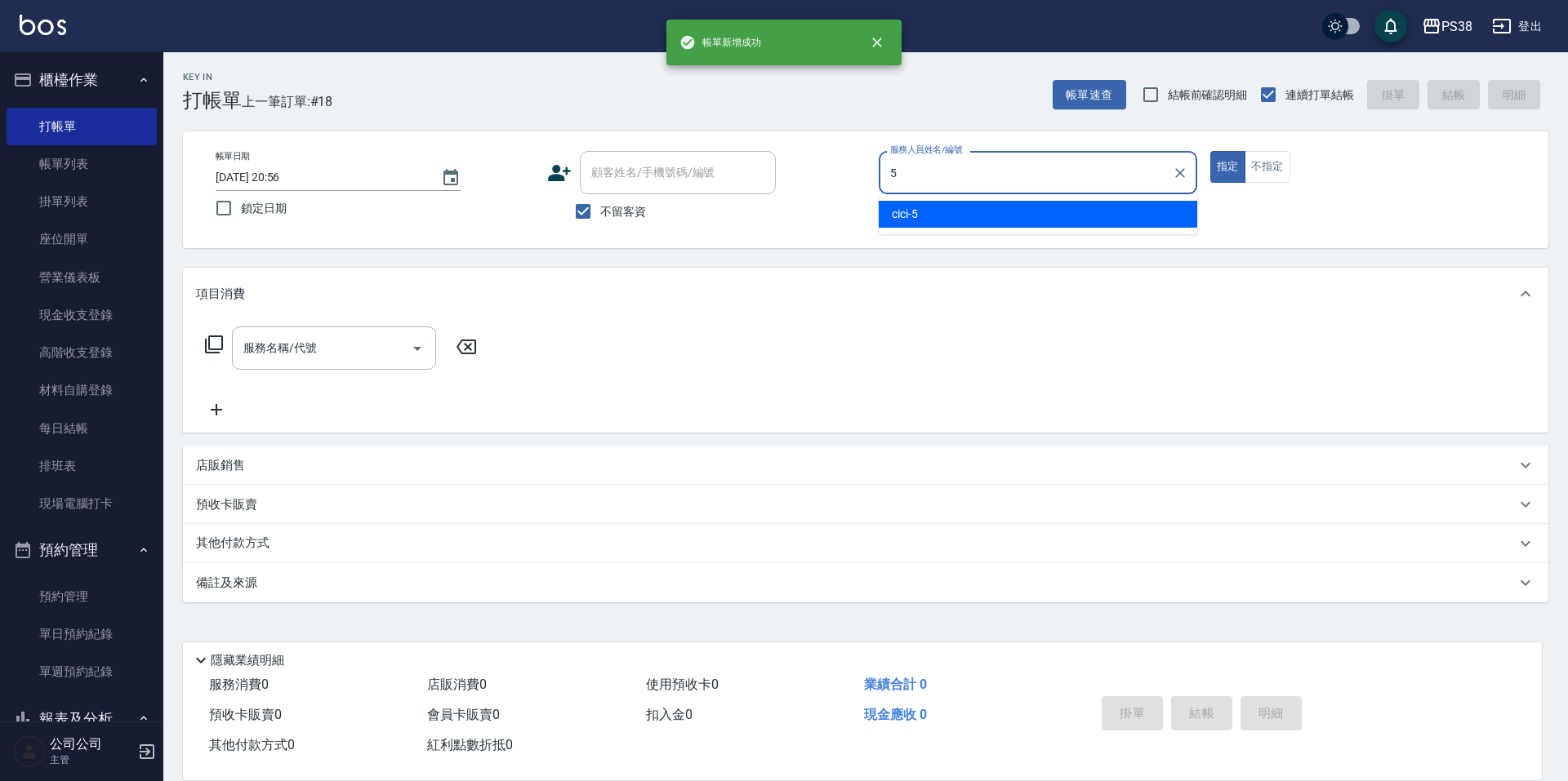
type input "cici-5"
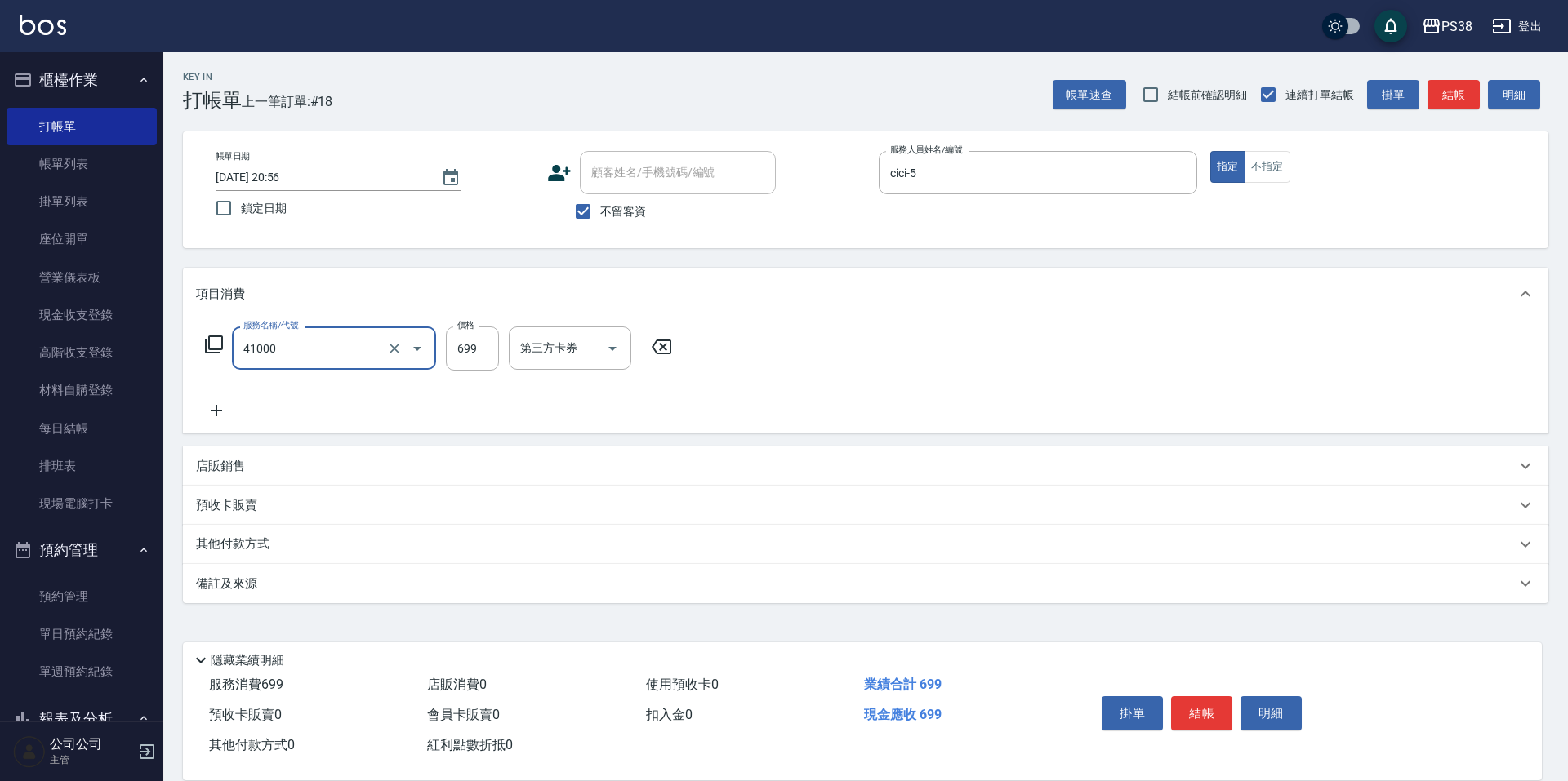
type input "燙髮699-2500(任意金額)(41000)"
type input "1199"
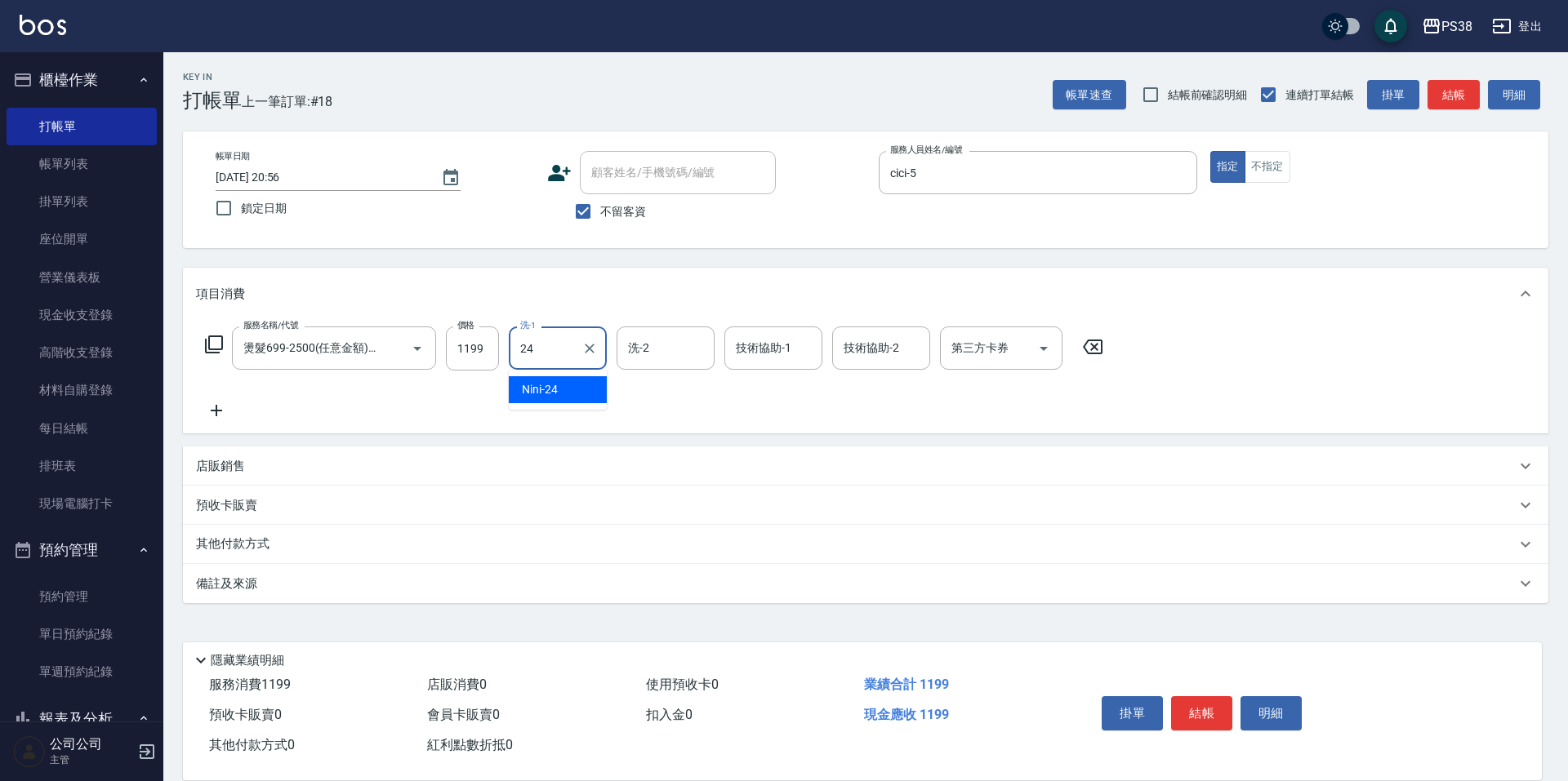
type input "Nini-24"
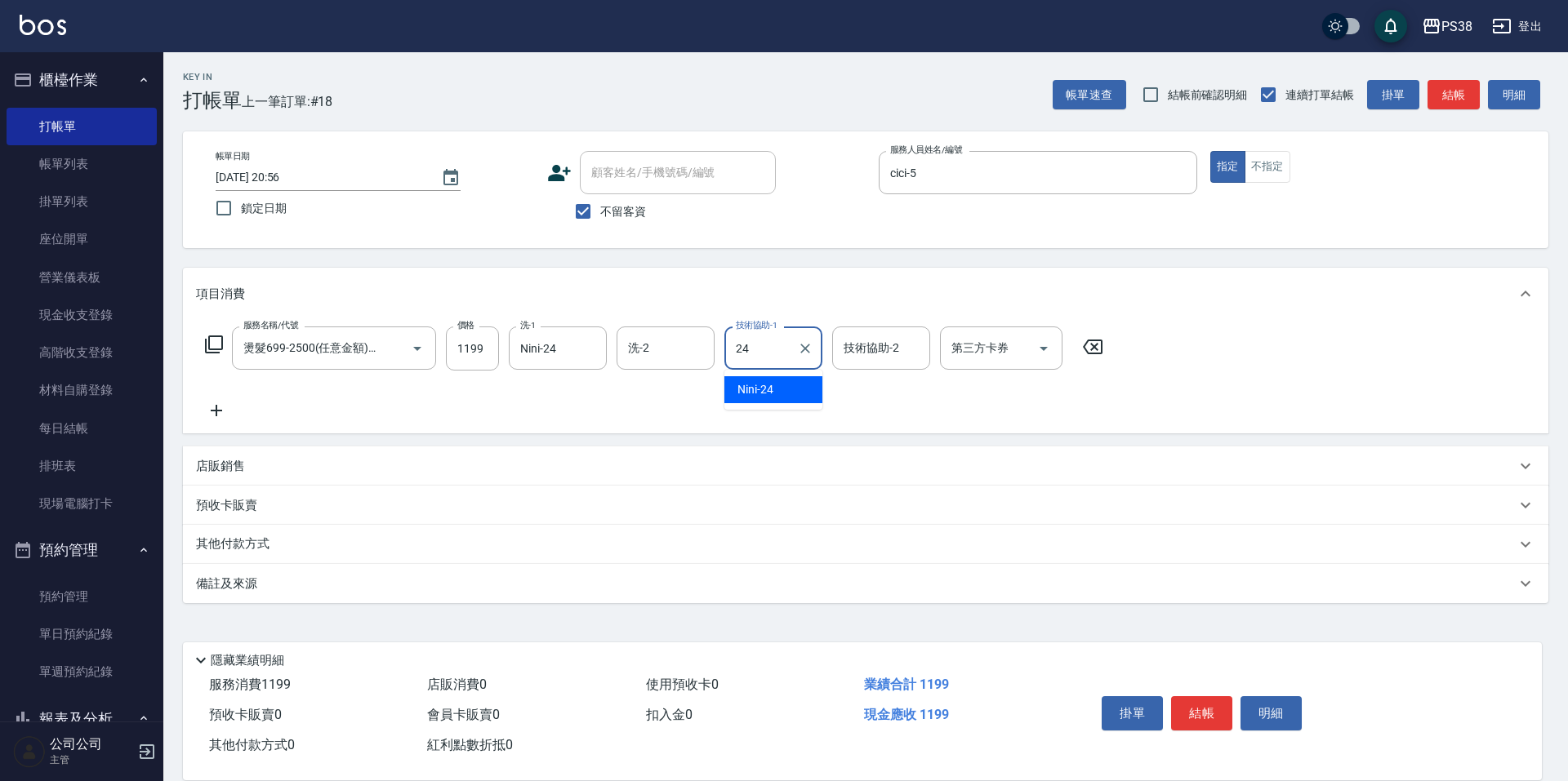
type input "Nini-24"
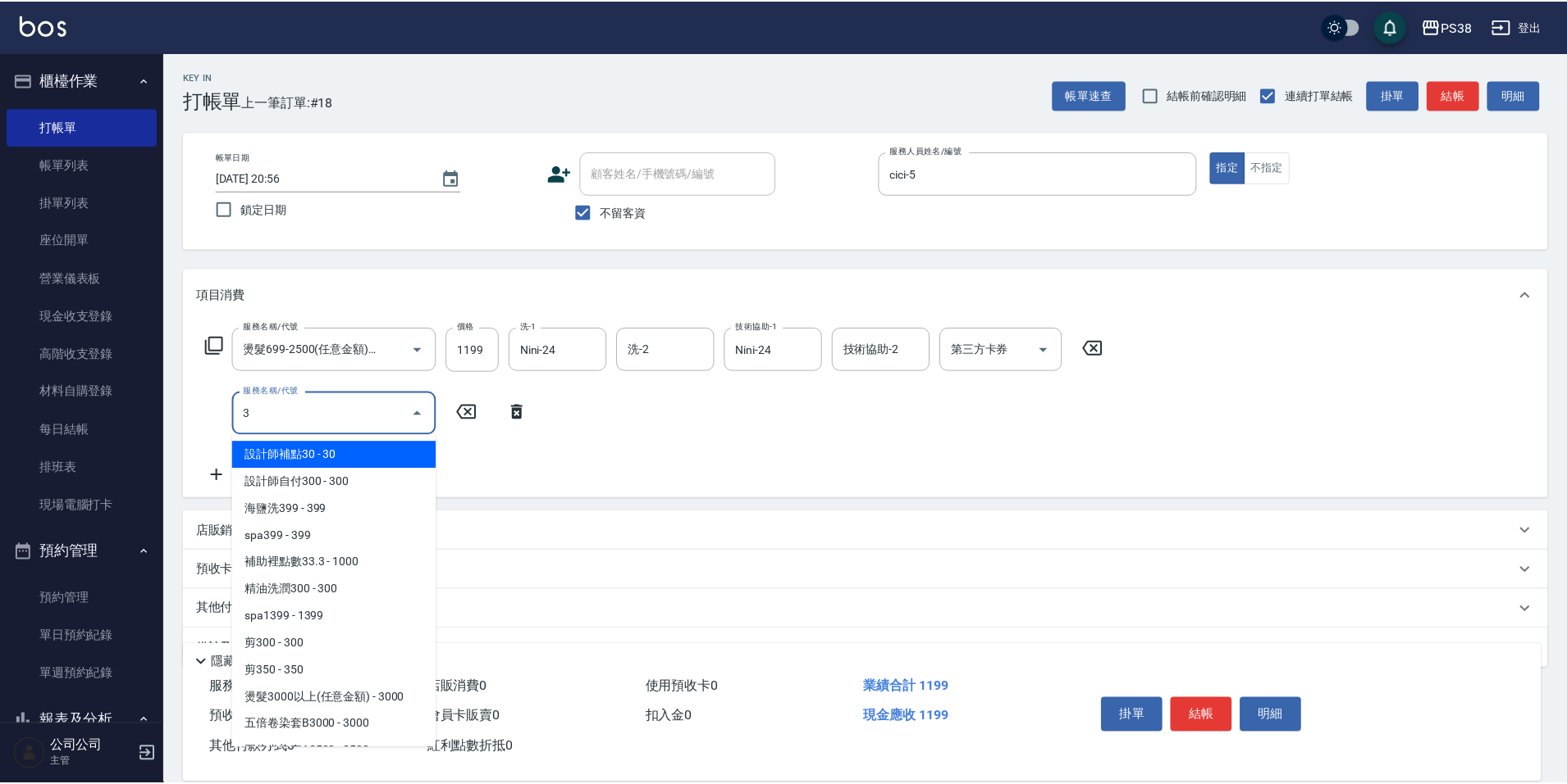
scroll to position [0, 0]
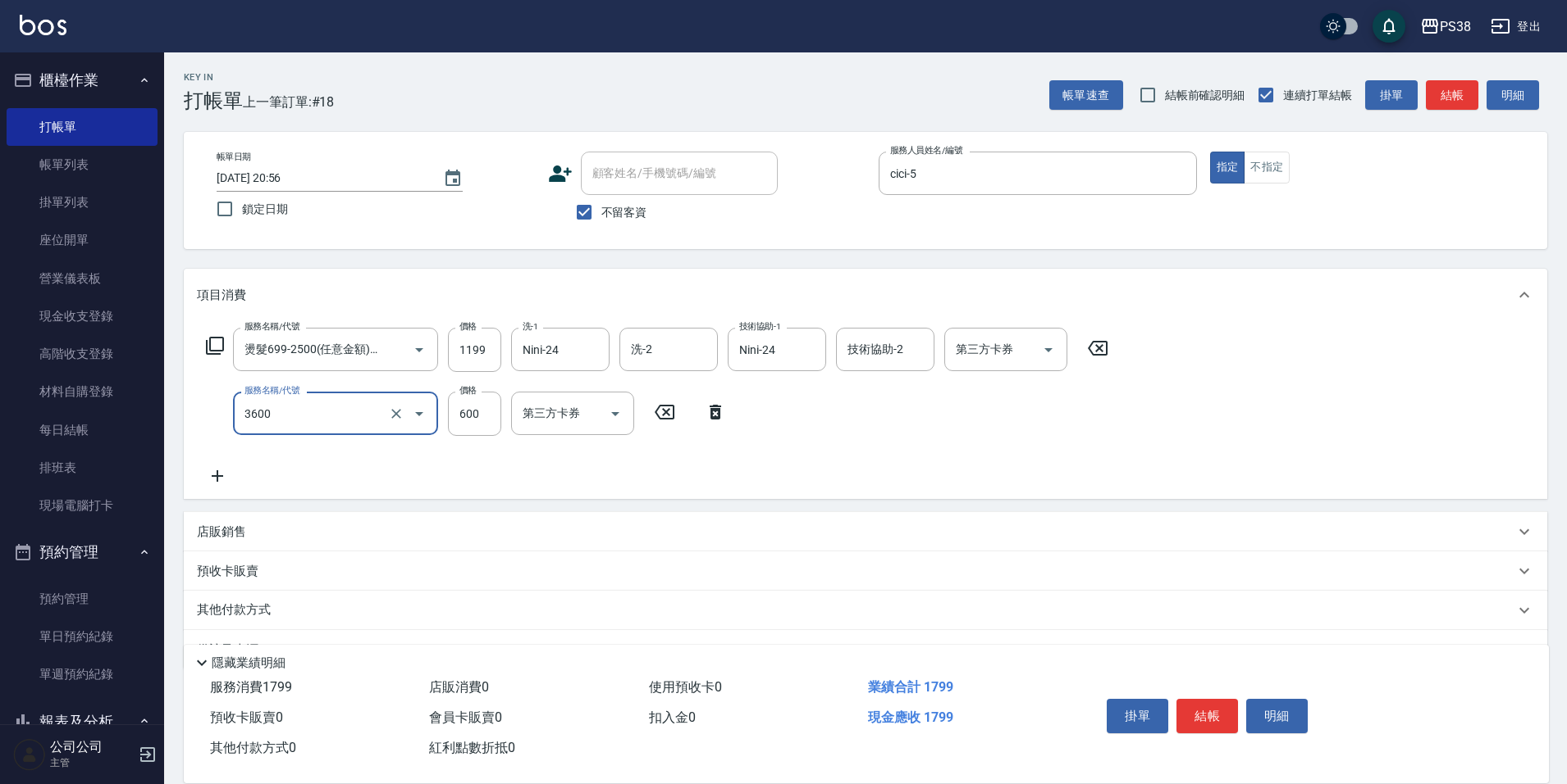
type input "天天水水護髮(3600)"
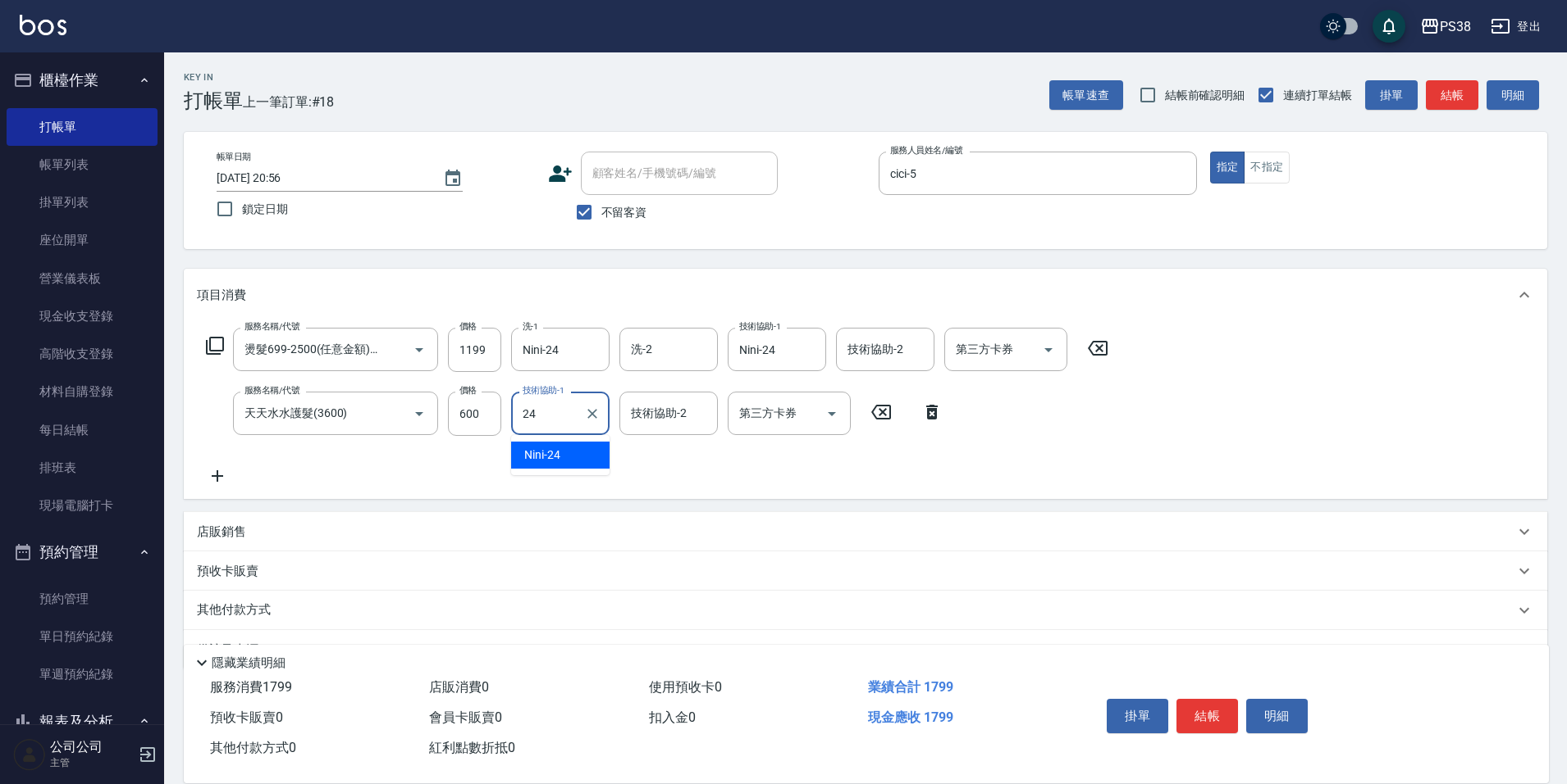
type input "Nini-24"
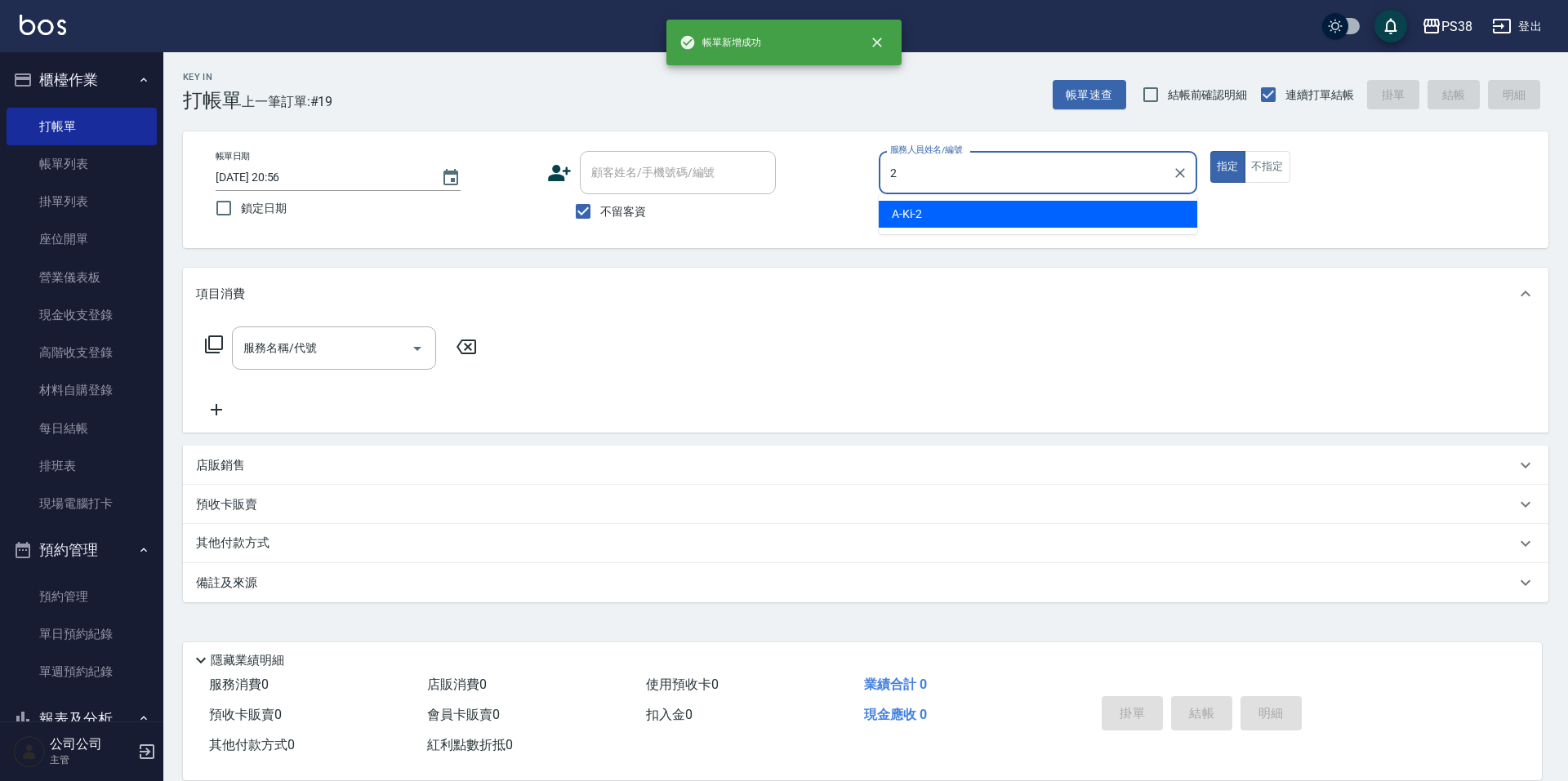
type input "A-Ki-2"
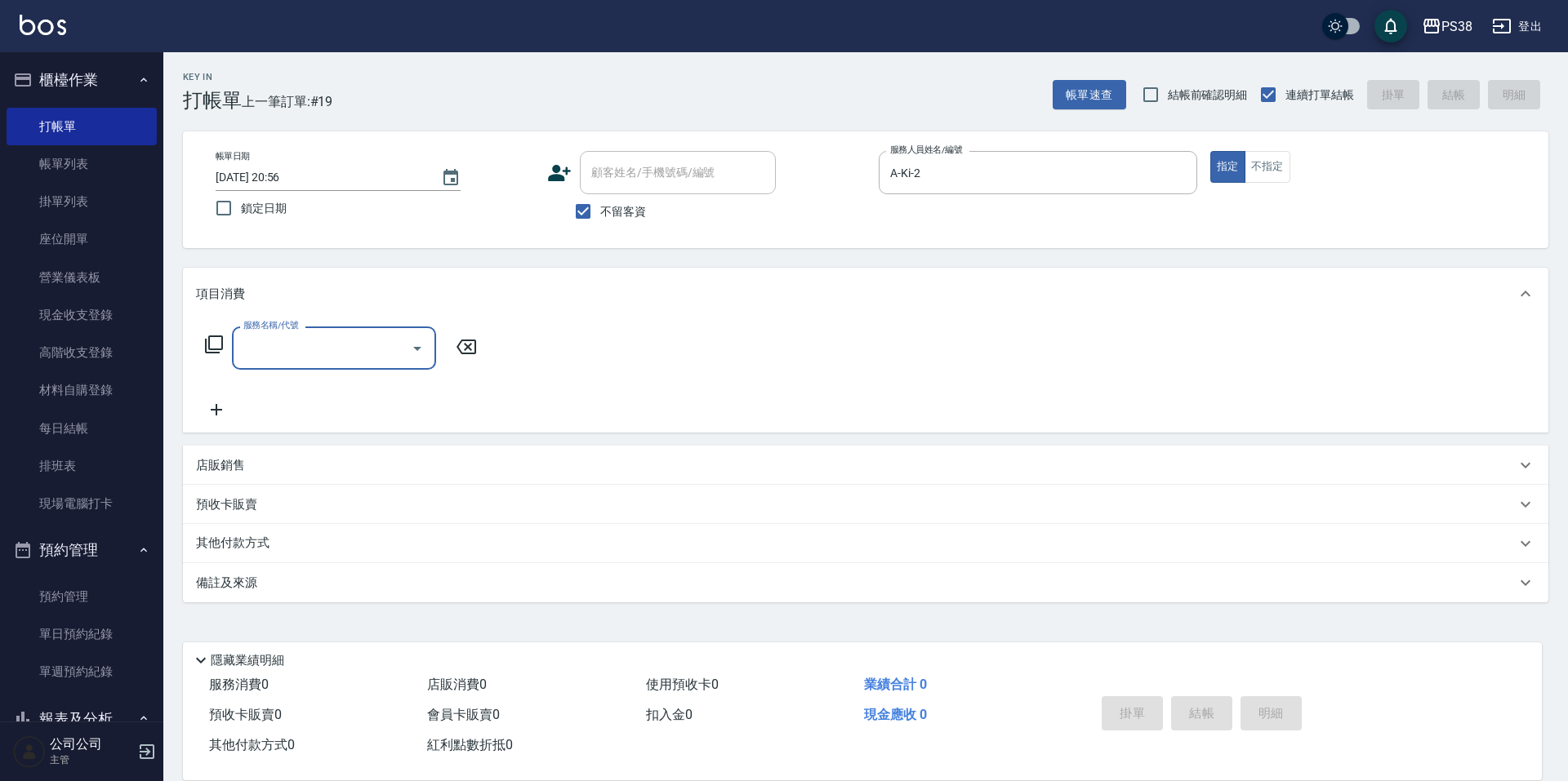
type input "4"
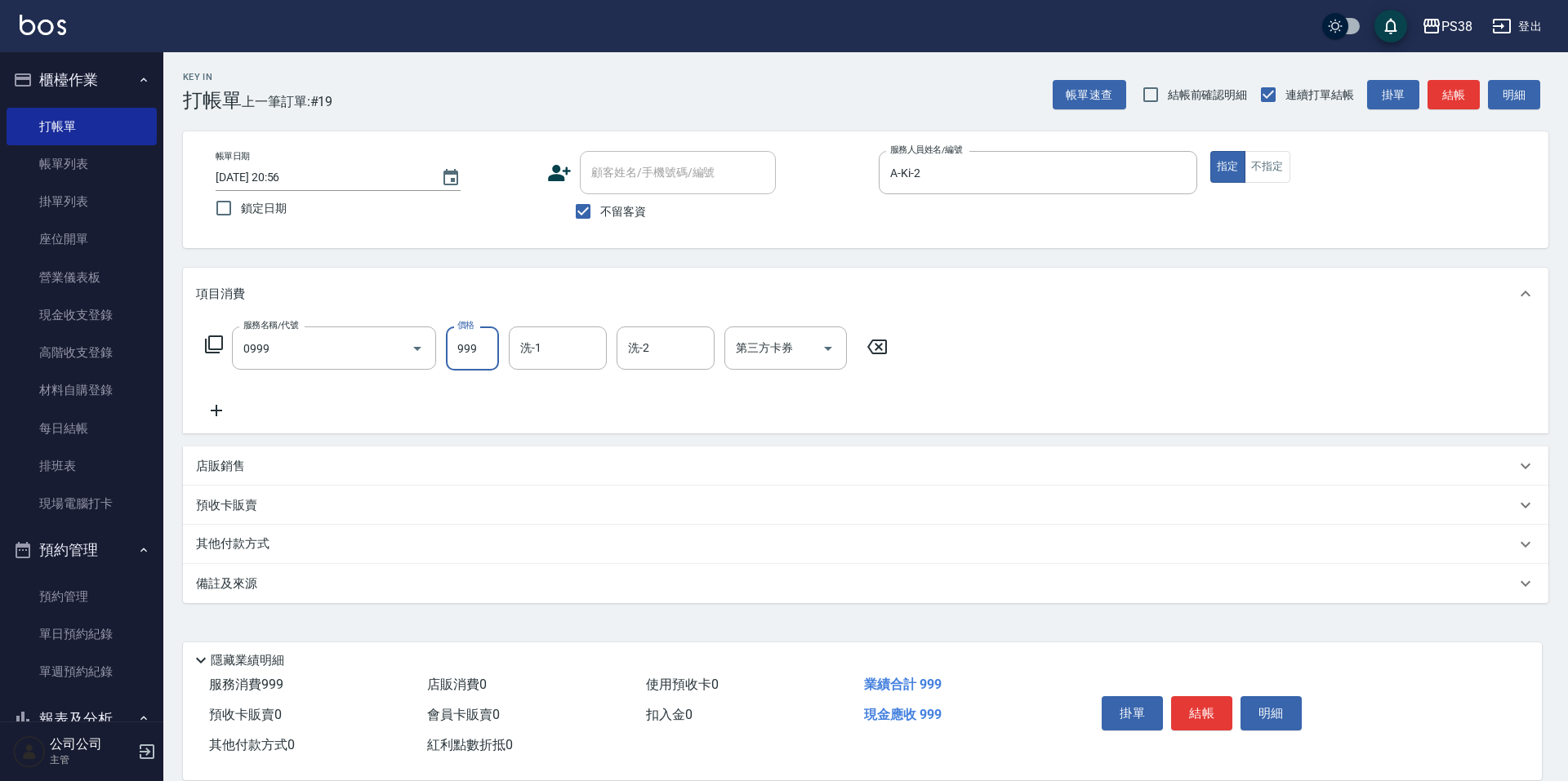
type input "spa999(0999)"
type input "1000"
type input "A-Ki-2"
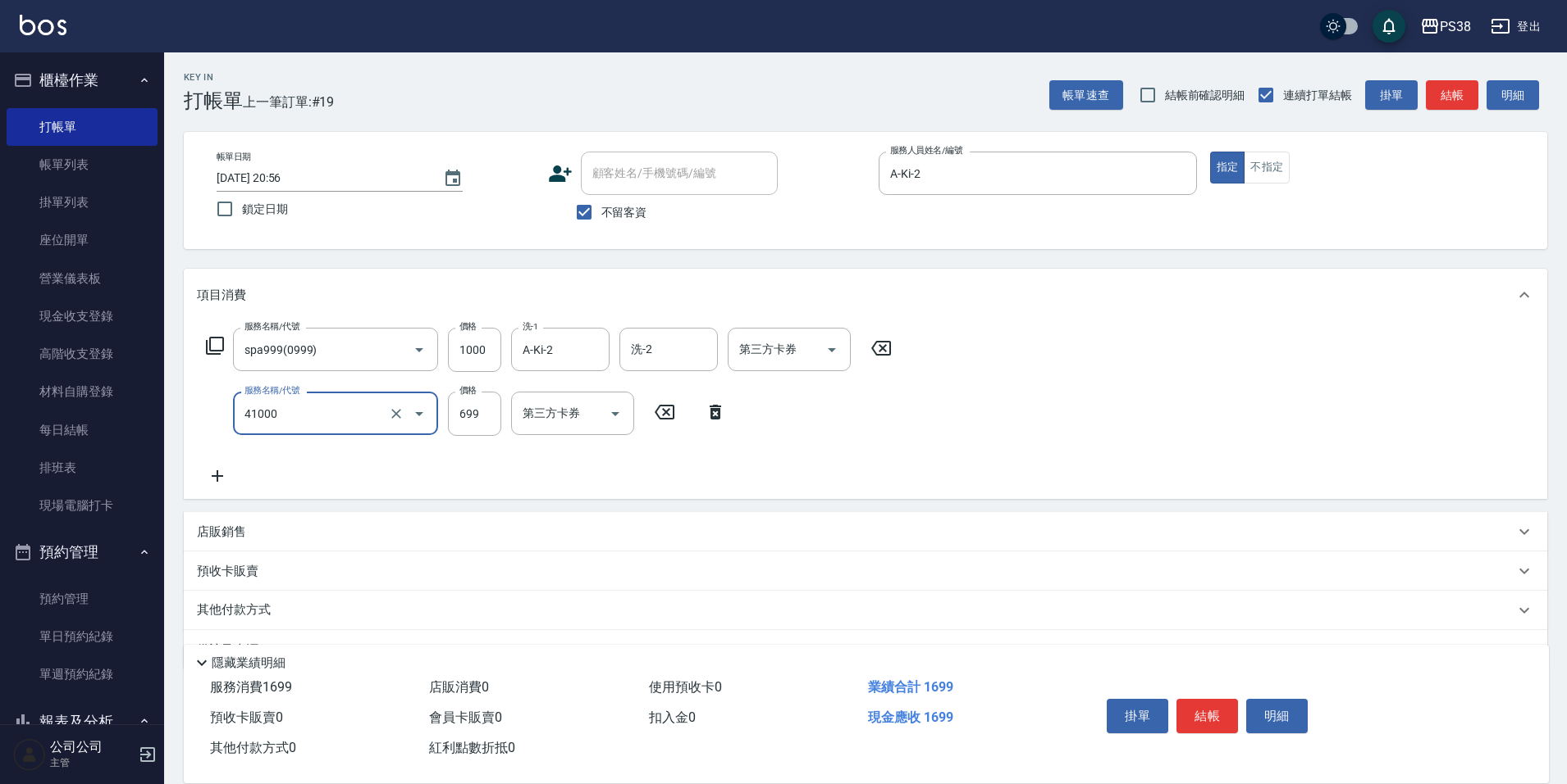
type input "燙髮699-2500(任意金額)(41000)"
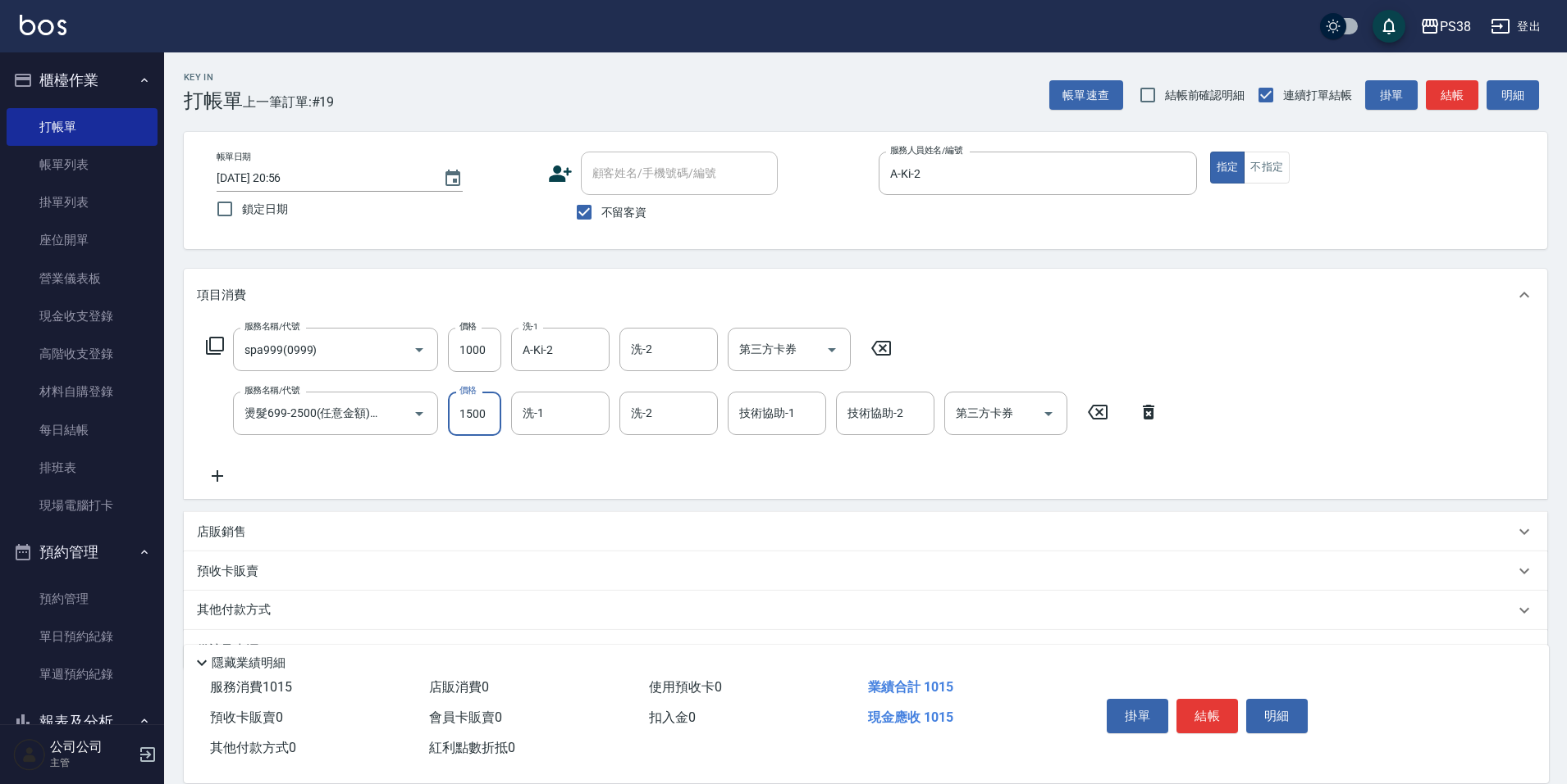
type input "1500"
type input "A-Ki-2"
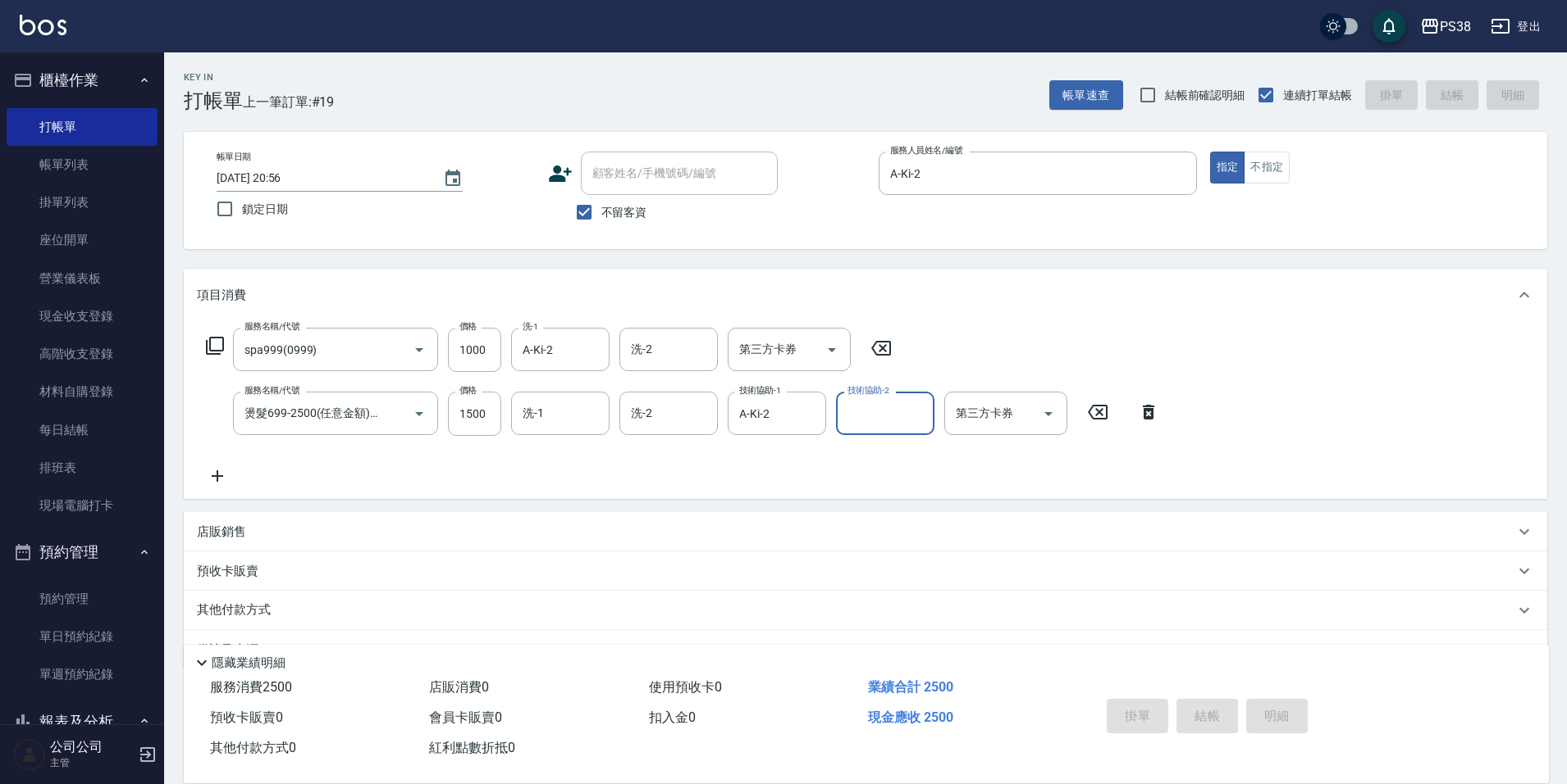
type input "[DATE] 20:57"
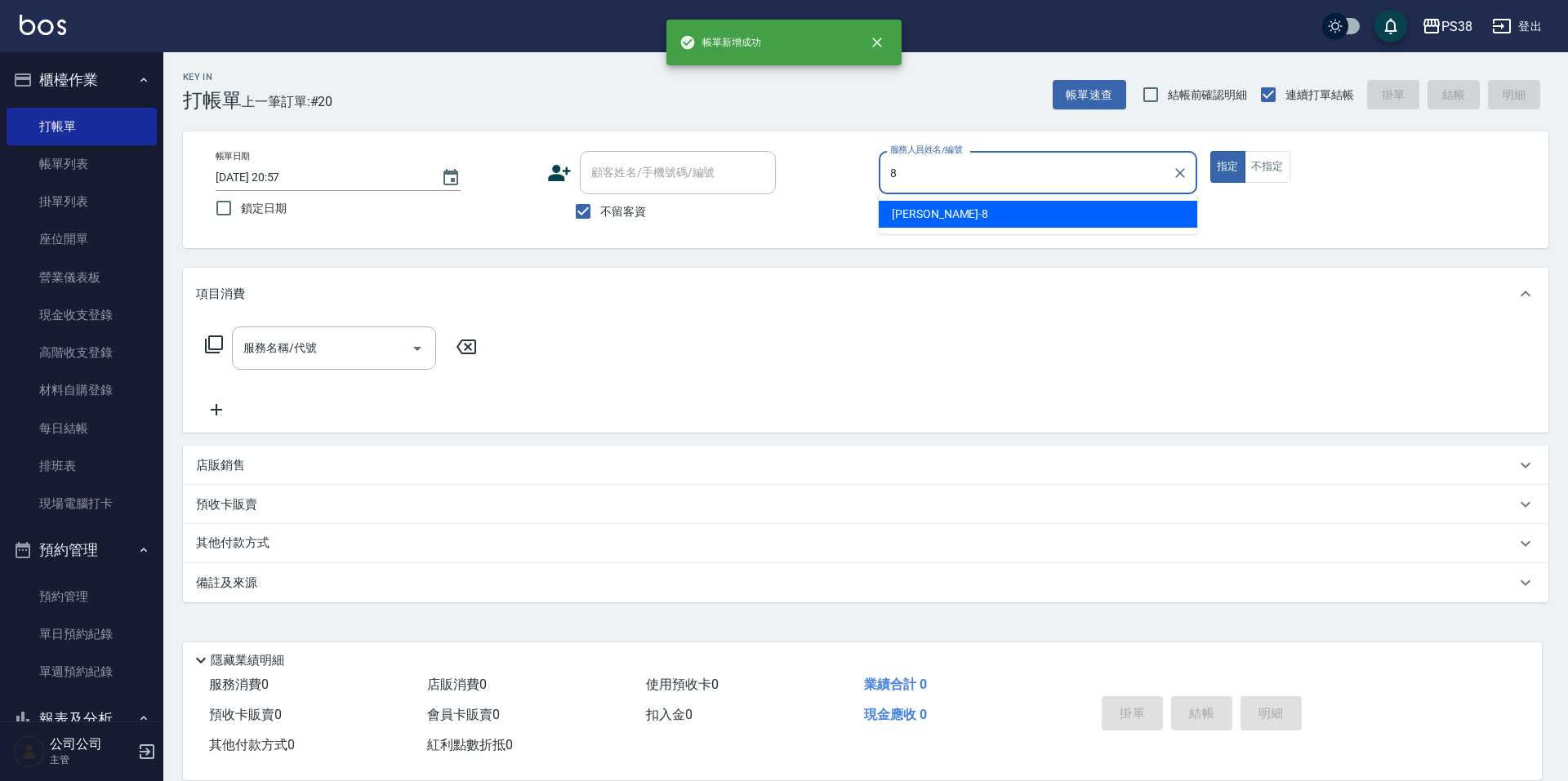
type input "mika-8"
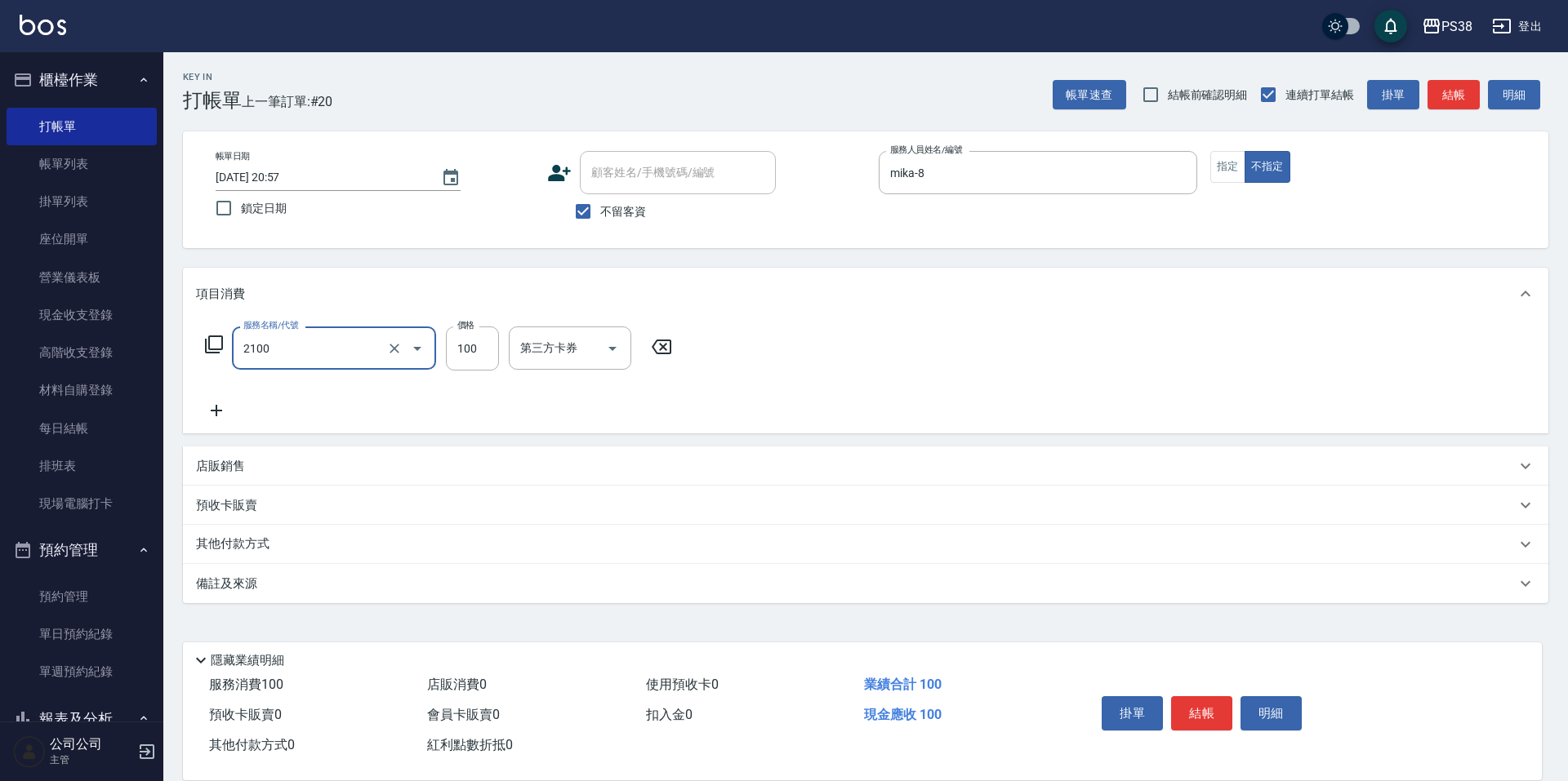
type input "剪髮與造型(任意金額)(2100)"
type input "250"
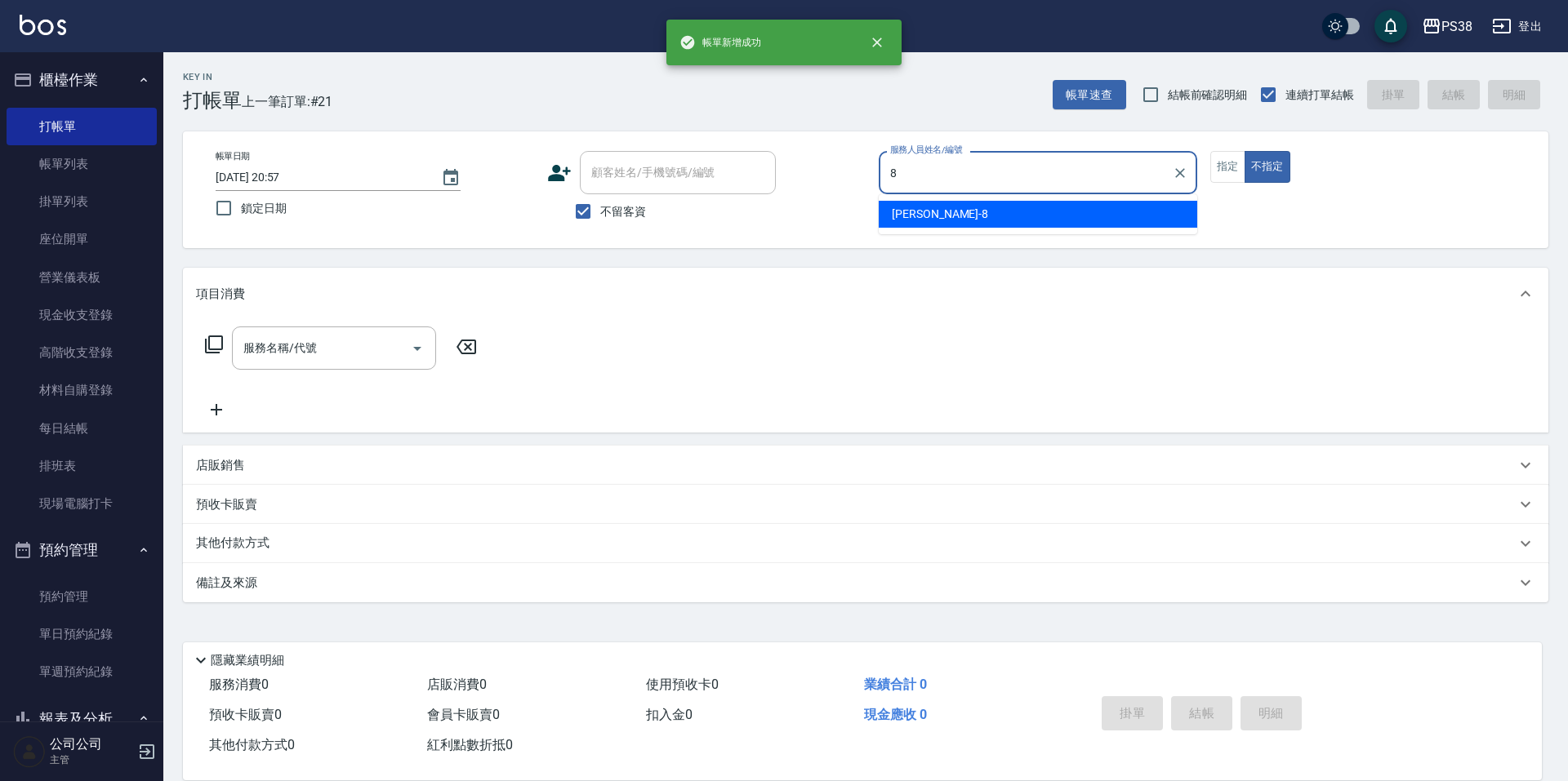
type input "mika-8"
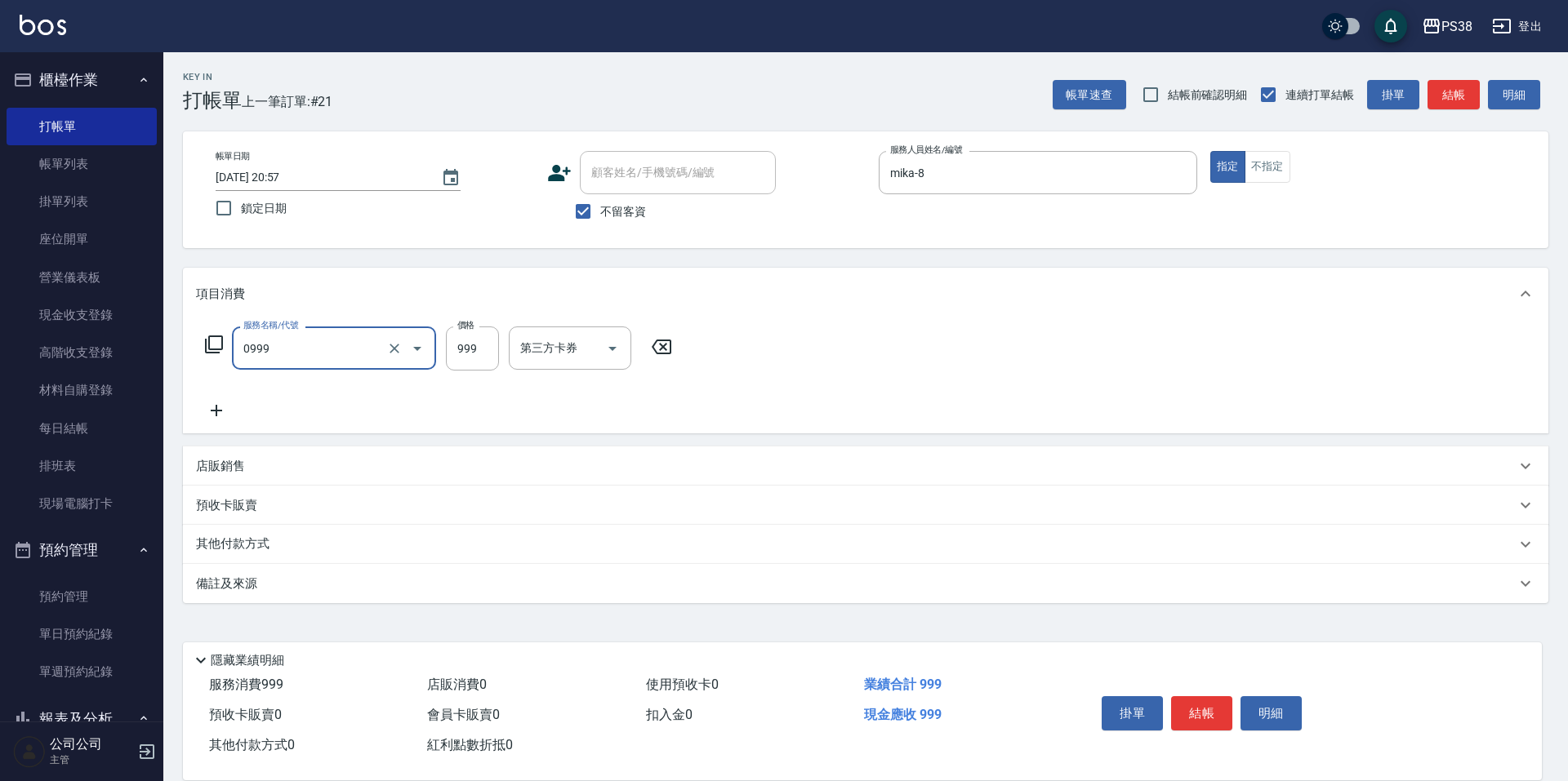
type input "spa999(0999)"
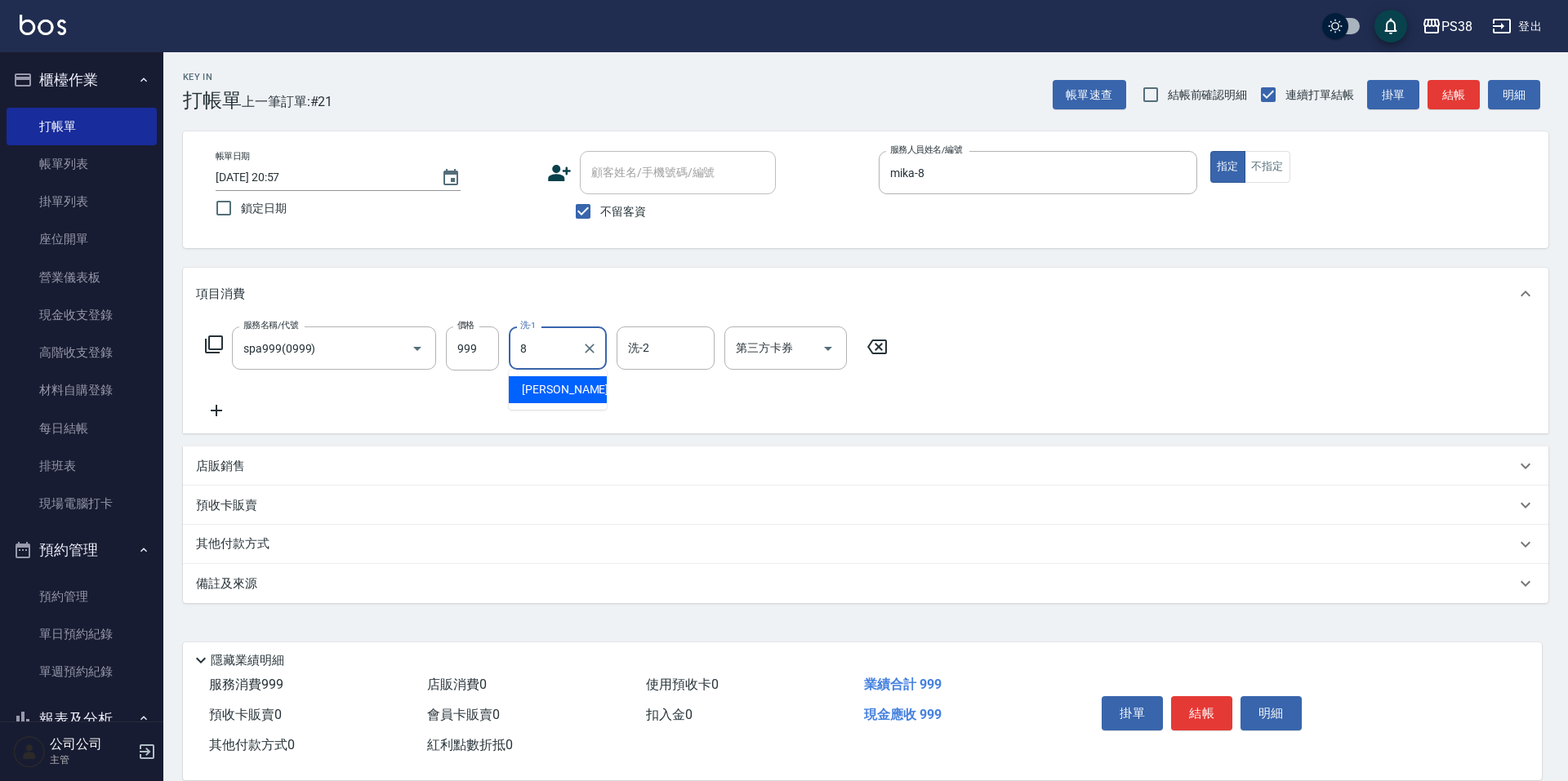
type input "mika-8"
click at [825, 349] on icon "Open" at bounding box center [828, 349] width 19 height 19
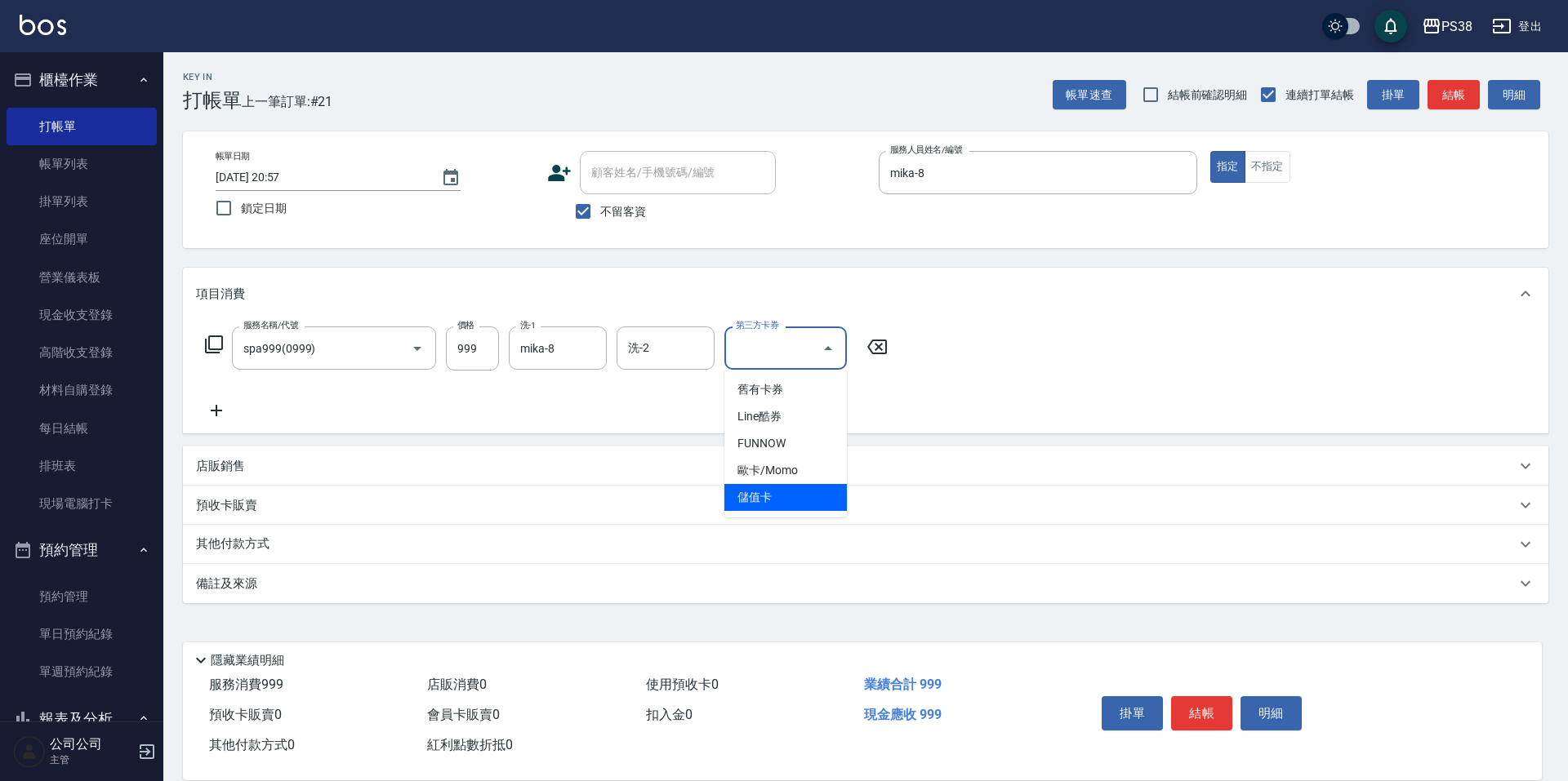
click at [837, 505] on span "儲值卡" at bounding box center [786, 497] width 122 height 27
type input "儲值卡"
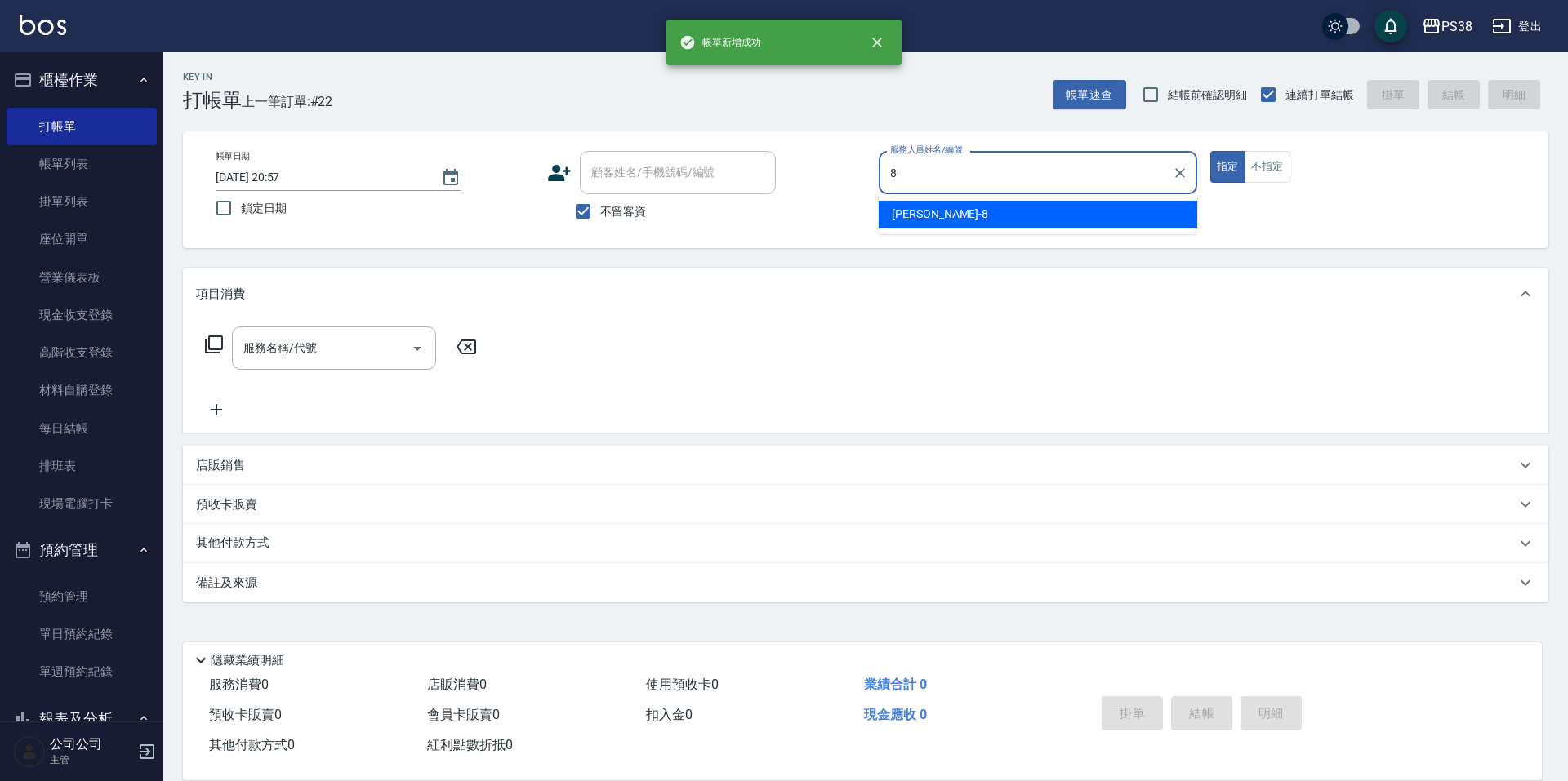
type input "mika-8"
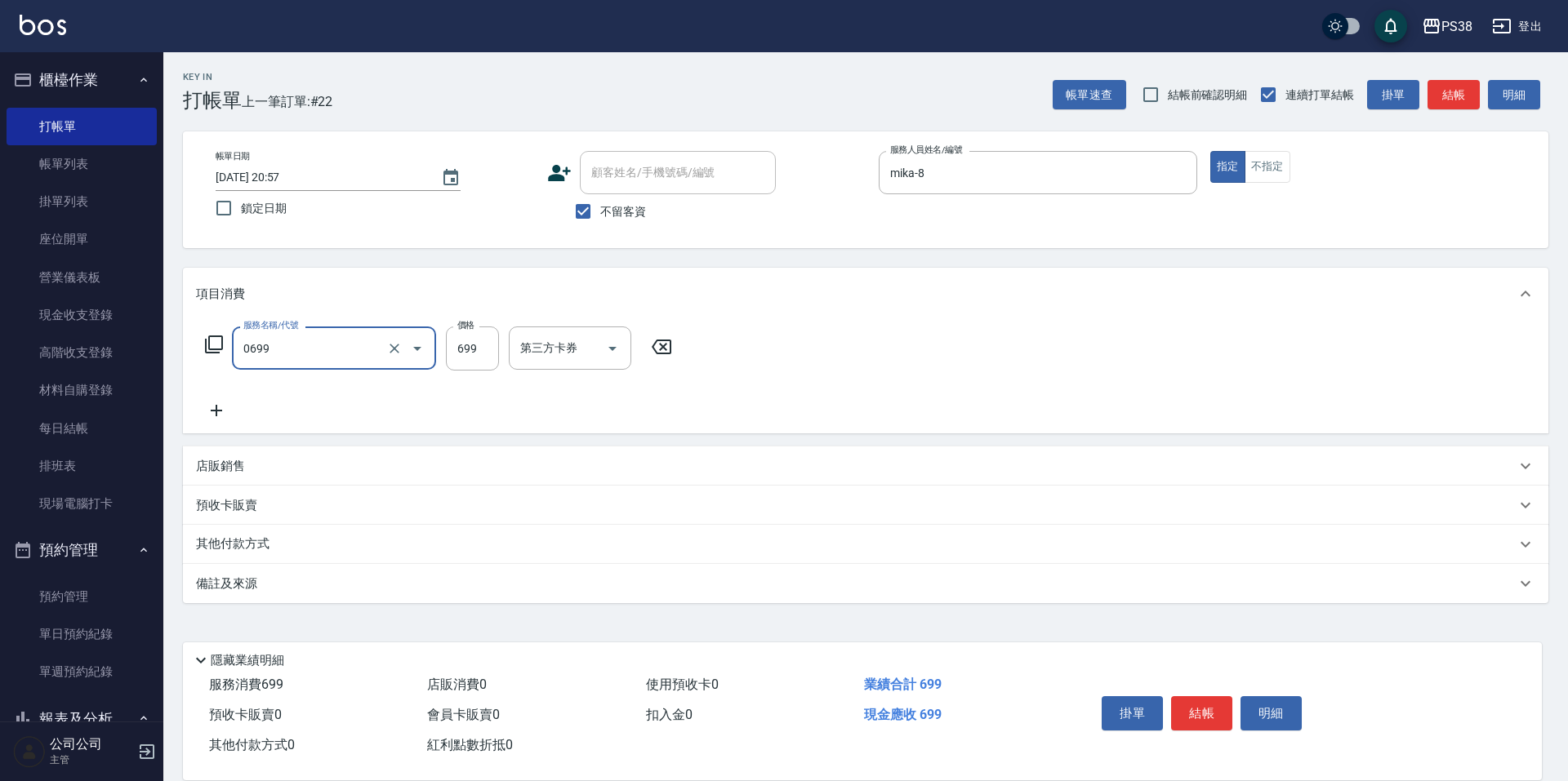
type input "spa699(0699)"
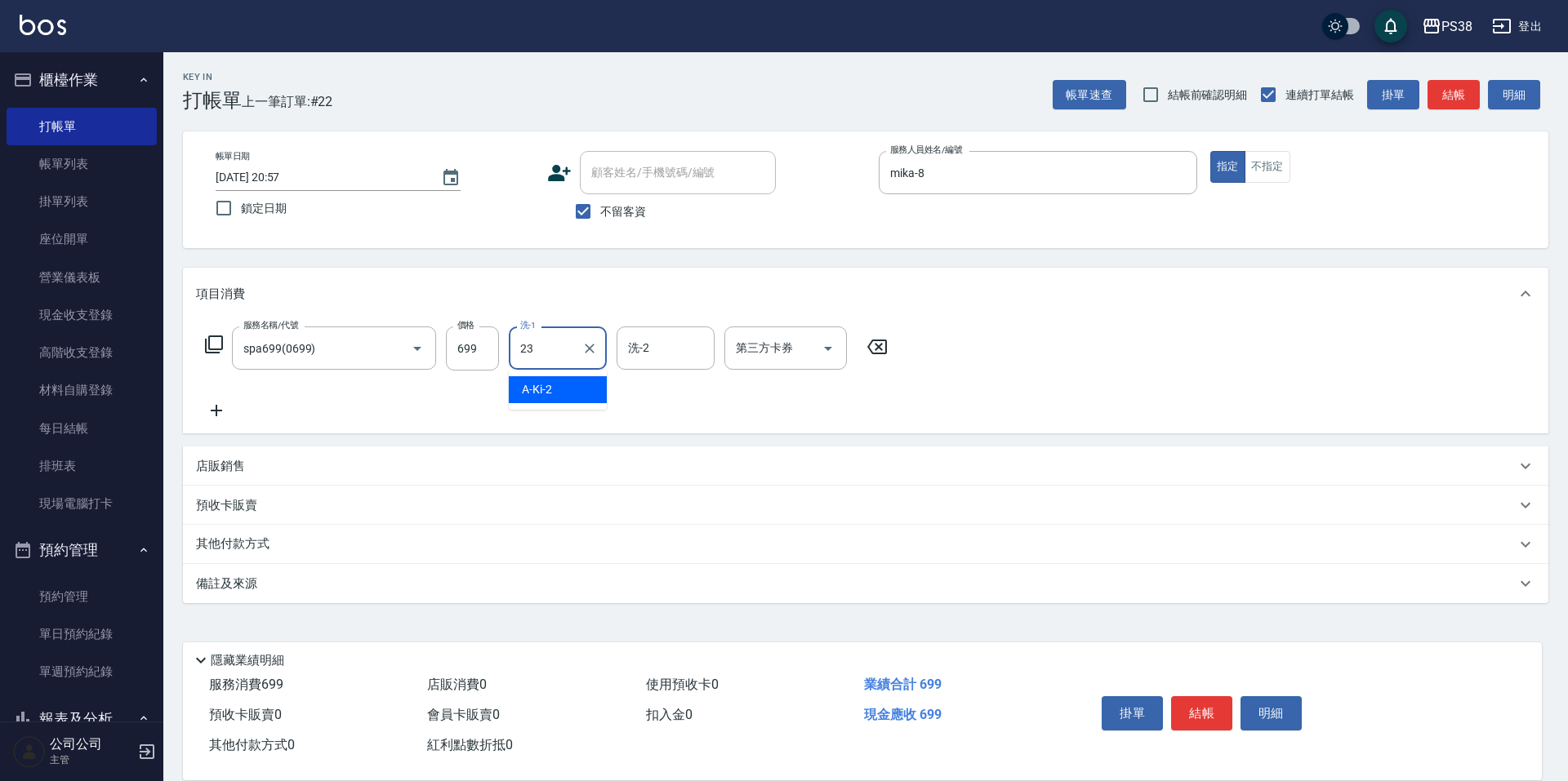
type input "Mona-23"
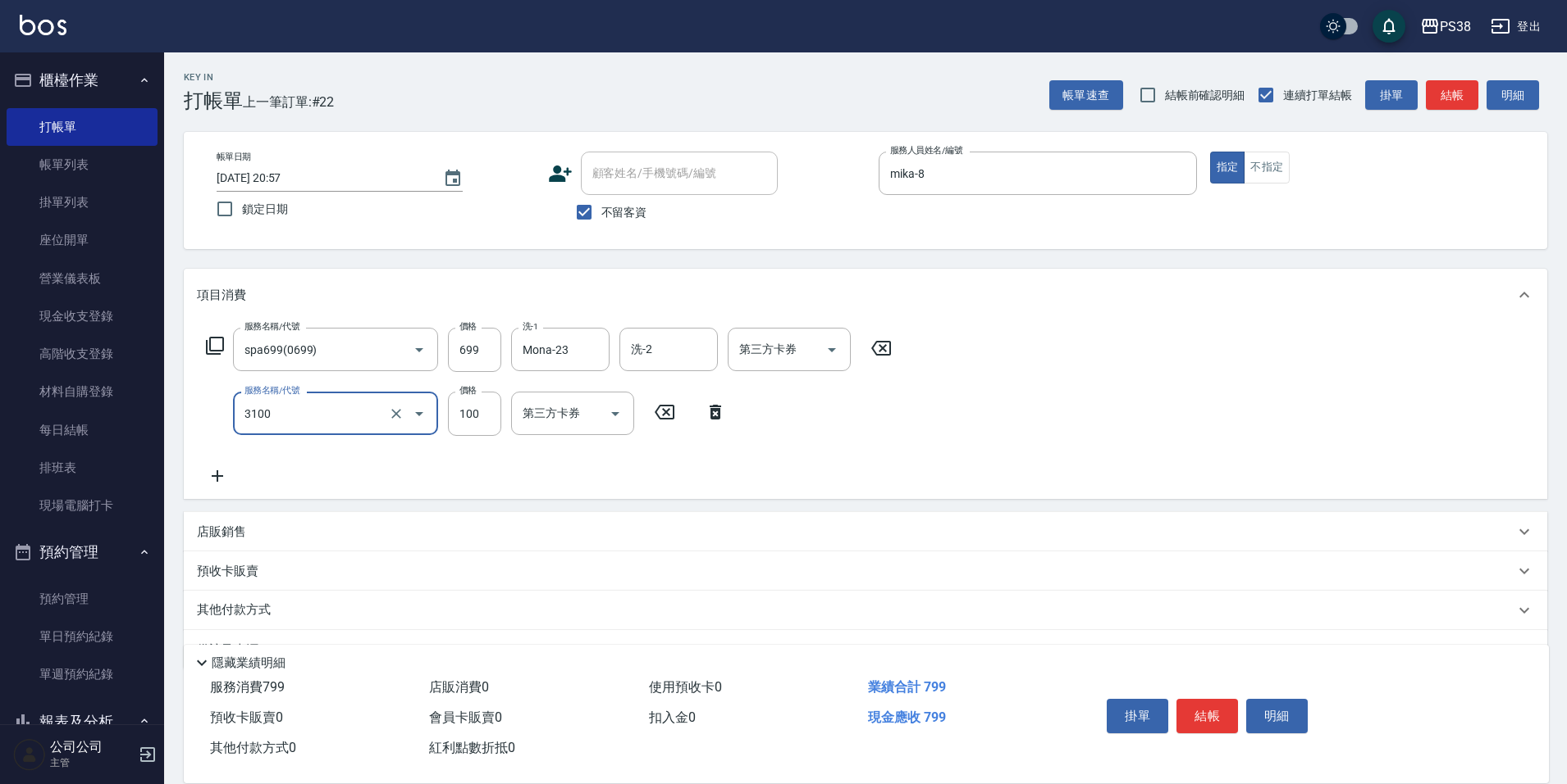
type input "頭皮水.順護(3100)"
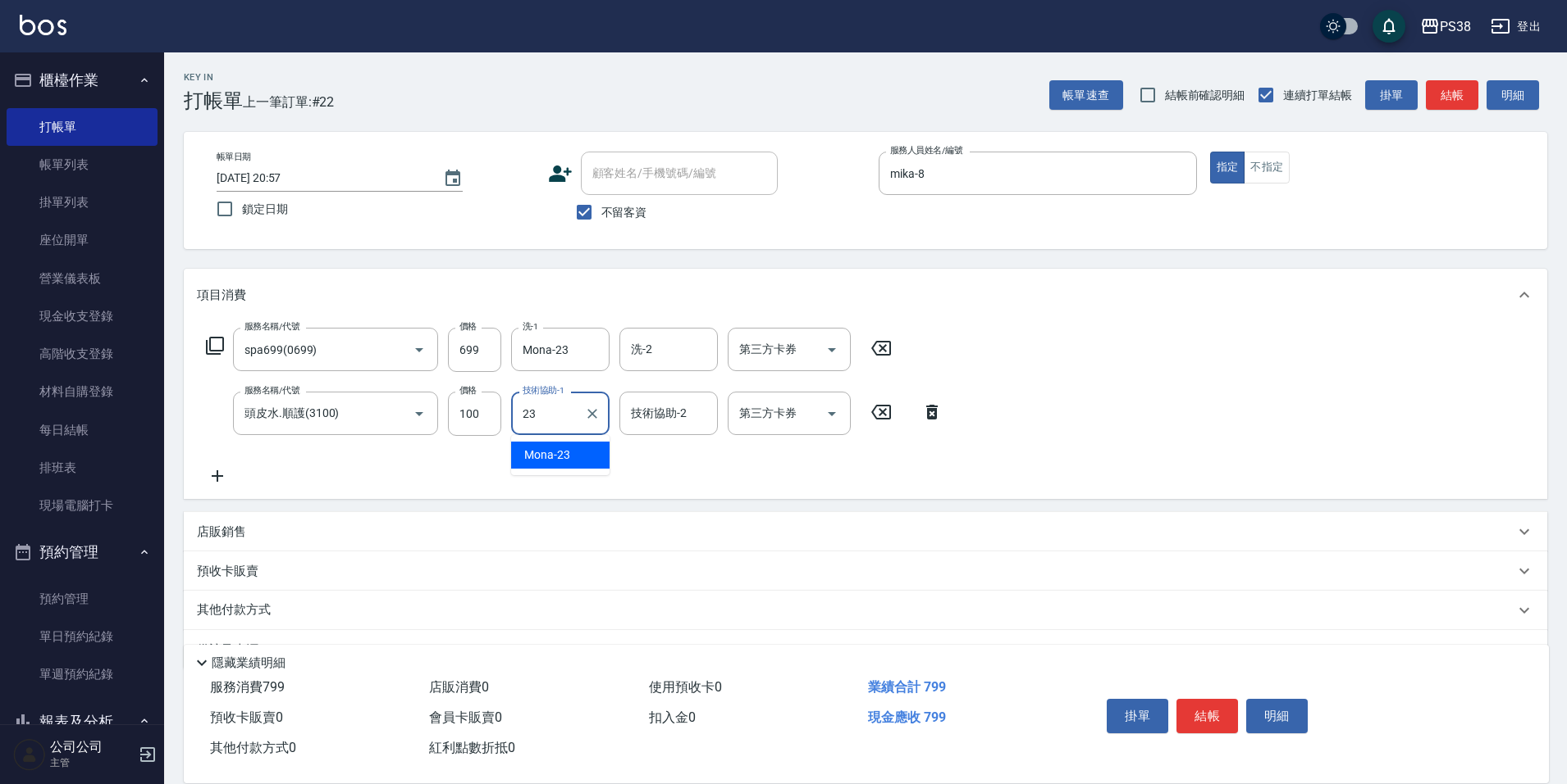
type input "Mona-23"
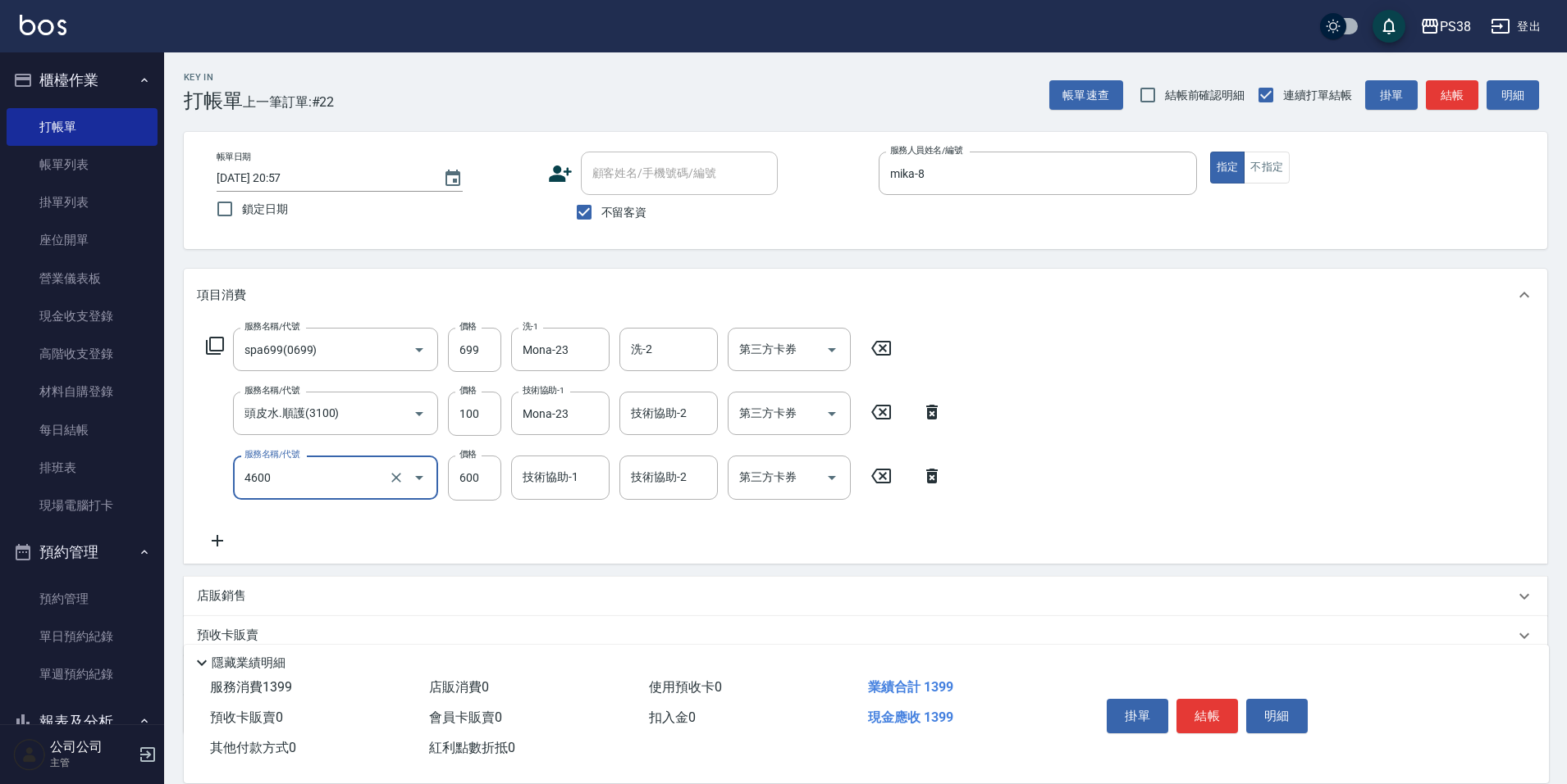
type input "燙髮499-600(任意金額)(4600)"
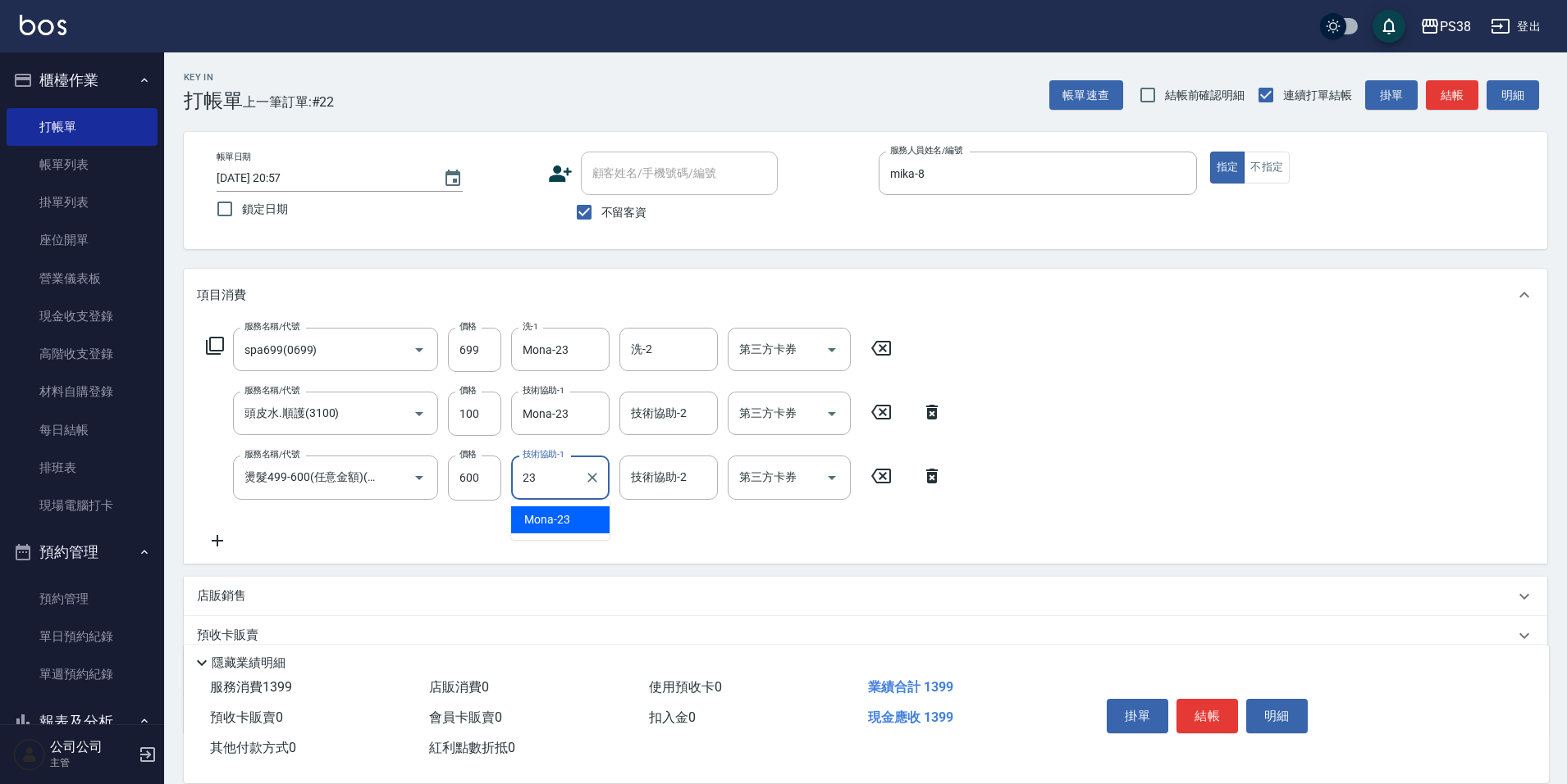
type input "Mona-23"
click at [834, 346] on icon "Open" at bounding box center [831, 350] width 20 height 20
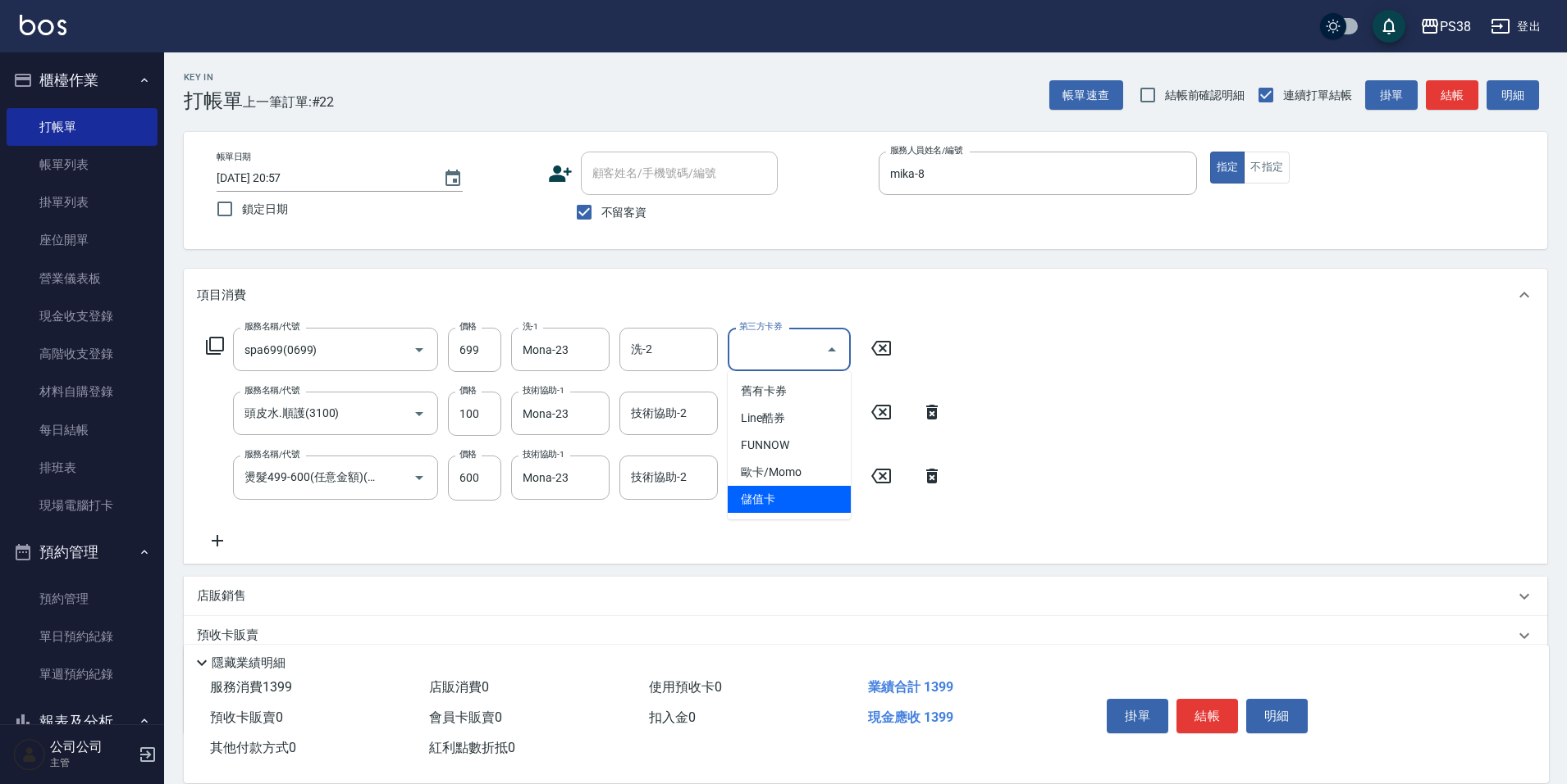
click at [822, 512] on span "儲值卡" at bounding box center [789, 499] width 123 height 27
type input "儲值卡"
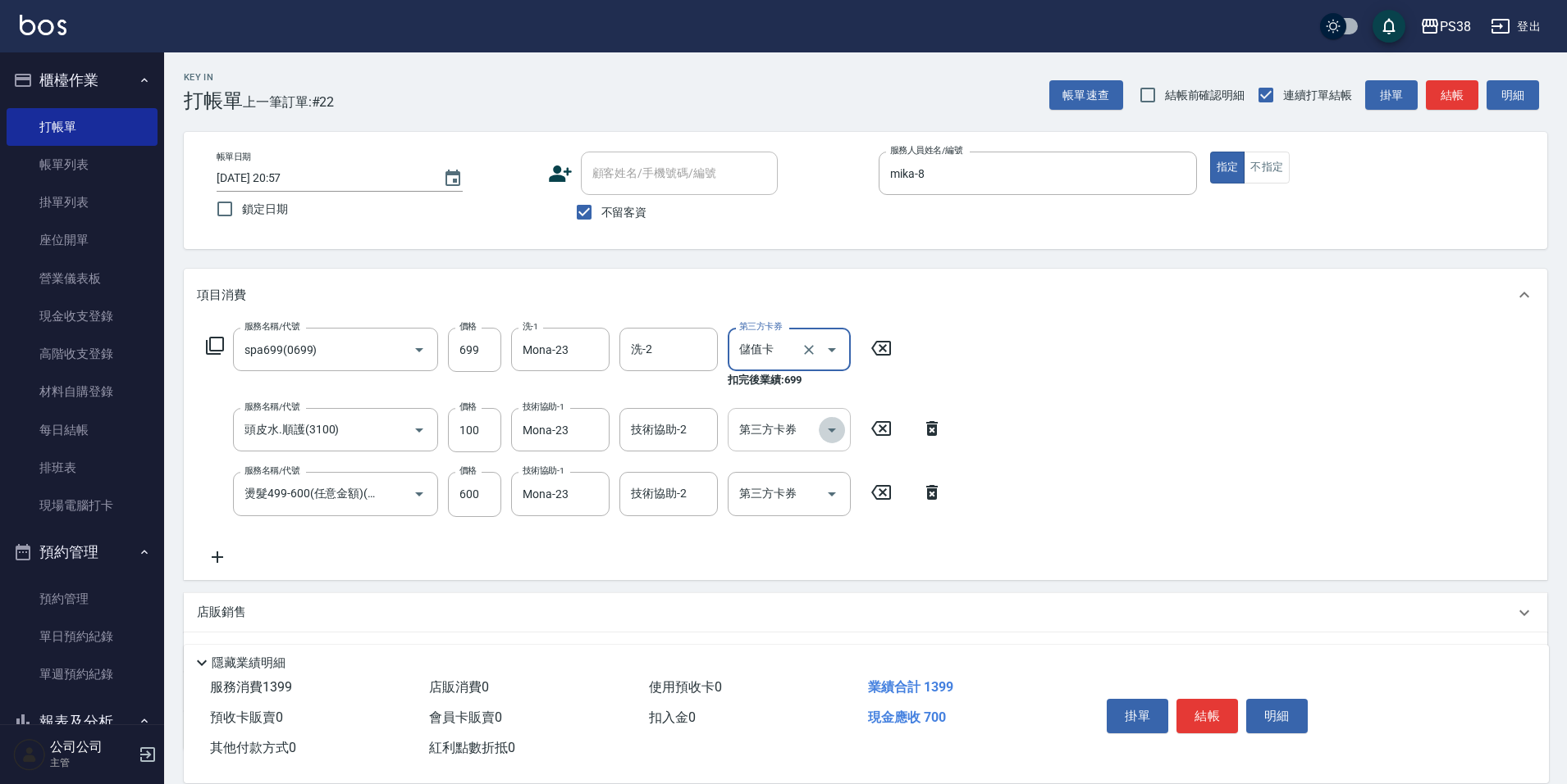
click at [836, 427] on icon "Open" at bounding box center [831, 430] width 20 height 20
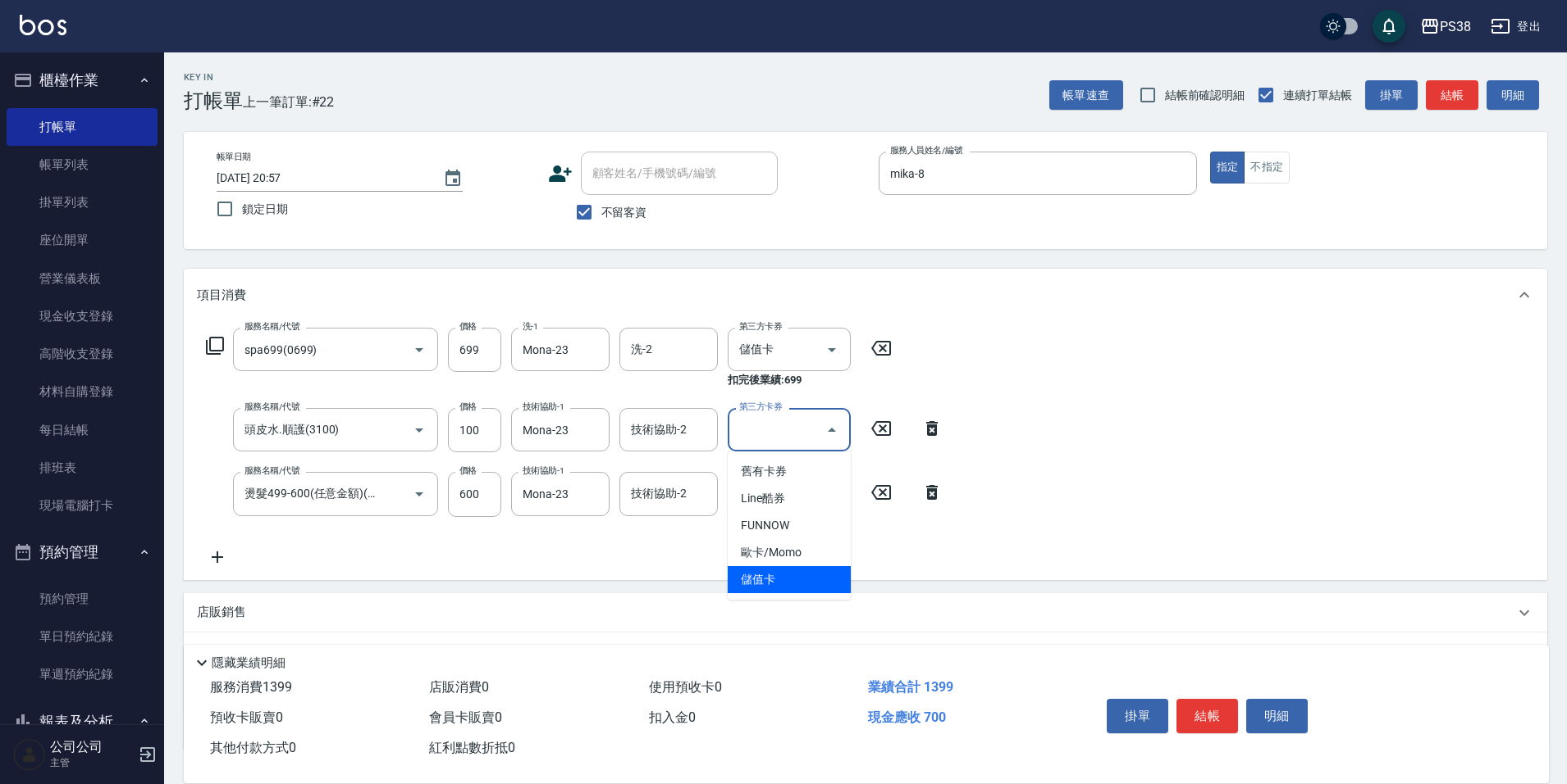
click at [794, 576] on span "儲值卡" at bounding box center [789, 580] width 123 height 27
type input "儲值卡"
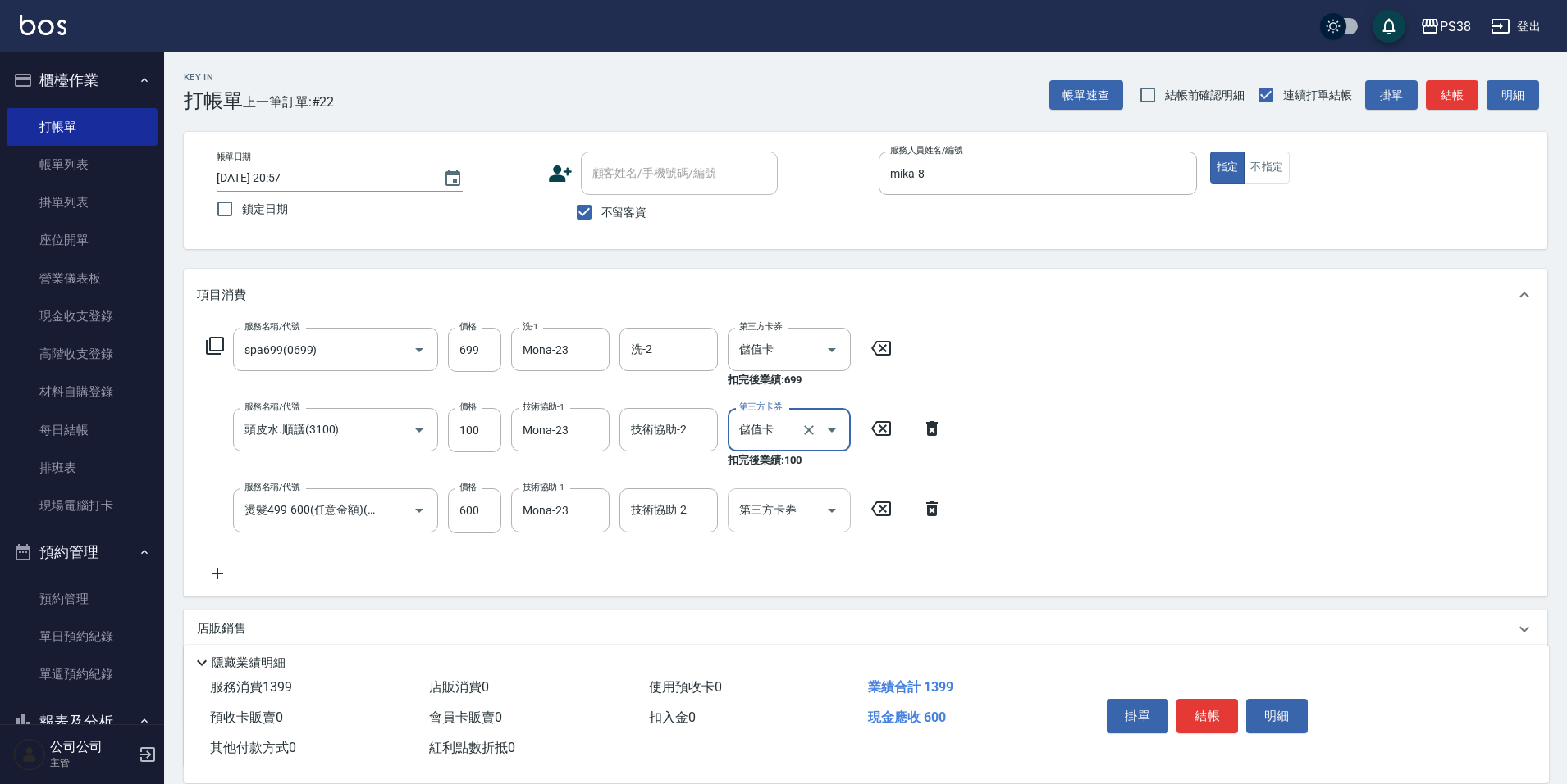
click at [823, 516] on icon "Open" at bounding box center [831, 511] width 20 height 20
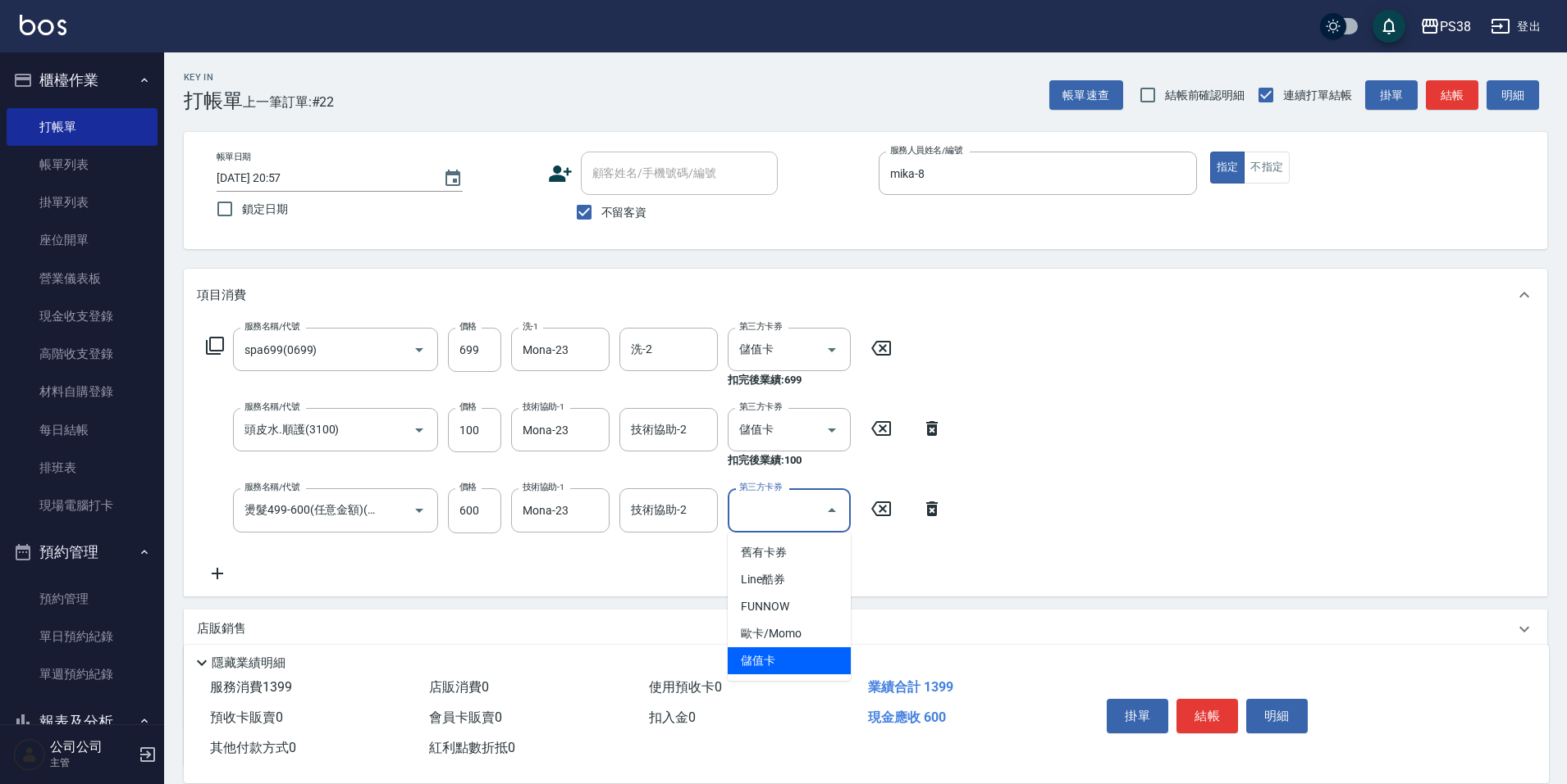
click at [790, 657] on span "儲值卡" at bounding box center [789, 661] width 123 height 27
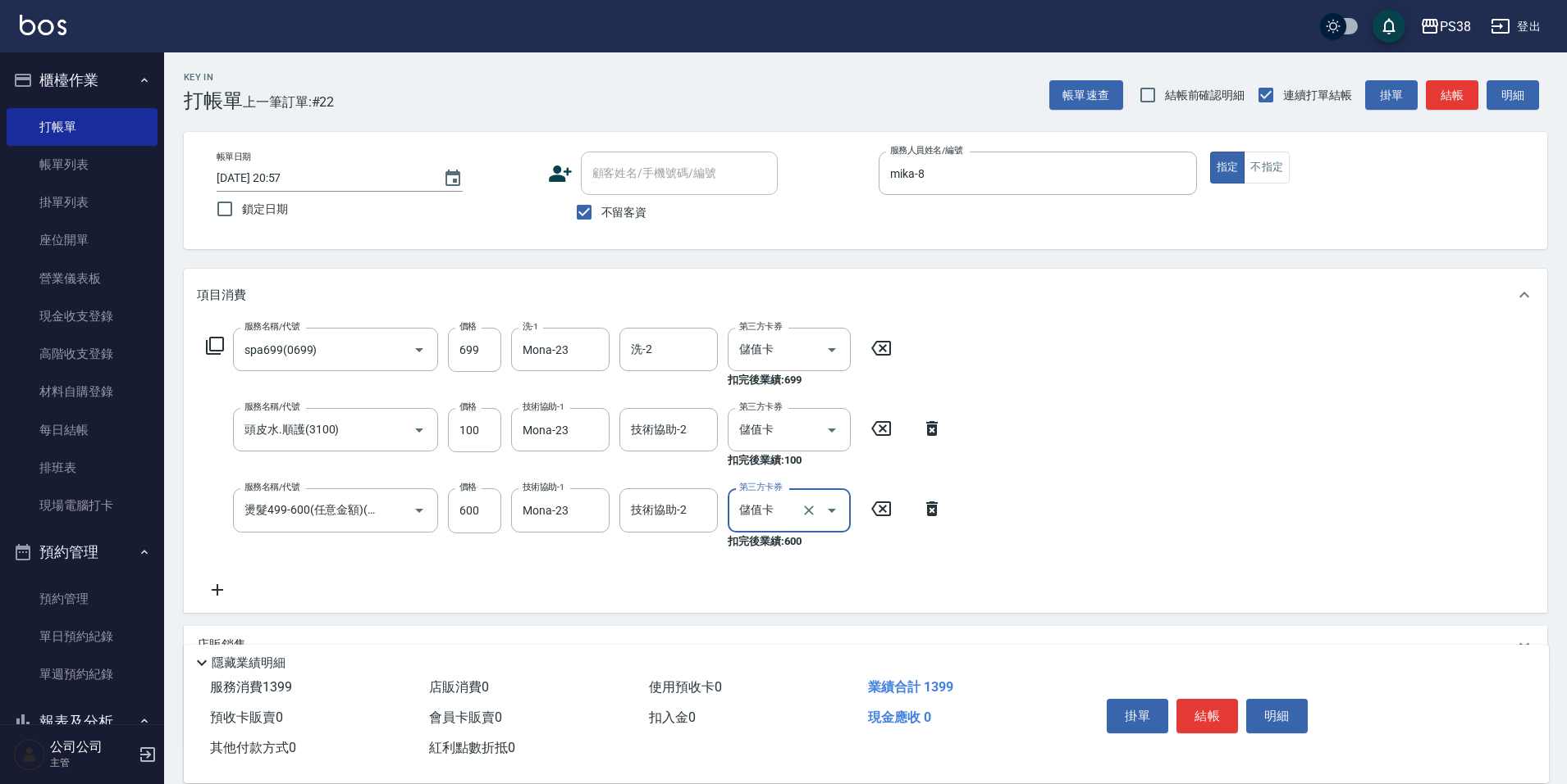
type input "儲值卡"
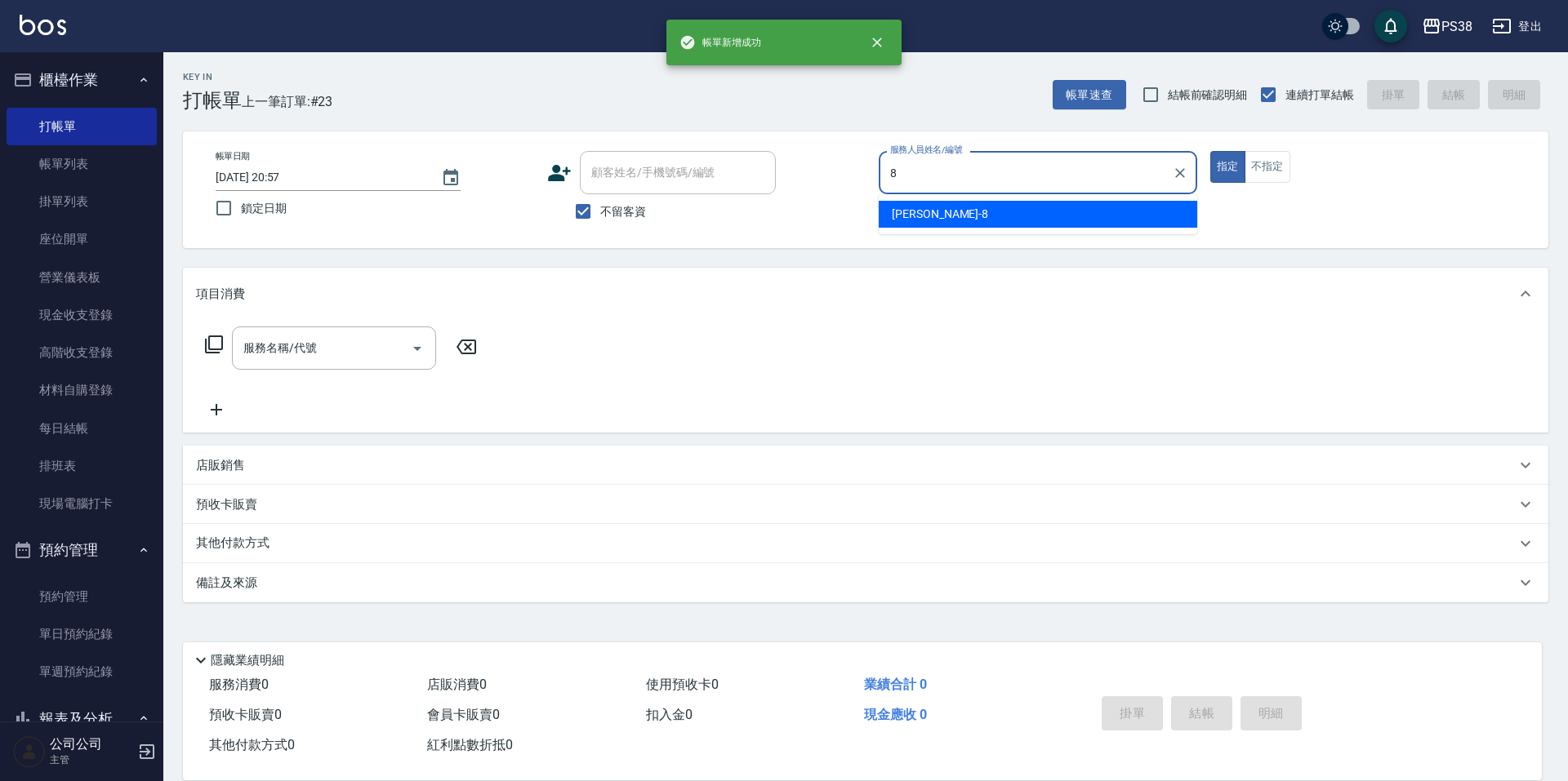
type input "mika-8"
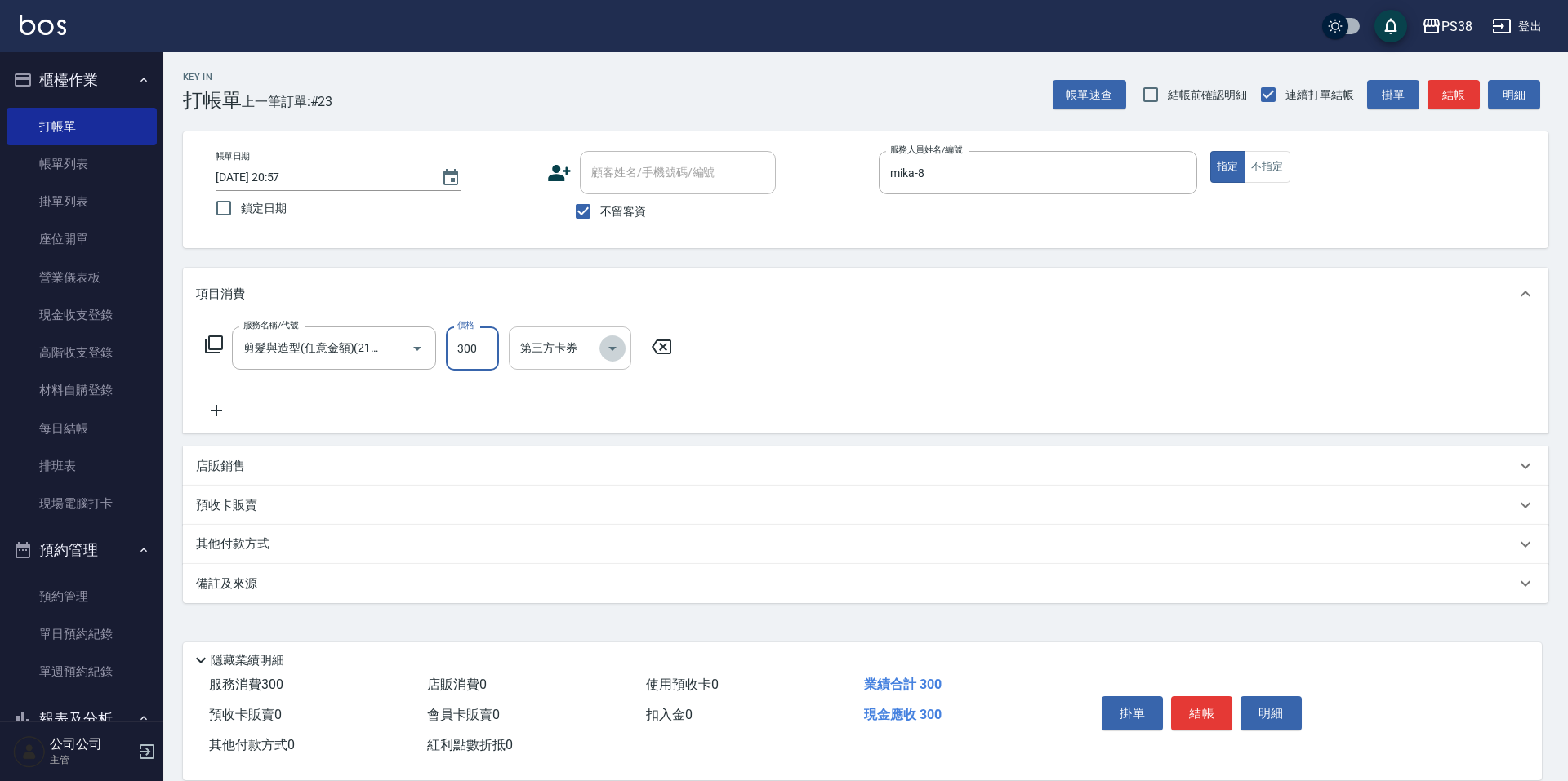
click at [608, 339] on icon "Open" at bounding box center [612, 349] width 19 height 19
click at [580, 498] on span "儲值卡" at bounding box center [570, 497] width 122 height 27
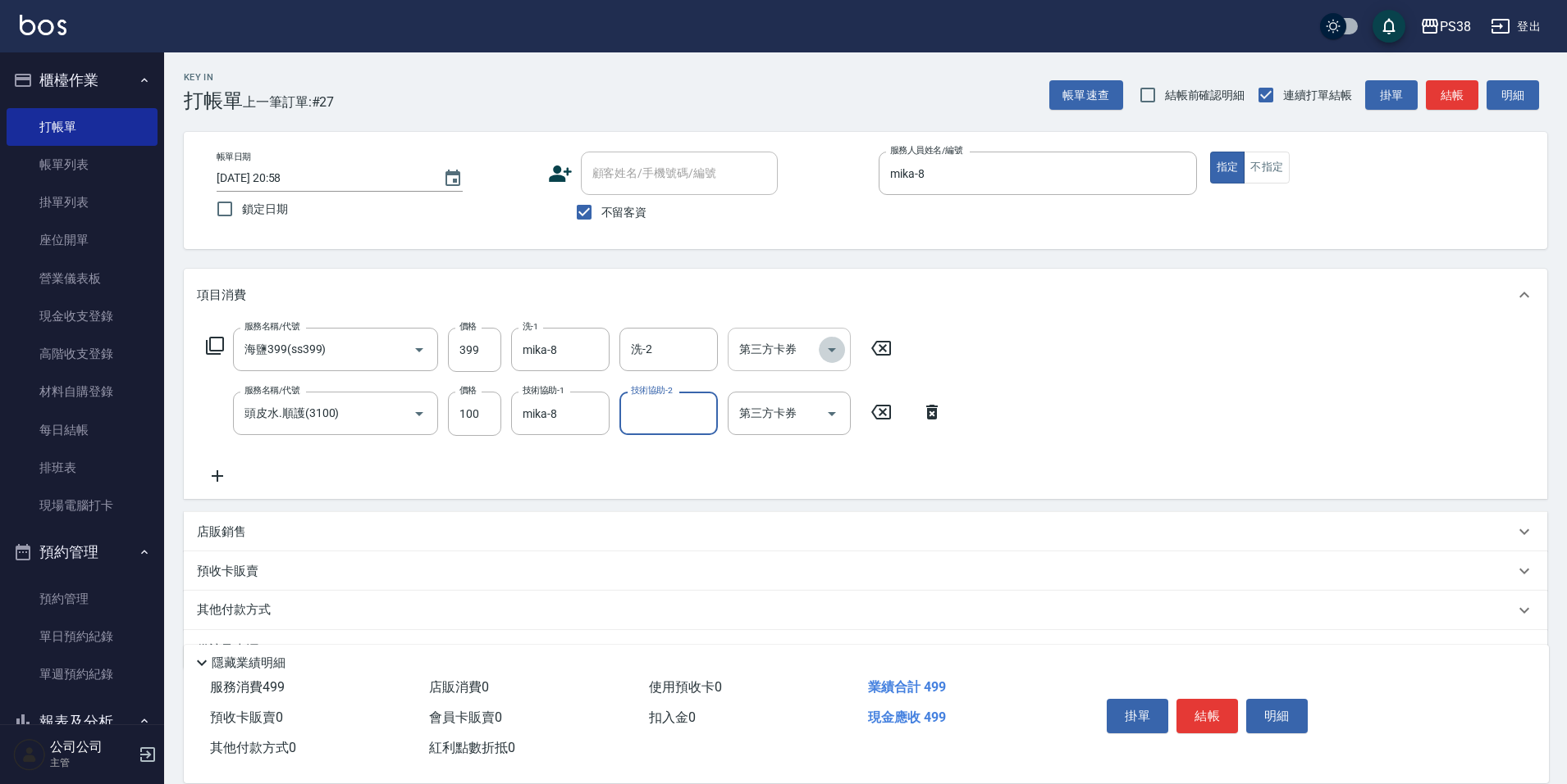
click at [829, 349] on icon "Open" at bounding box center [831, 350] width 8 height 4
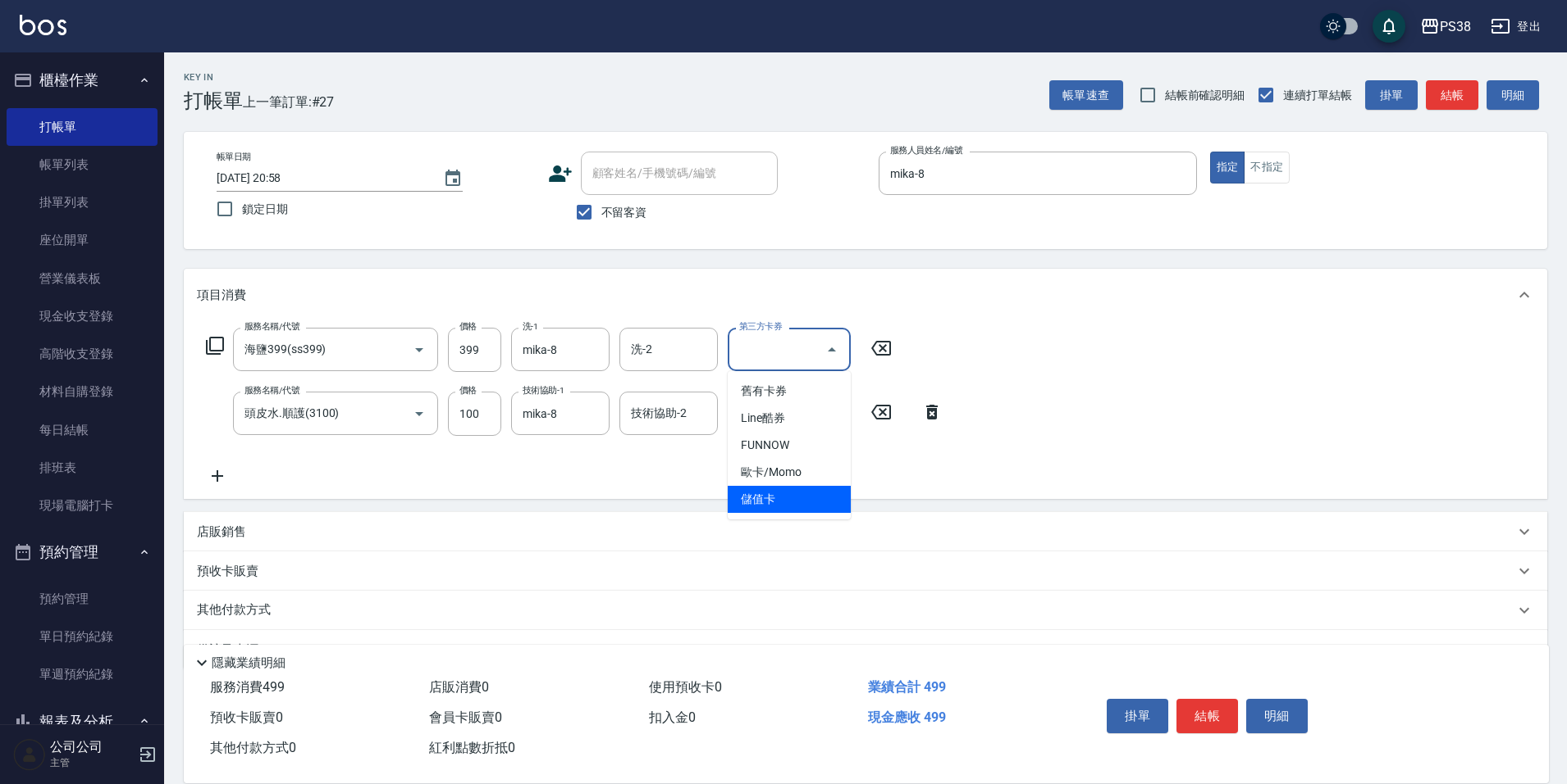
click at [826, 495] on span "儲值卡" at bounding box center [789, 499] width 123 height 27
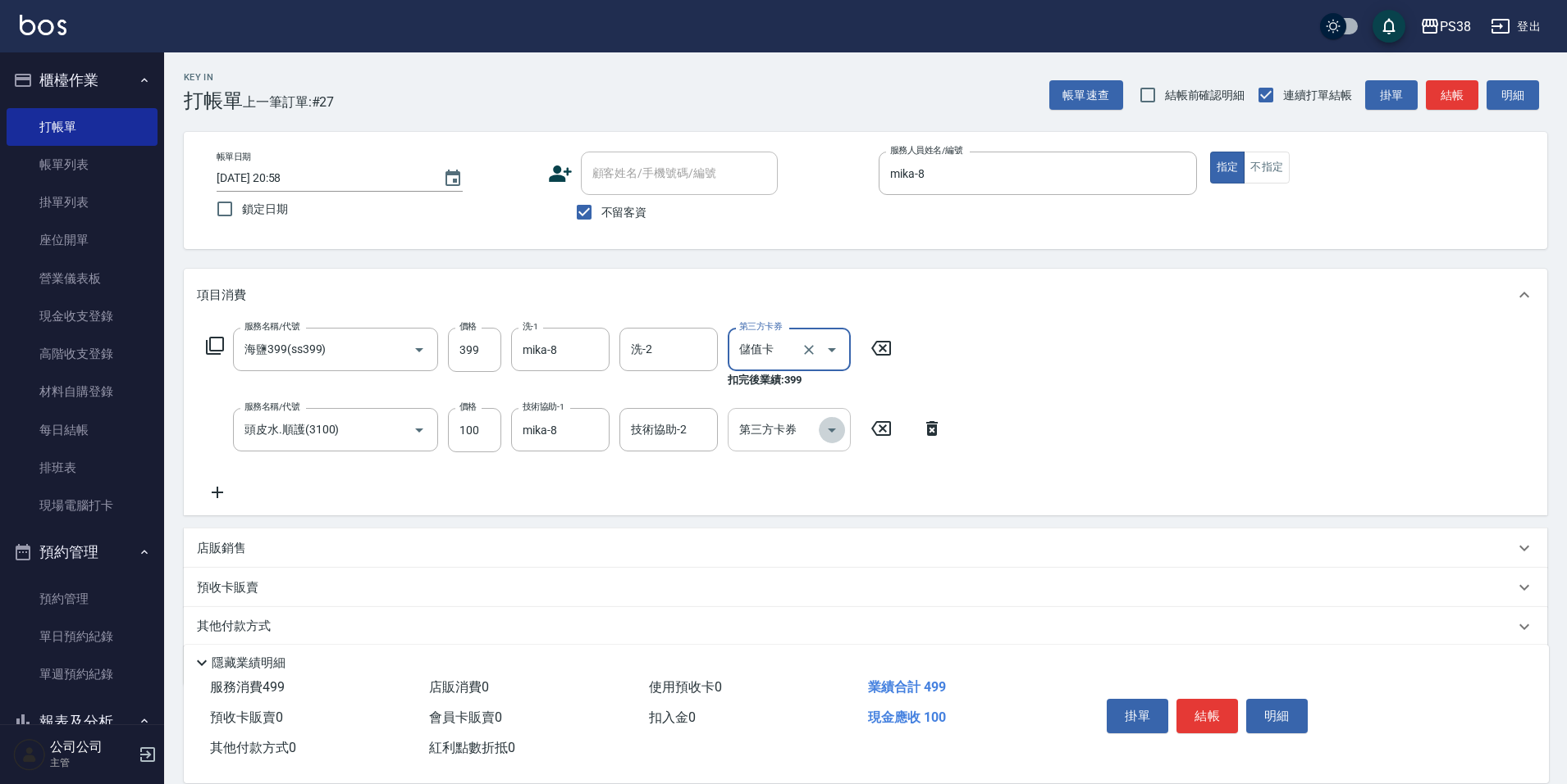
click at [836, 431] on icon "Open" at bounding box center [831, 430] width 20 height 20
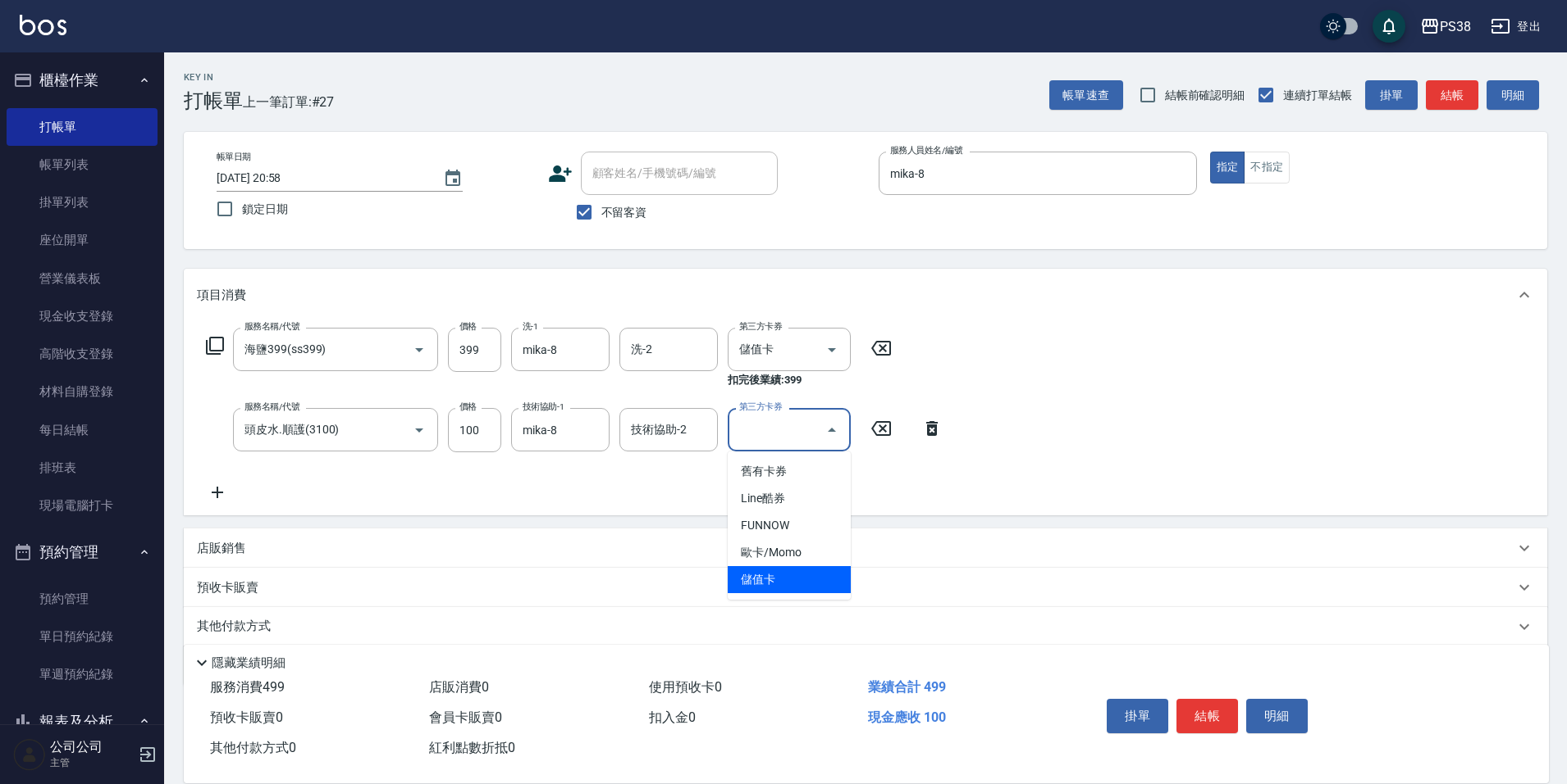
click at [788, 594] on ul "舊有卡券 Line酷券 FUNNOW 歐卡/Momo 儲值卡" at bounding box center [789, 526] width 123 height 148
click at [789, 582] on span "儲值卡" at bounding box center [789, 580] width 123 height 27
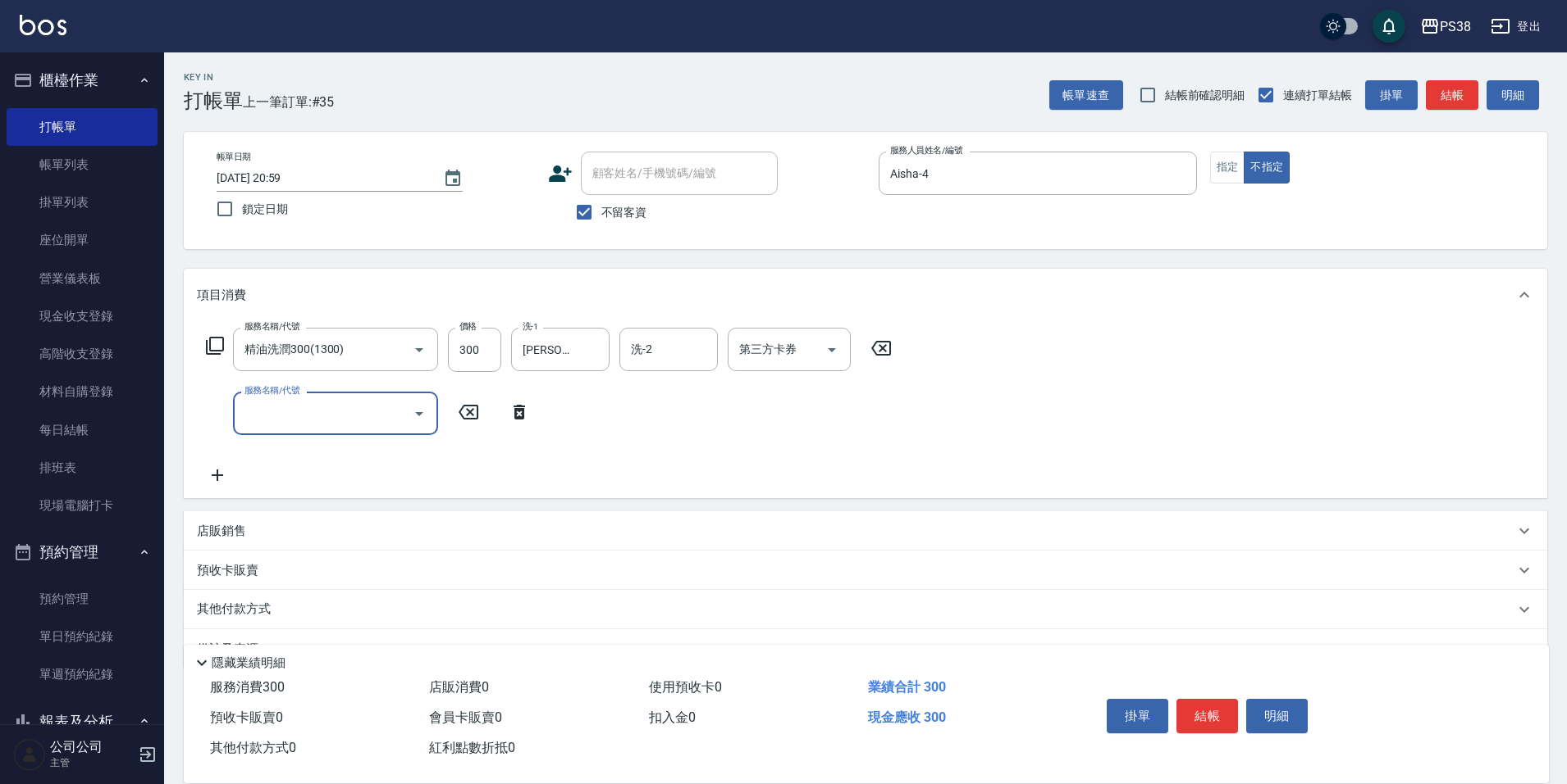
click at [337, 404] on input "服務名稱/代號" at bounding box center [323, 412] width 166 height 28
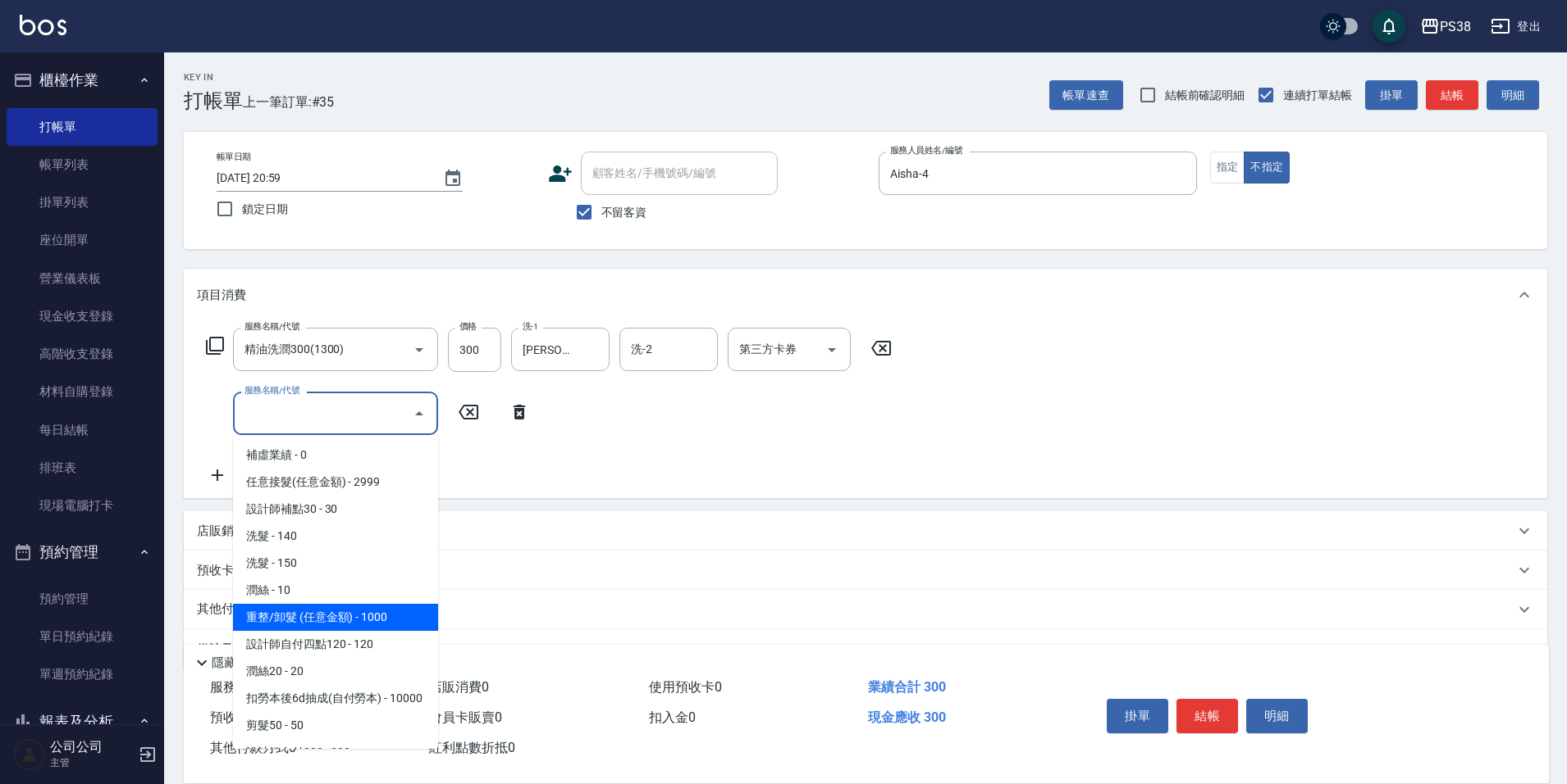
click at [345, 613] on span "重整/卸髮 (任意金額) - 1000" at bounding box center [336, 618] width 205 height 27
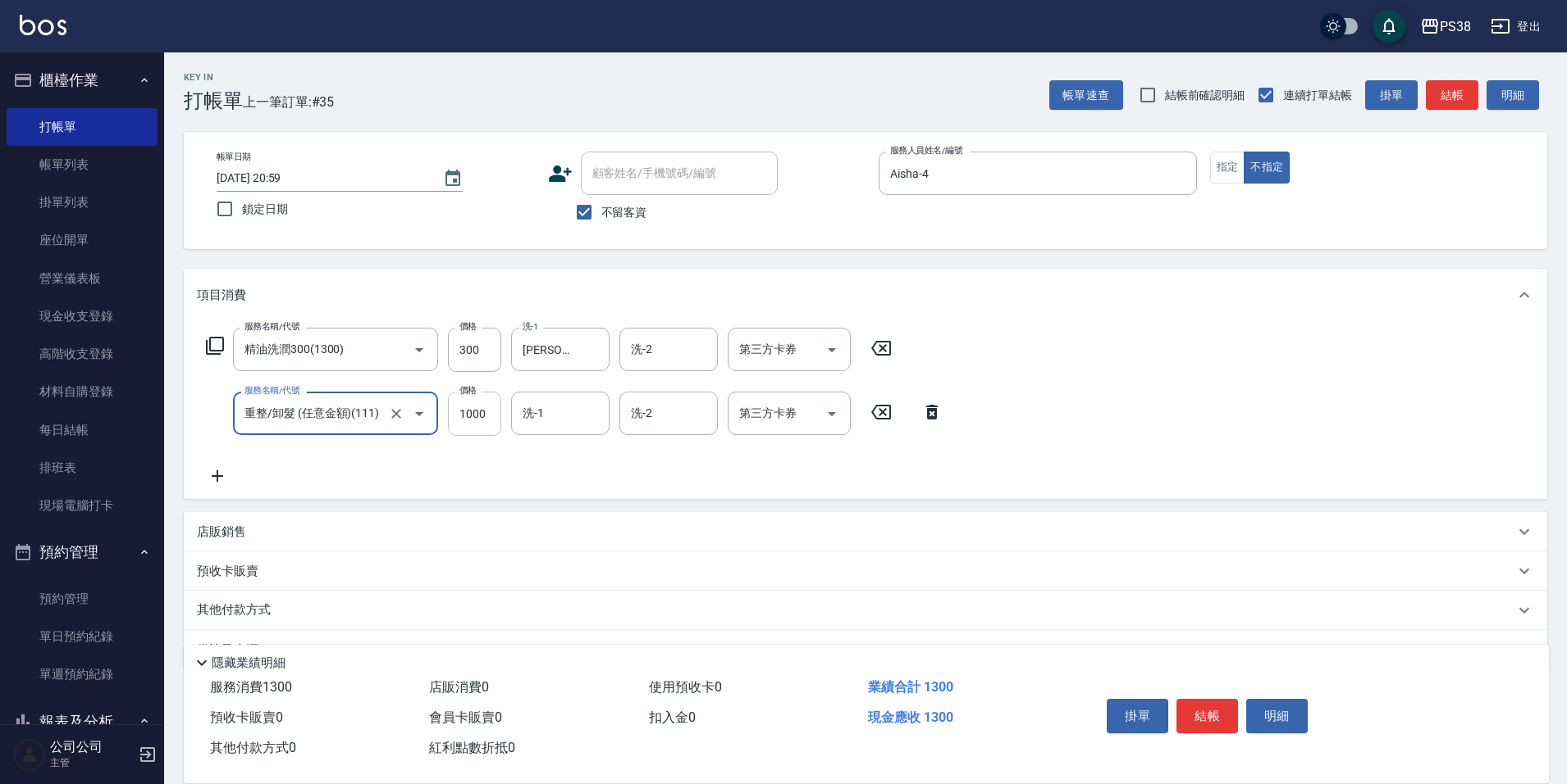
click at [470, 415] on input "1000" at bounding box center [474, 413] width 54 height 44
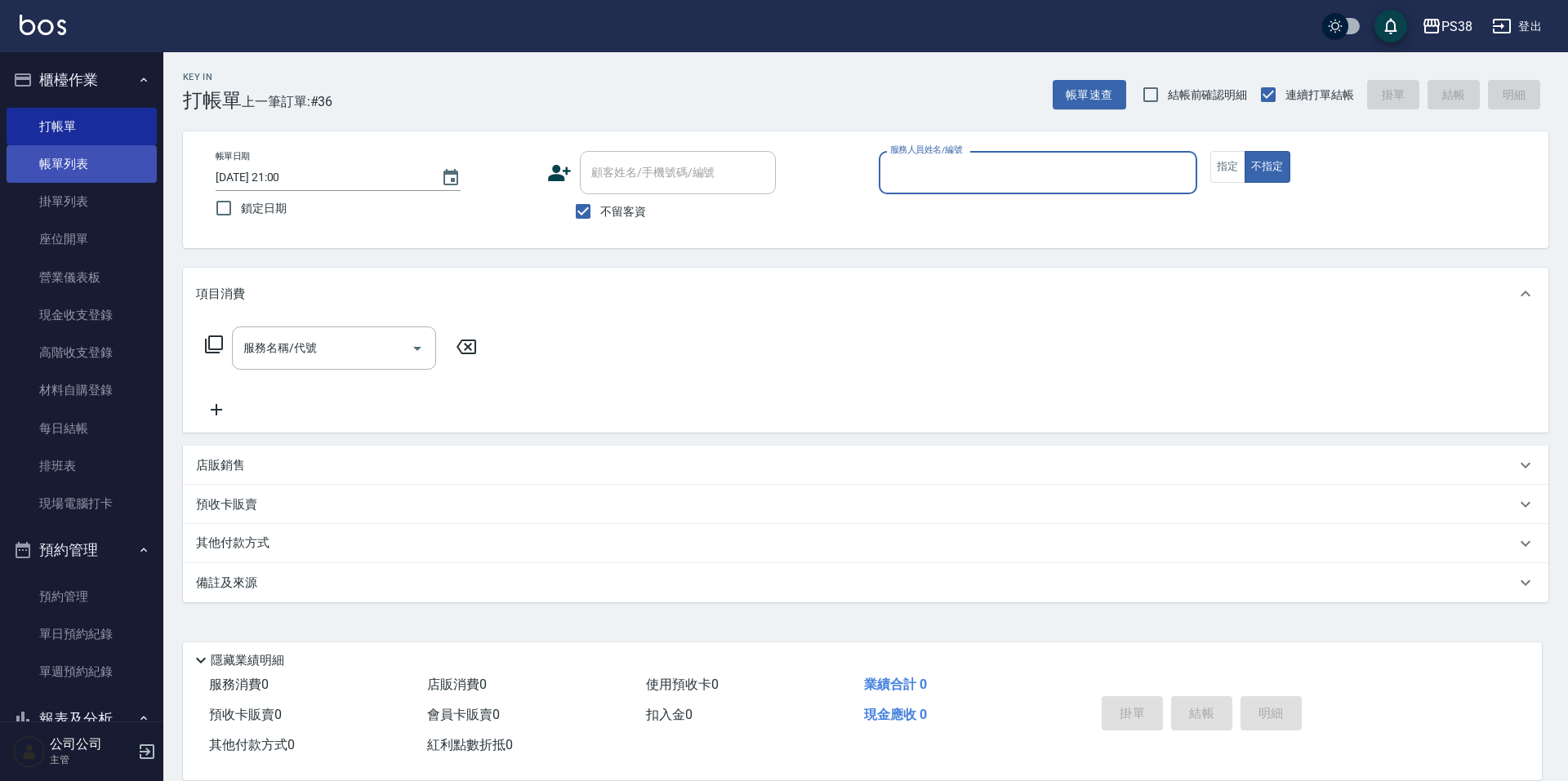
click at [141, 176] on link "帳單列表" at bounding box center [82, 164] width 151 height 38
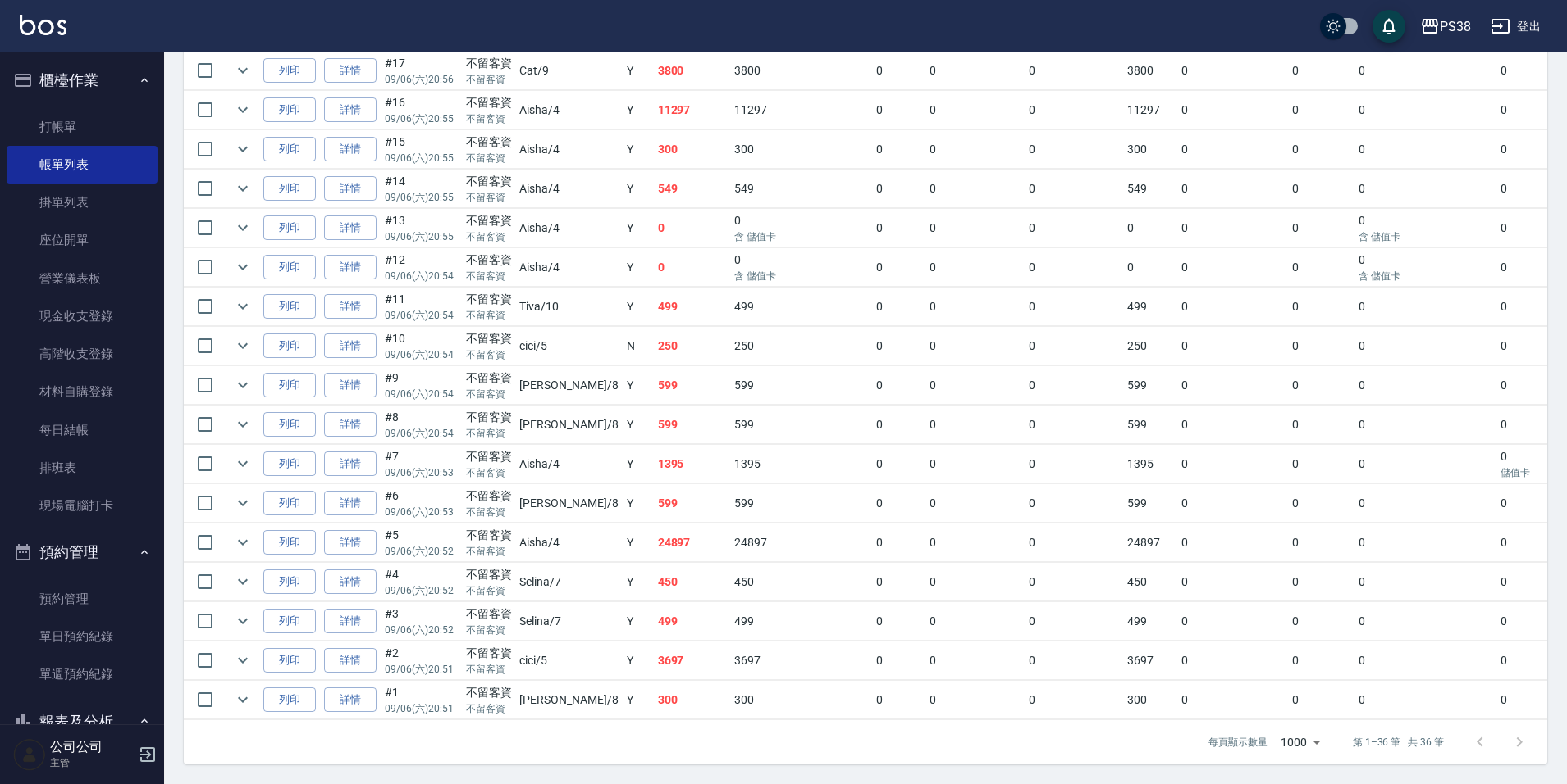
scroll to position [655, 0]
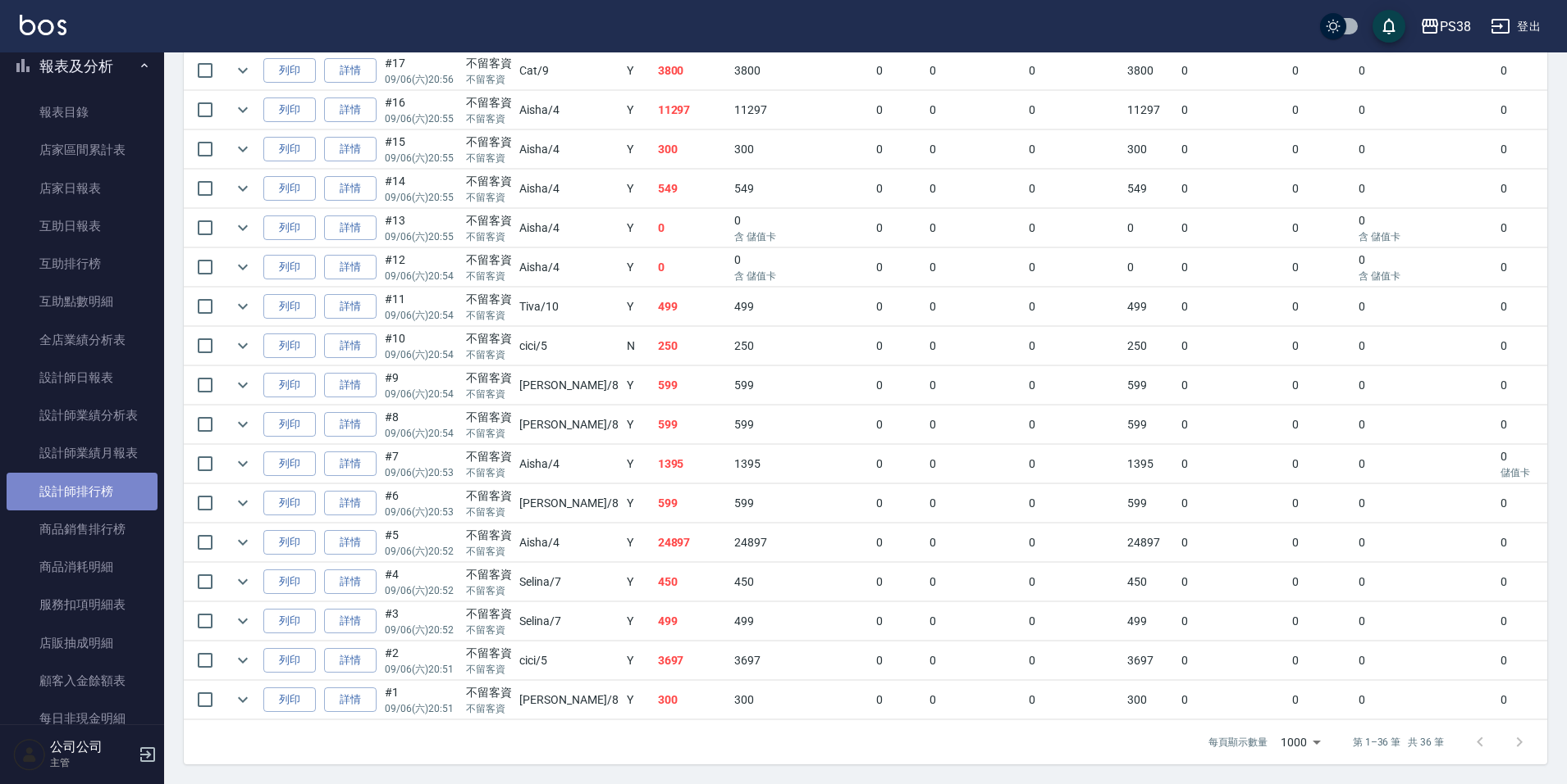
click at [121, 493] on link "設計師排行榜" at bounding box center [82, 491] width 151 height 38
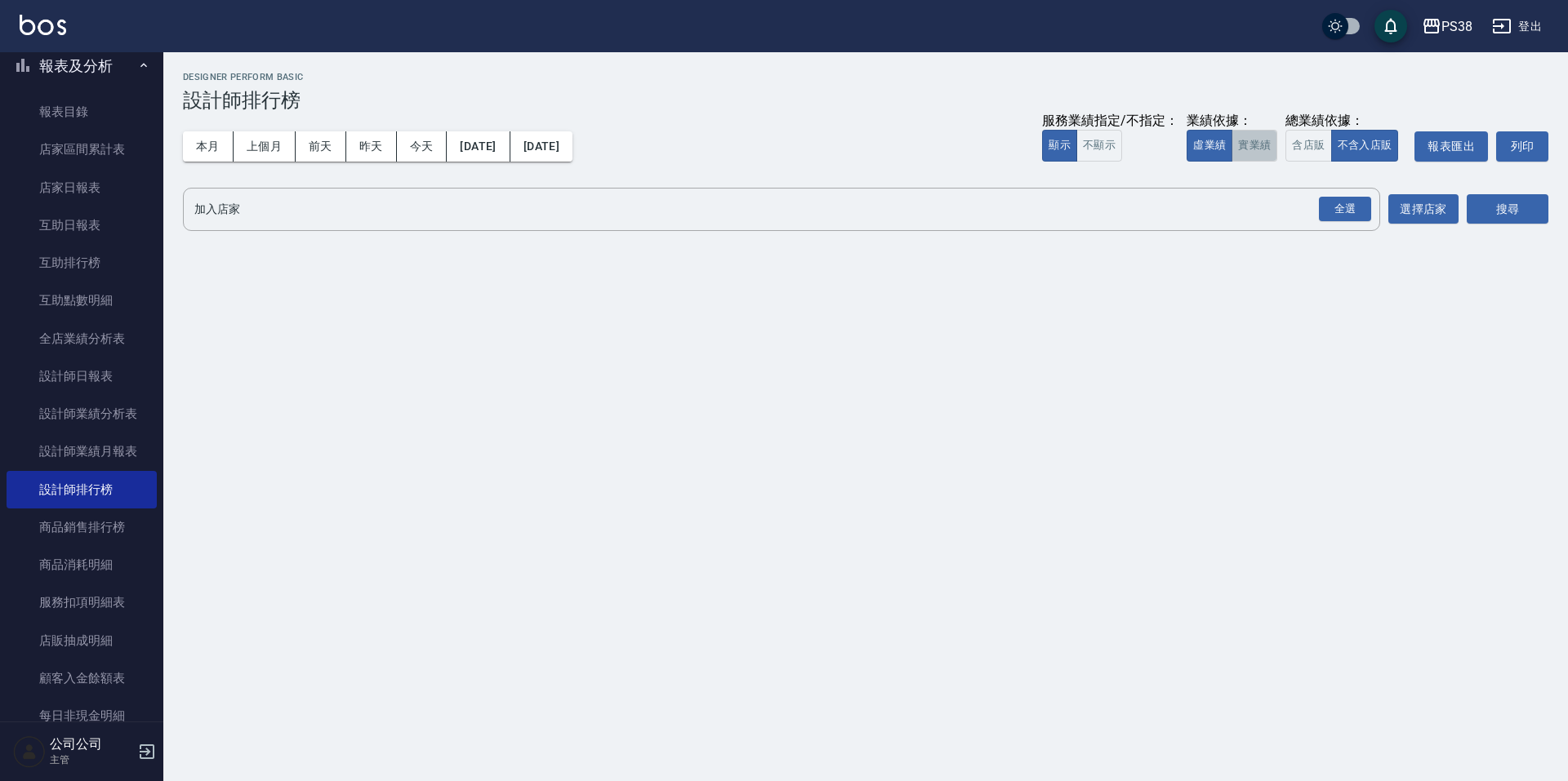
click at [1247, 152] on button "實業績" at bounding box center [1254, 146] width 46 height 32
click at [1346, 207] on div "全選" at bounding box center [1346, 210] width 52 height 25
click at [1500, 201] on button "搜尋" at bounding box center [1508, 210] width 82 height 30
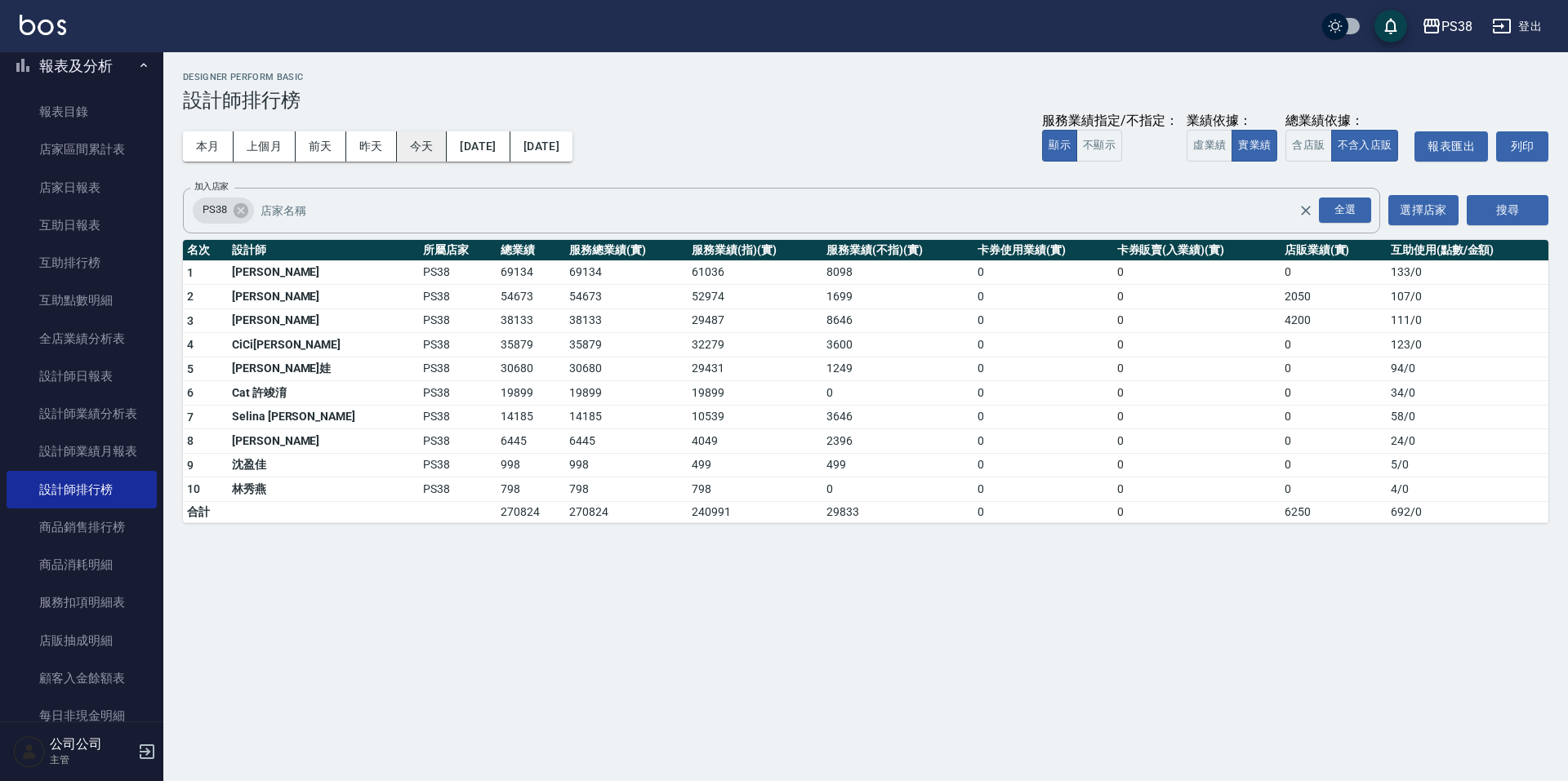
click at [410, 143] on button "今天" at bounding box center [423, 146] width 51 height 30
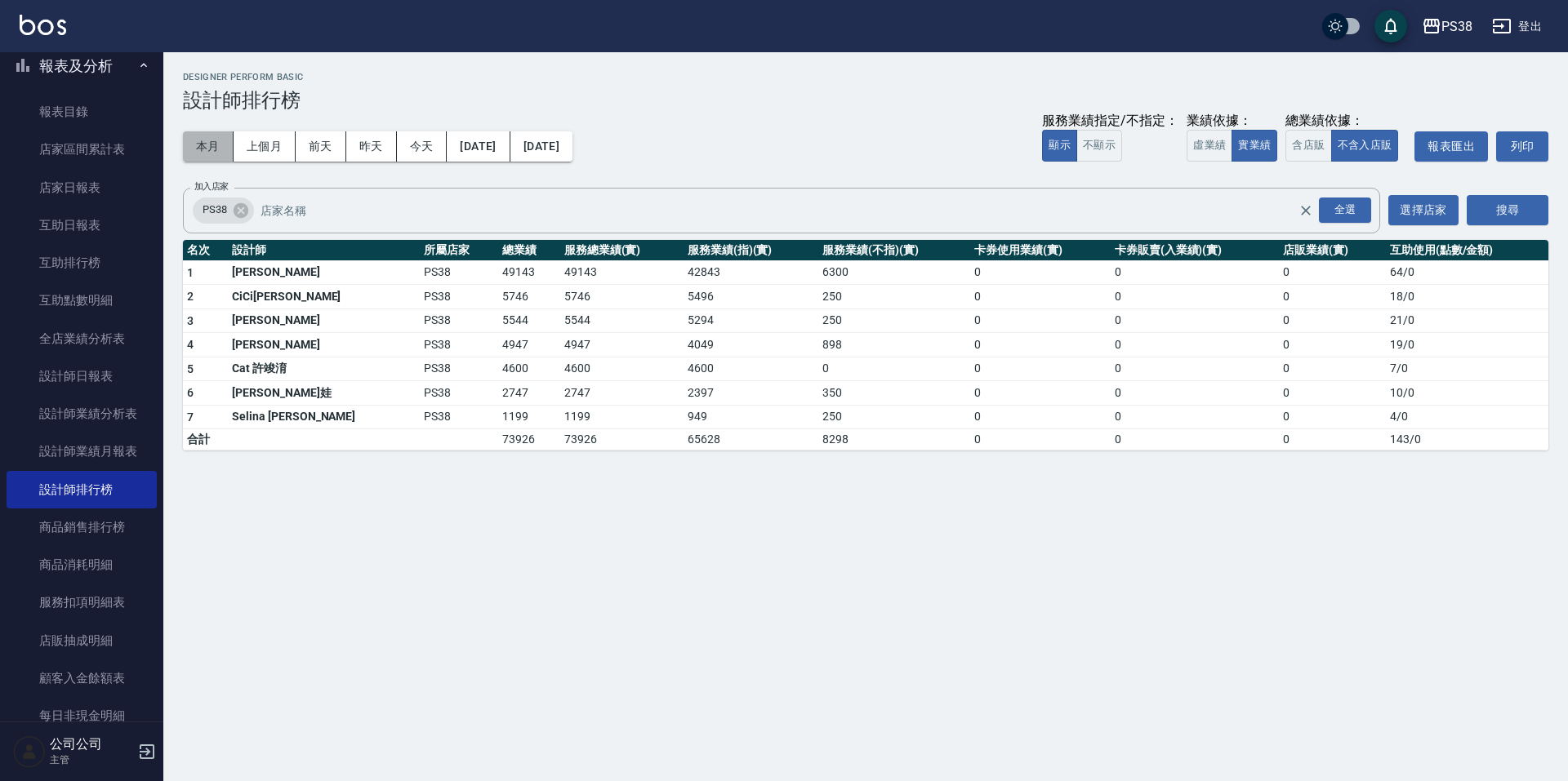
click at [212, 145] on button "本月" at bounding box center [208, 146] width 51 height 30
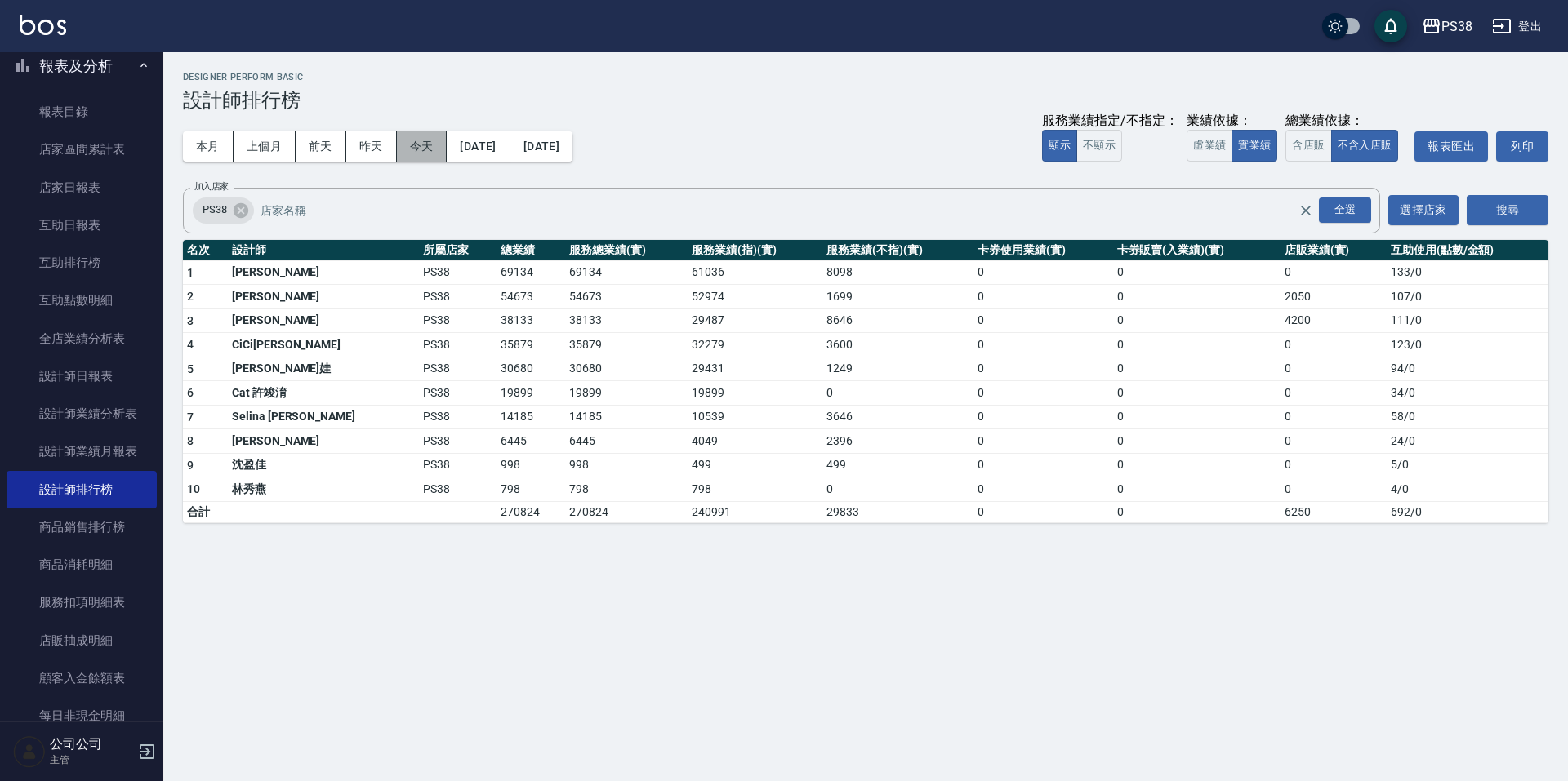
click at [404, 154] on button "今天" at bounding box center [423, 146] width 51 height 30
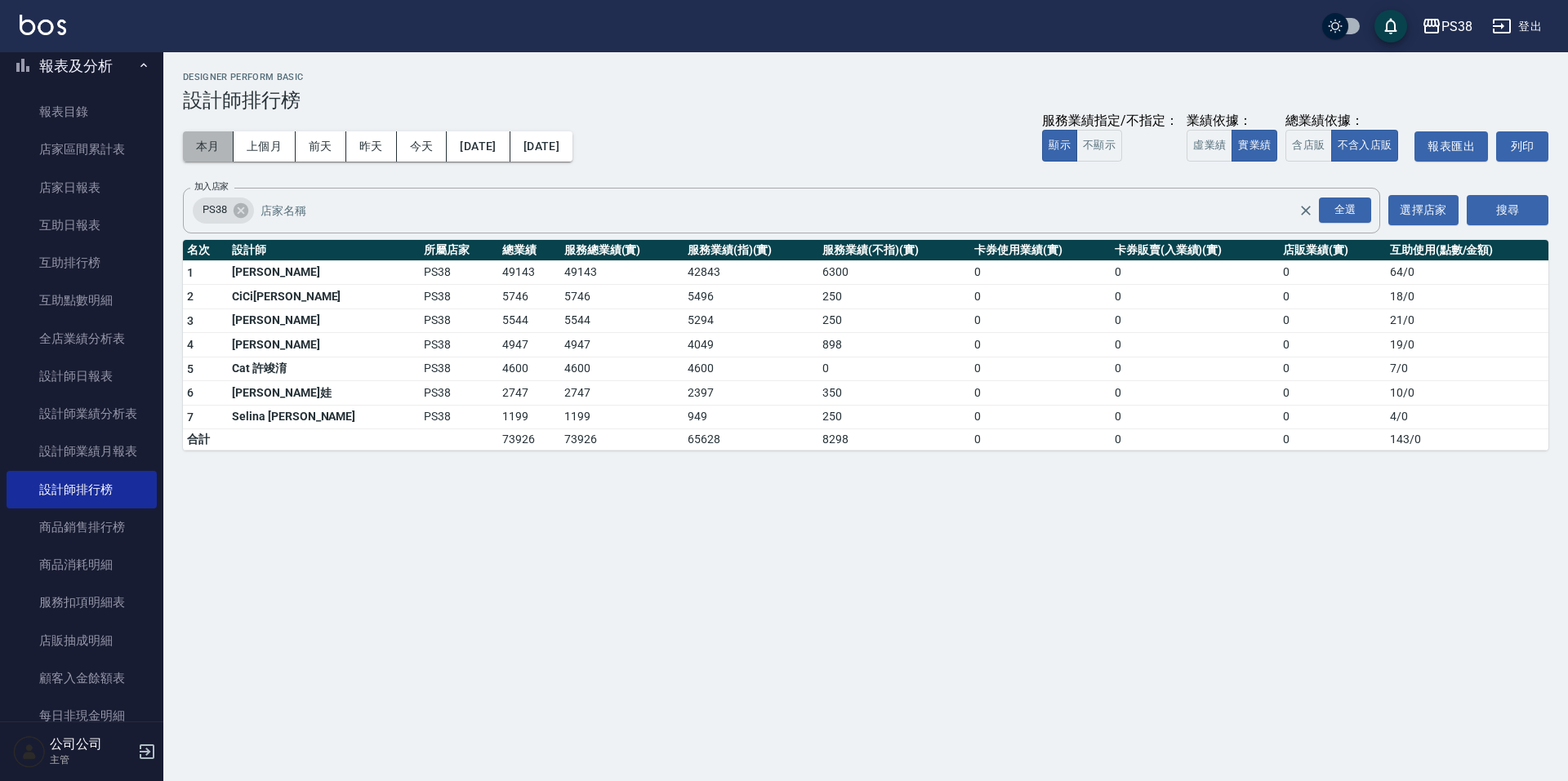
click at [207, 141] on button "本月" at bounding box center [208, 146] width 51 height 30
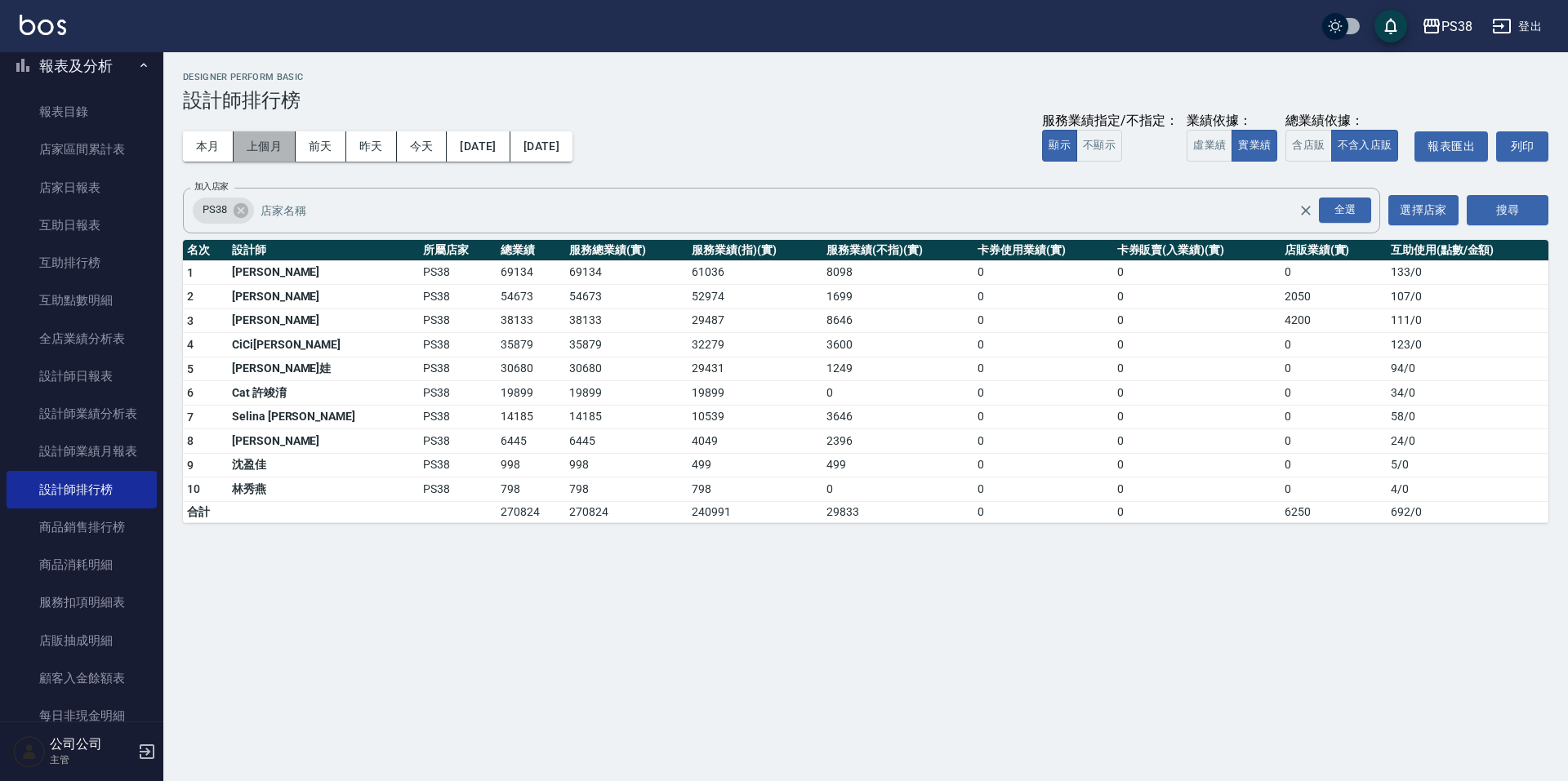
click at [282, 153] on button "上個月" at bounding box center [264, 146] width 62 height 30
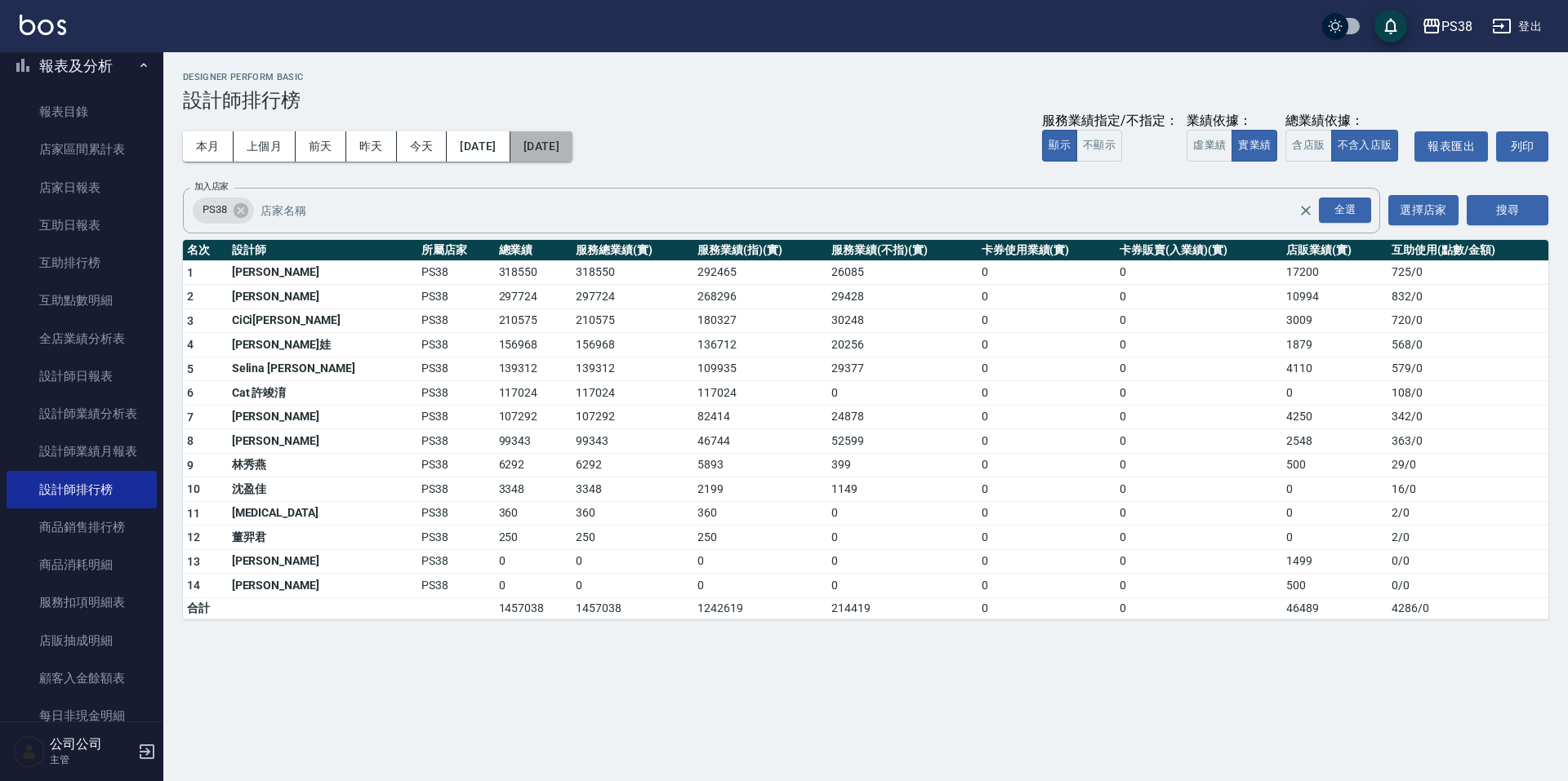
click at [572, 142] on button "[DATE]" at bounding box center [541, 146] width 62 height 30
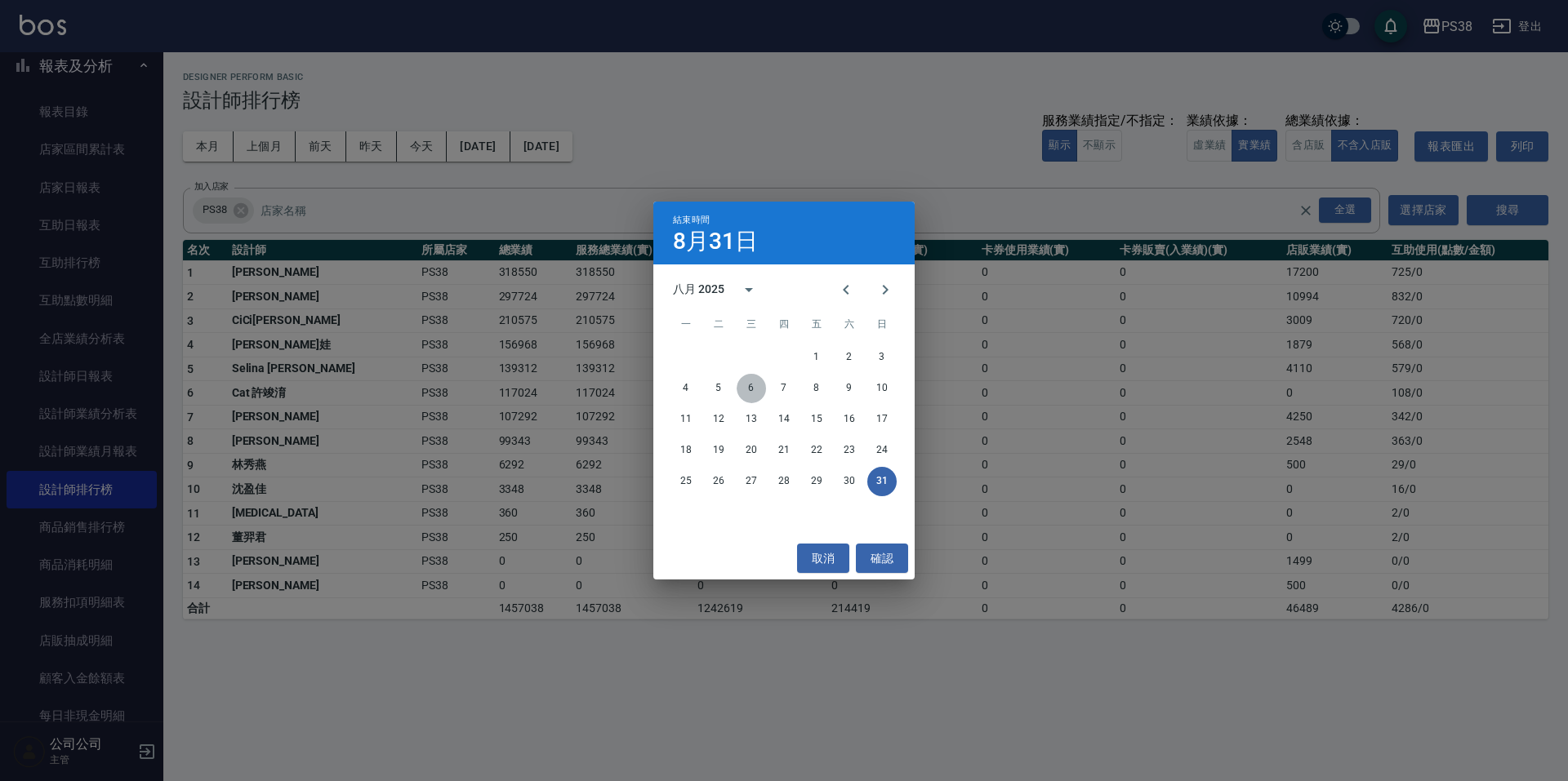
click at [741, 387] on button "6" at bounding box center [751, 389] width 29 height 29
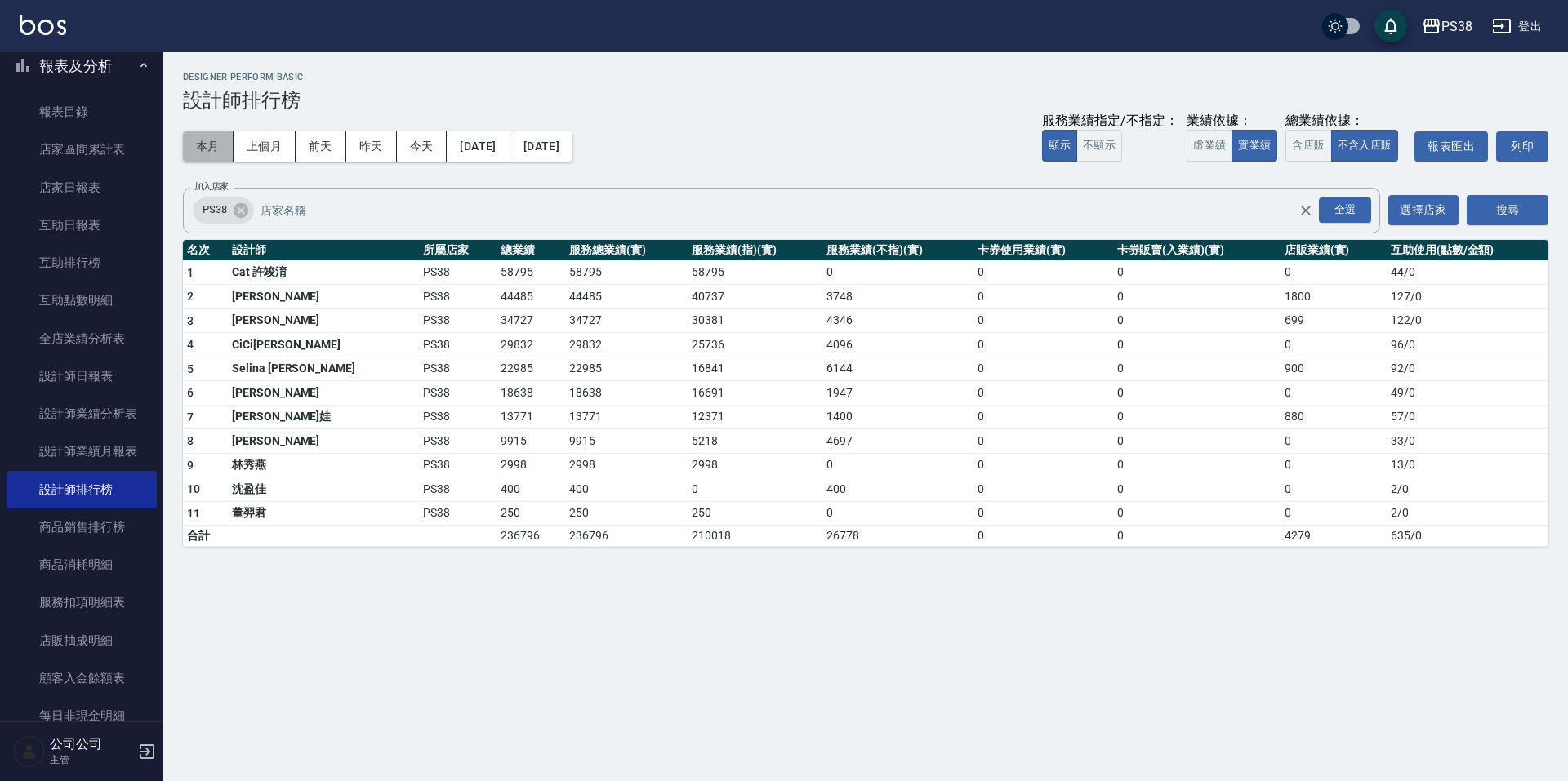
click at [199, 143] on button "本月" at bounding box center [208, 146] width 51 height 30
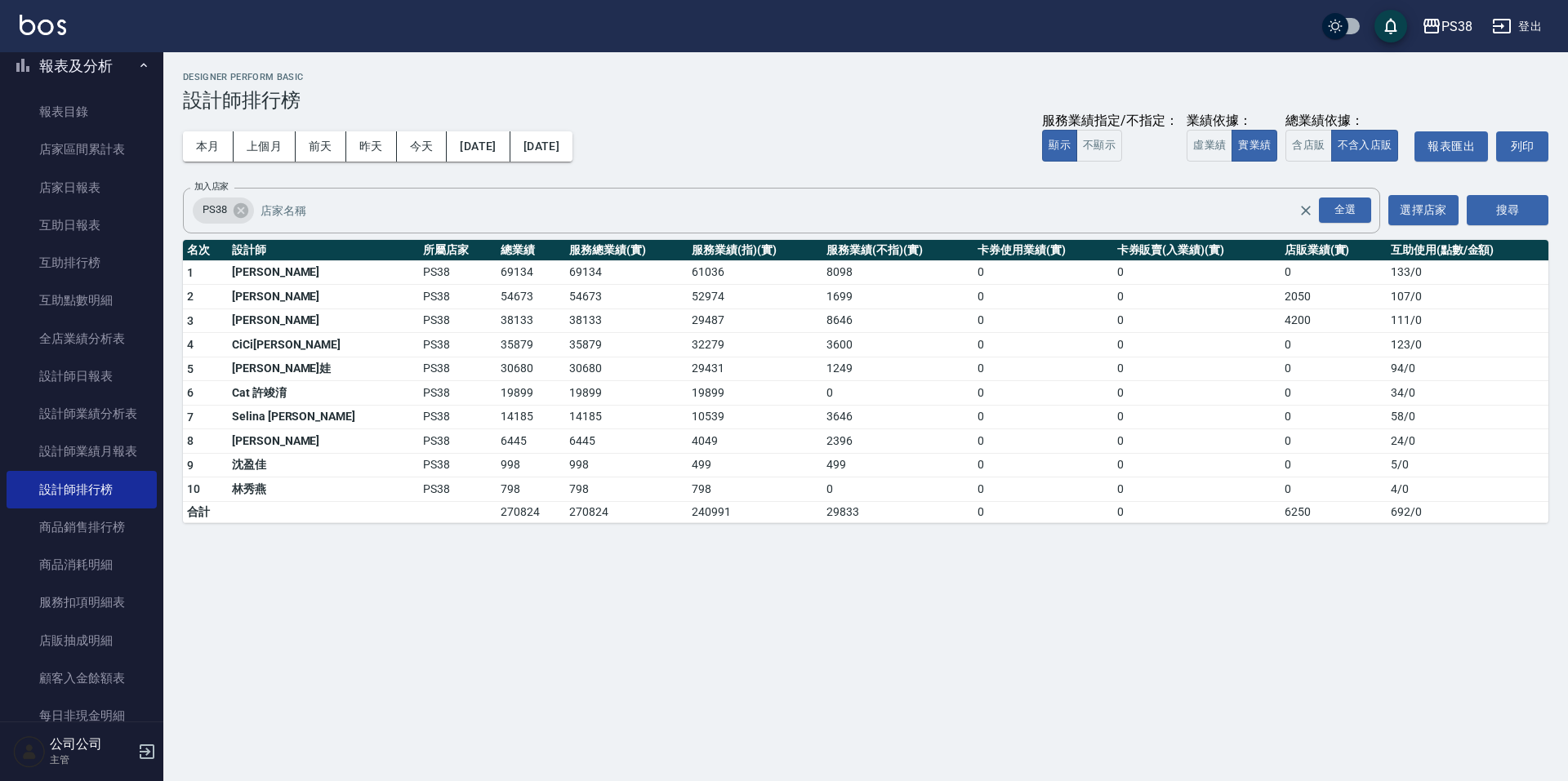
click at [697, 125] on div "本月 上個月 [DATE] [DATE] [DATE] [DATE] [DATE] 服務業績指定/不指定： 顯示 不顯示 業績依據： 虛業績 實業績 總業績依…" at bounding box center [865, 146] width 1365 height 69
drag, startPoint x: 648, startPoint y: 345, endPoint x: 681, endPoint y: 351, distance: 33.5
click at [688, 351] on td "32279" at bounding box center [755, 345] width 135 height 24
click at [705, 376] on td "29431" at bounding box center [755, 368] width 135 height 24
click at [285, 150] on button "上個月" at bounding box center [264, 146] width 62 height 30
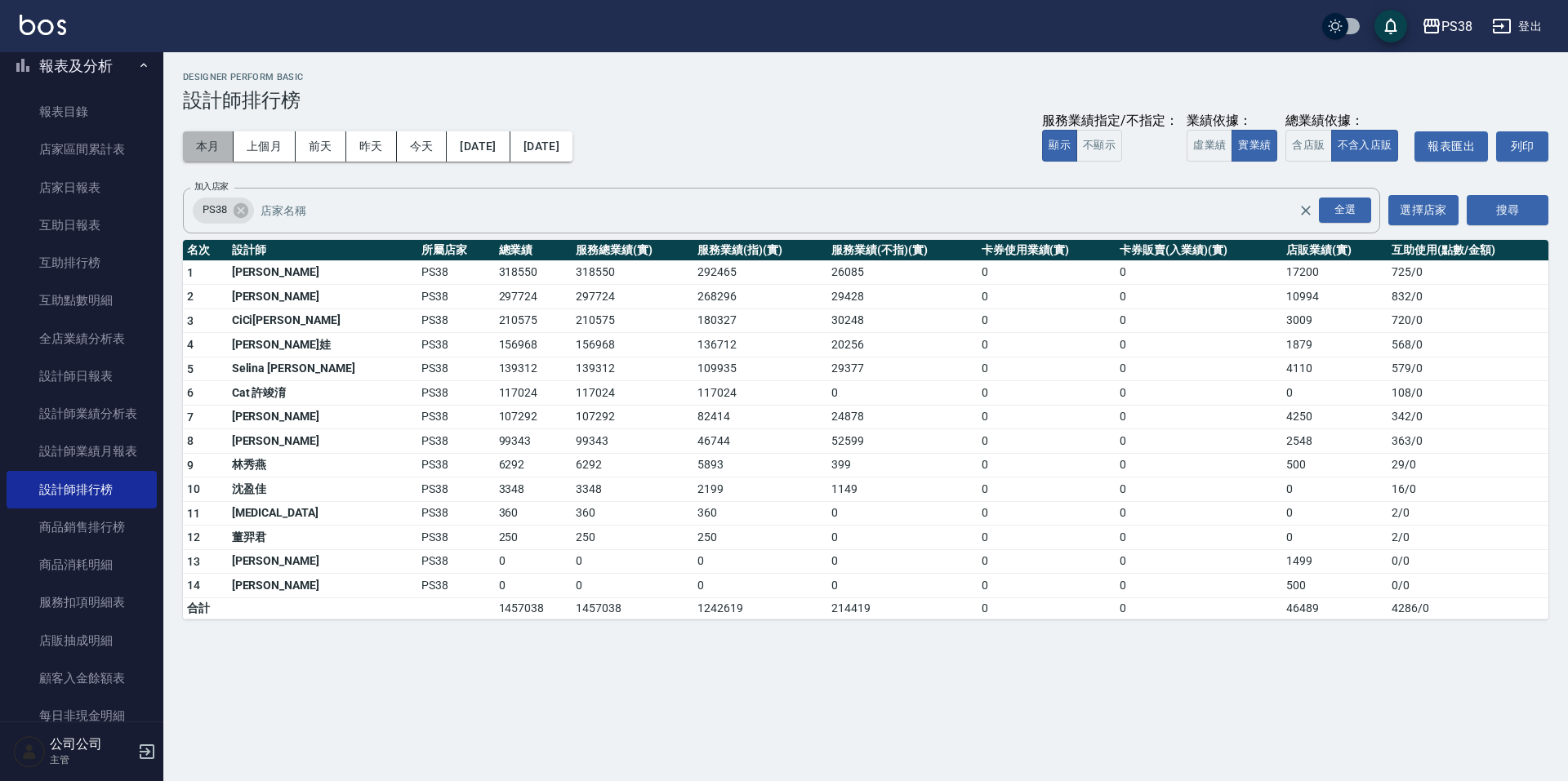
click at [200, 150] on button "本月" at bounding box center [208, 146] width 51 height 30
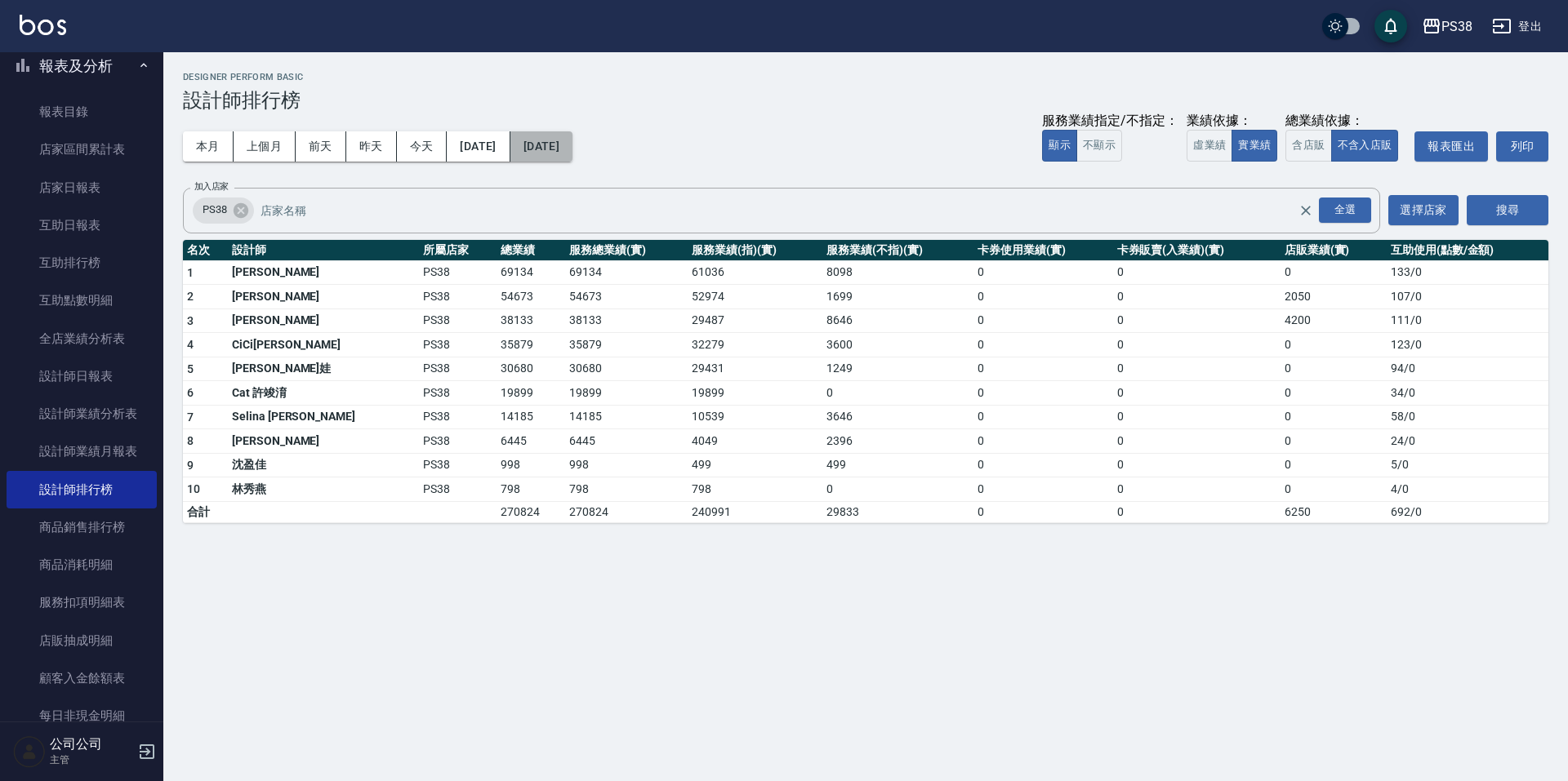
click at [572, 144] on button "[DATE]" at bounding box center [541, 146] width 62 height 30
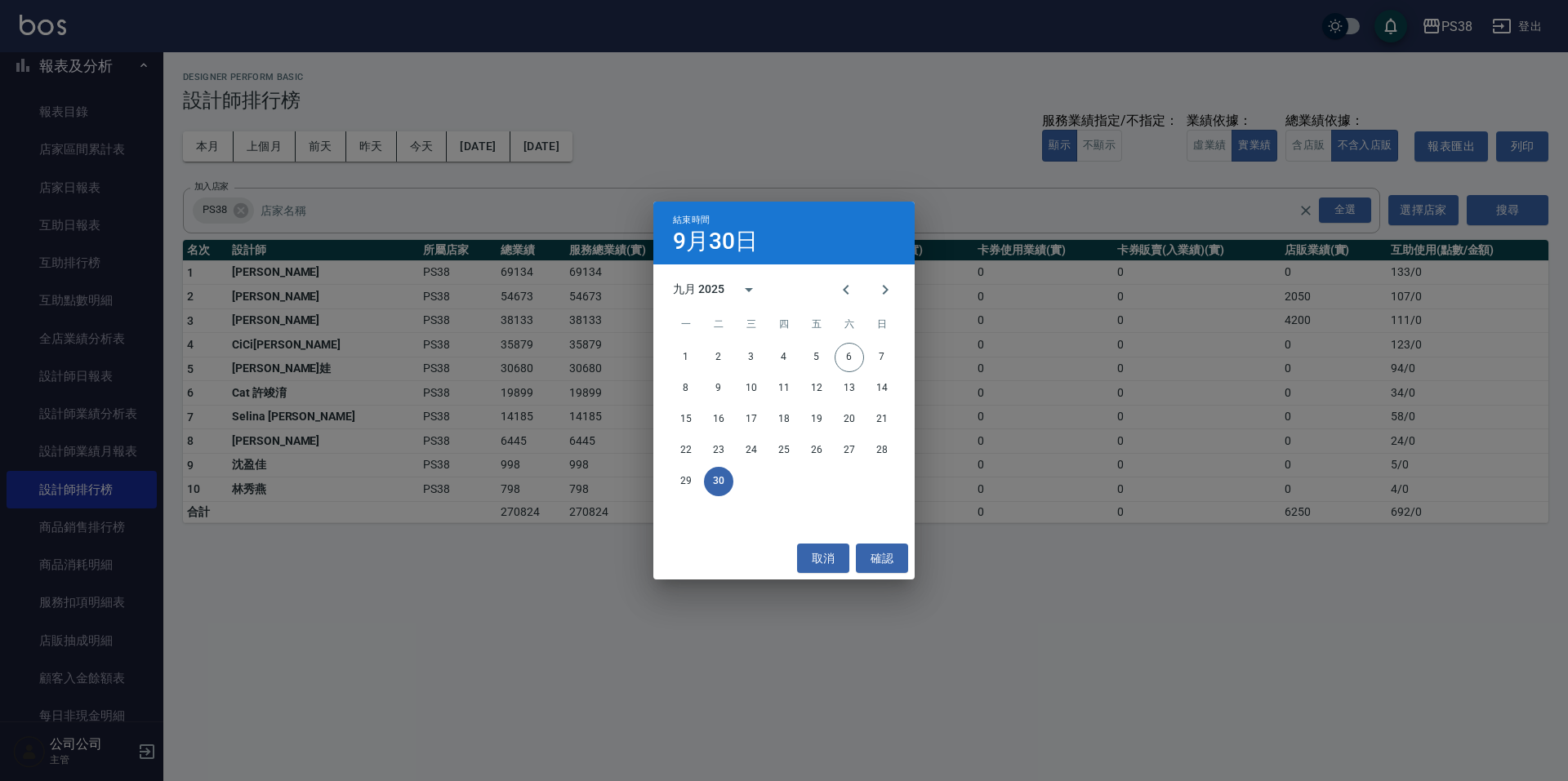
click at [731, 133] on div "結束時間 [DATE] 九月 2025 一 二 三 四 五 六 日 1 2 3 4 5 6 7 8 9 10 11 12 13 14 15 16 17 18 …" at bounding box center [784, 390] width 1568 height 781
